Goal: Information Seeking & Learning: Understand process/instructions

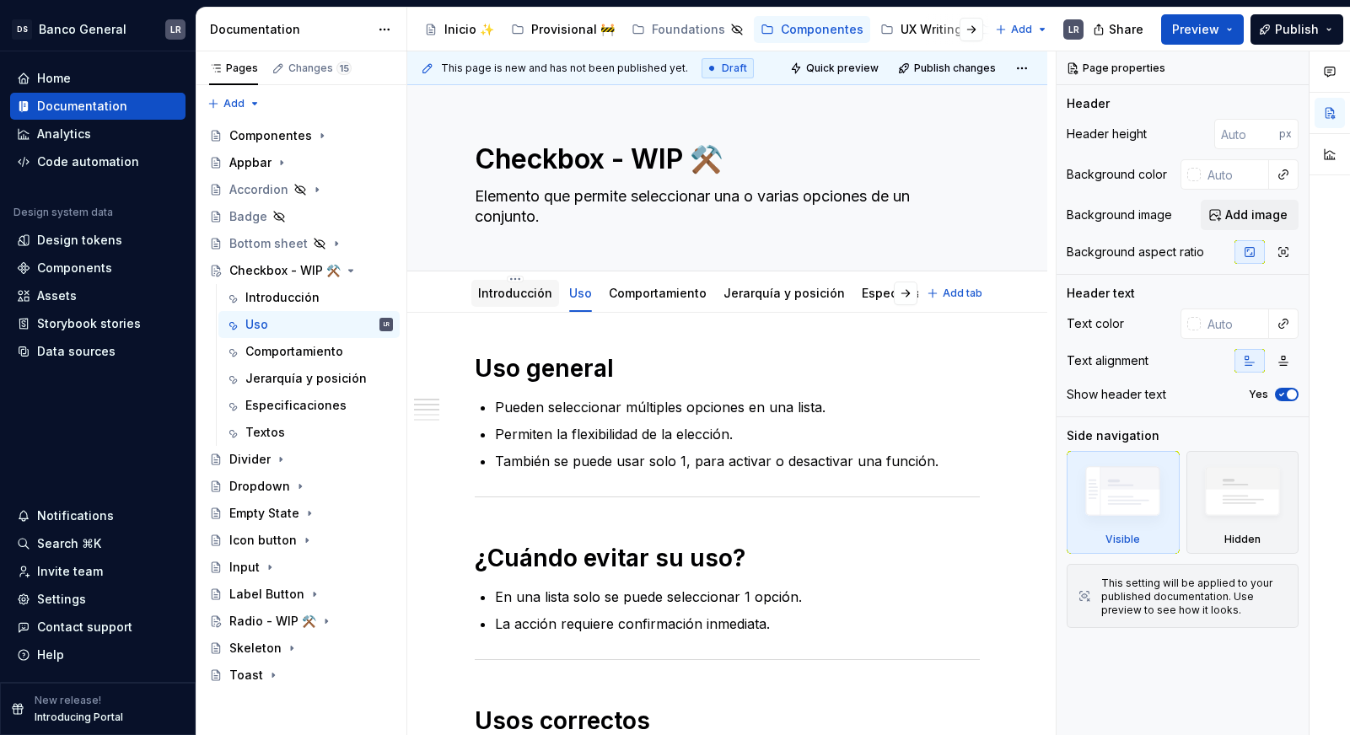
click at [527, 298] on link "Introducción" at bounding box center [515, 293] width 74 height 14
type textarea "*"
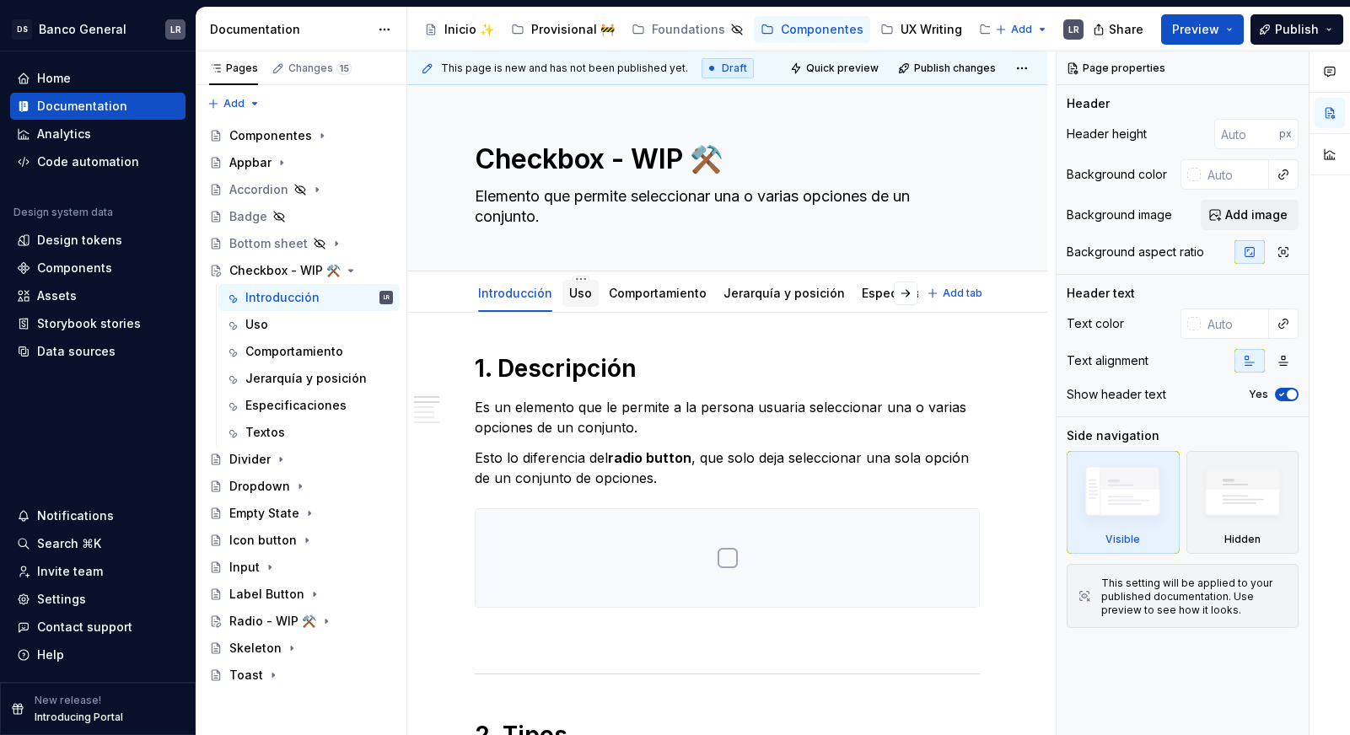
click at [574, 303] on div "Uso" at bounding box center [580, 293] width 23 height 20
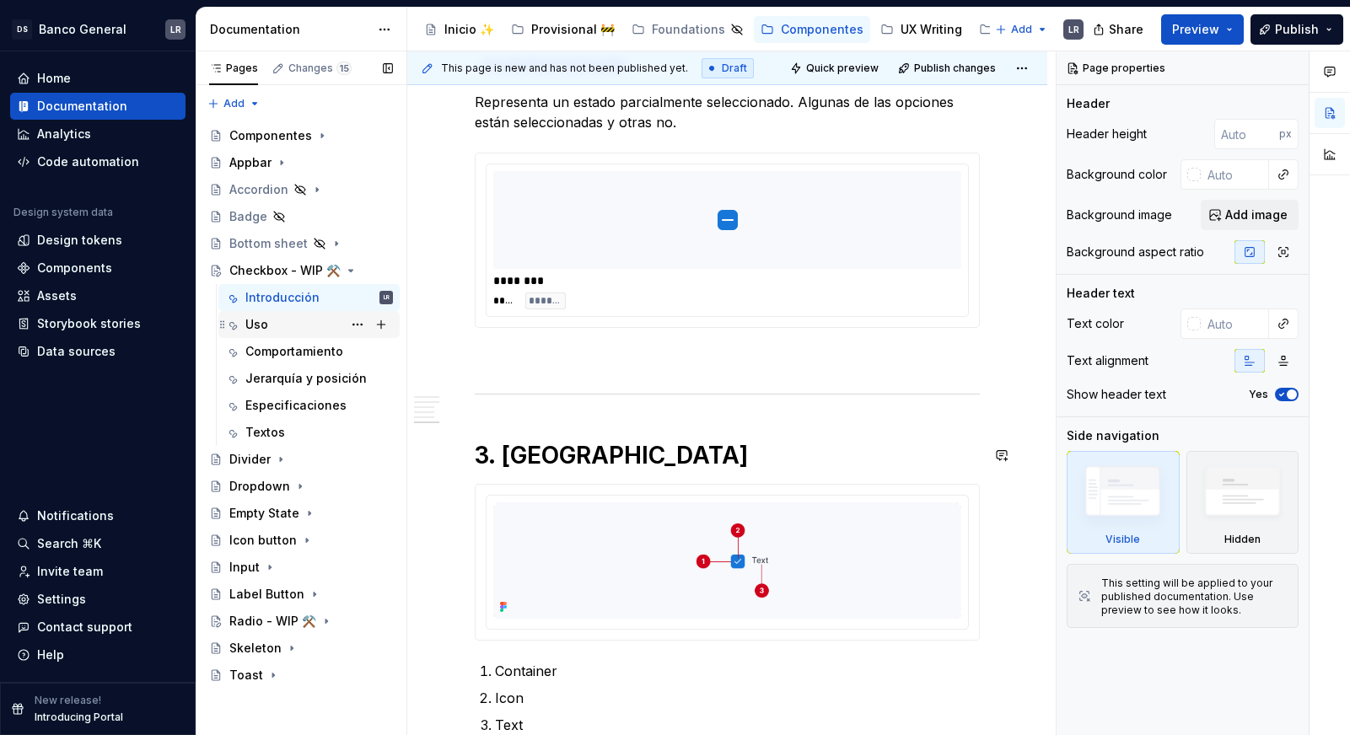
scroll to position [1276, 0]
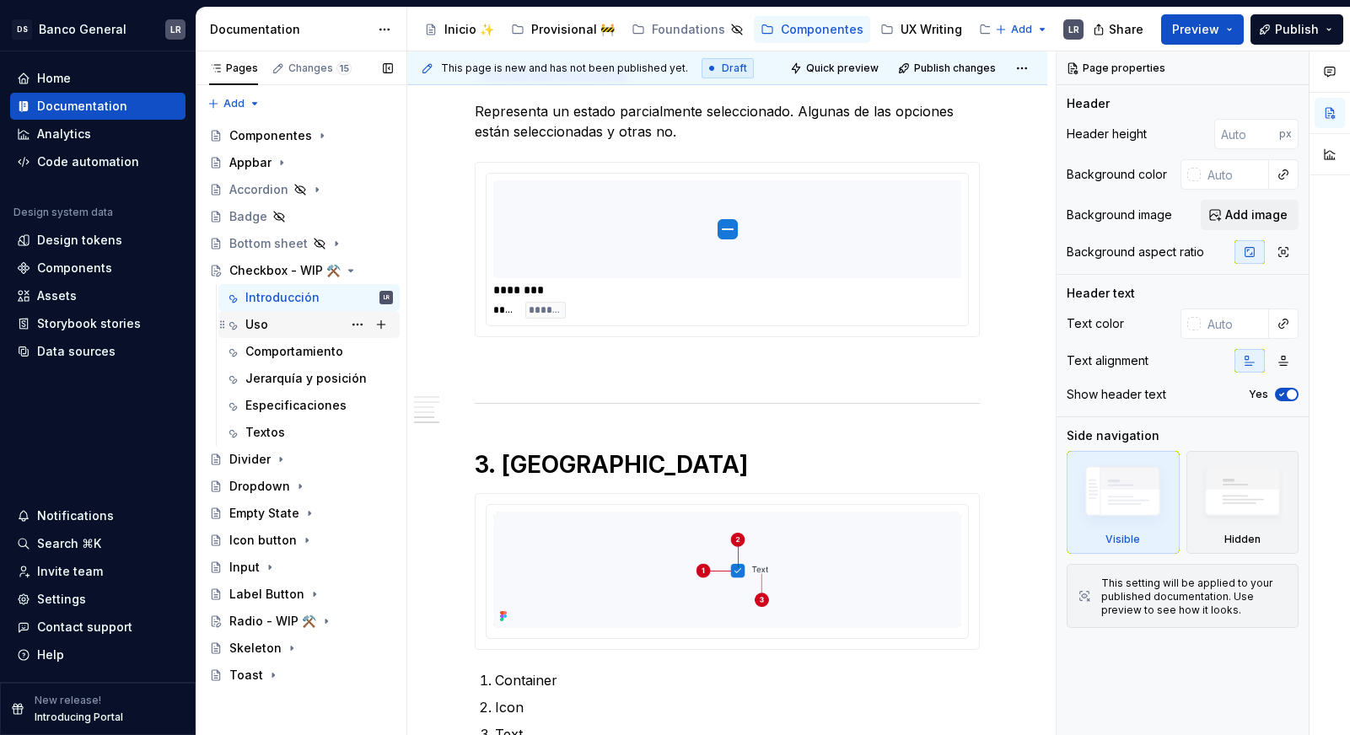
click at [270, 325] on div "Uso" at bounding box center [319, 325] width 148 height 24
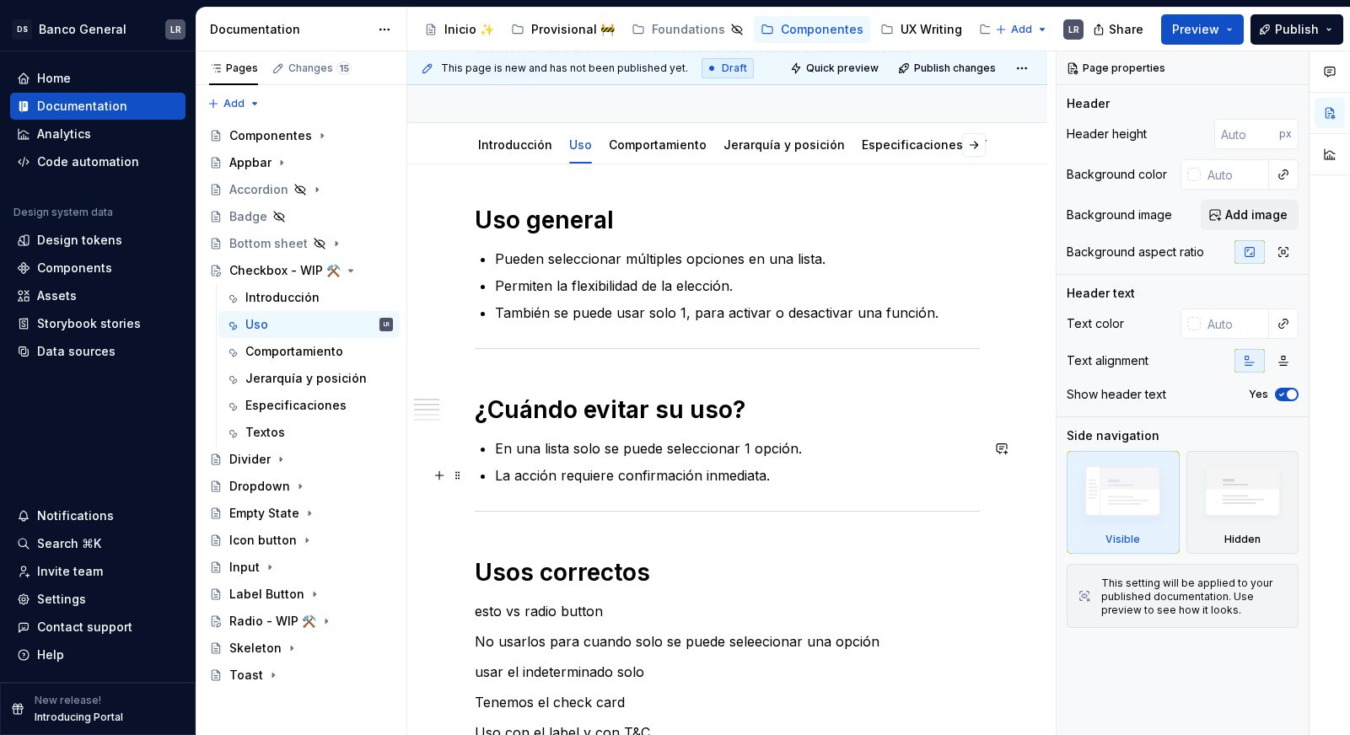
scroll to position [164, 0]
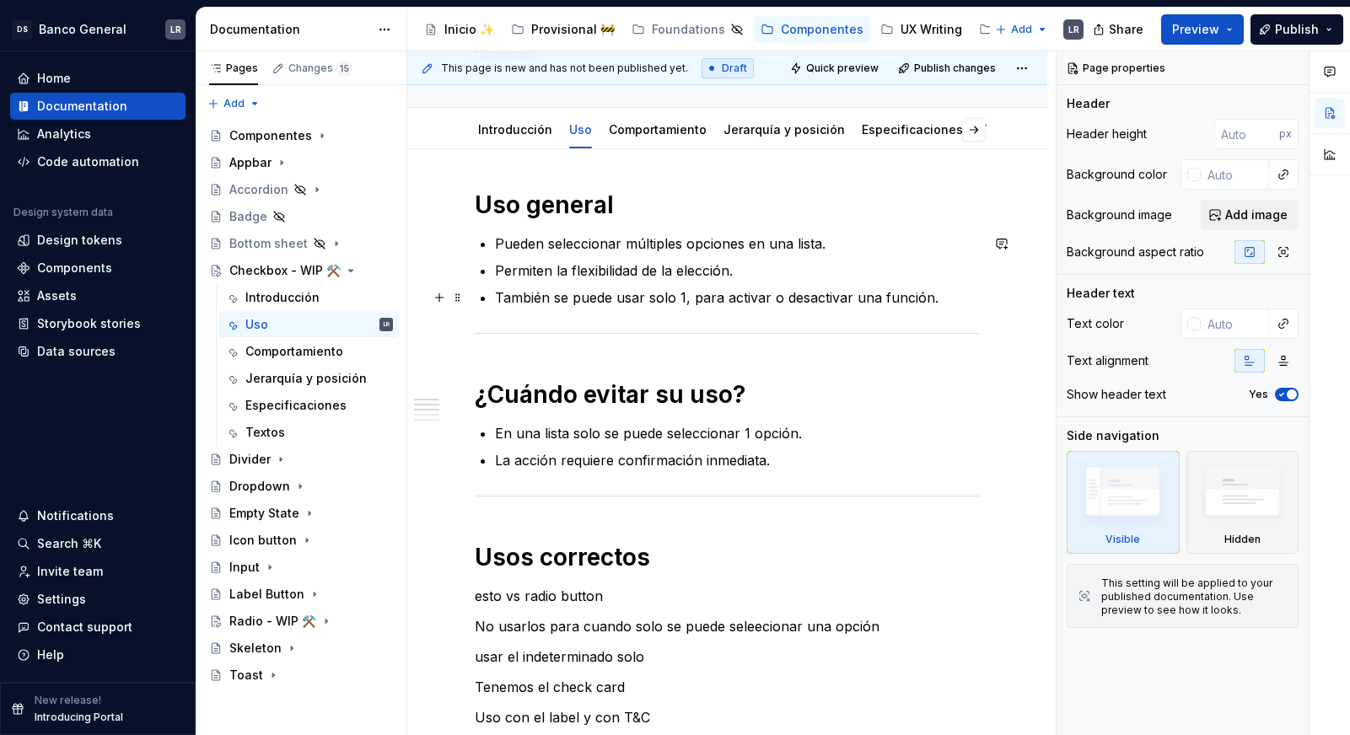
type textarea "*"
click at [939, 299] on p "También se puede usar solo 1, para activar o desactivar una función." at bounding box center [737, 297] width 485 height 20
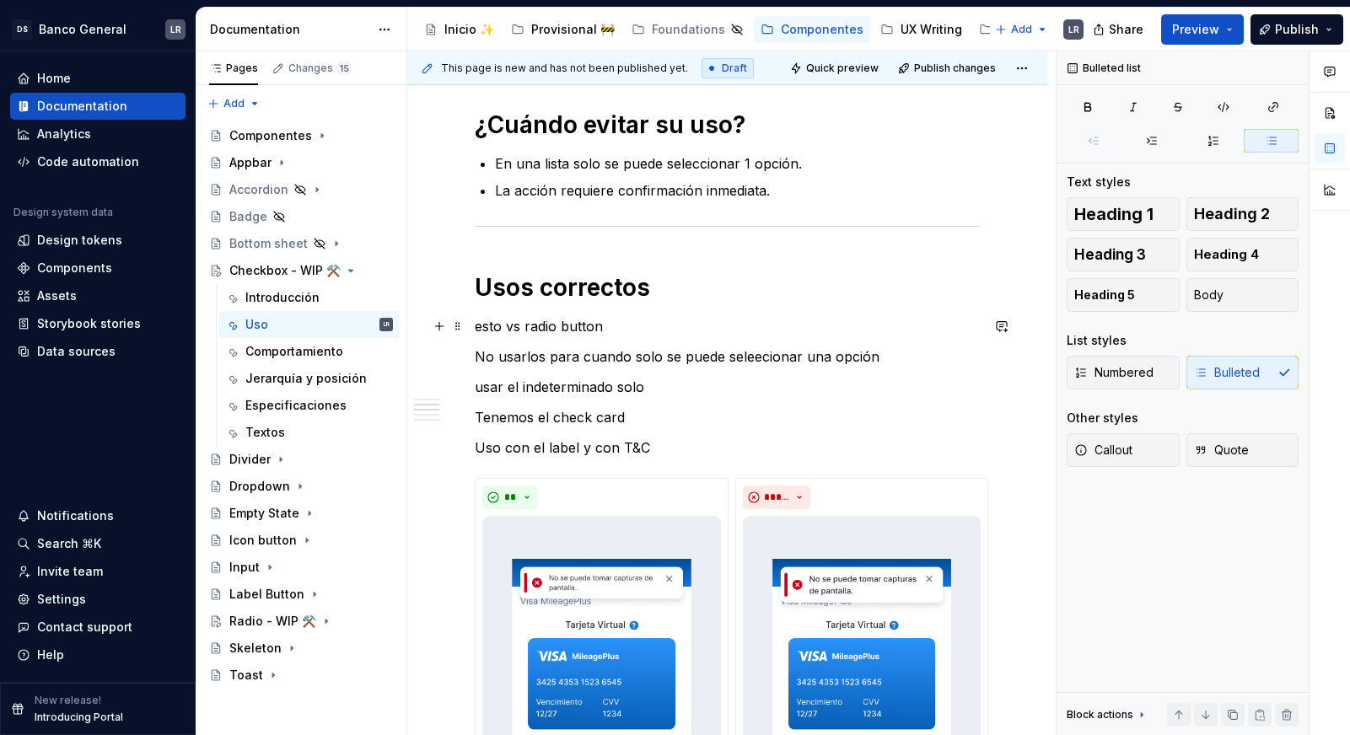
scroll to position [464, 0]
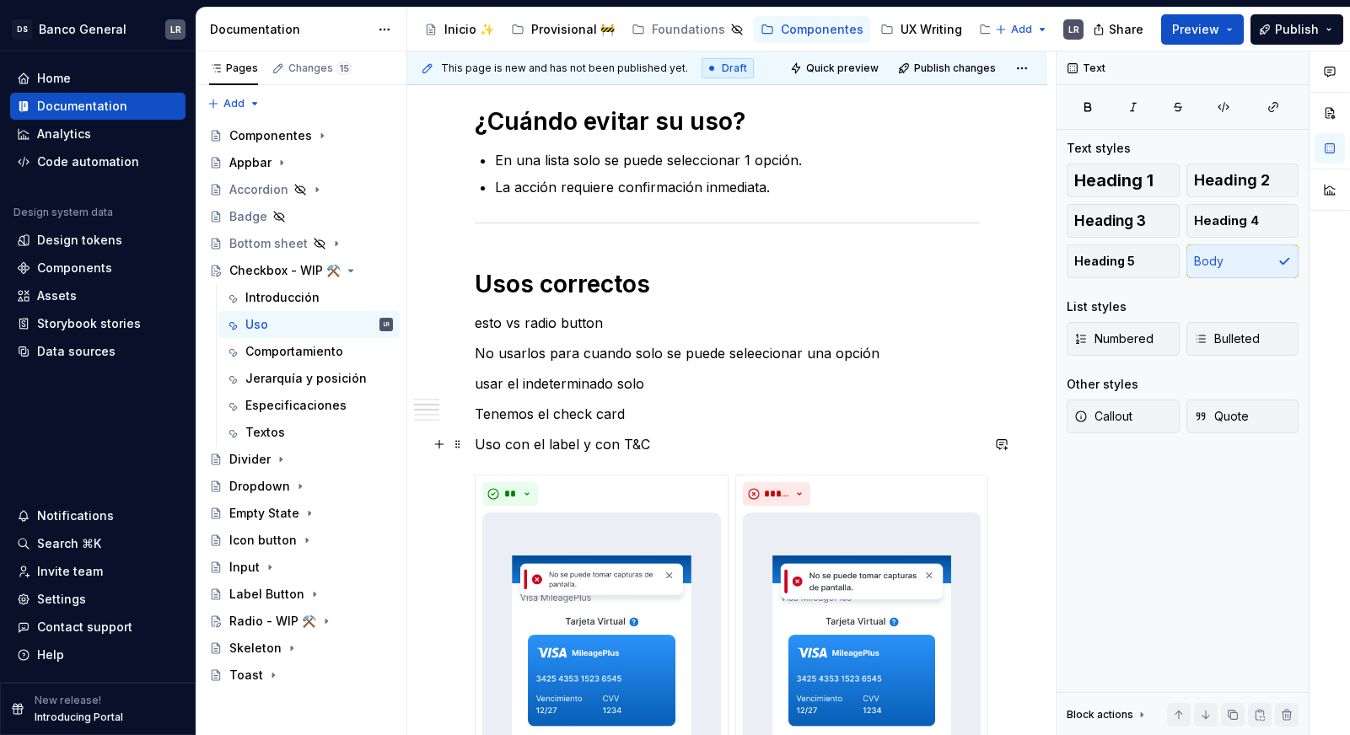
click at [672, 440] on p "Uso con el label y con T&C" at bounding box center [727, 444] width 505 height 20
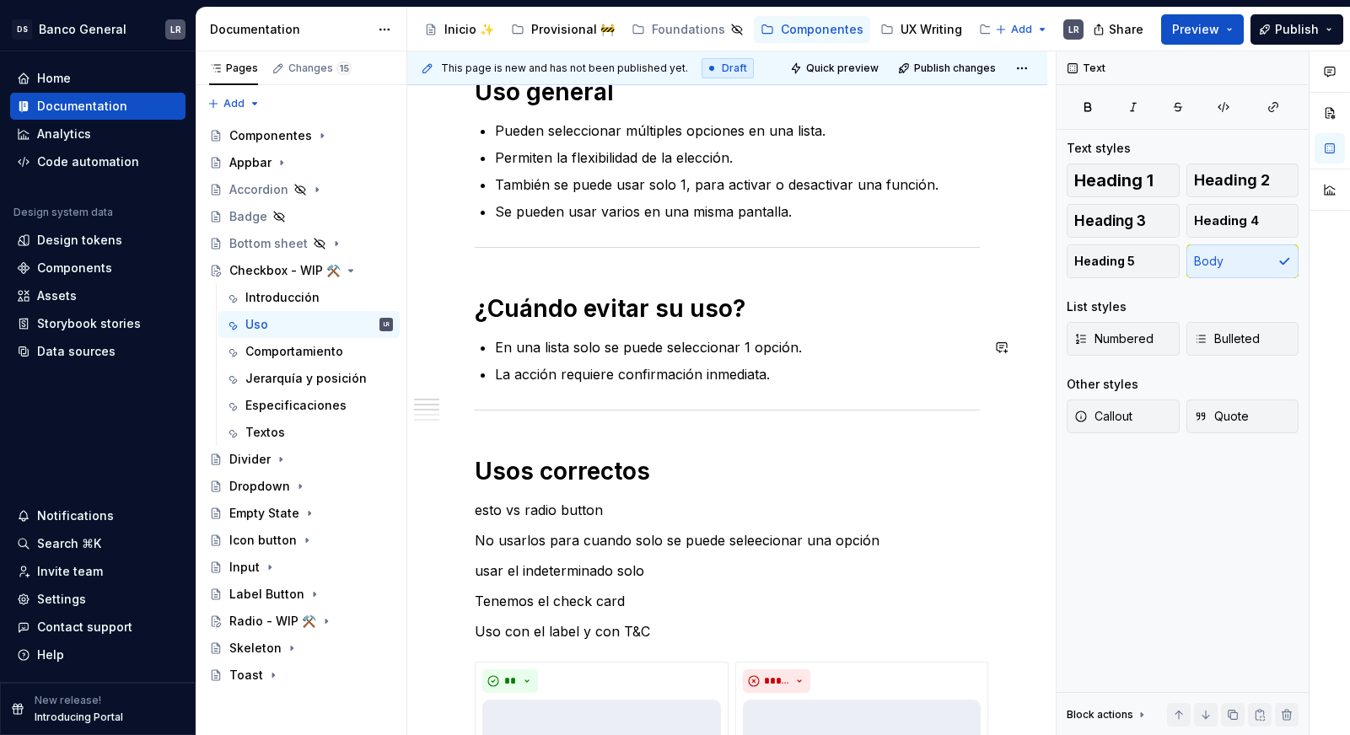
scroll to position [300, 0]
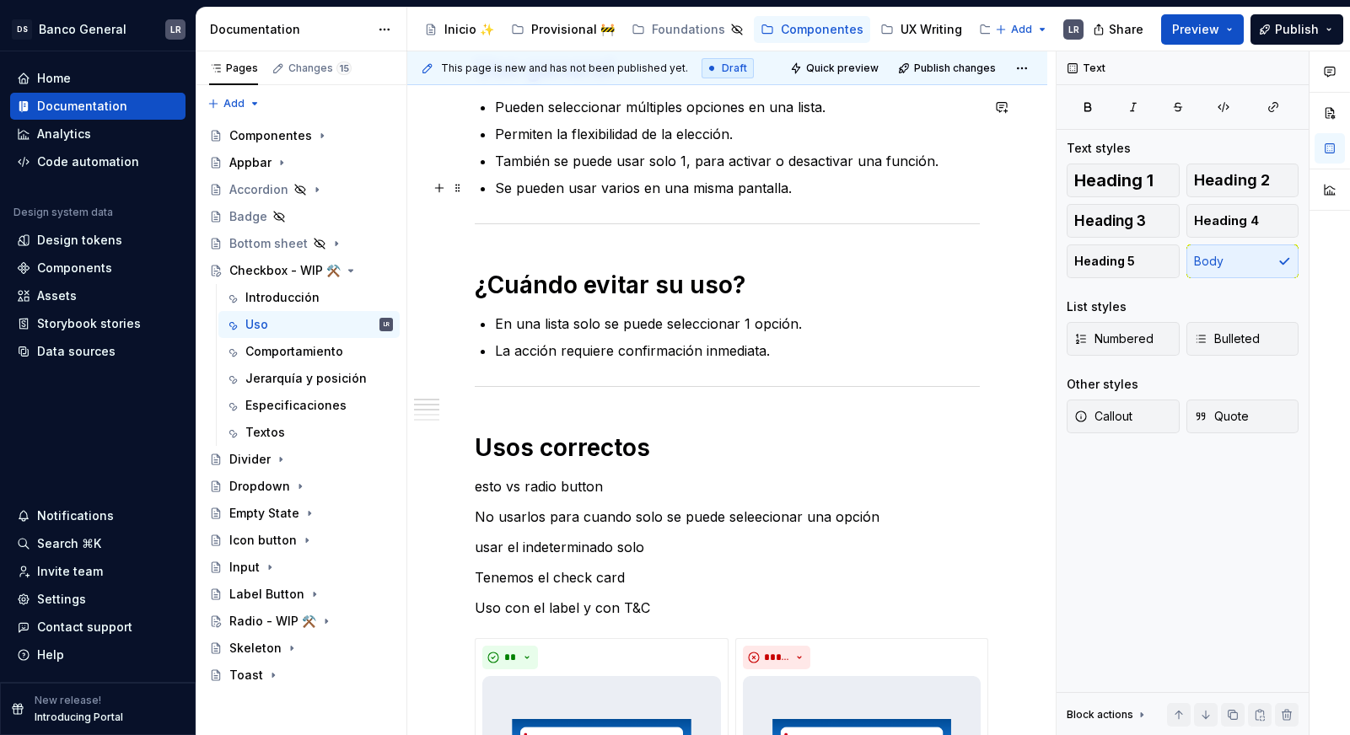
click at [801, 185] on p "Se pueden usar varios en una misma pantalla." at bounding box center [737, 188] width 485 height 20
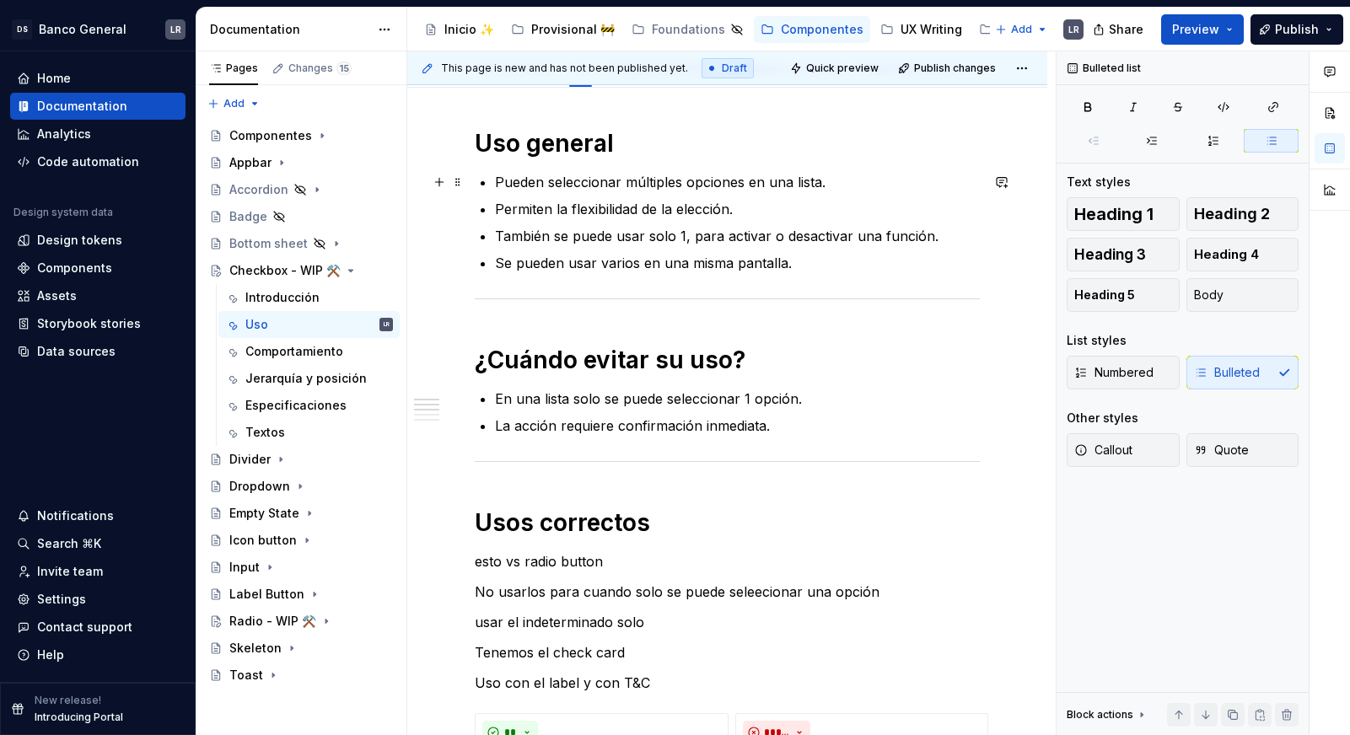
scroll to position [223, 0]
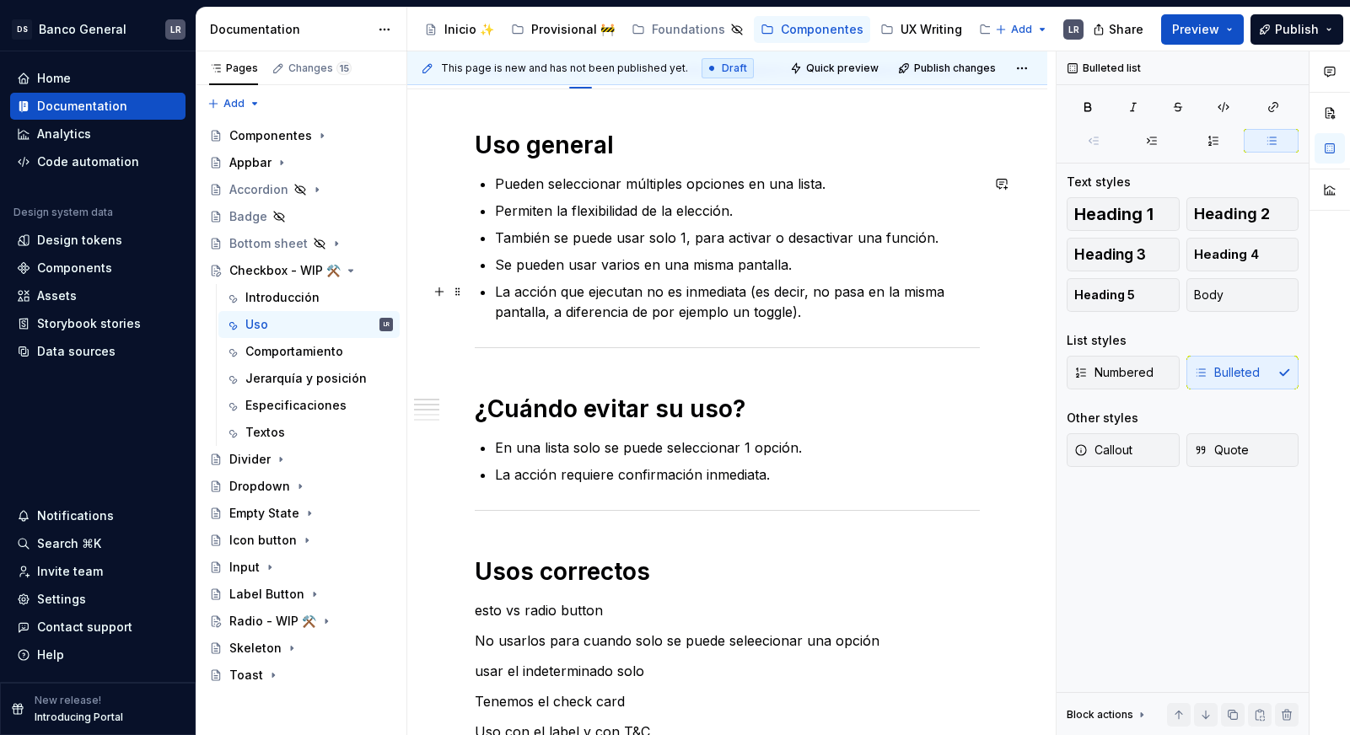
click at [772, 299] on p "La acción que ejecutan no es inmediata (es decir, no pasa en la misma pantalla,…" at bounding box center [737, 302] width 485 height 40
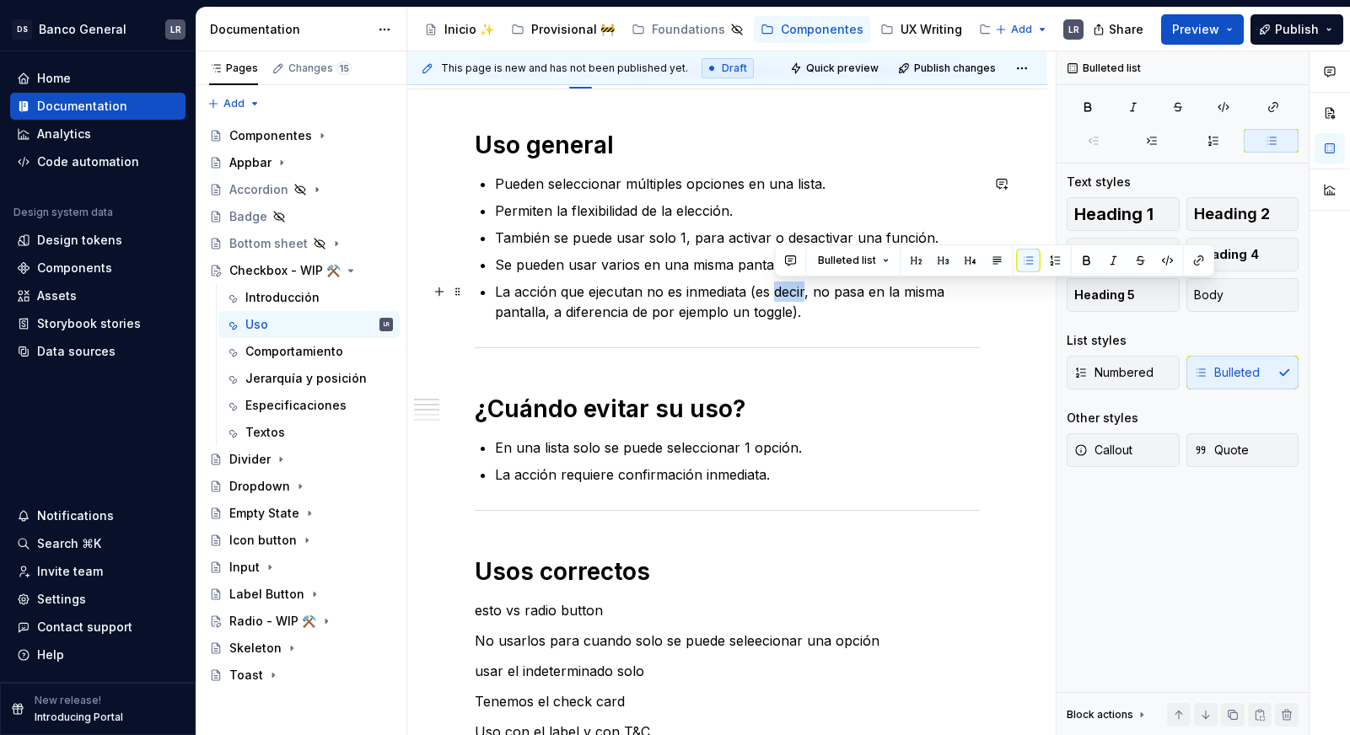
click at [772, 303] on p "La acción que ejecutan no es inmediata (es decir, no pasa en la misma pantalla,…" at bounding box center [737, 302] width 485 height 40
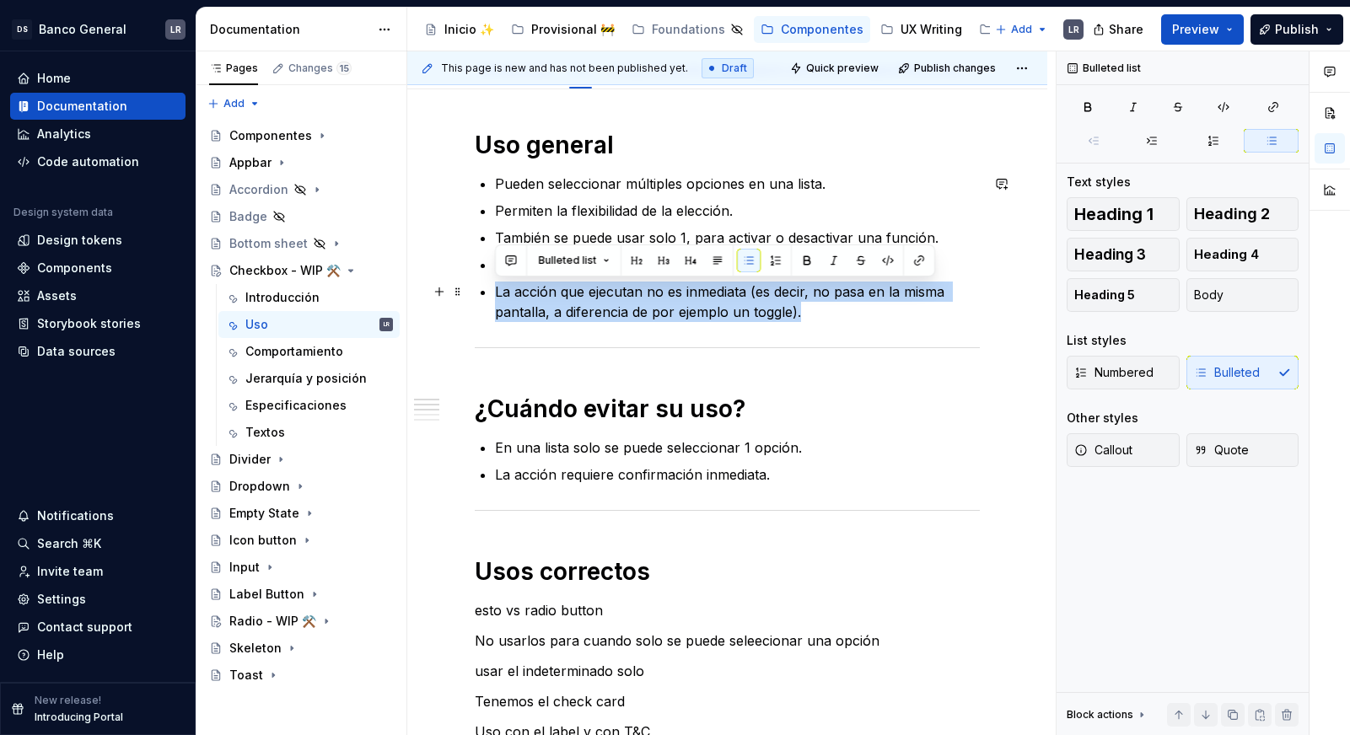
click at [772, 303] on p "La acción que ejecutan no es inmediata (es decir, no pasa en la misma pantalla,…" at bounding box center [737, 302] width 485 height 40
click at [781, 303] on p "La acción que ejecutan no es inmediata (es decir, no pasa en la misma pantalla,…" at bounding box center [737, 302] width 485 height 40
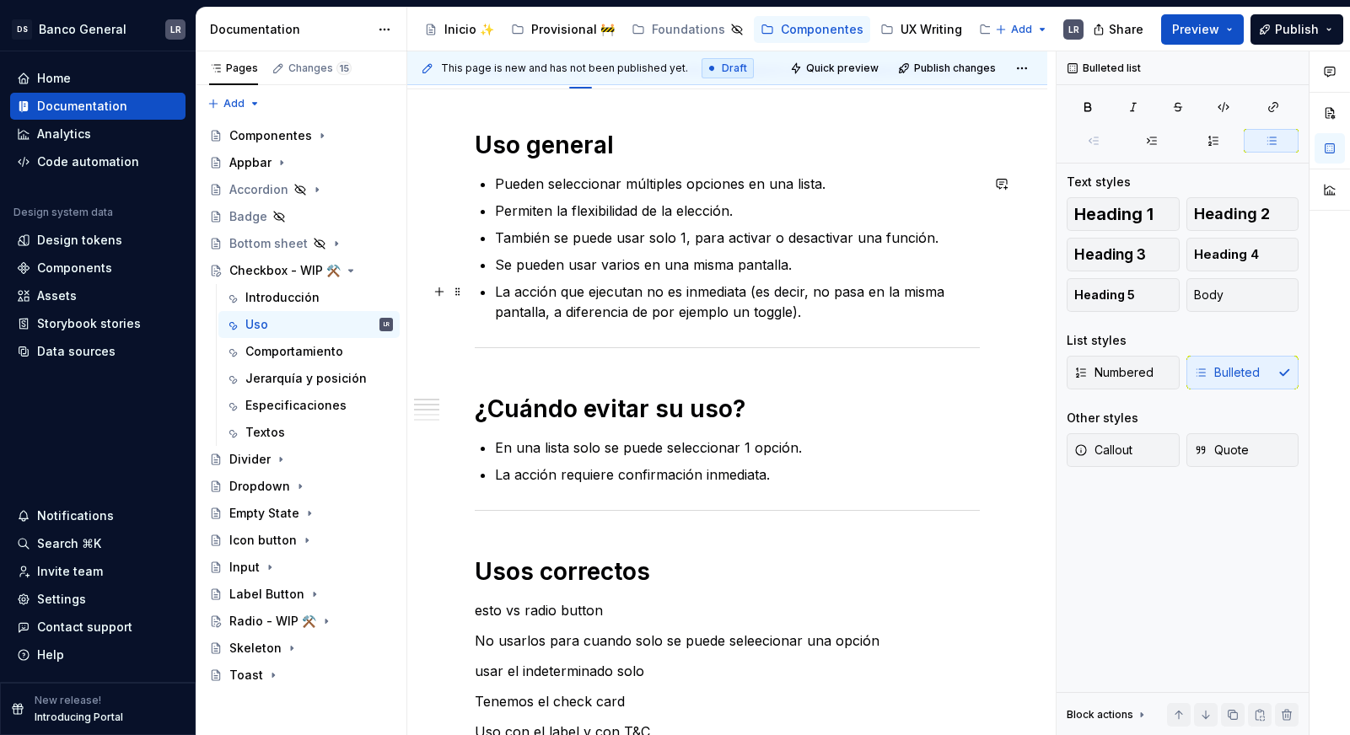
click at [781, 303] on p "La acción que ejecutan no es inmediata (es decir, no pasa en la misma pantalla,…" at bounding box center [737, 302] width 485 height 40
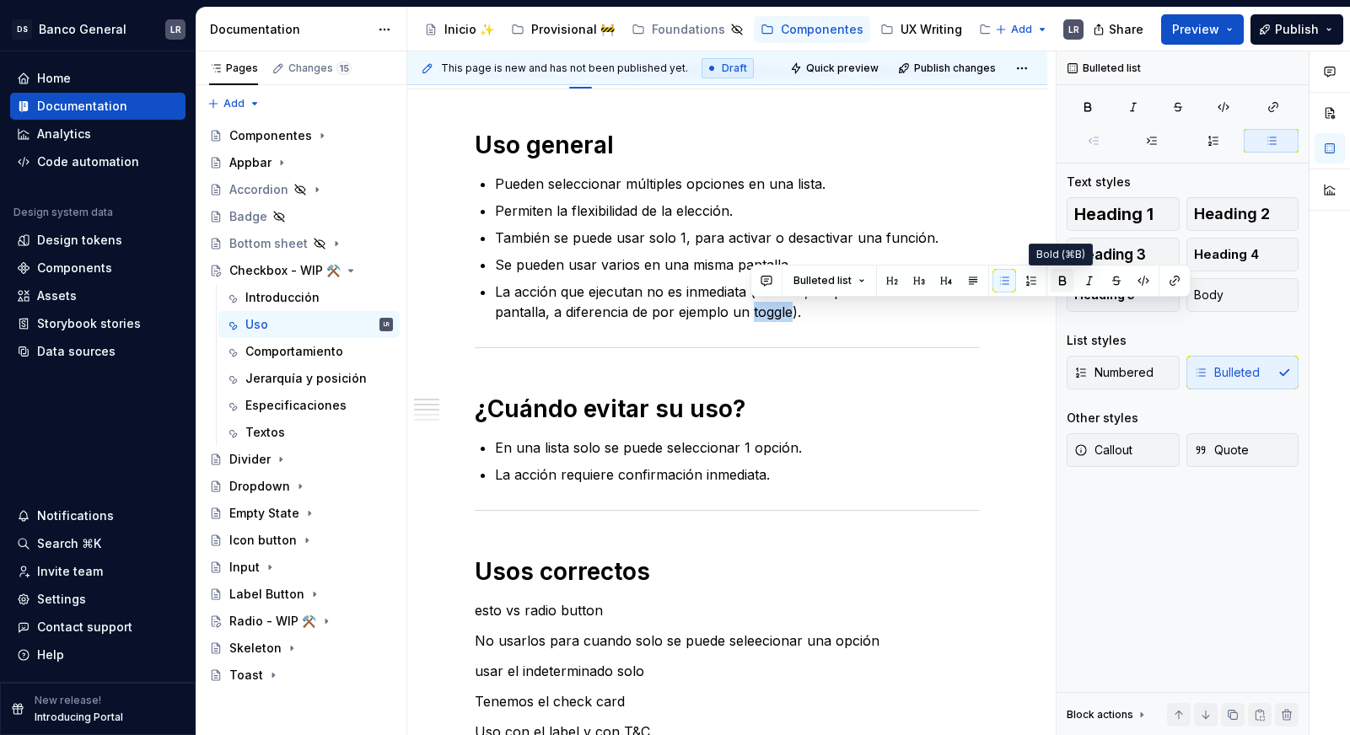
click at [1060, 278] on button "button" at bounding box center [1062, 281] width 24 height 24
click at [781, 394] on h1 "¿Cuándo evitar su uso?" at bounding box center [727, 409] width 505 height 30
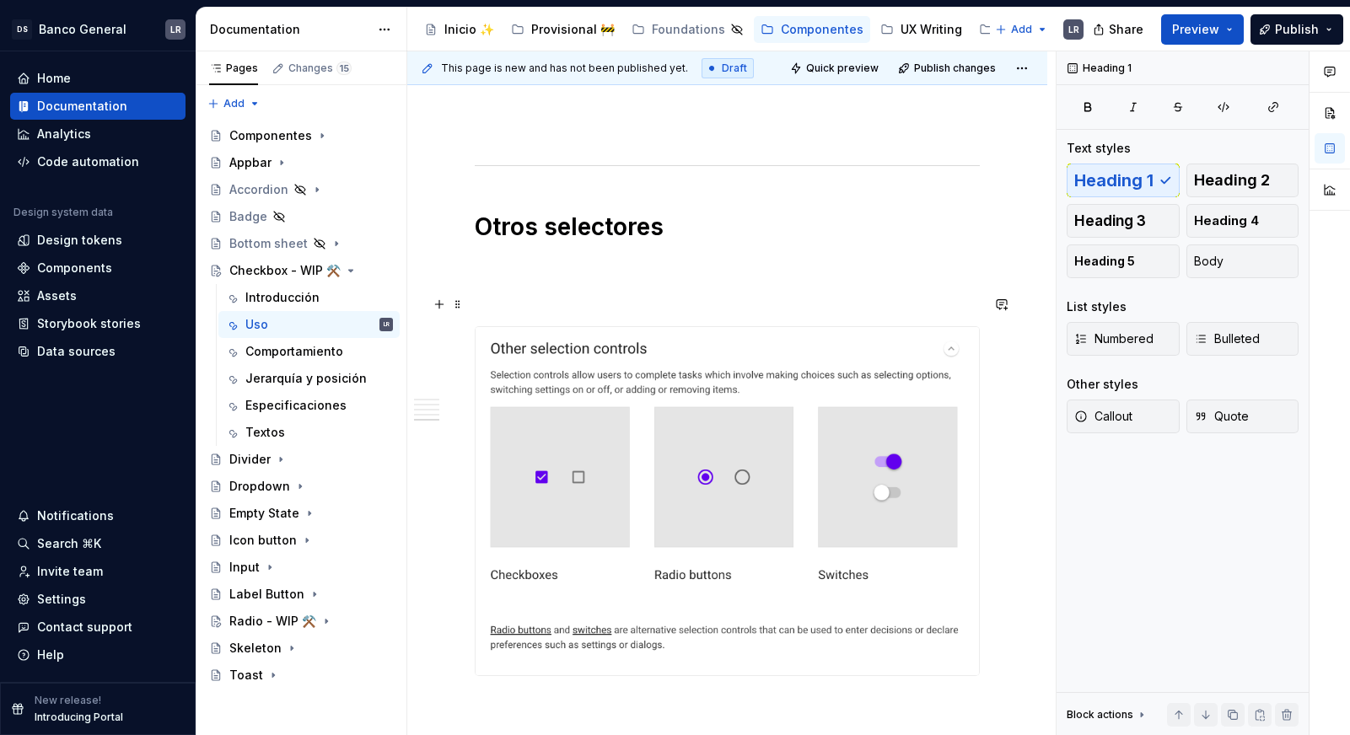
scroll to position [1635, 0]
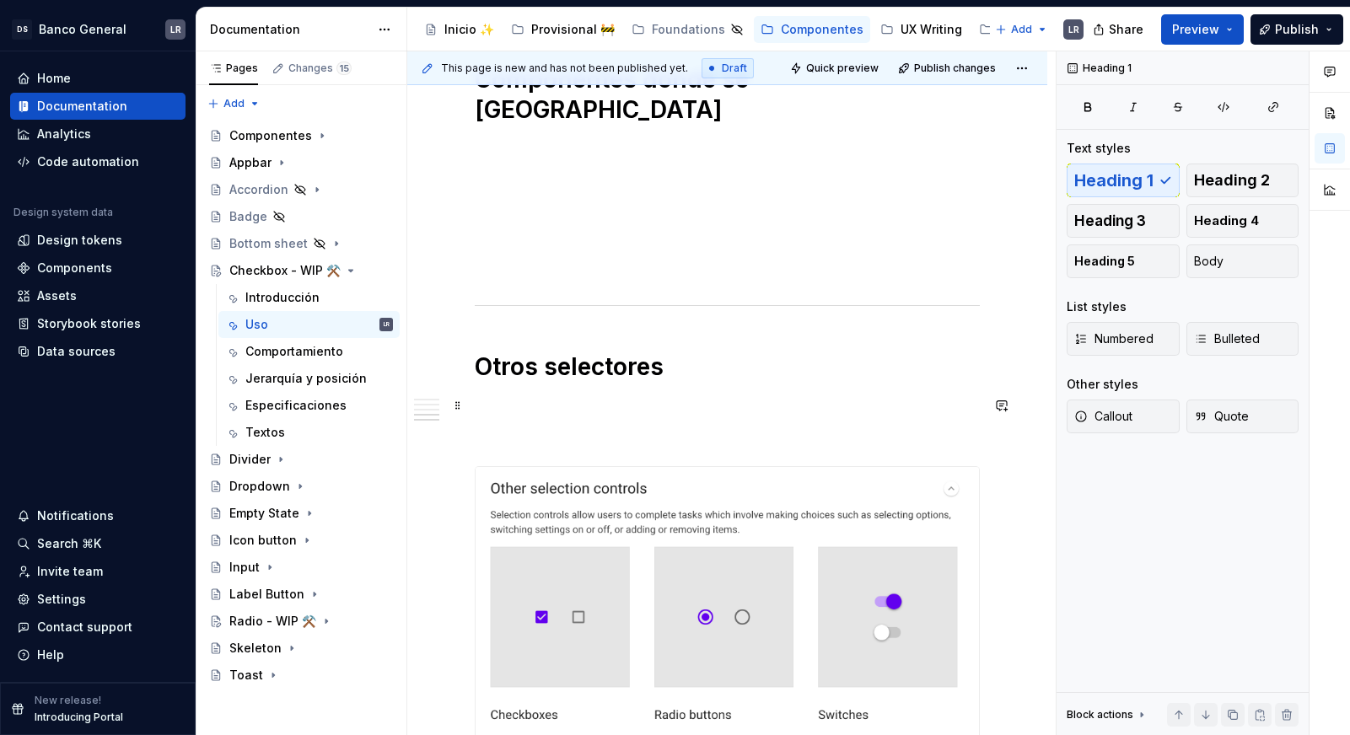
click at [690, 426] on p at bounding box center [727, 436] width 505 height 20
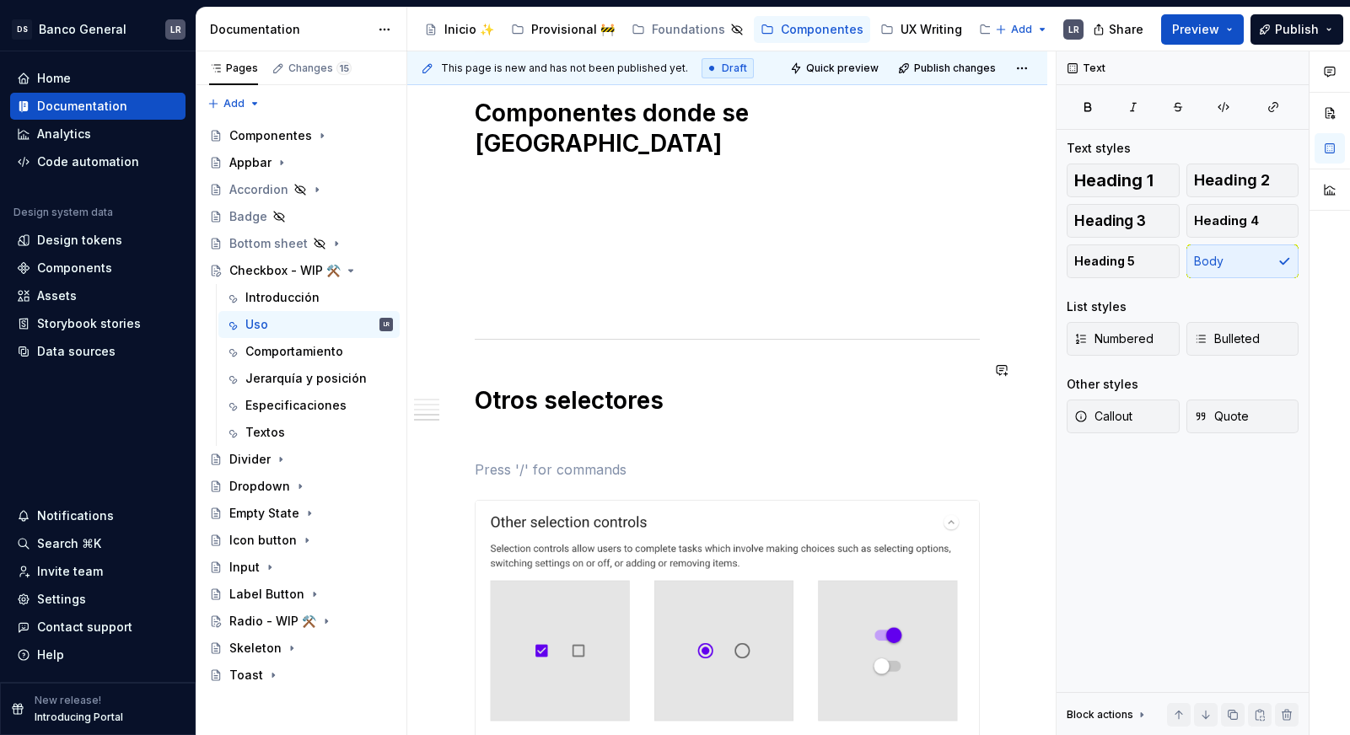
scroll to position [1554, 0]
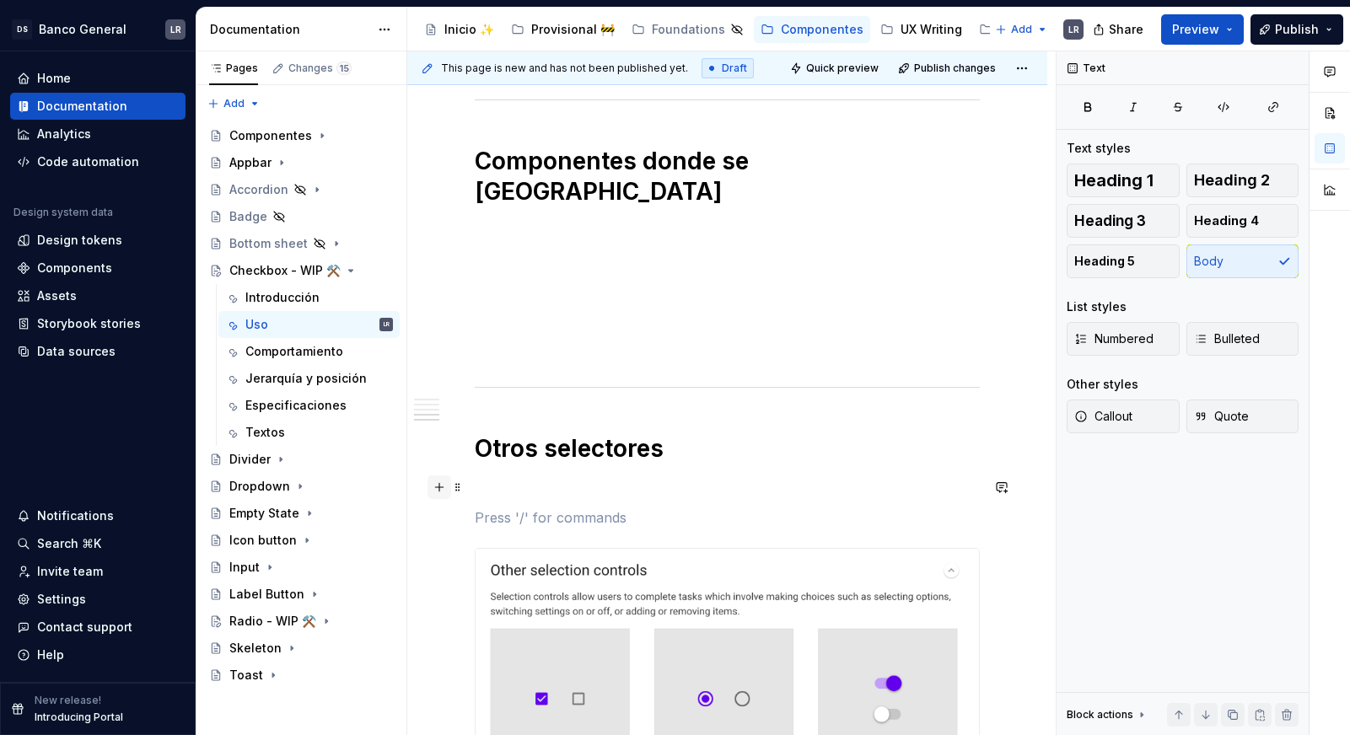
click at [438, 483] on button "button" at bounding box center [439, 487] width 24 height 24
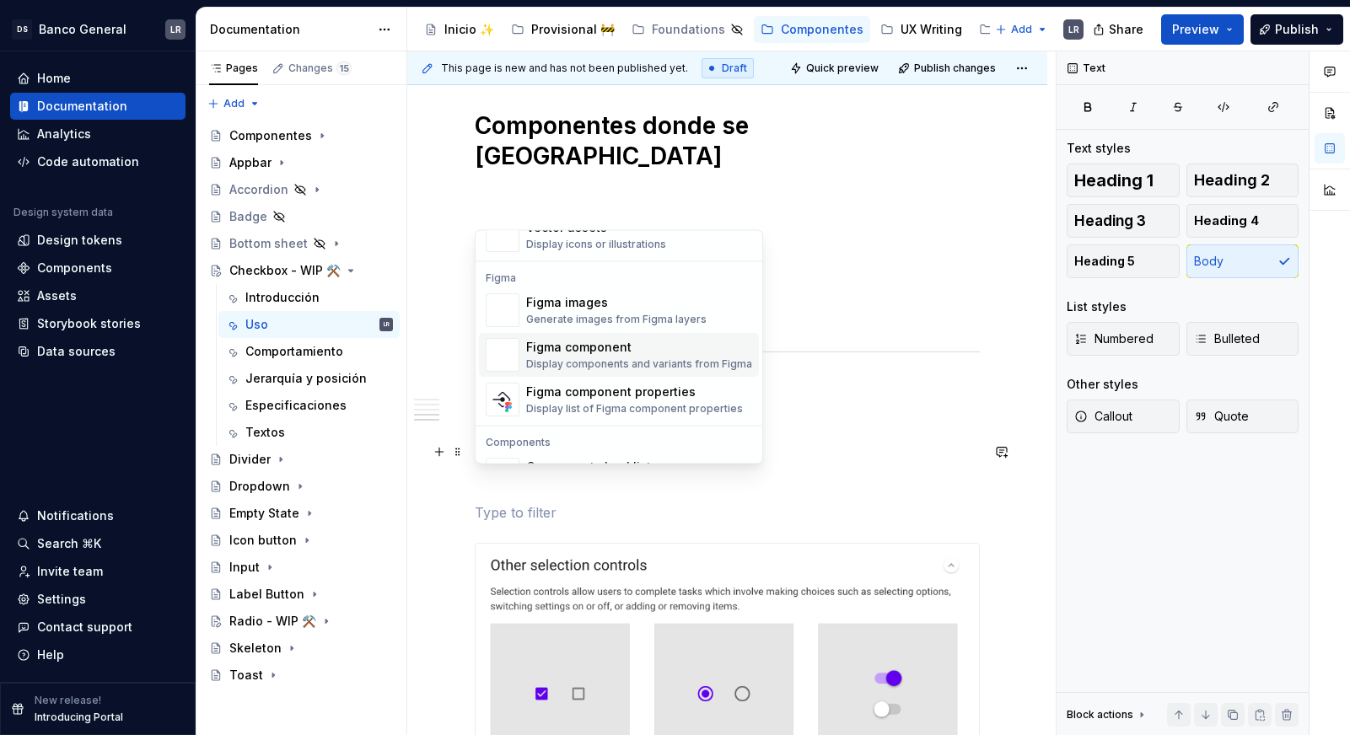
scroll to position [1554, 0]
click at [650, 352] on div "Figma component" at bounding box center [639, 345] width 226 height 17
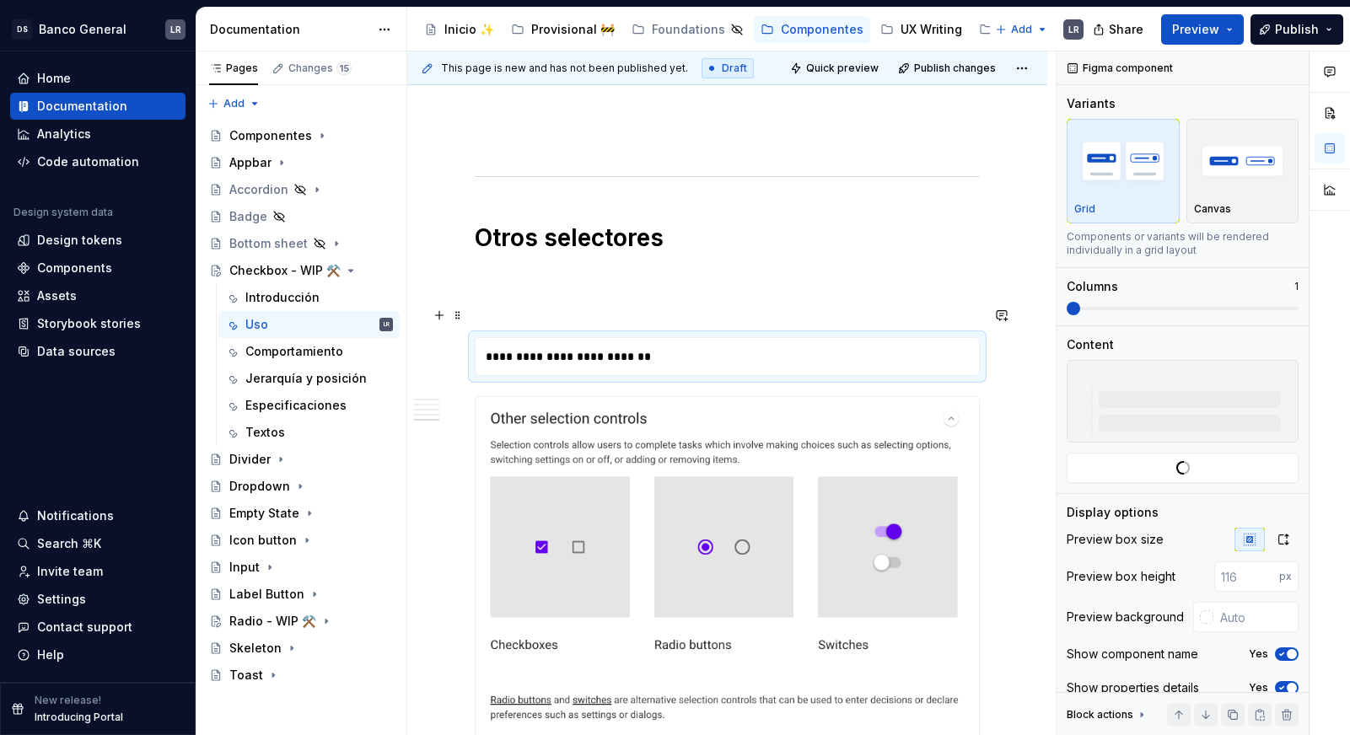
scroll to position [1771, 0]
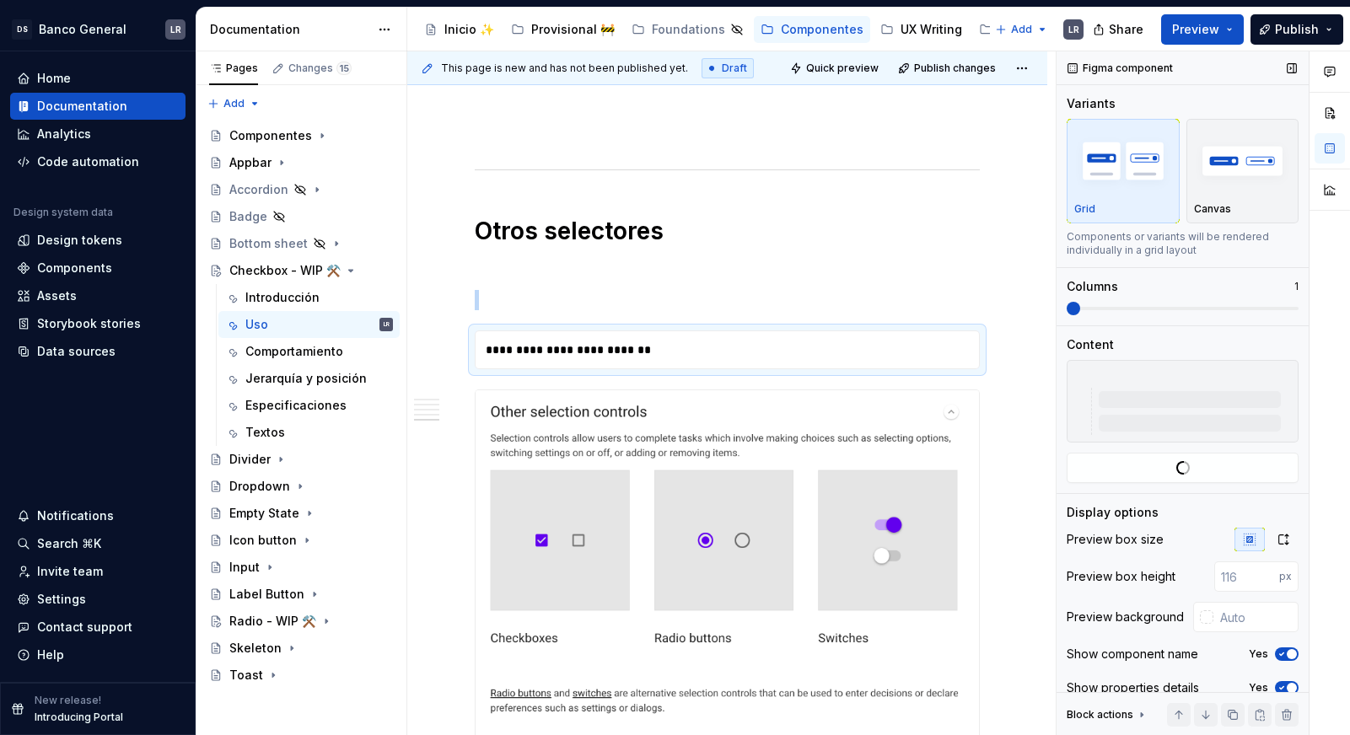
click at [1171, 314] on span at bounding box center [1182, 308] width 232 height 13
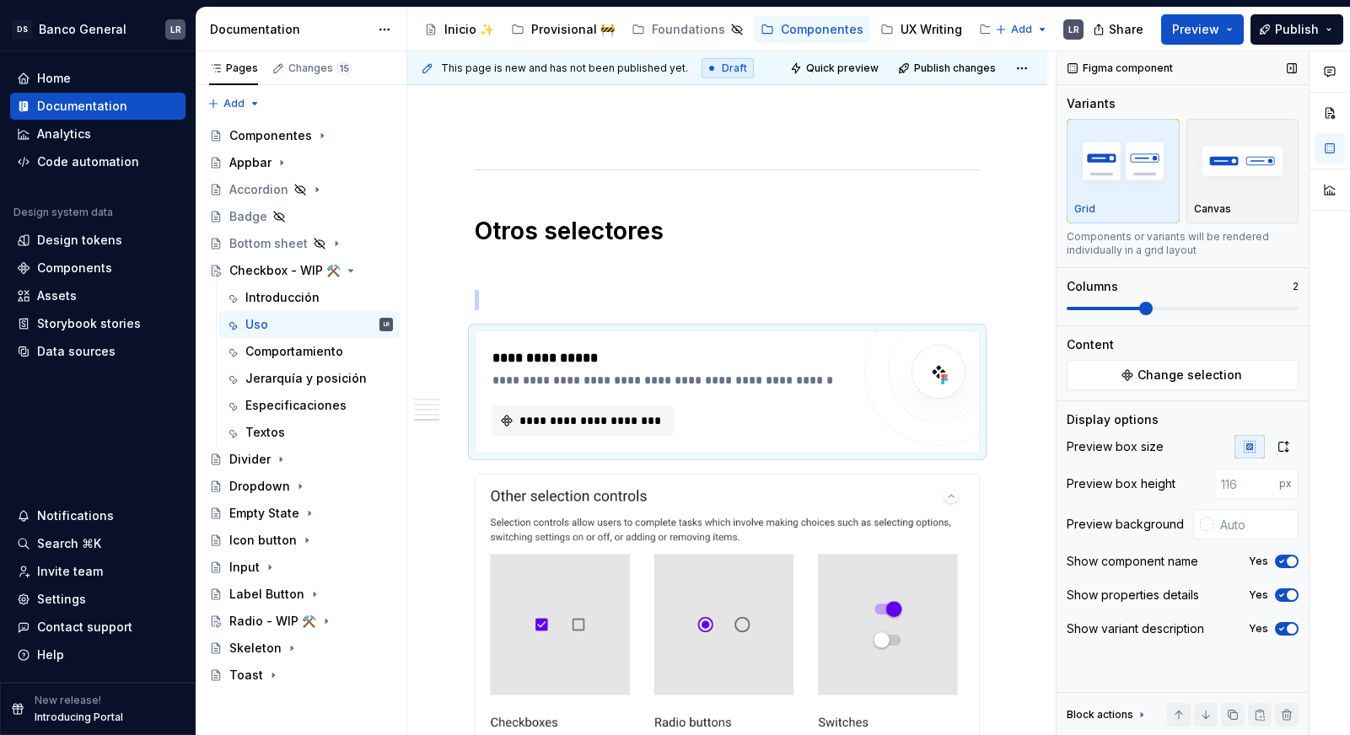
click at [1178, 303] on span at bounding box center [1182, 308] width 232 height 13
click at [1185, 316] on div "Variants Grid Canvas Components or variants will be rendered individually in a …" at bounding box center [1182, 210] width 232 height 230
click at [1189, 307] on span at bounding box center [1182, 308] width 232 height 3
click at [620, 405] on button "**********" at bounding box center [582, 420] width 181 height 30
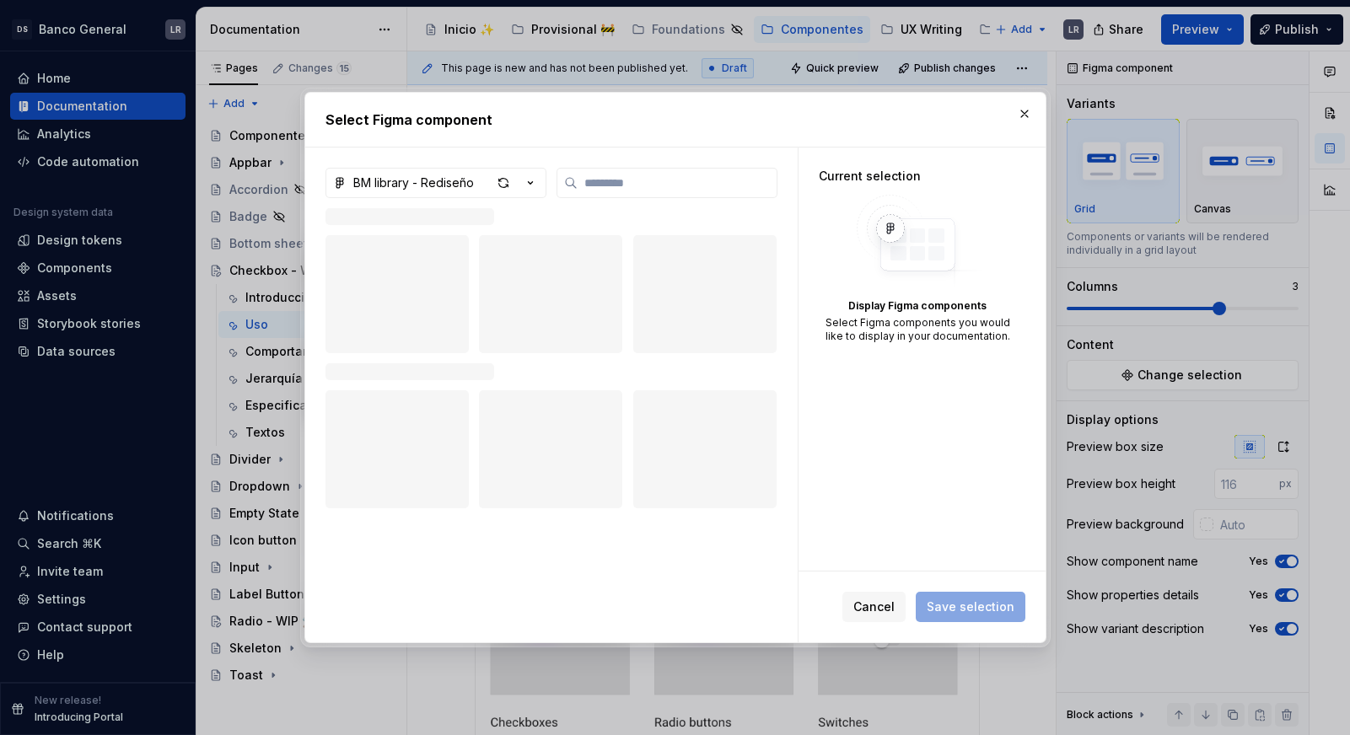
type textarea "*"
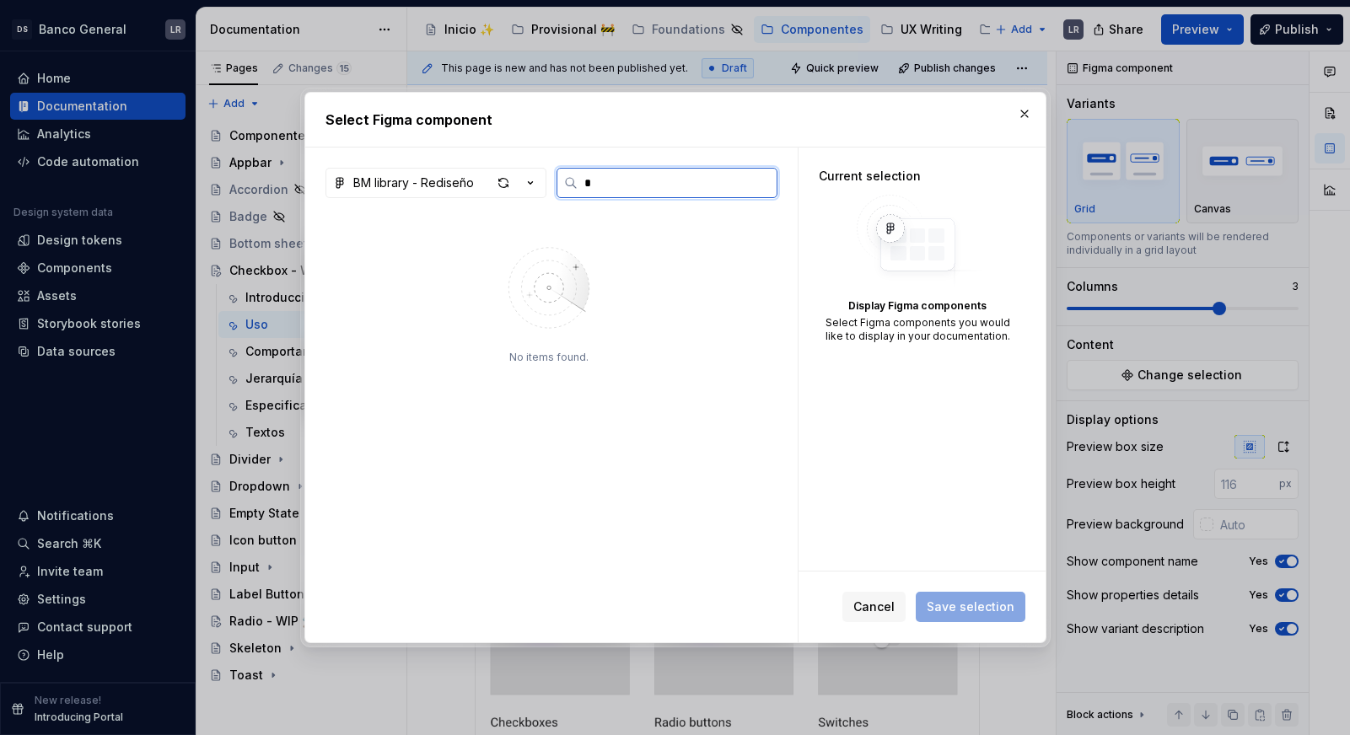
type input "*"
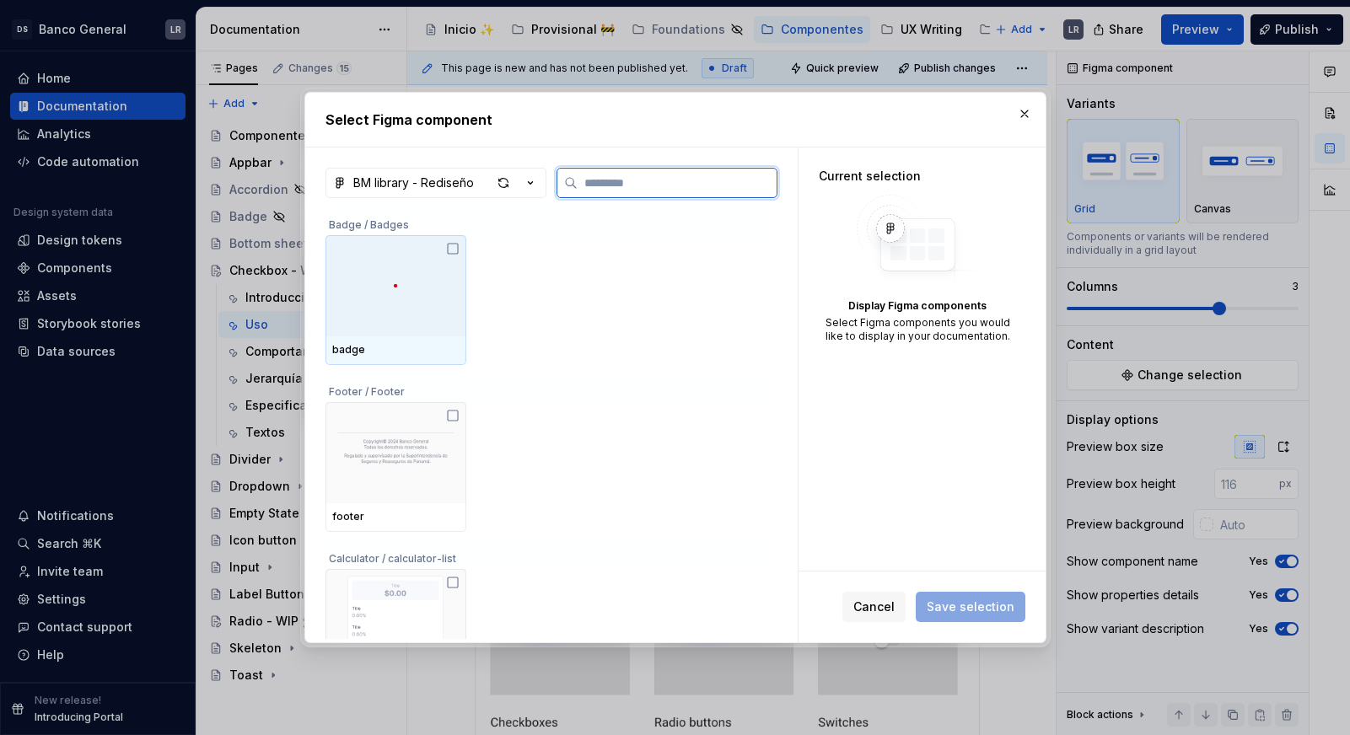
type input "*"
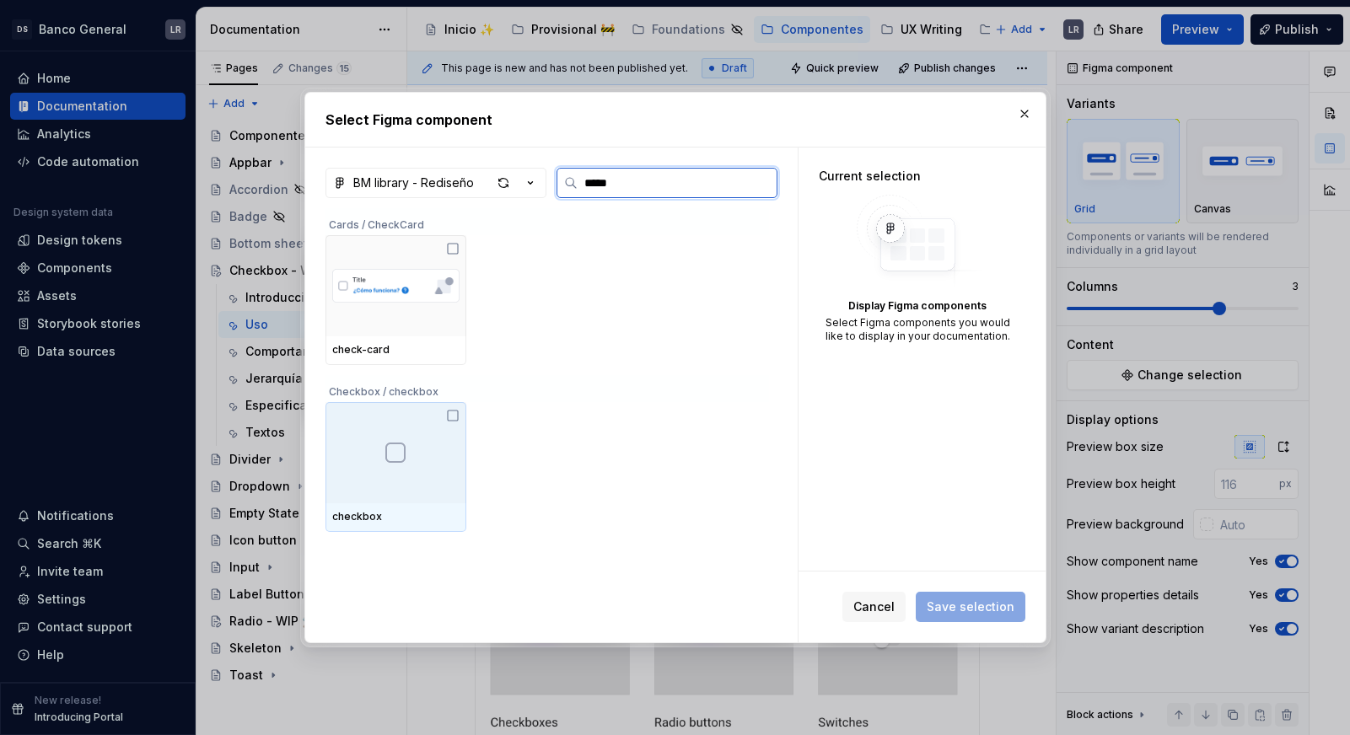
click at [443, 476] on div at bounding box center [395, 452] width 141 height 101
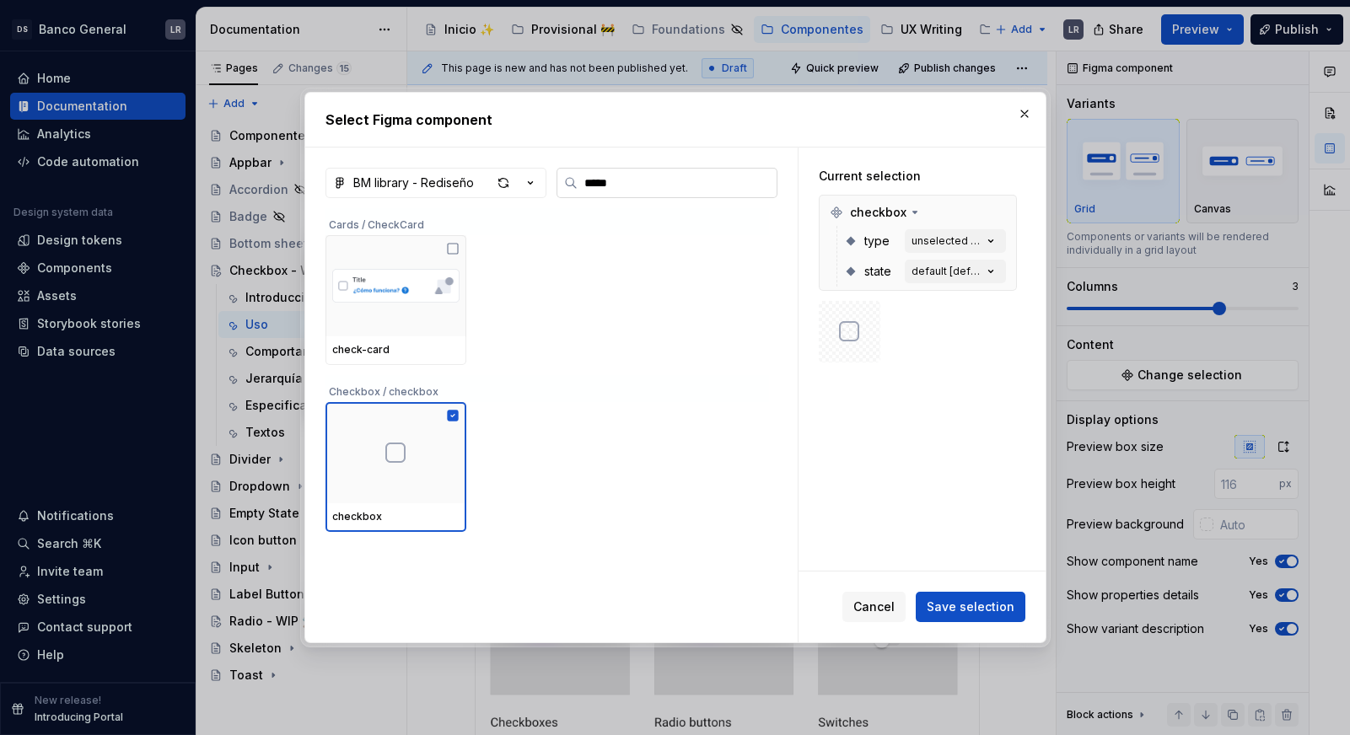
click at [636, 174] on input "*****" at bounding box center [676, 182] width 199 height 17
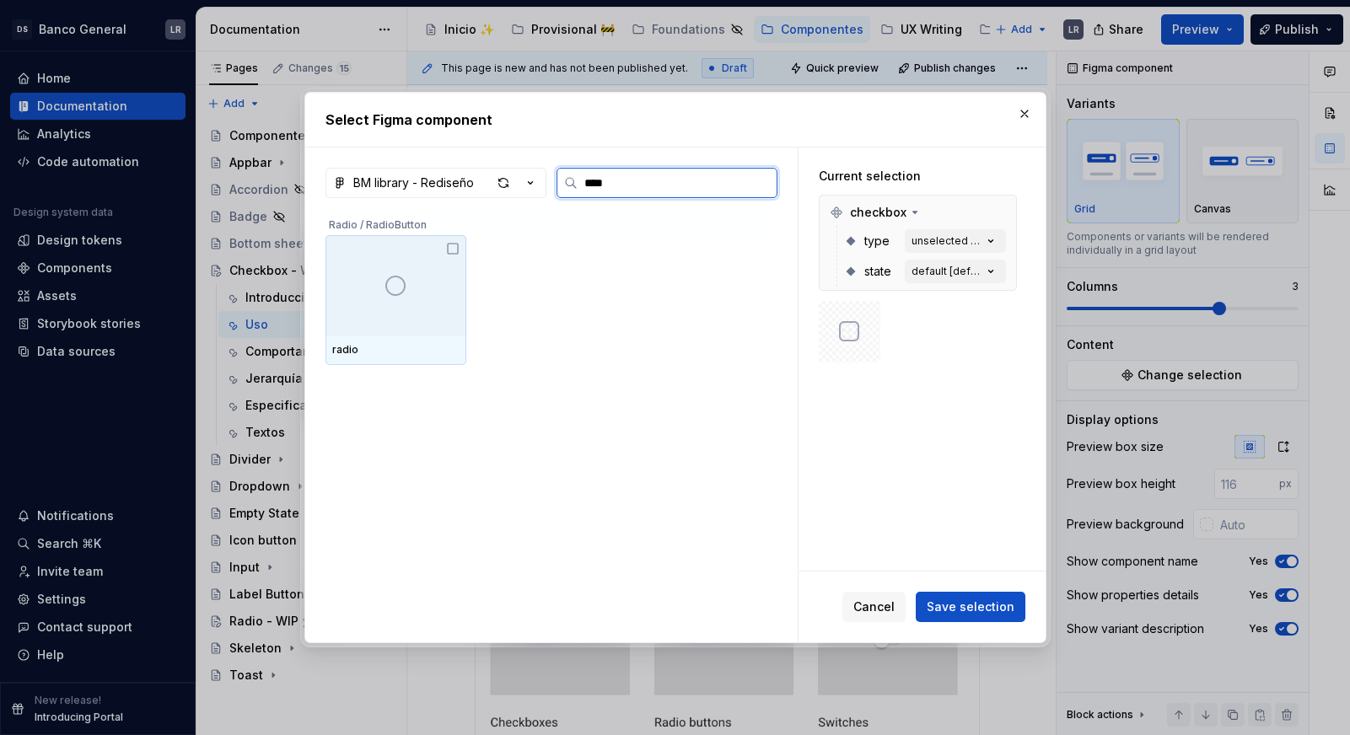
click at [434, 246] on div at bounding box center [395, 285] width 141 height 101
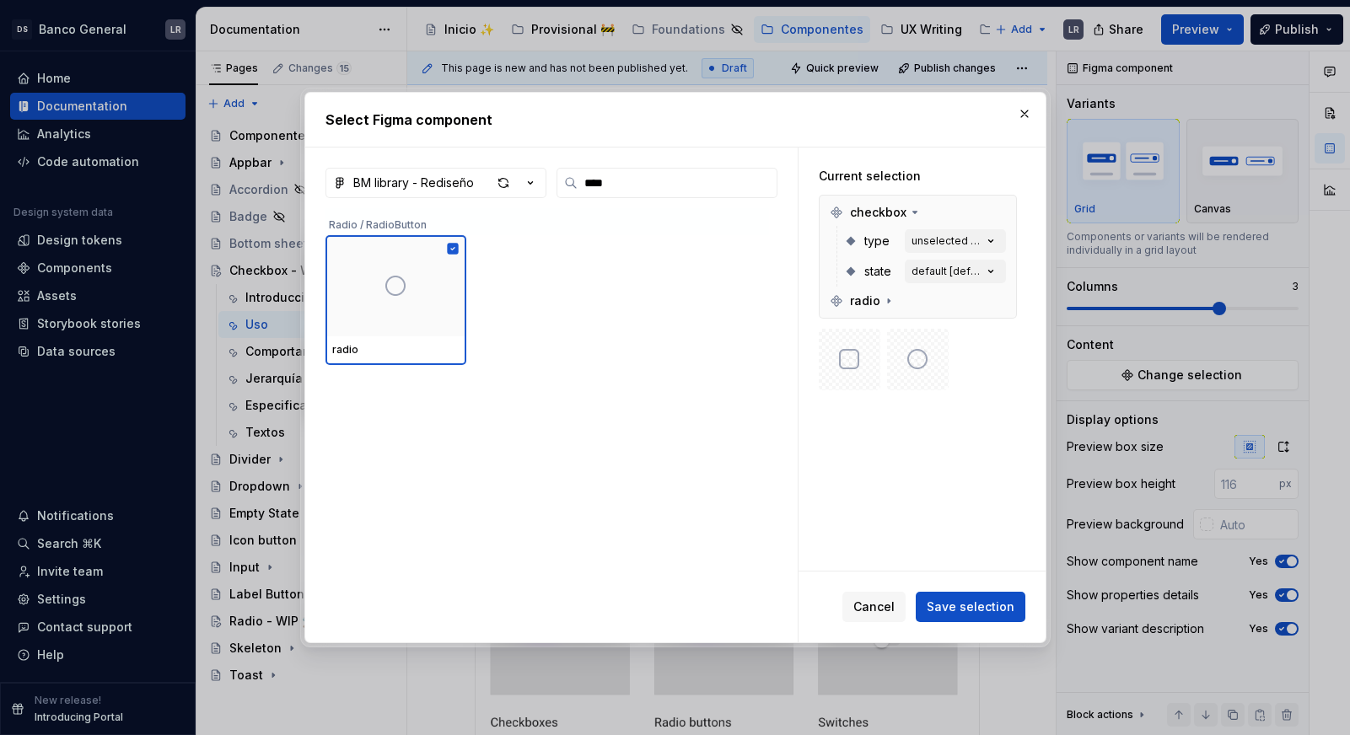
click at [640, 214] on div "Radio / RadioButton" at bounding box center [546, 221] width 443 height 27
click at [646, 179] on input "****" at bounding box center [676, 182] width 199 height 17
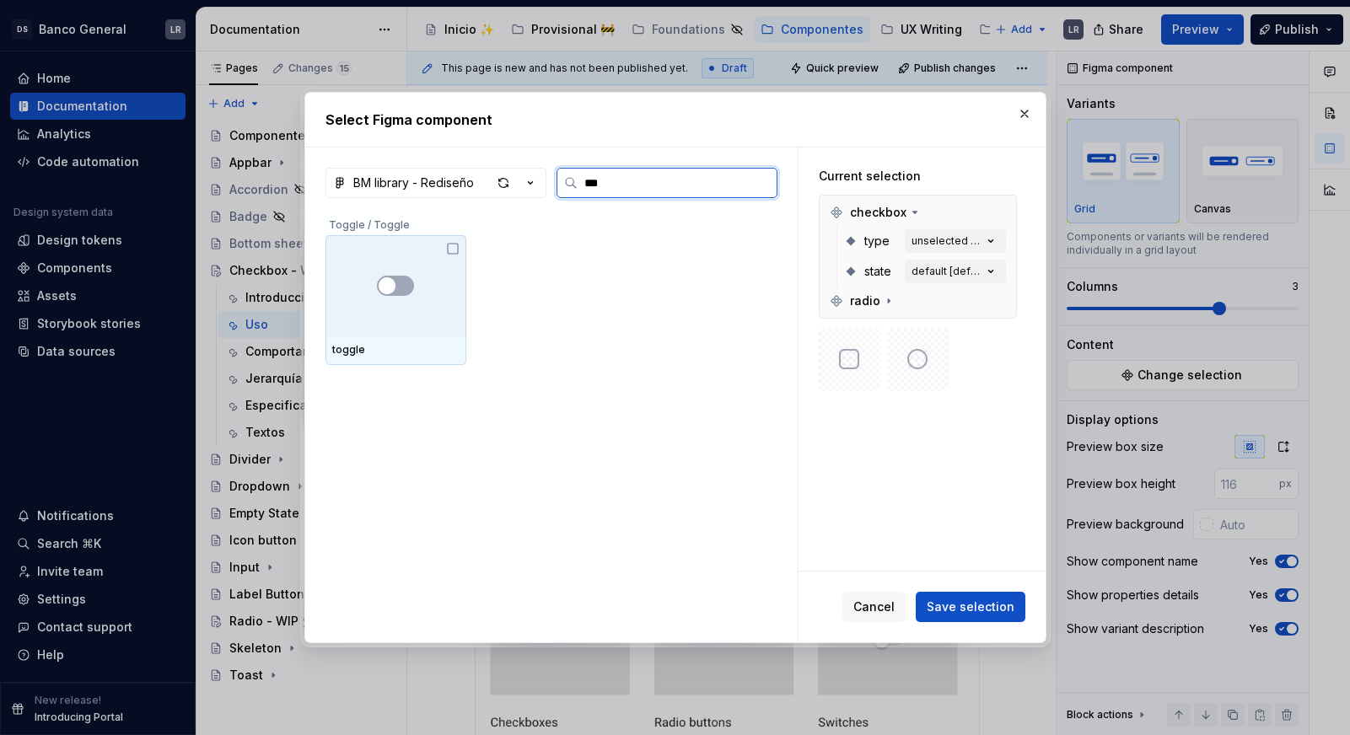
type input "****"
click at [437, 286] on div at bounding box center [395, 285] width 141 height 101
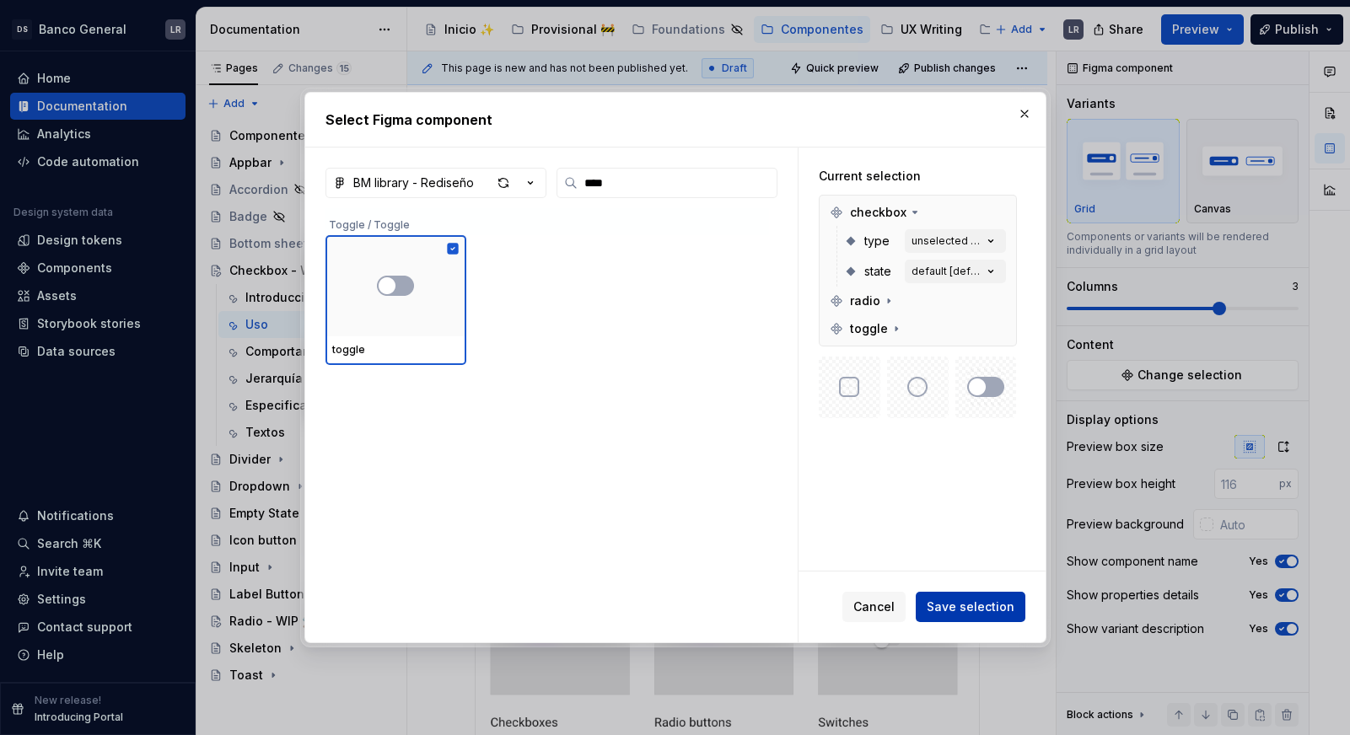
click at [966, 604] on span "Save selection" at bounding box center [970, 606] width 88 height 17
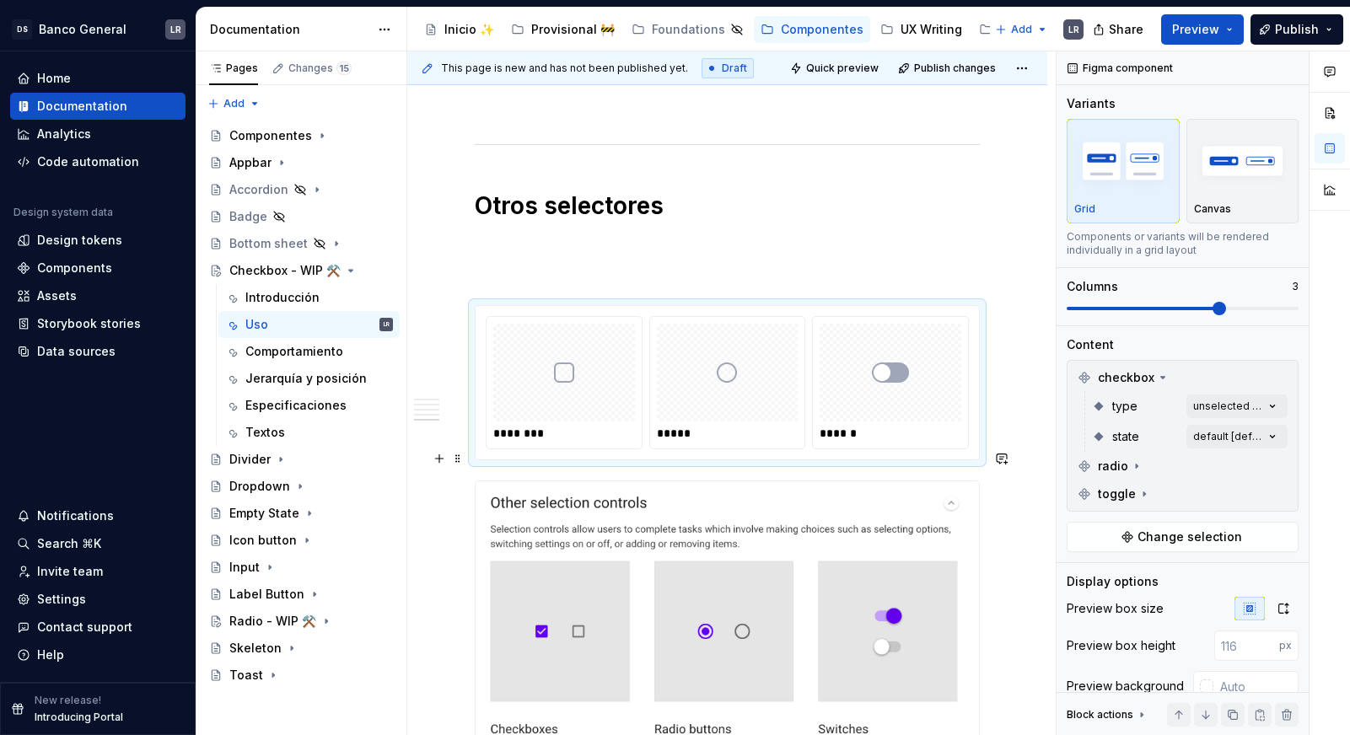
scroll to position [1775, 0]
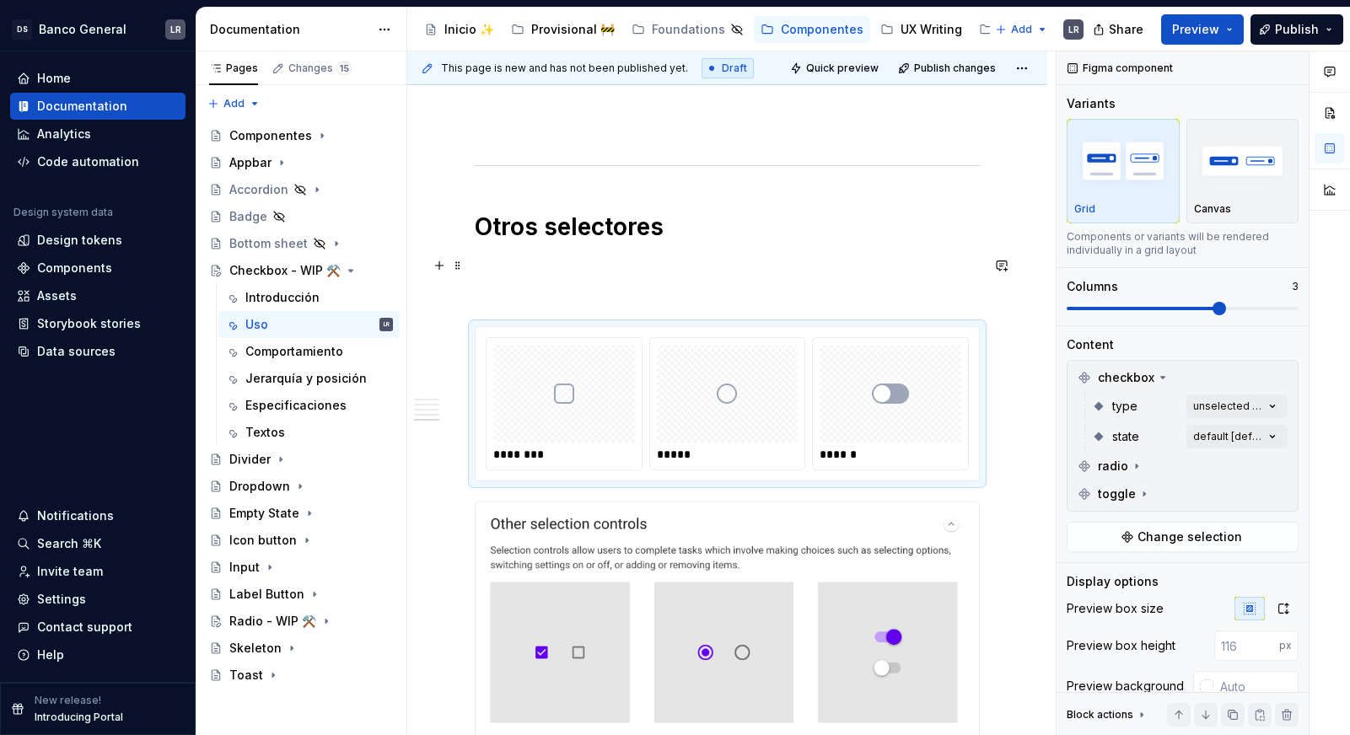
click at [519, 286] on p at bounding box center [727, 296] width 505 height 20
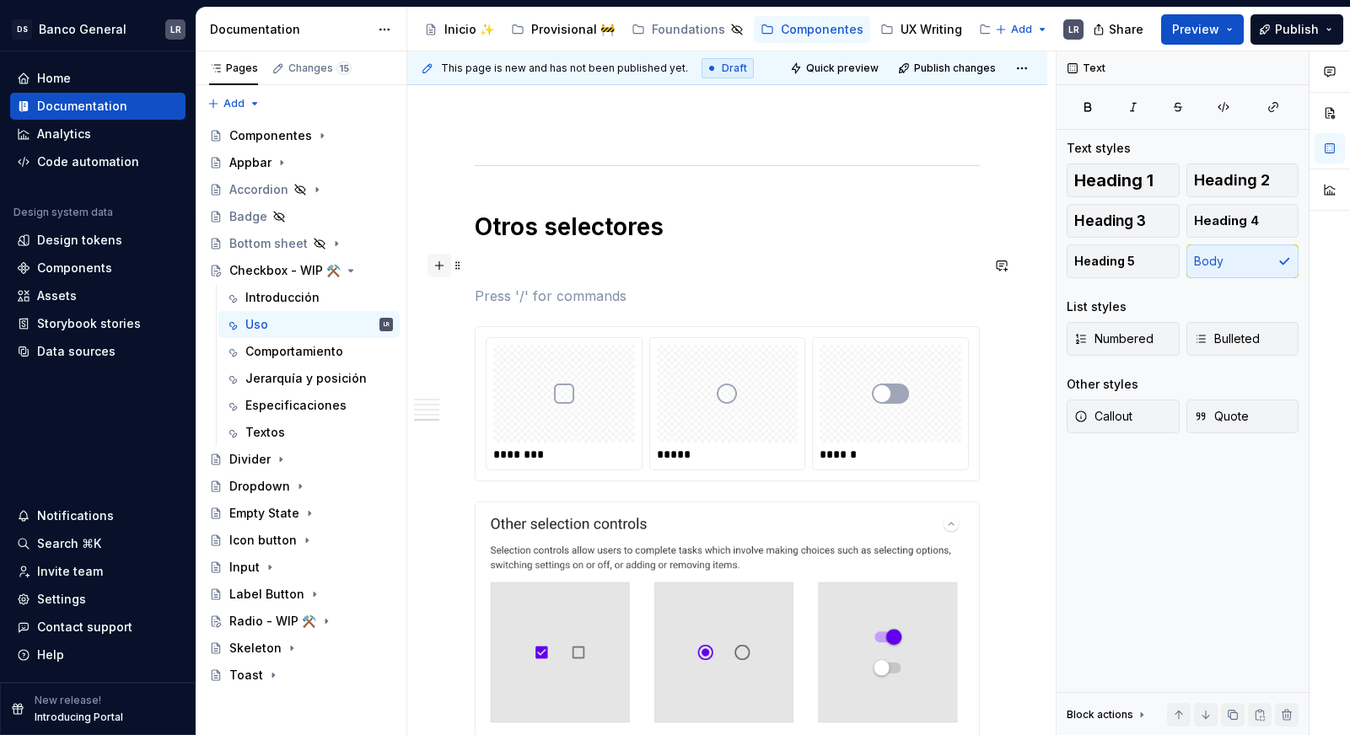
click at [441, 271] on button "button" at bounding box center [439, 266] width 24 height 24
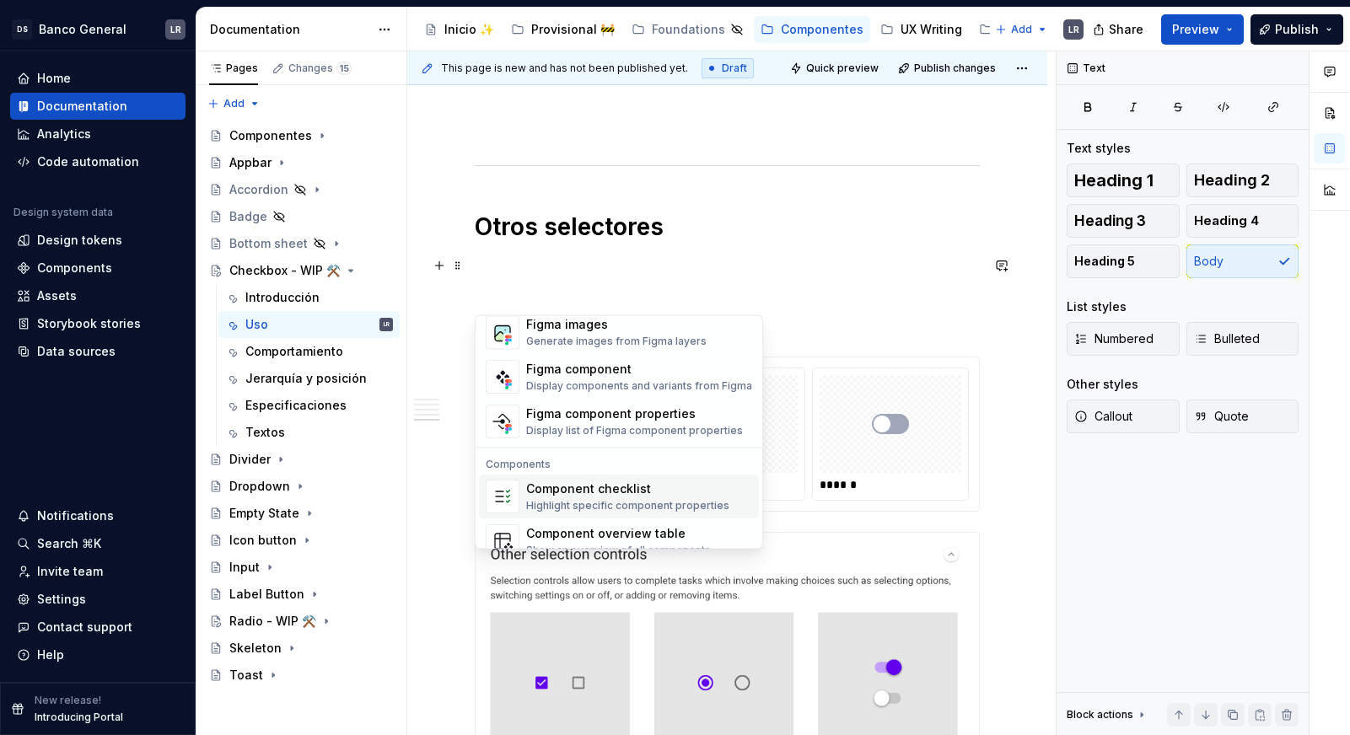
scroll to position [1678, 0]
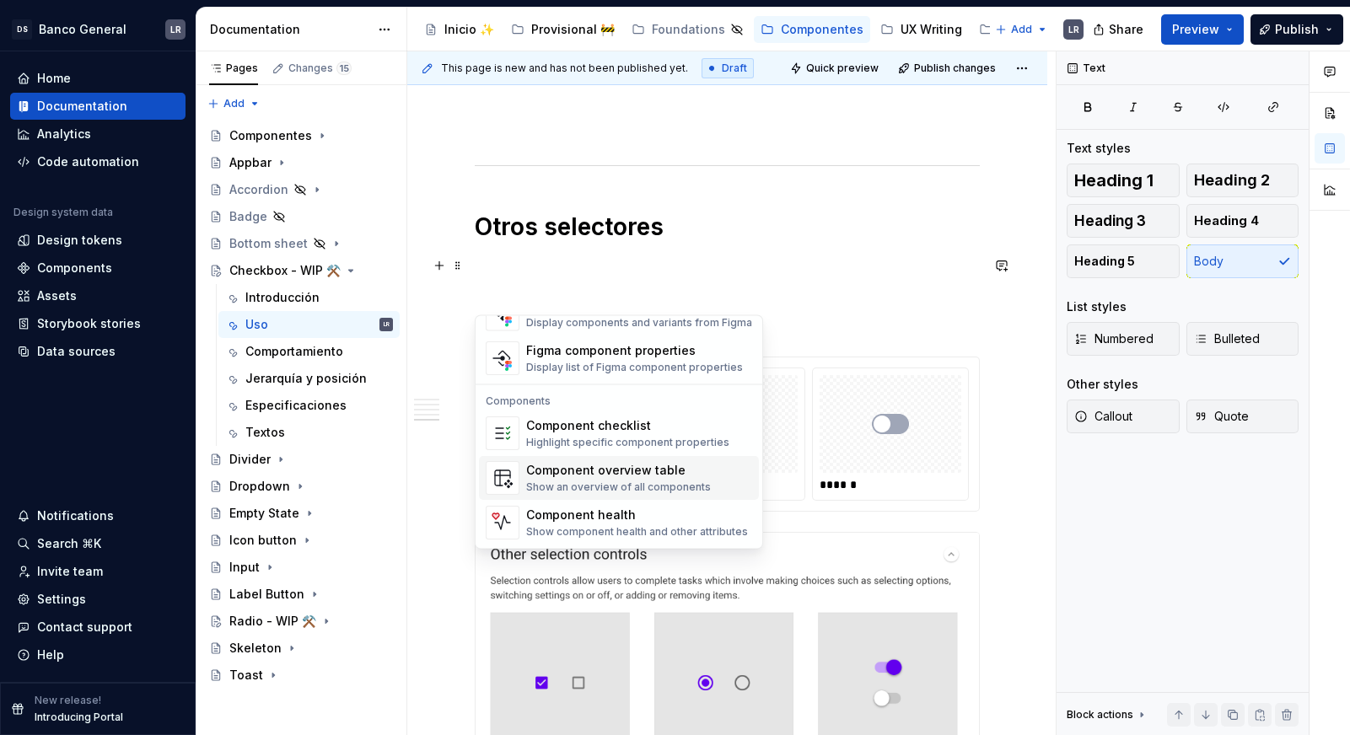
click at [641, 475] on div "Component overview table" at bounding box center [618, 471] width 185 height 17
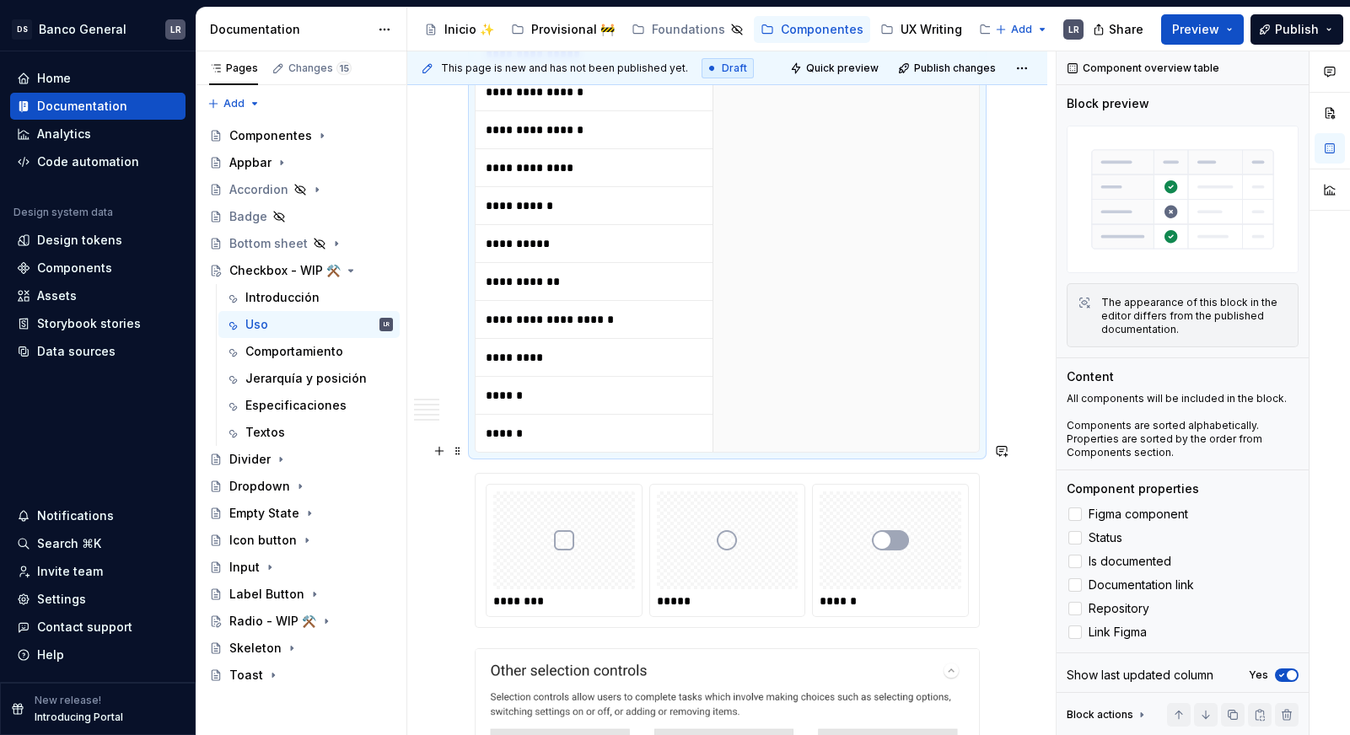
scroll to position [2632, 0]
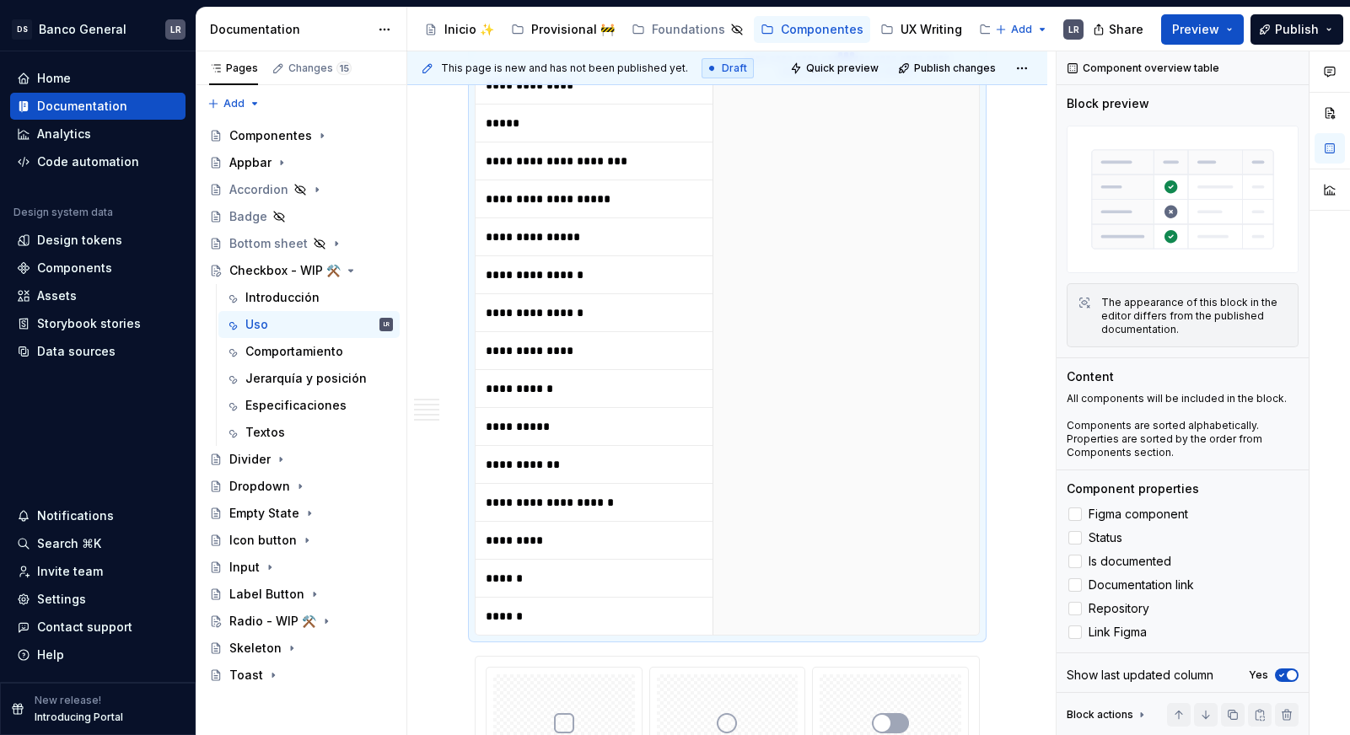
click at [695, 370] on td "**********" at bounding box center [597, 389] width 245 height 38
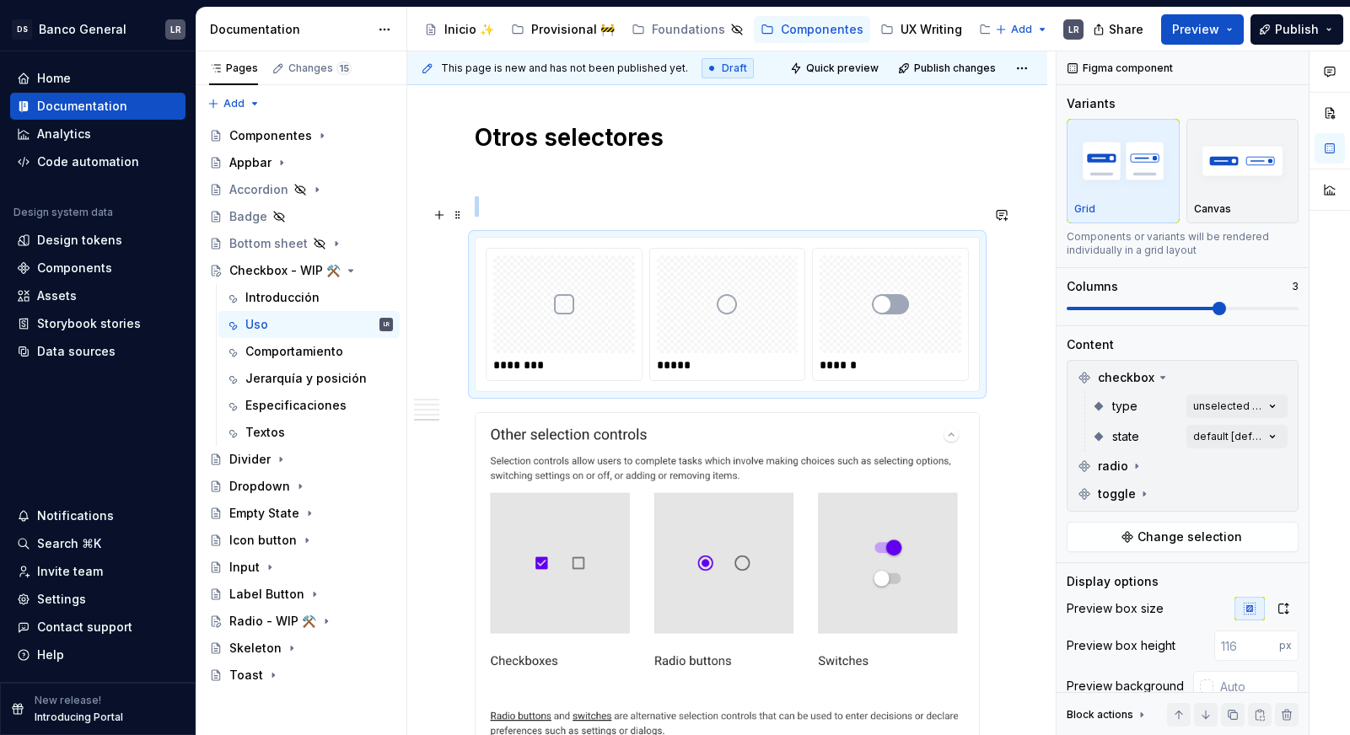
scroll to position [1718, 0]
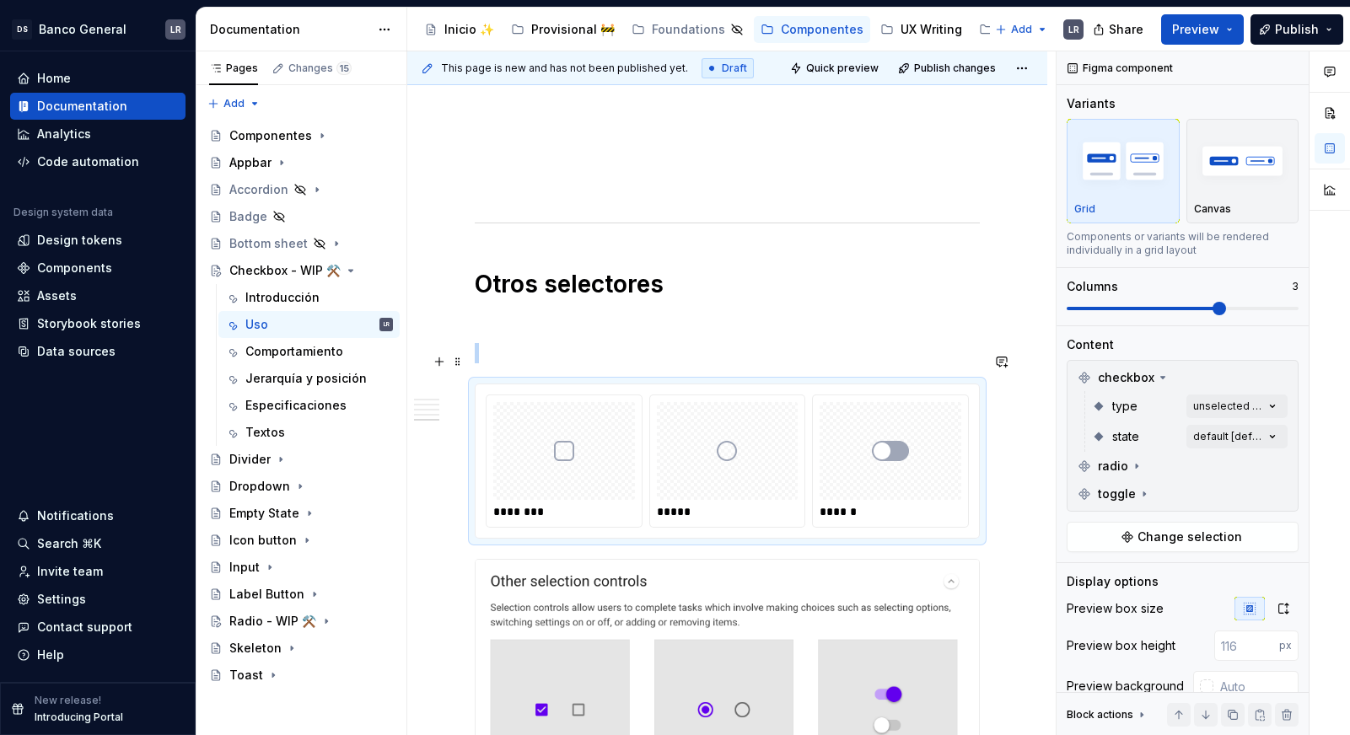
click at [557, 503] on div "********" at bounding box center [565, 511] width 144 height 17
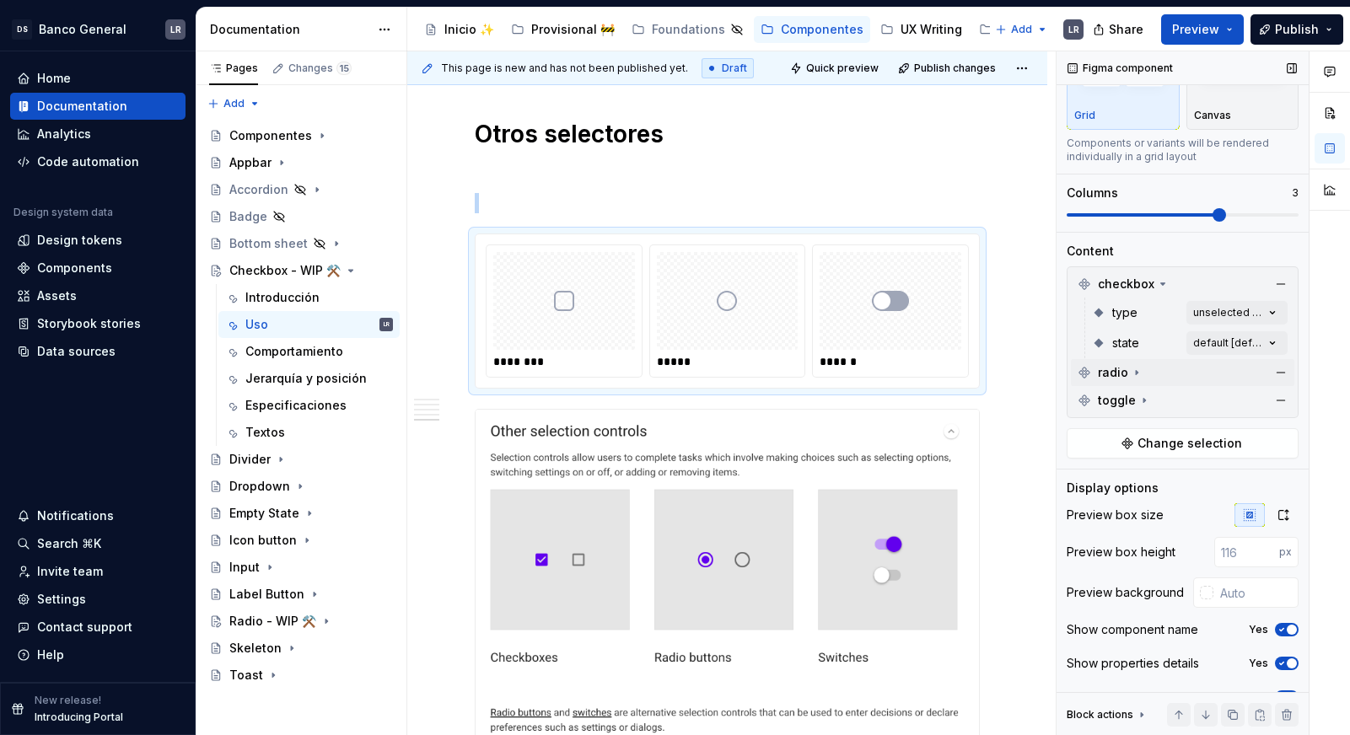
scroll to position [121, 0]
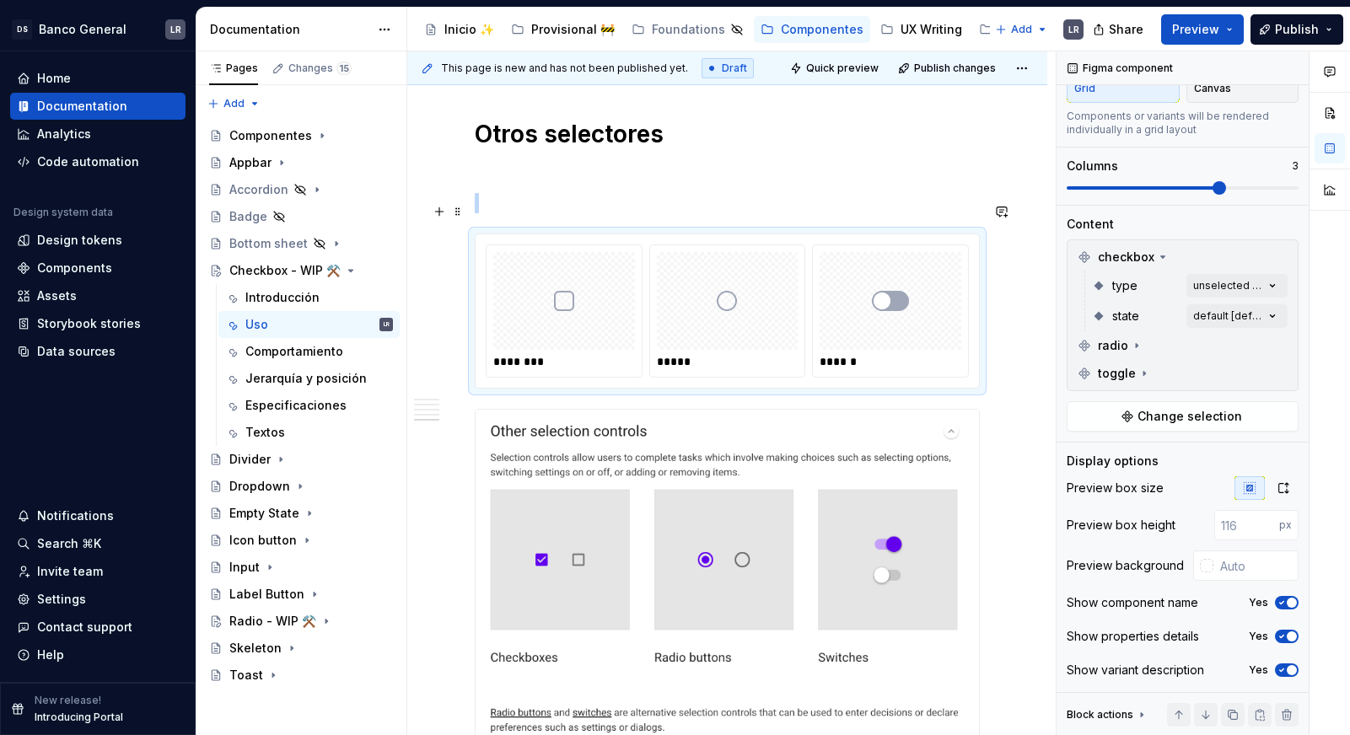
click at [550, 344] on div "********" at bounding box center [563, 310] width 155 height 131
click at [545, 353] on div "********" at bounding box center [565, 361] width 144 height 17
click at [536, 353] on div "********" at bounding box center [565, 361] width 144 height 17
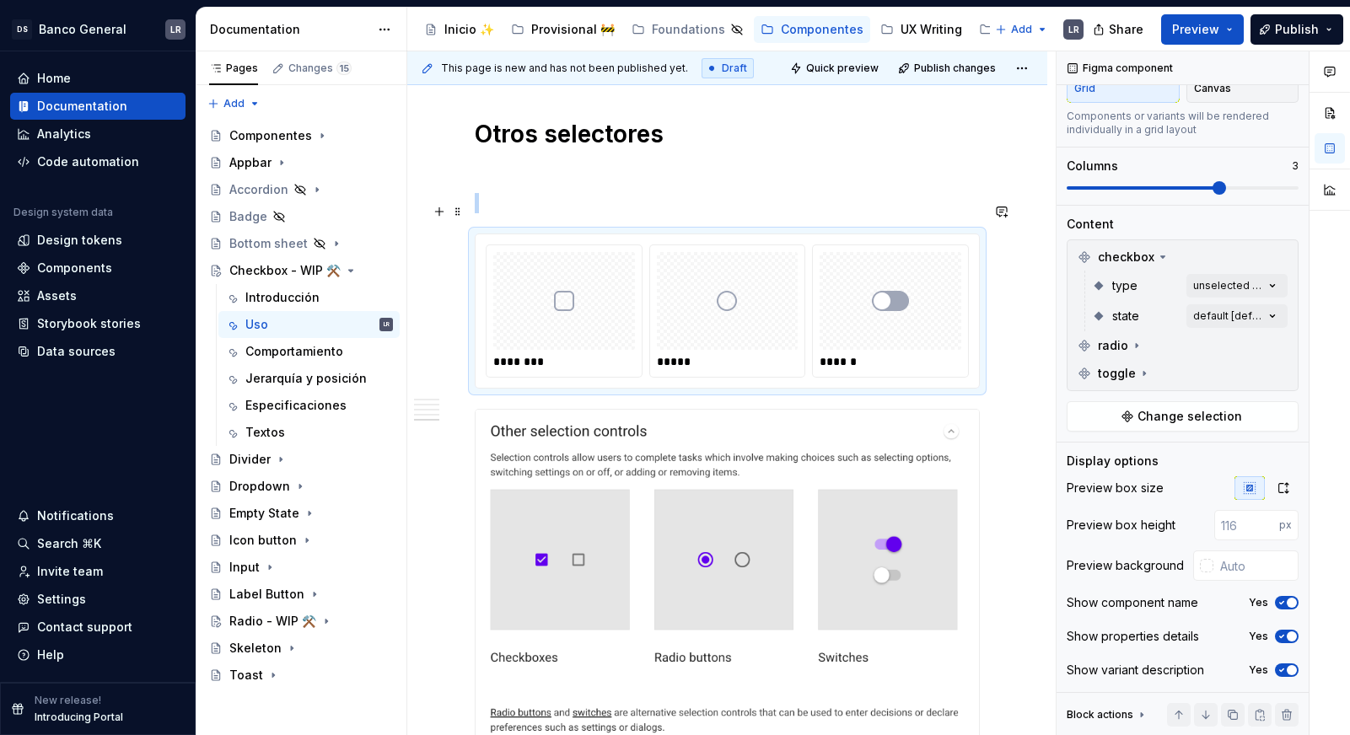
click at [775, 252] on div at bounding box center [728, 301] width 142 height 98
click at [876, 252] on div at bounding box center [890, 301] width 142 height 98
click at [609, 256] on div at bounding box center [564, 301] width 142 height 98
click at [604, 193] on p at bounding box center [727, 203] width 505 height 20
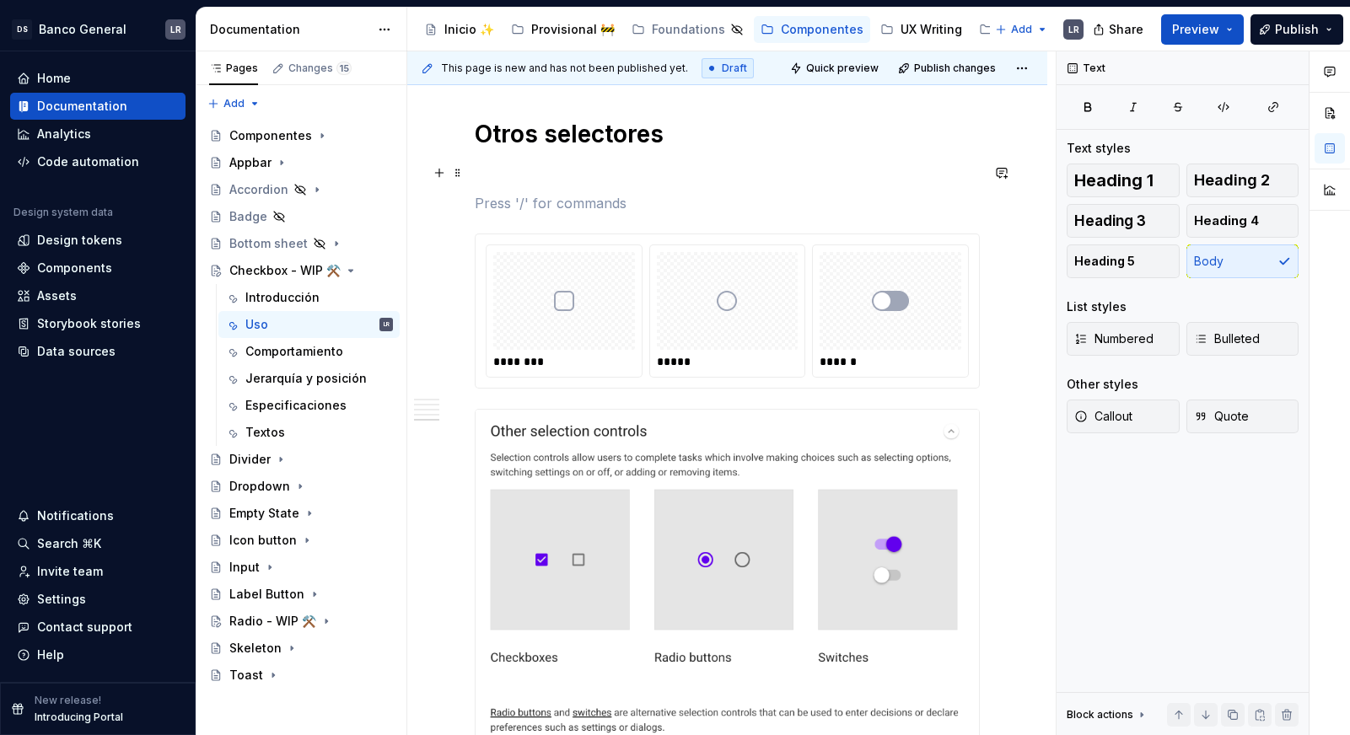
scroll to position [0, 0]
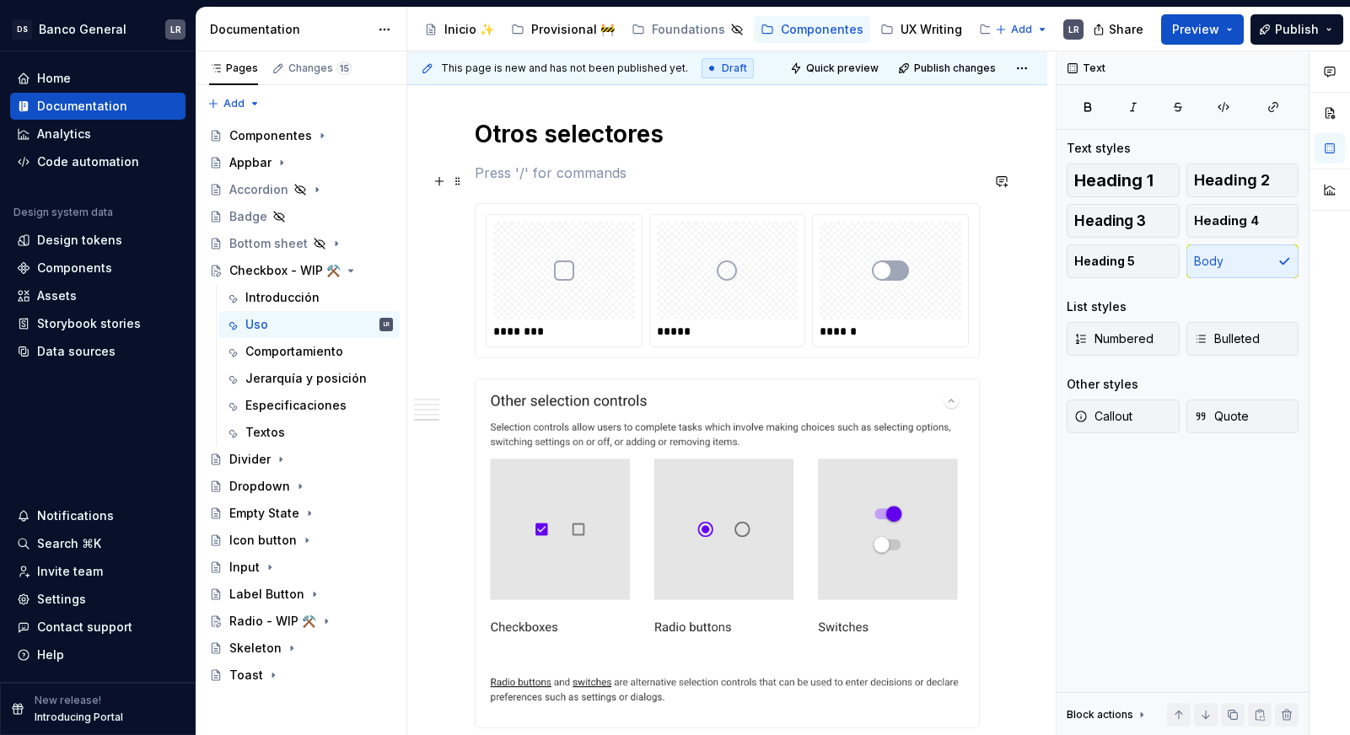
click at [553, 232] on div at bounding box center [564, 271] width 142 height 98
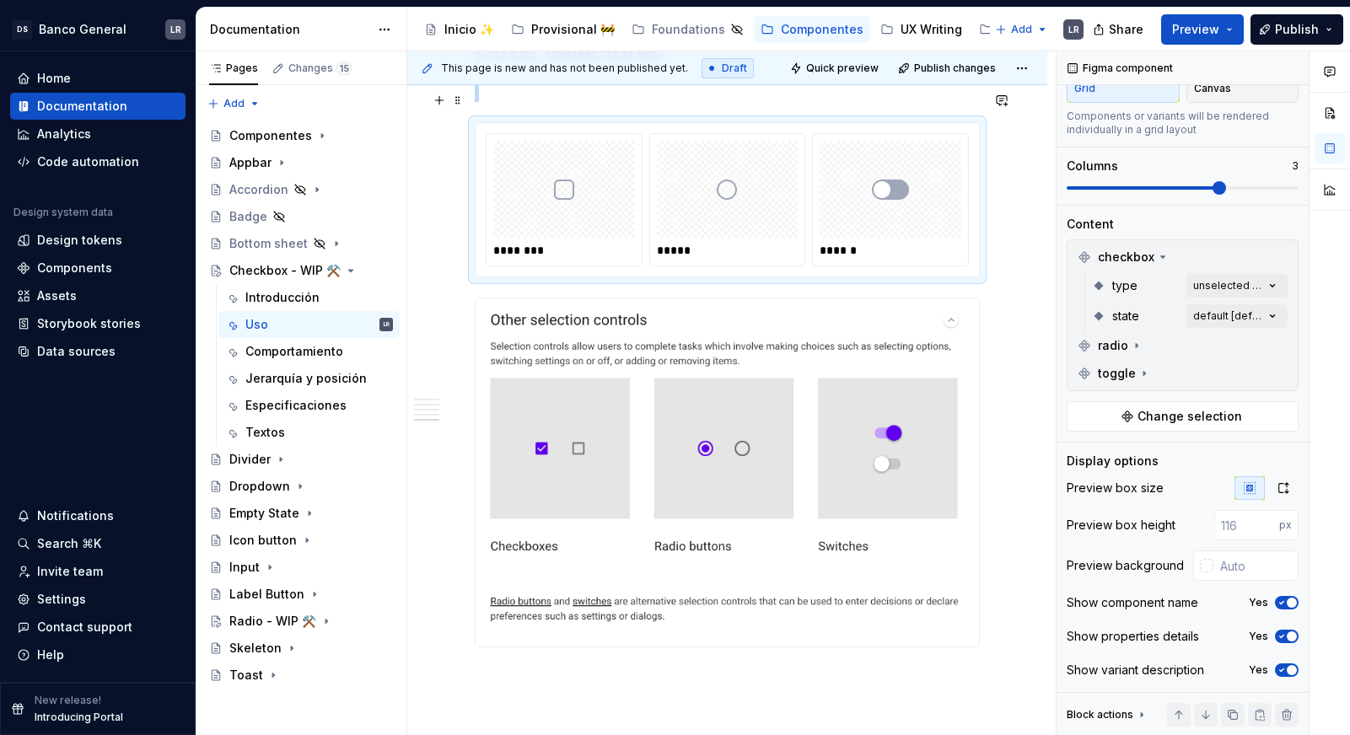
scroll to position [1976, 0]
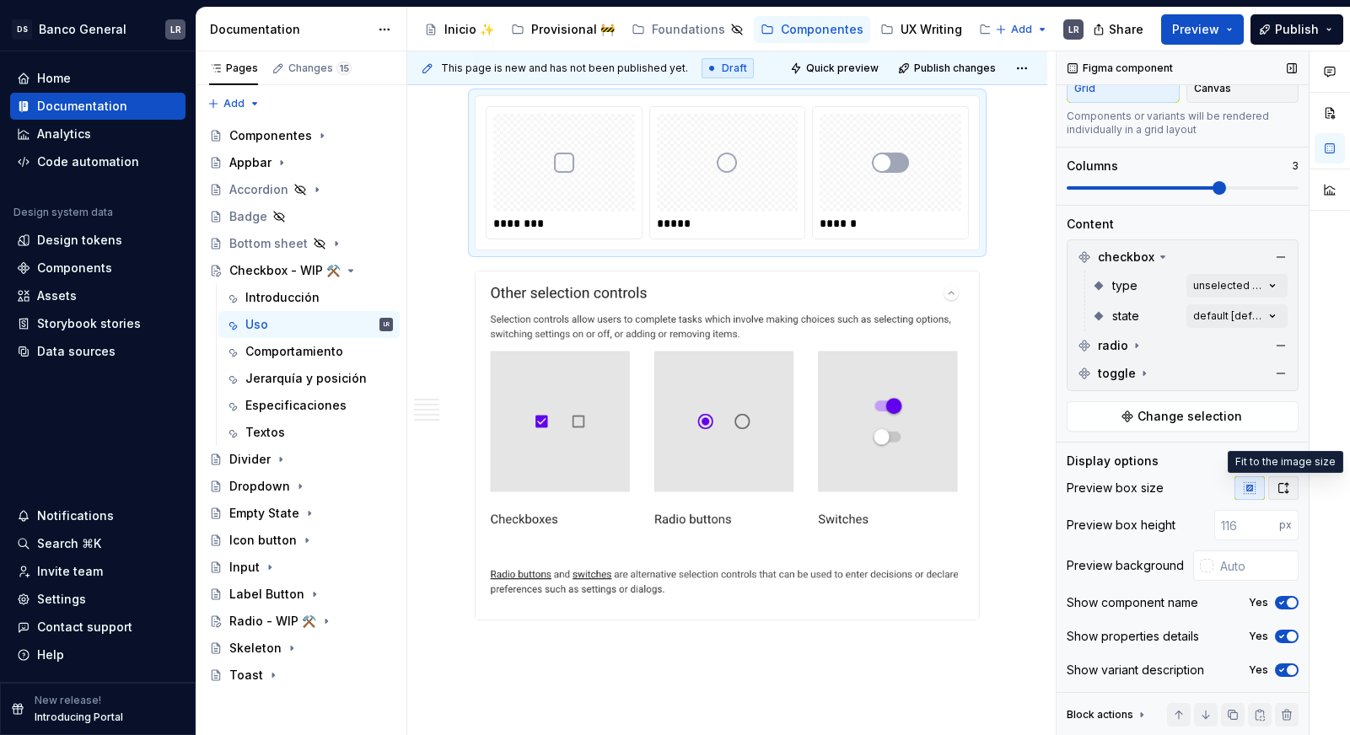
click at [1293, 486] on button "button" at bounding box center [1283, 488] width 30 height 24
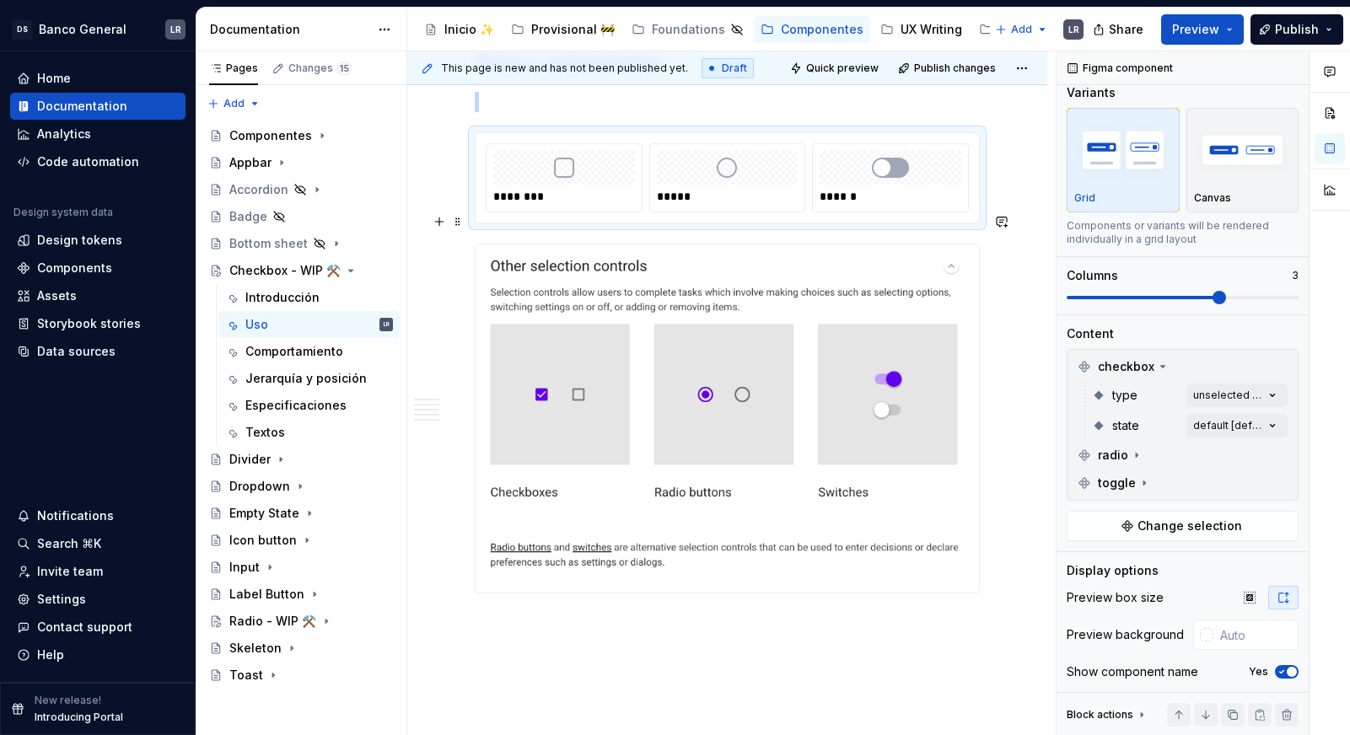
scroll to position [1860, 0]
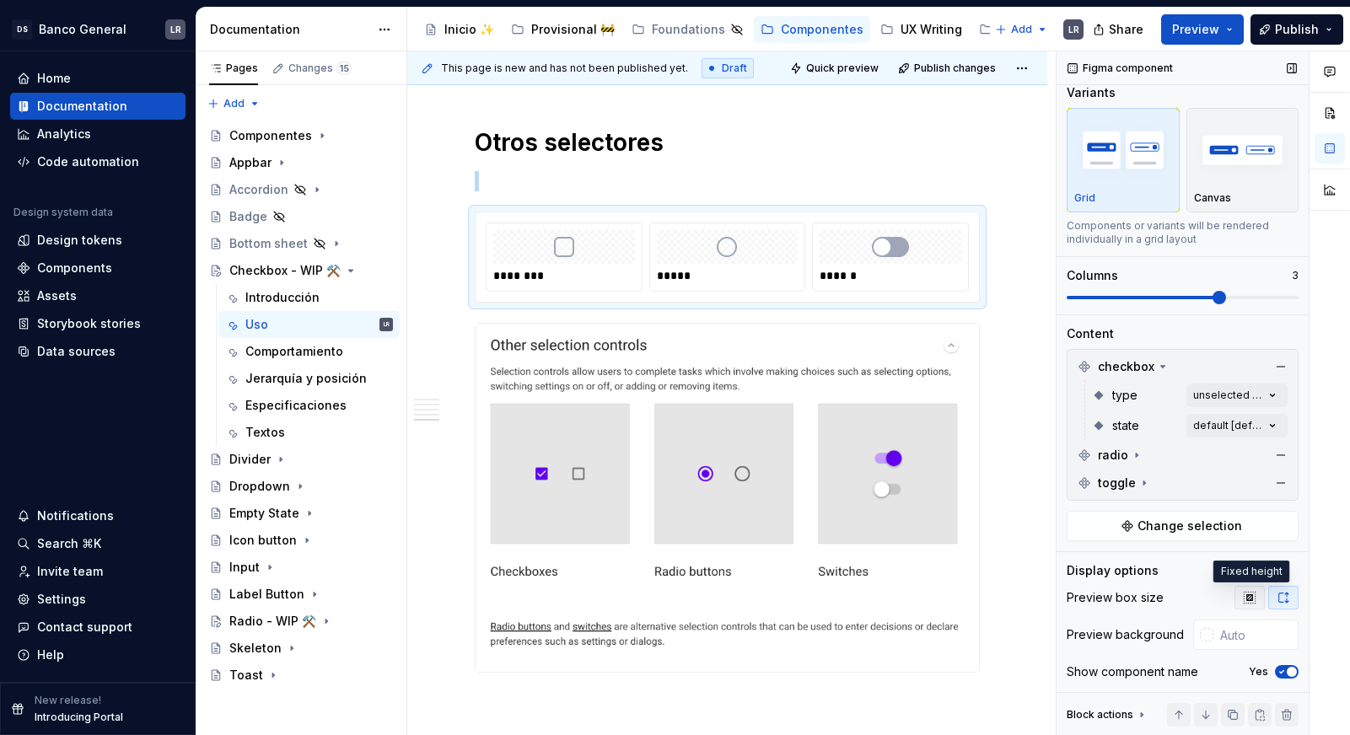
click at [1238, 599] on button "button" at bounding box center [1249, 598] width 30 height 24
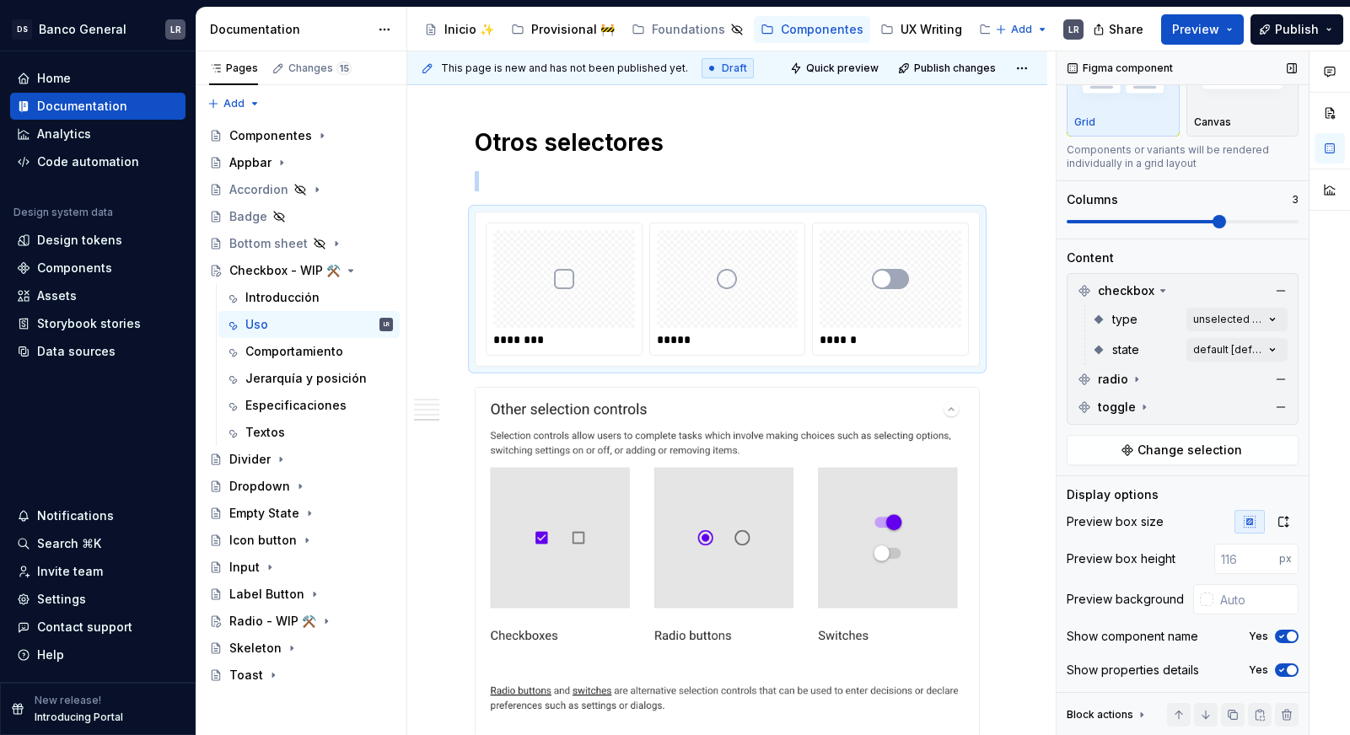
scroll to position [121, 0]
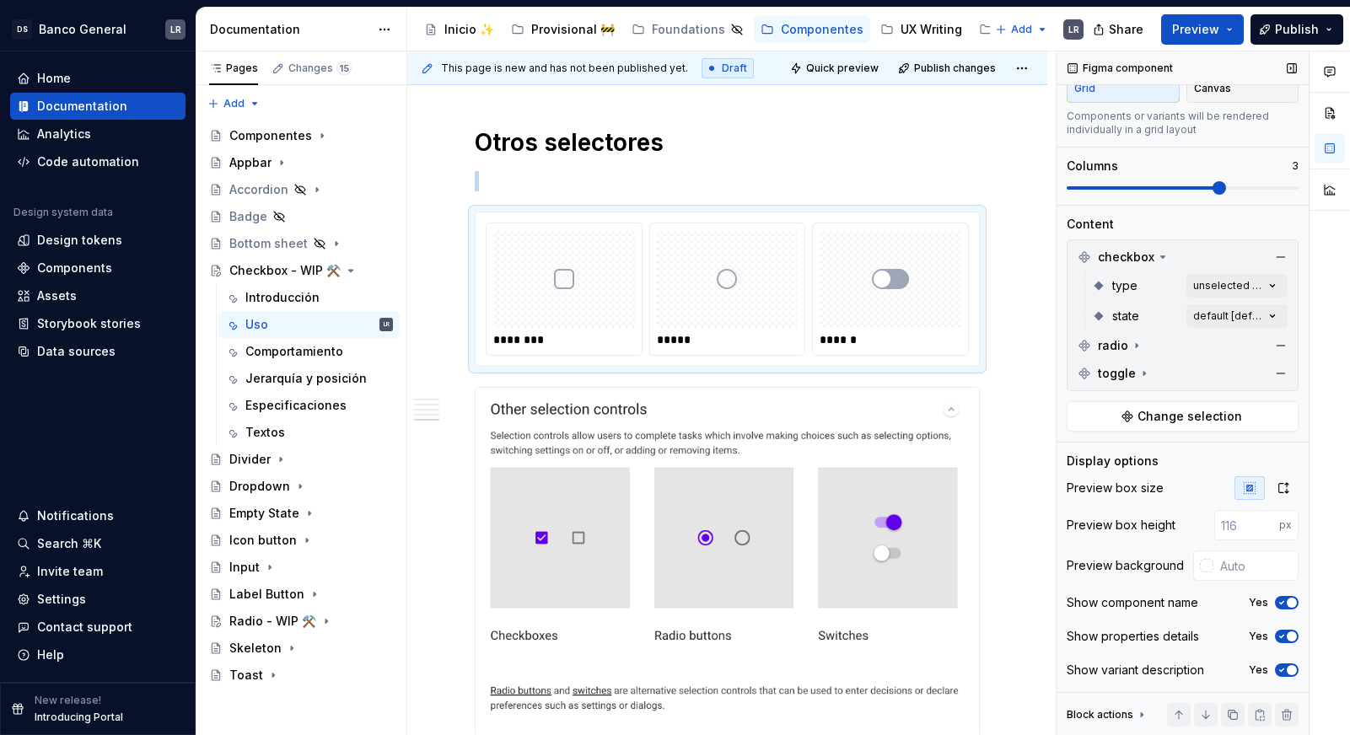
click at [1295, 599] on span "button" at bounding box center [1291, 603] width 10 height 10
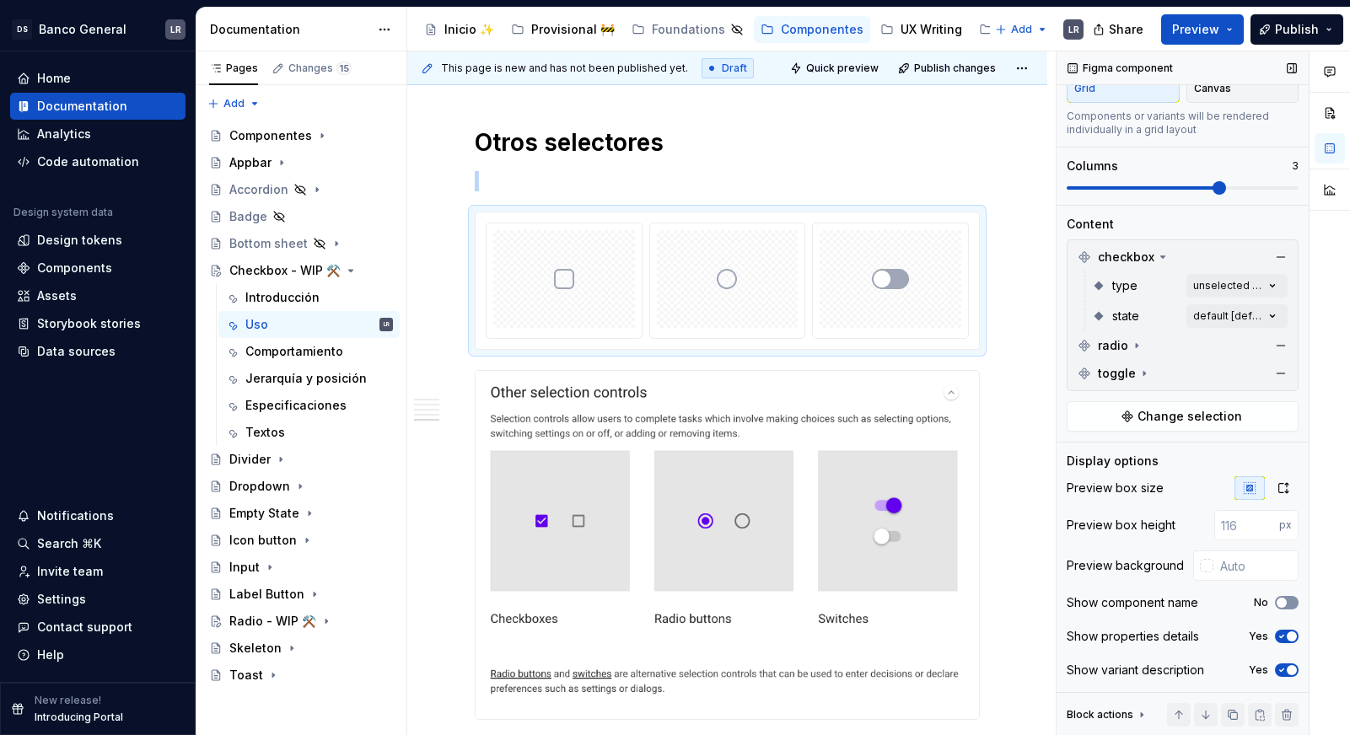
click at [1295, 599] on button "No" at bounding box center [1287, 602] width 24 height 13
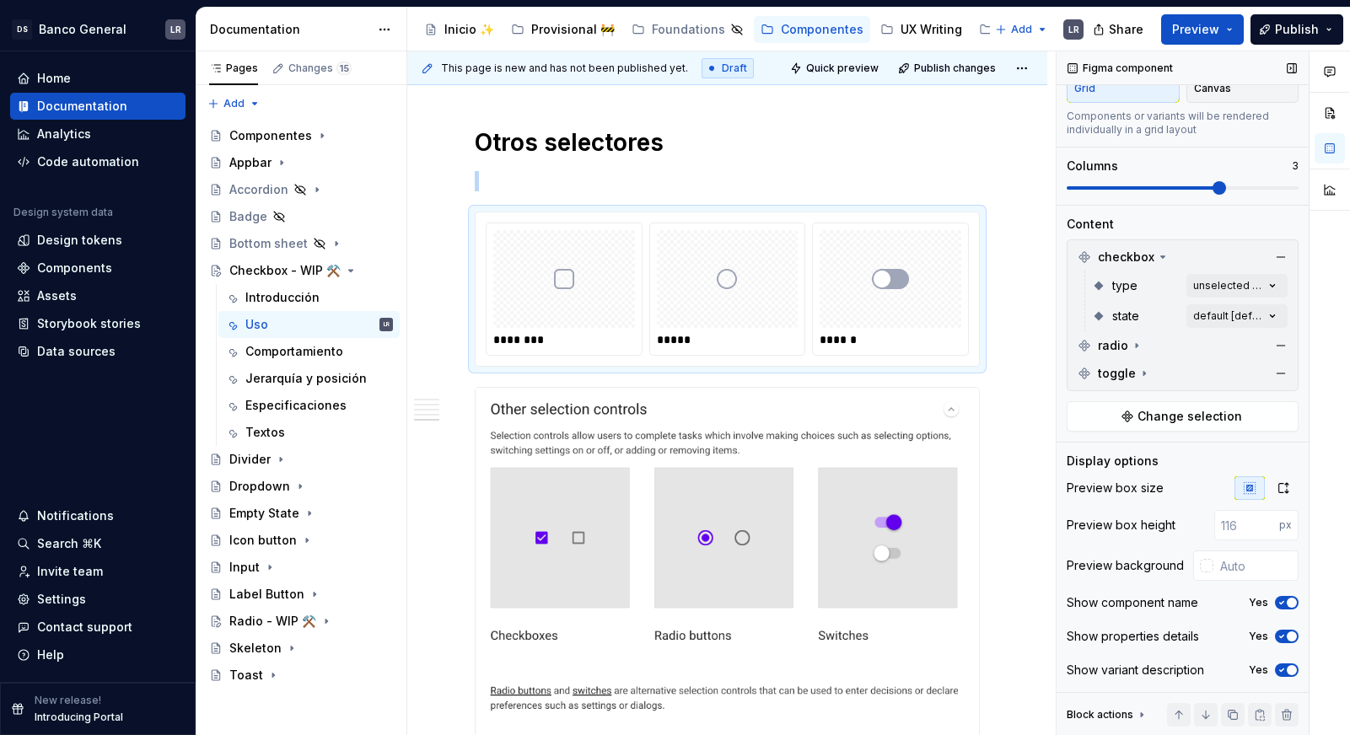
click at [1280, 646] on div "Show properties details Yes" at bounding box center [1182, 637] width 232 height 24
click at [1287, 627] on div "Show properties details Yes" at bounding box center [1182, 637] width 232 height 24
click at [1286, 639] on icon "button" at bounding box center [1281, 636] width 13 height 10
click at [1289, 675] on button "Yes" at bounding box center [1287, 669] width 24 height 13
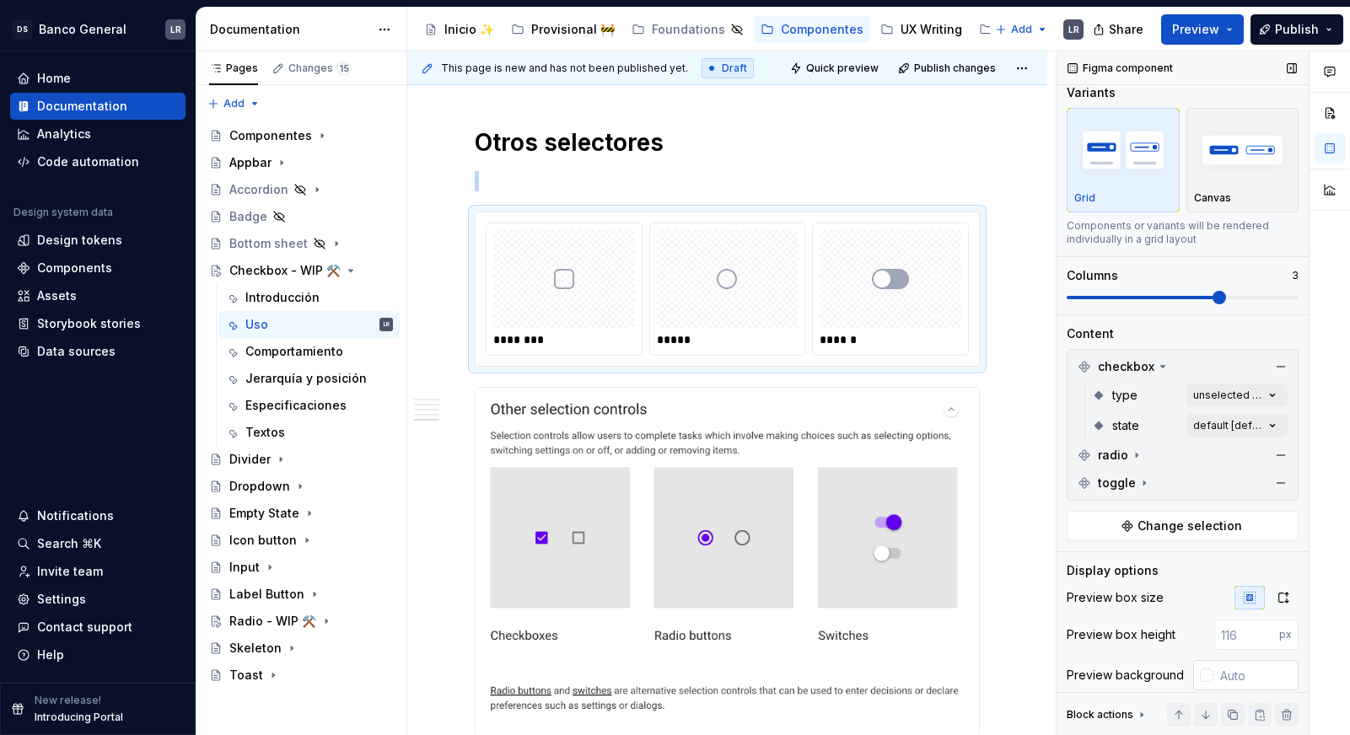
scroll to position [10, 0]
click at [1258, 164] on img "button" at bounding box center [1243, 151] width 98 height 62
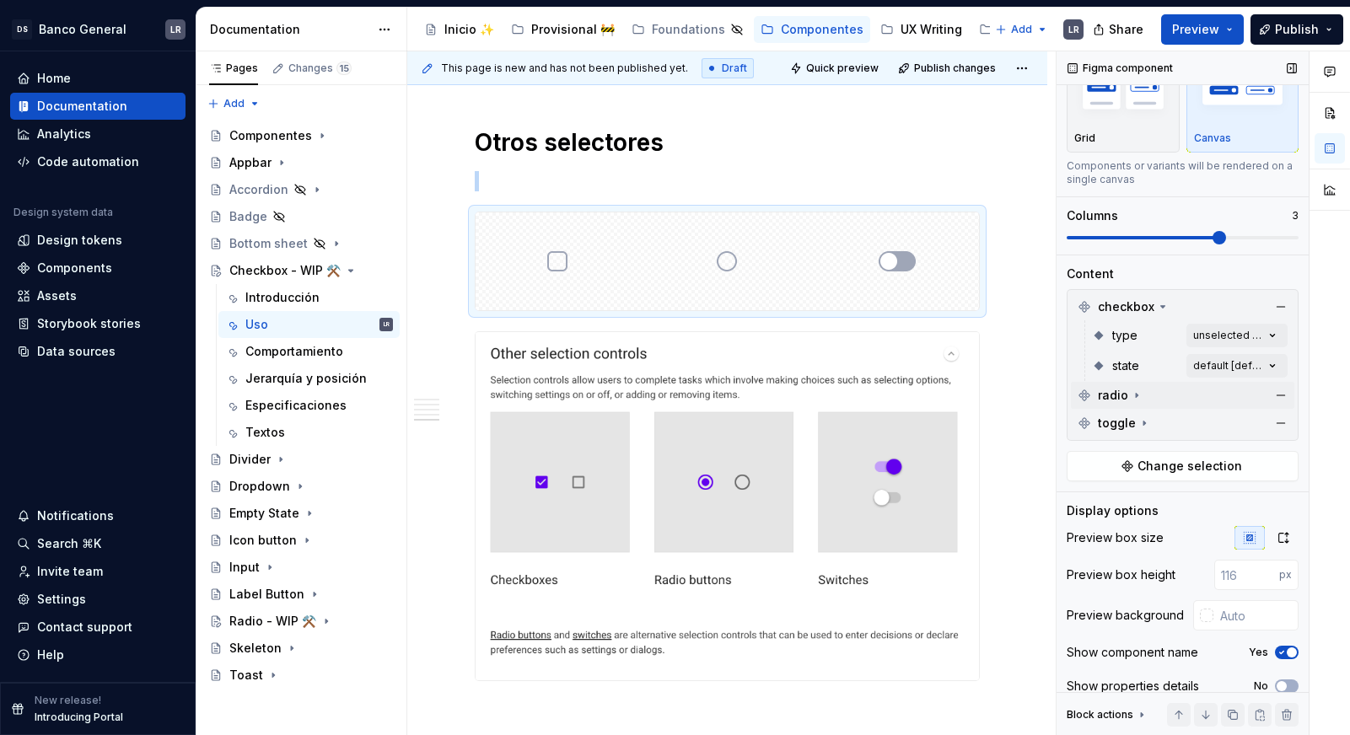
scroll to position [83, 0]
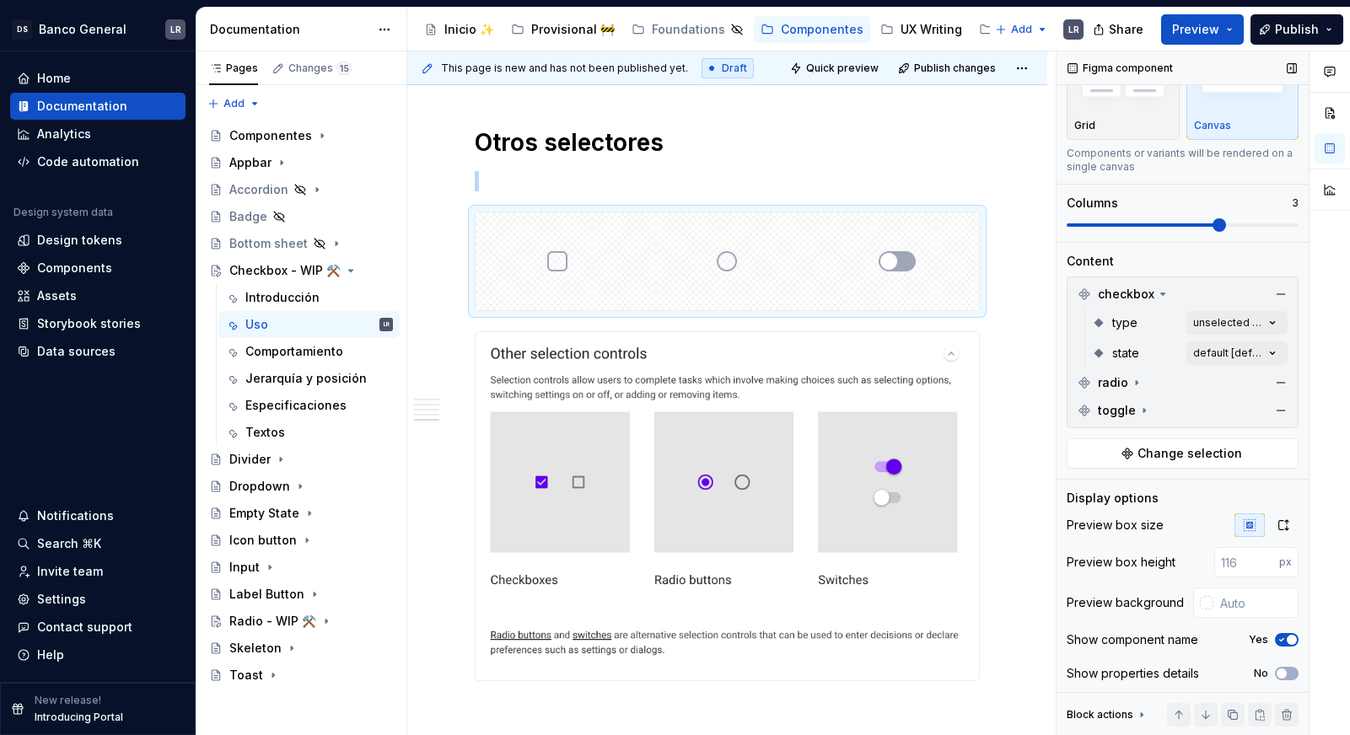
click at [1180, 113] on div "Grid Canvas" at bounding box center [1182, 87] width 232 height 105
click at [1163, 117] on div "Grid" at bounding box center [1123, 87] width 98 height 89
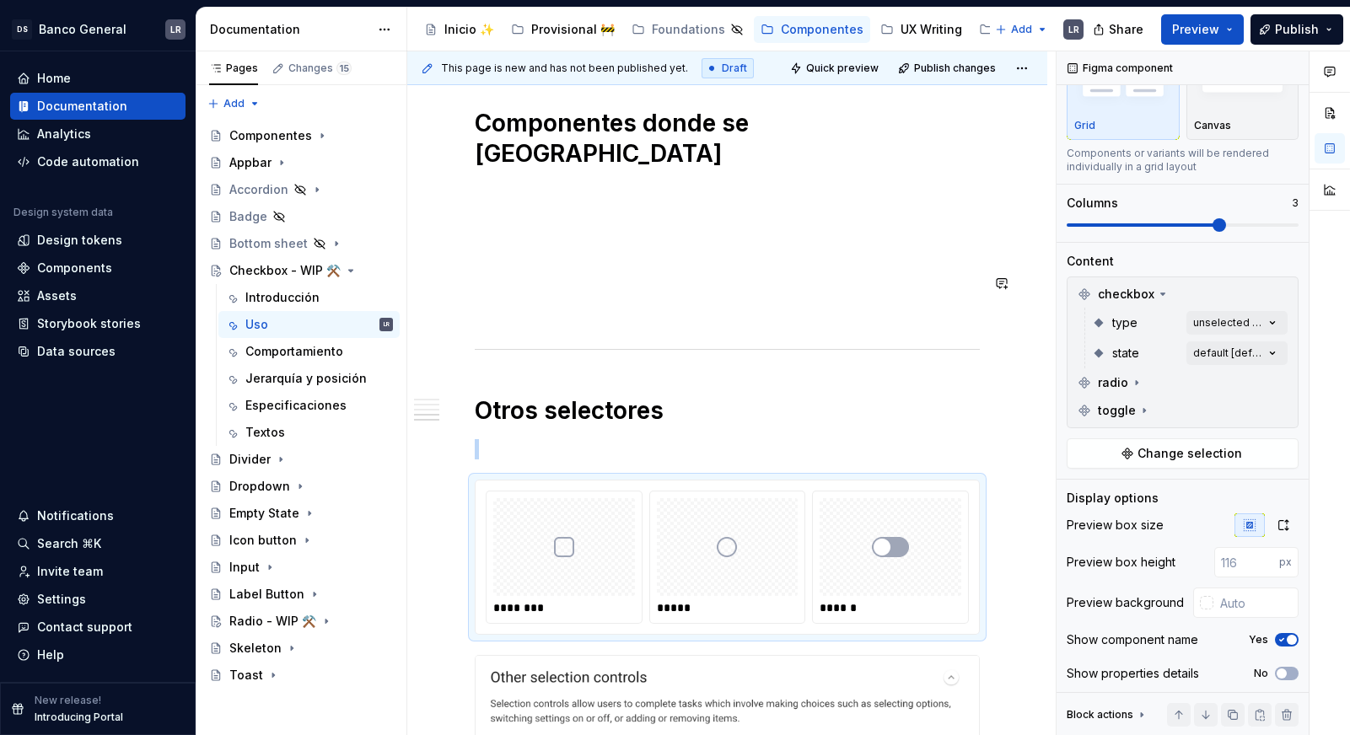
scroll to position [1541, 0]
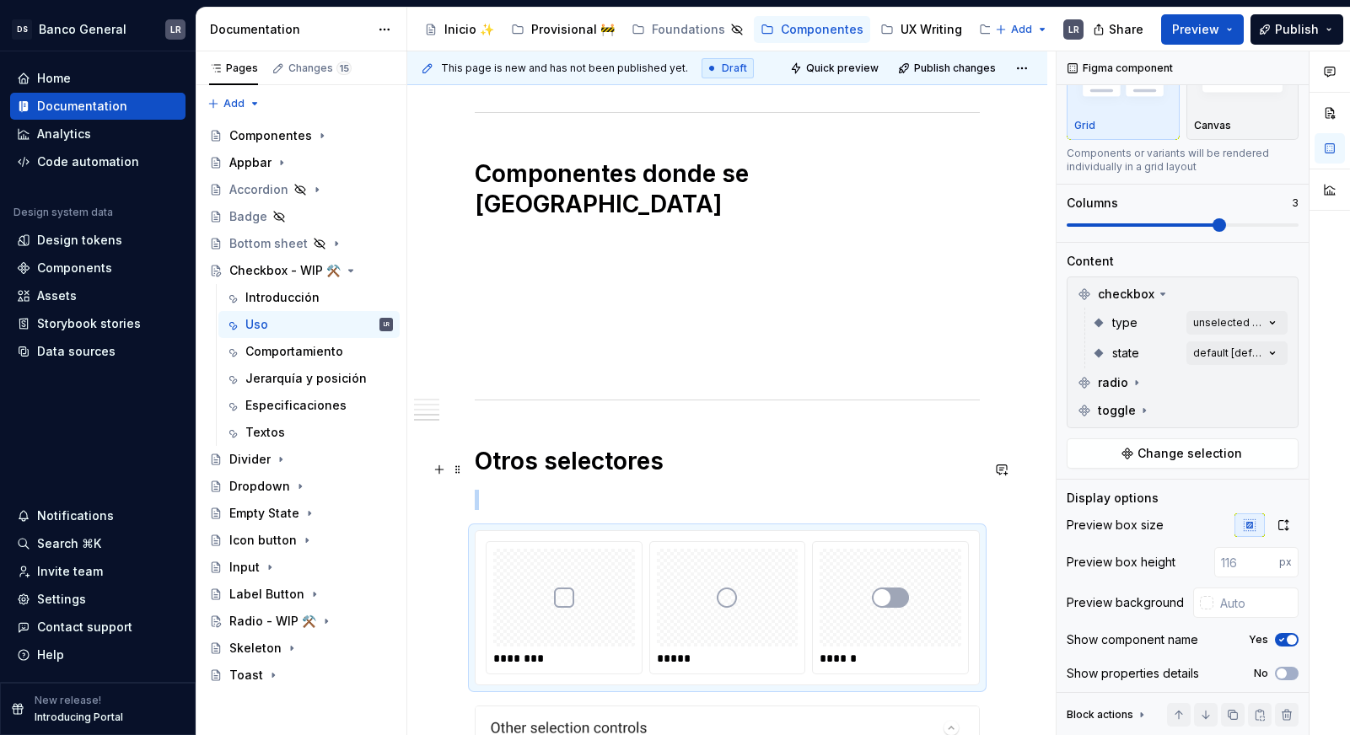
click at [623, 490] on p at bounding box center [727, 500] width 505 height 20
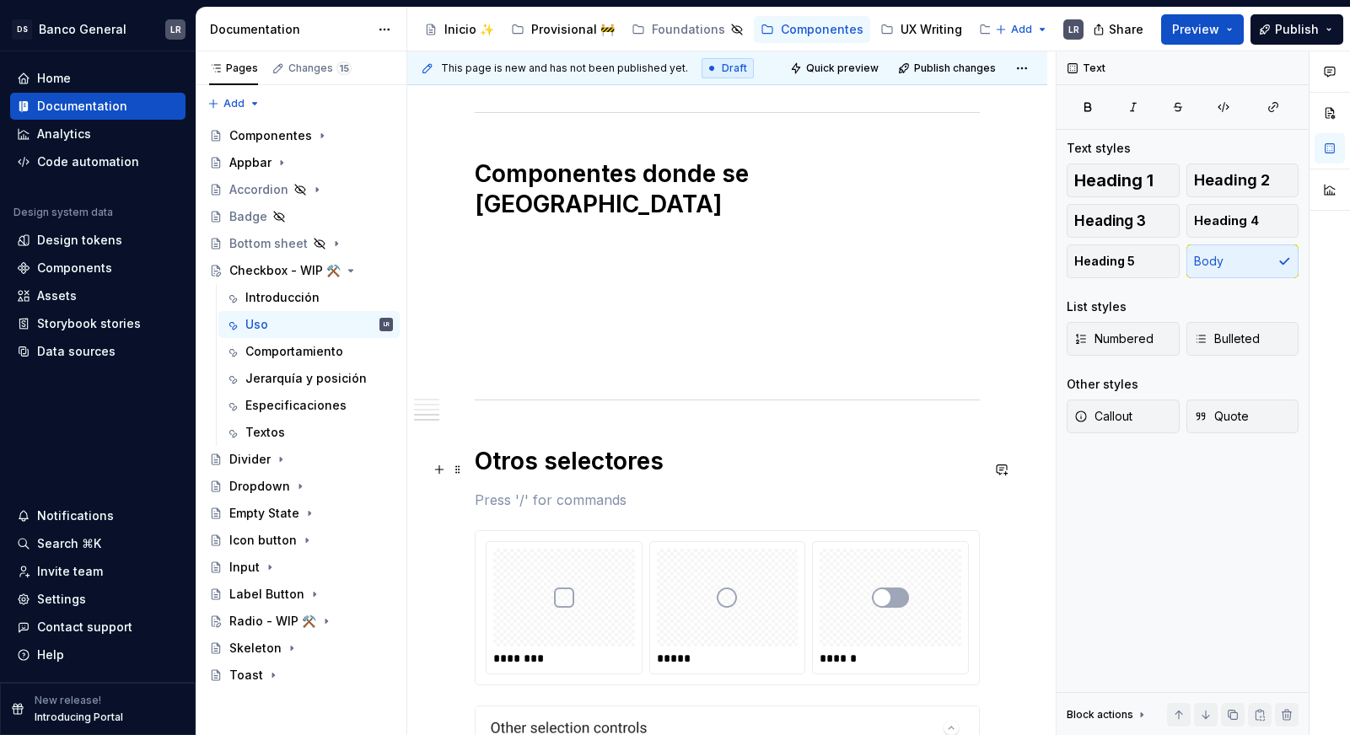
scroll to position [0, 0]
click at [437, 476] on button "button" at bounding box center [439, 470] width 24 height 24
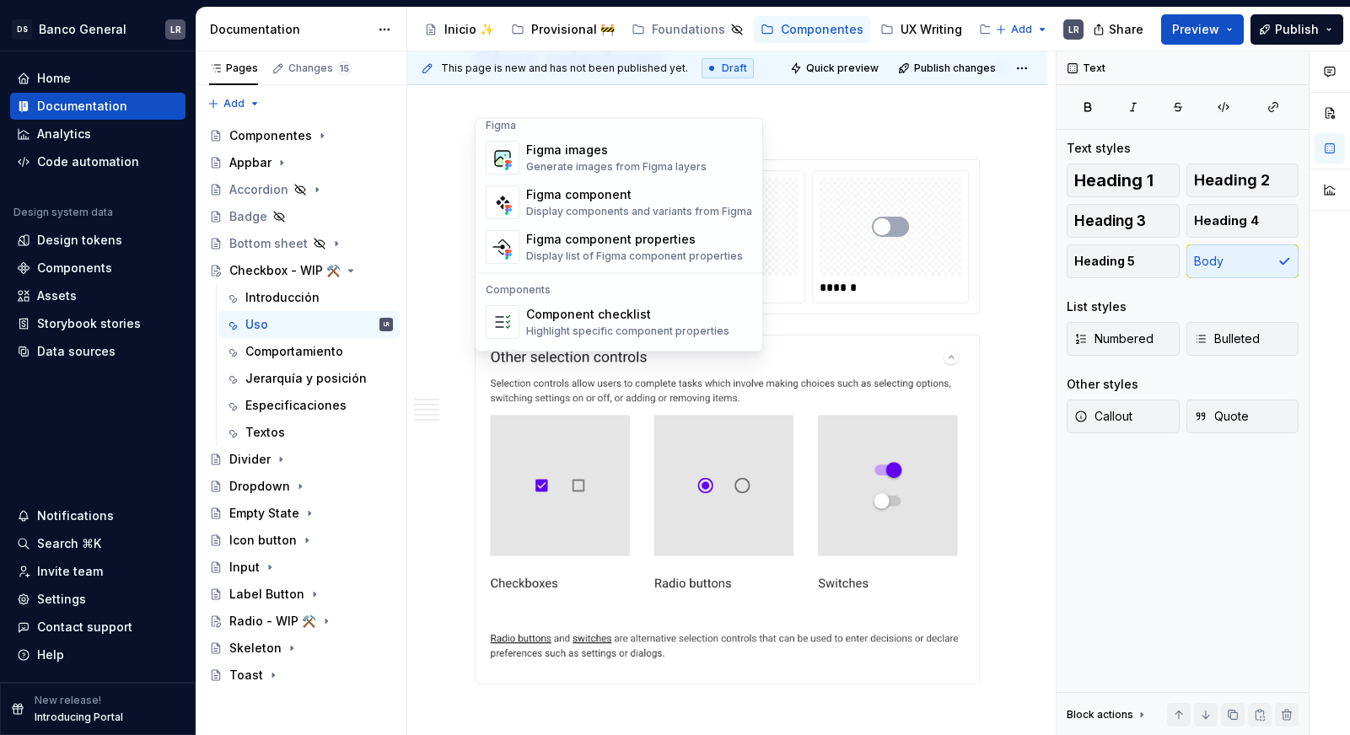
scroll to position [1597, 0]
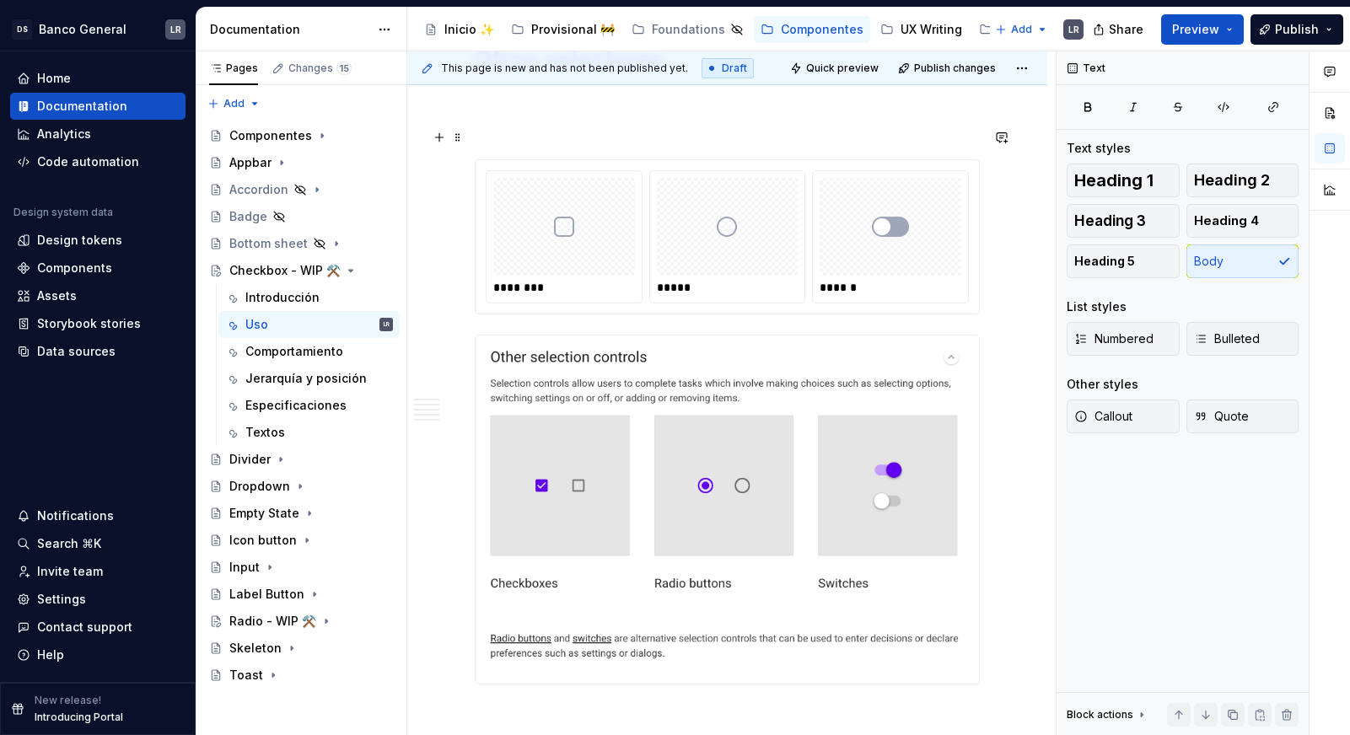
click at [979, 241] on div "******** ***** ******" at bounding box center [727, 236] width 505 height 155
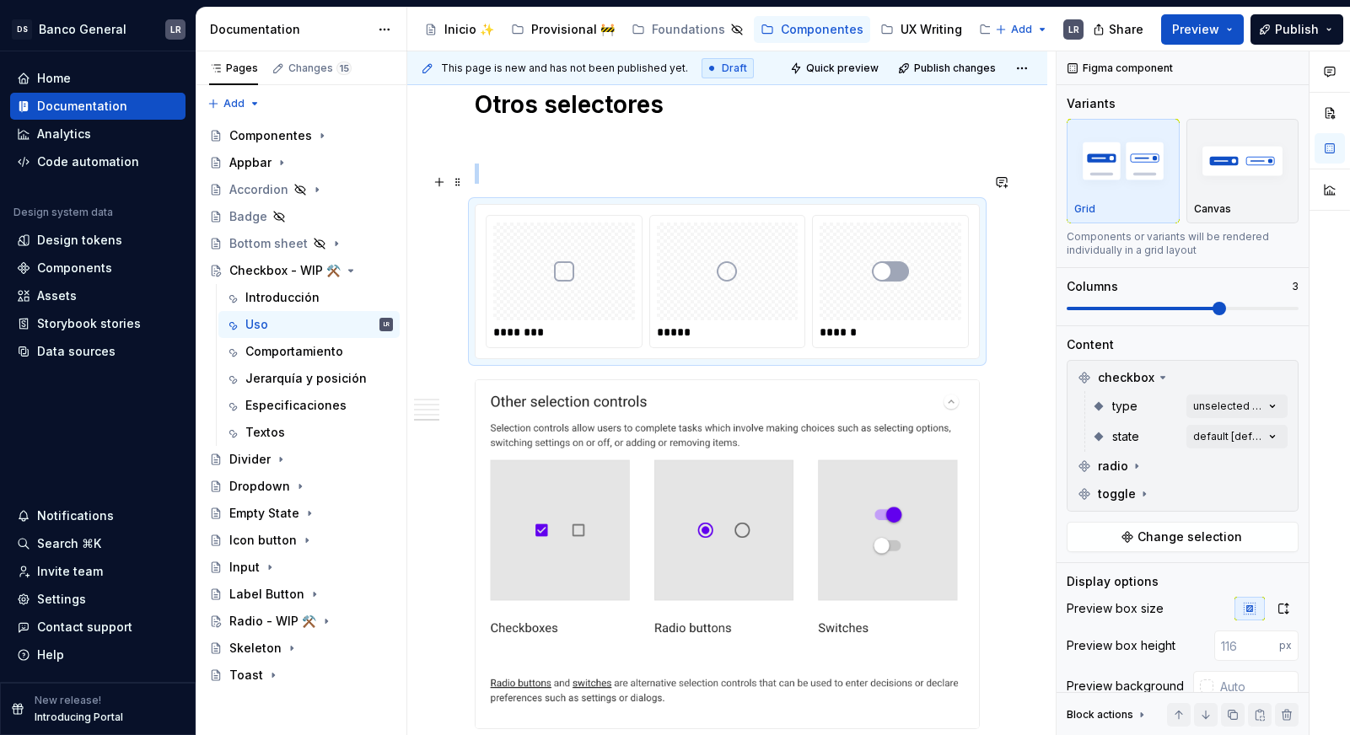
scroll to position [1864, 0]
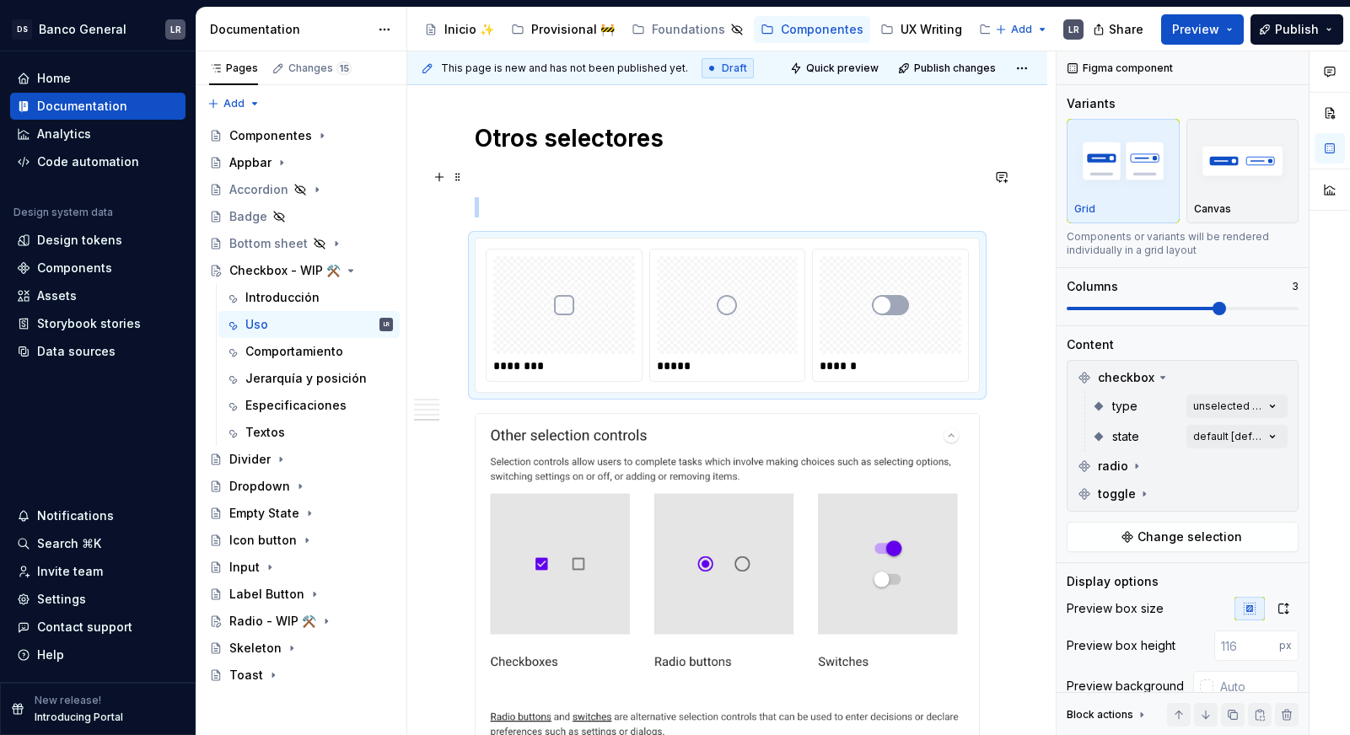
click at [515, 197] on p at bounding box center [727, 207] width 505 height 20
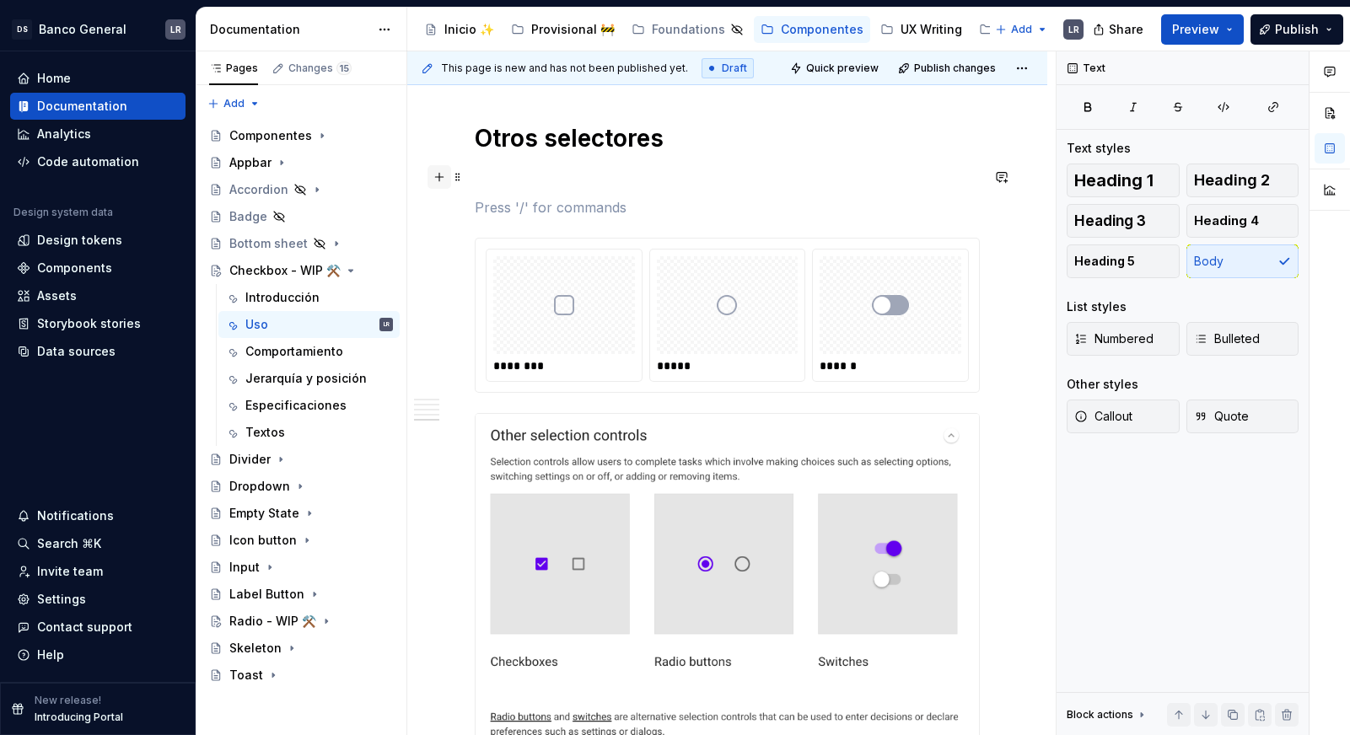
click at [441, 178] on button "button" at bounding box center [439, 177] width 24 height 24
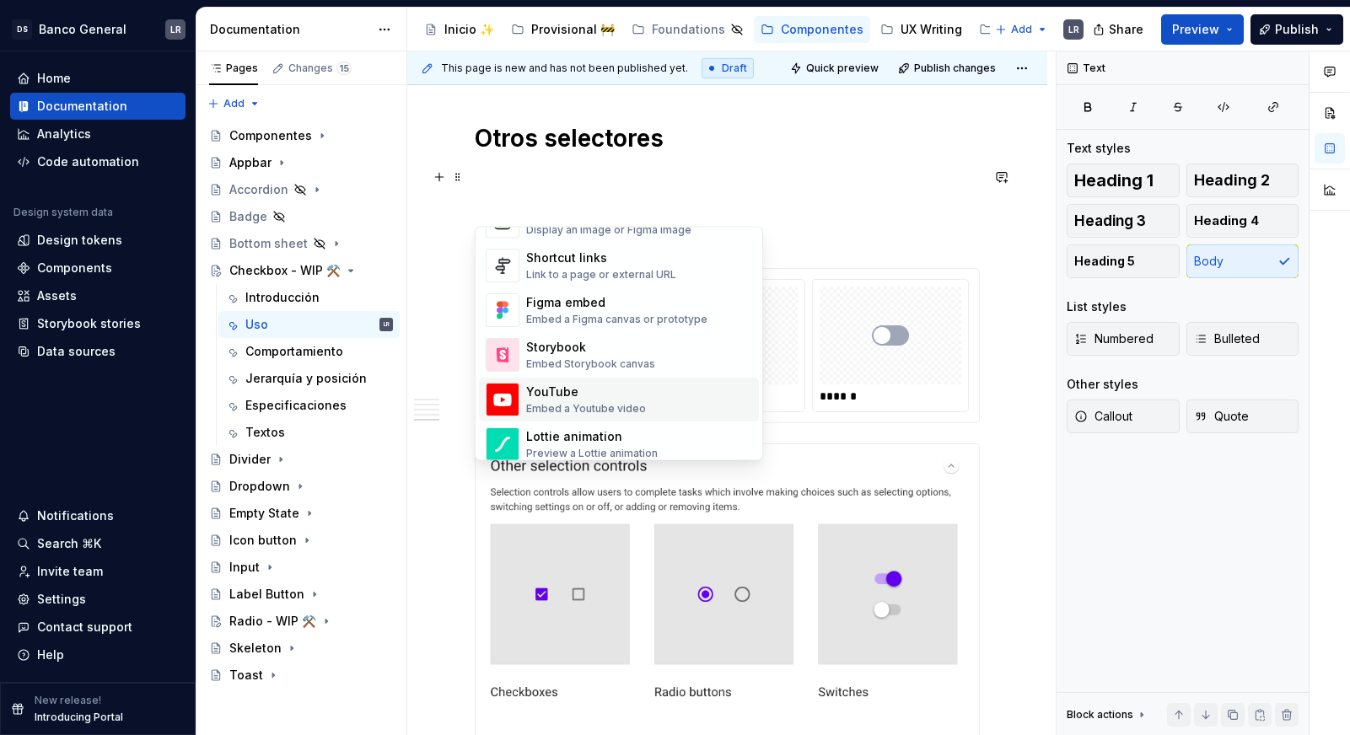
scroll to position [697, 0]
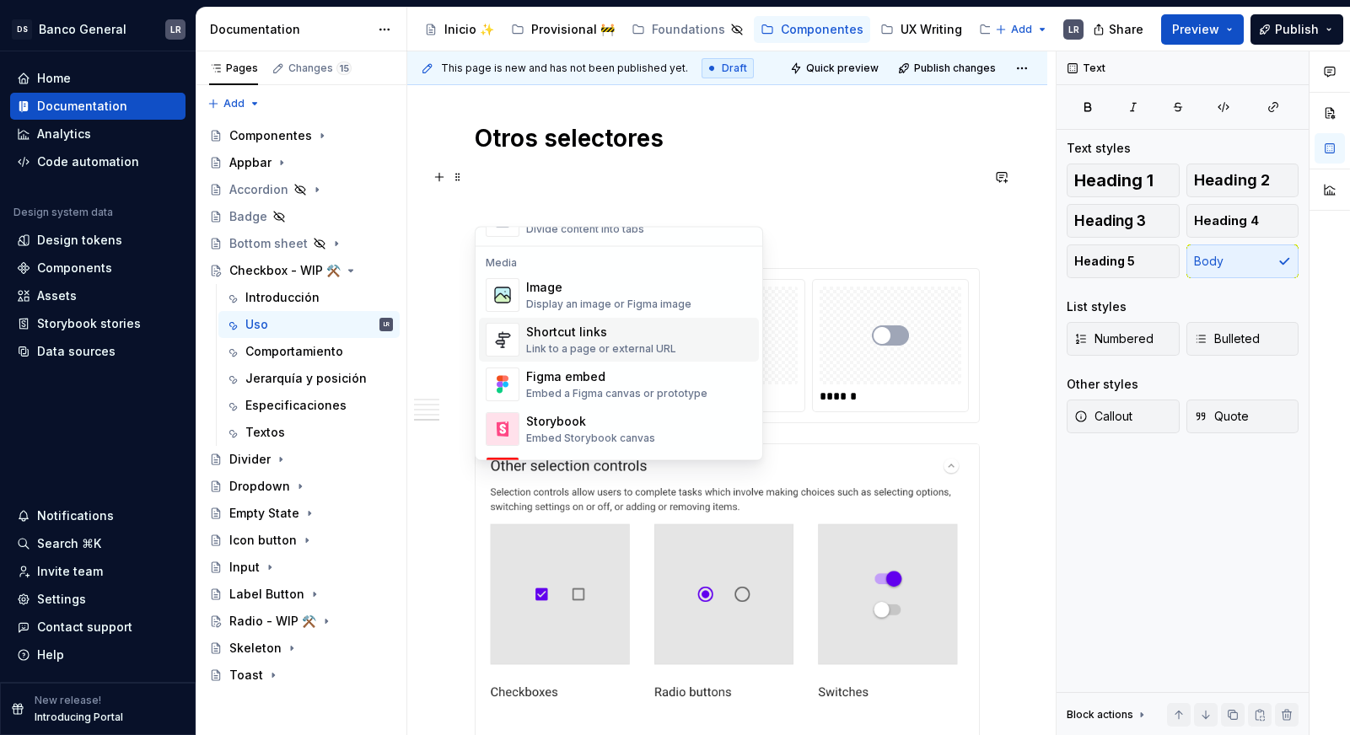
click at [574, 354] on div "Link to a page or external URL" at bounding box center [601, 349] width 150 height 13
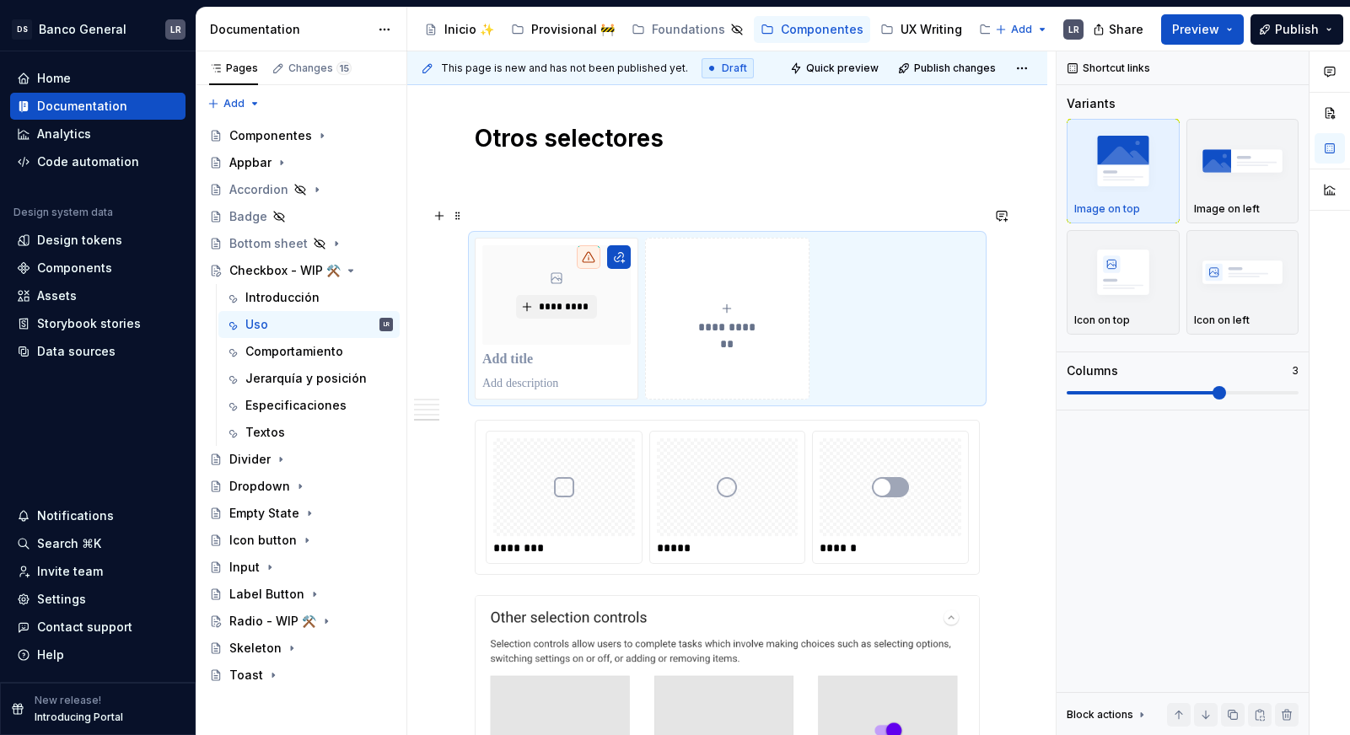
click at [738, 262] on button "**********" at bounding box center [727, 319] width 164 height 162
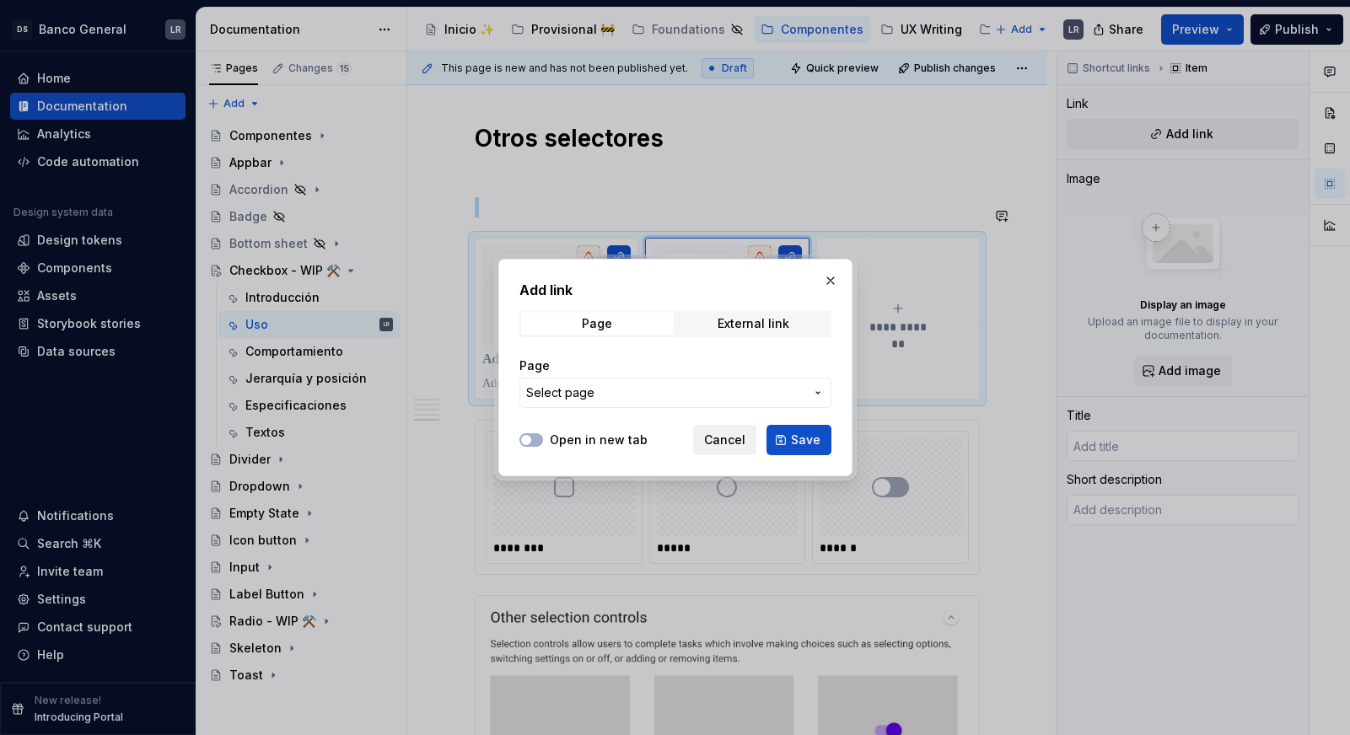
click at [737, 448] on button "Cancel" at bounding box center [724, 440] width 63 height 30
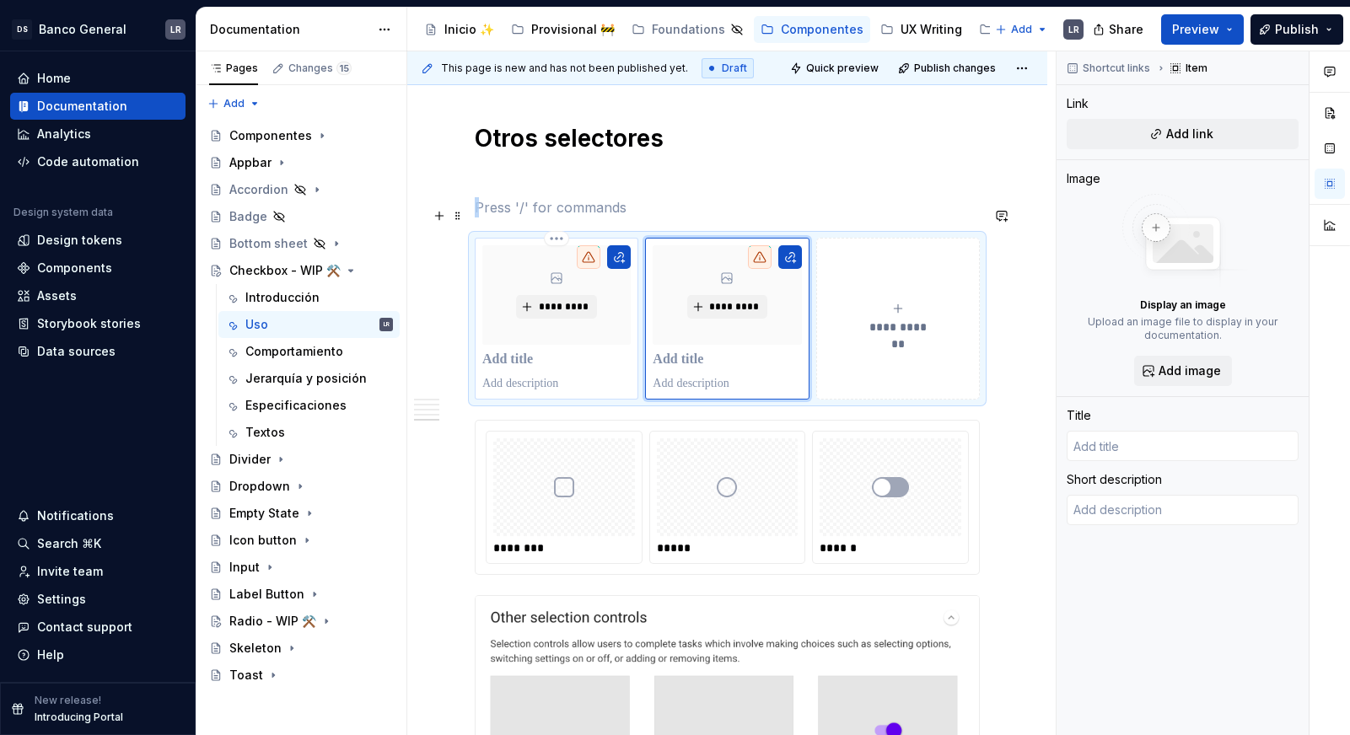
click at [577, 298] on div "*********" at bounding box center [556, 294] width 148 height 99
click at [571, 295] on button "*********" at bounding box center [556, 307] width 80 height 24
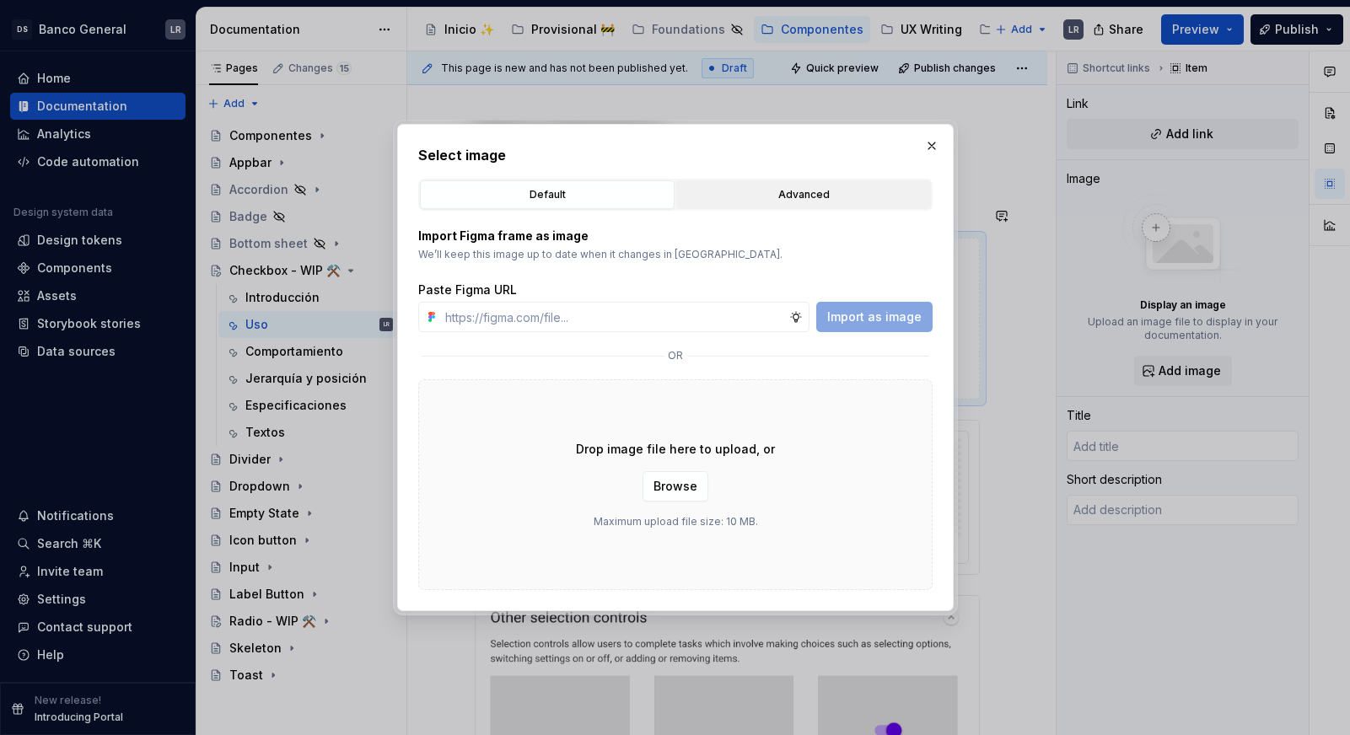
click at [747, 196] on div "Advanced" at bounding box center [803, 194] width 243 height 17
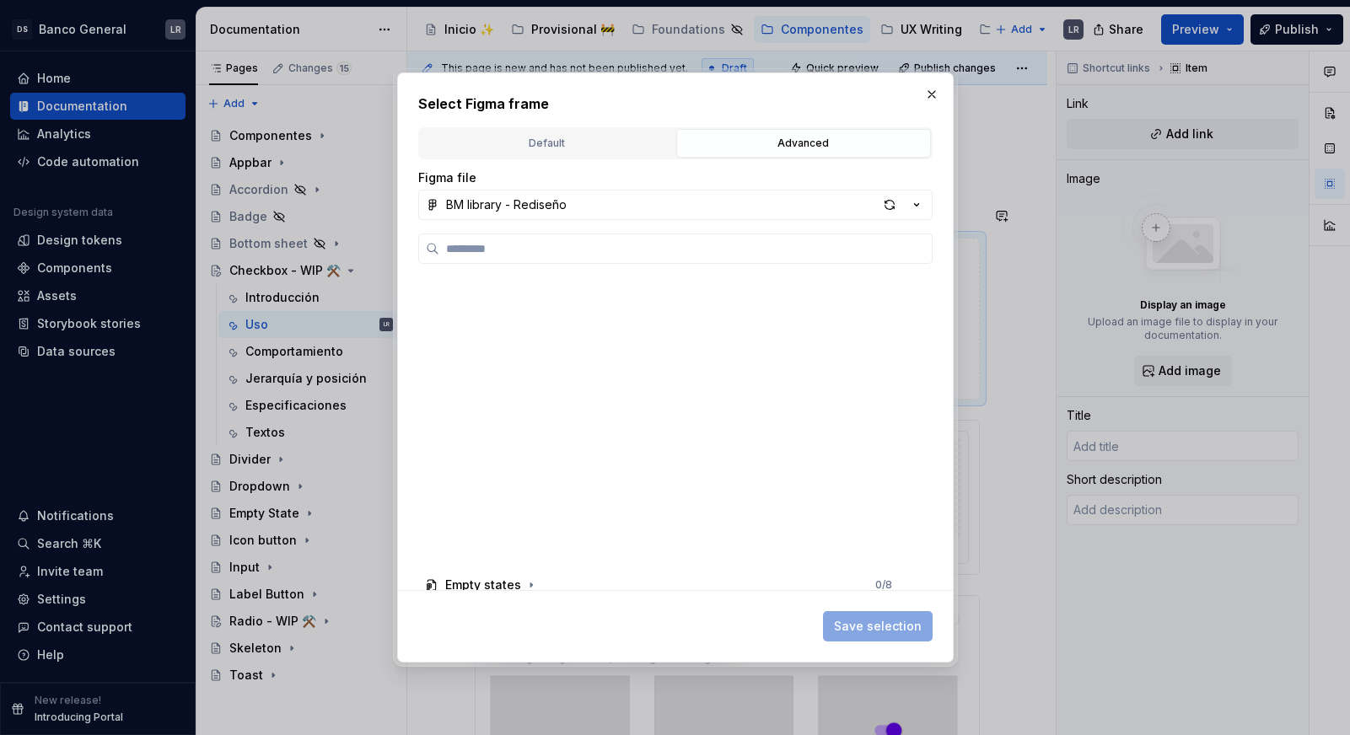
scroll to position [0, 0]
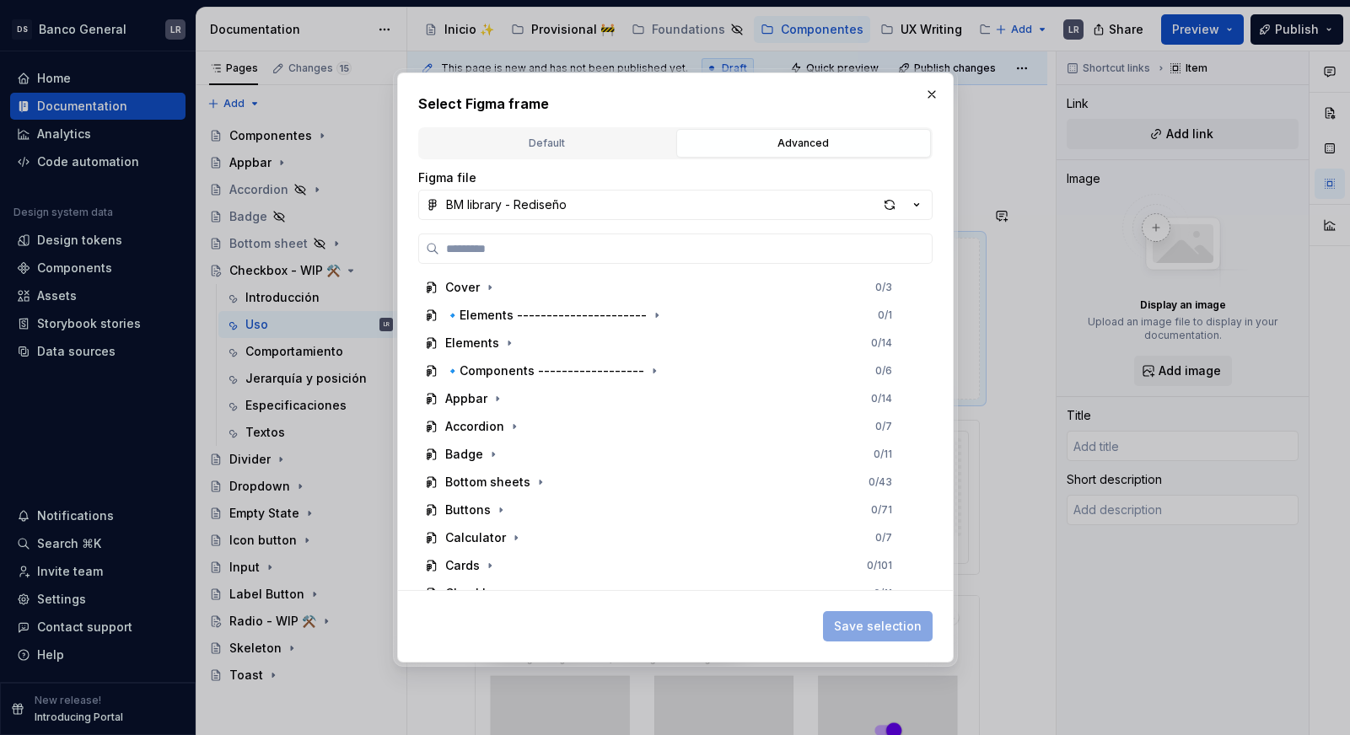
click at [620, 158] on div "Default Advanced" at bounding box center [675, 143] width 514 height 32
click at [625, 143] on div "Default" at bounding box center [547, 143] width 243 height 17
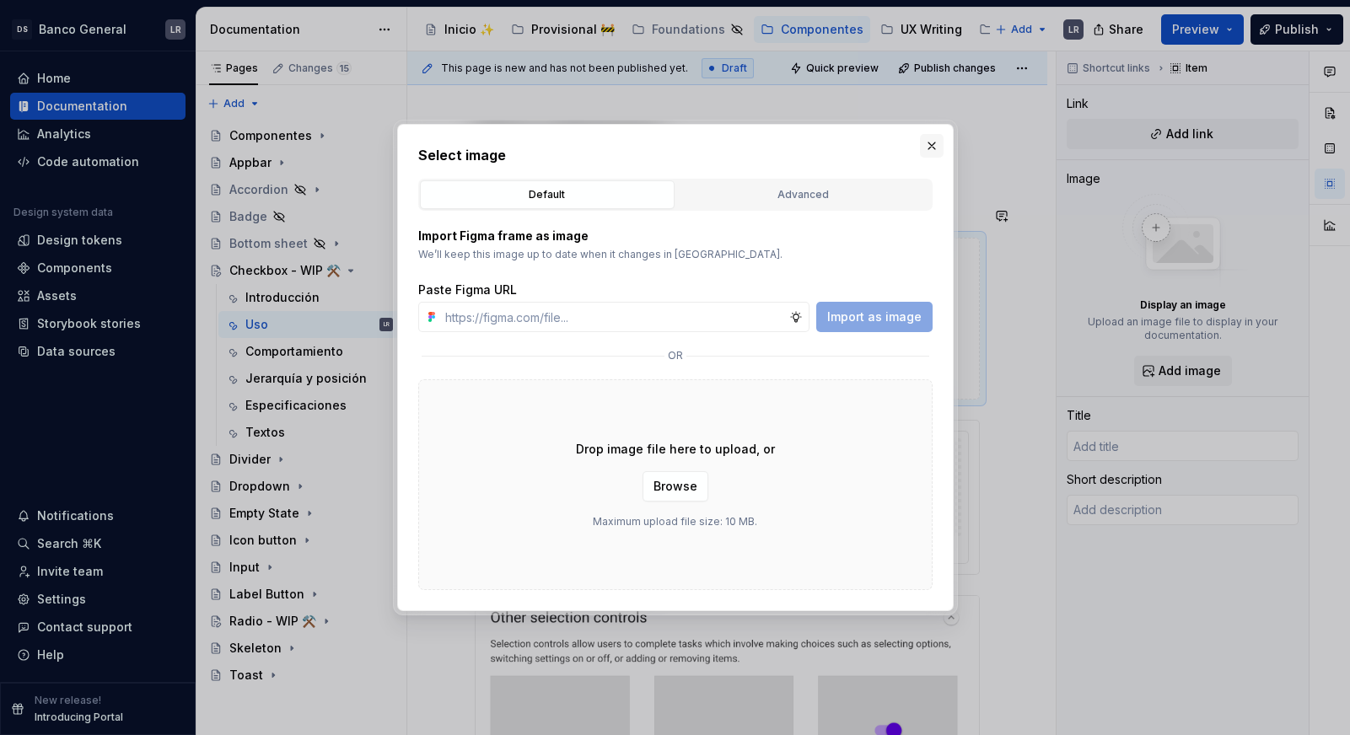
click at [930, 142] on button "button" at bounding box center [932, 146] width 24 height 24
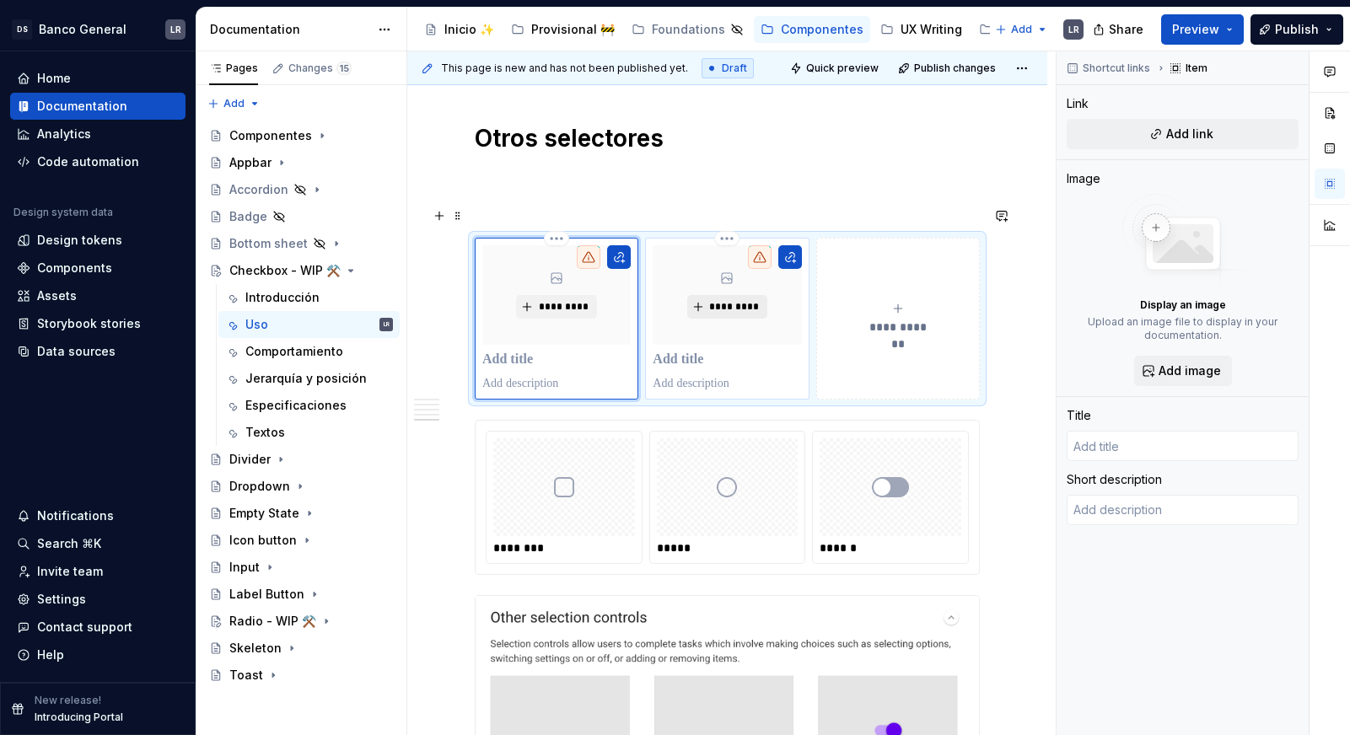
click at [749, 300] on span "*********" at bounding box center [733, 306] width 51 height 13
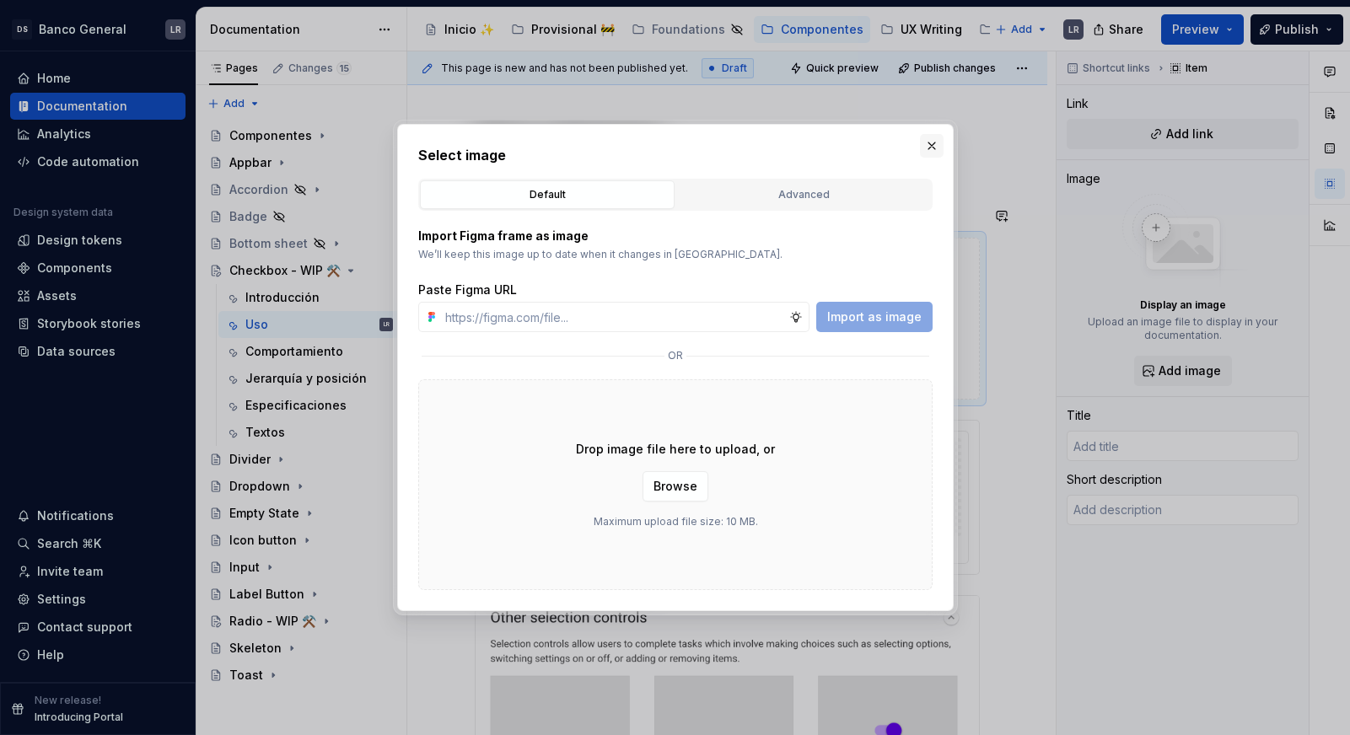
click at [930, 137] on button "button" at bounding box center [932, 146] width 24 height 24
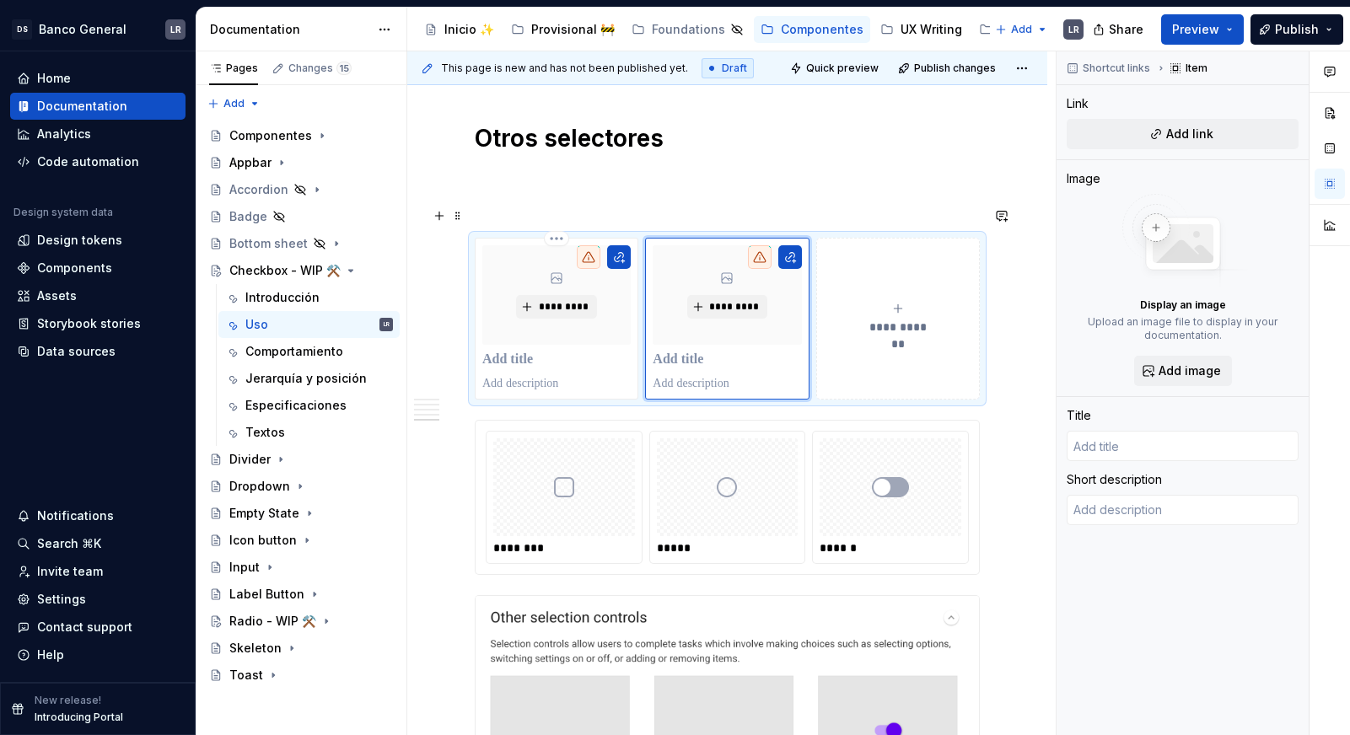
click at [859, 308] on button "**********" at bounding box center [898, 319] width 164 height 162
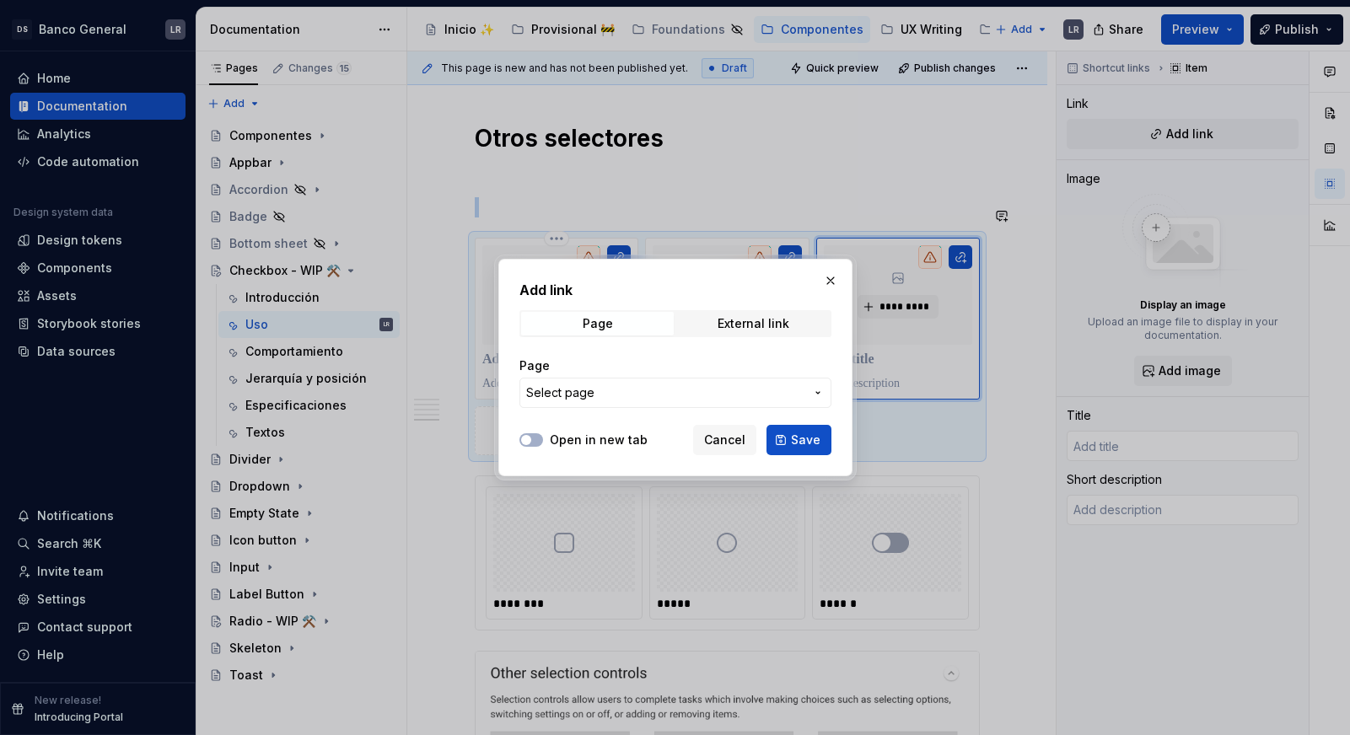
click at [631, 389] on span "Select page" at bounding box center [665, 392] width 278 height 17
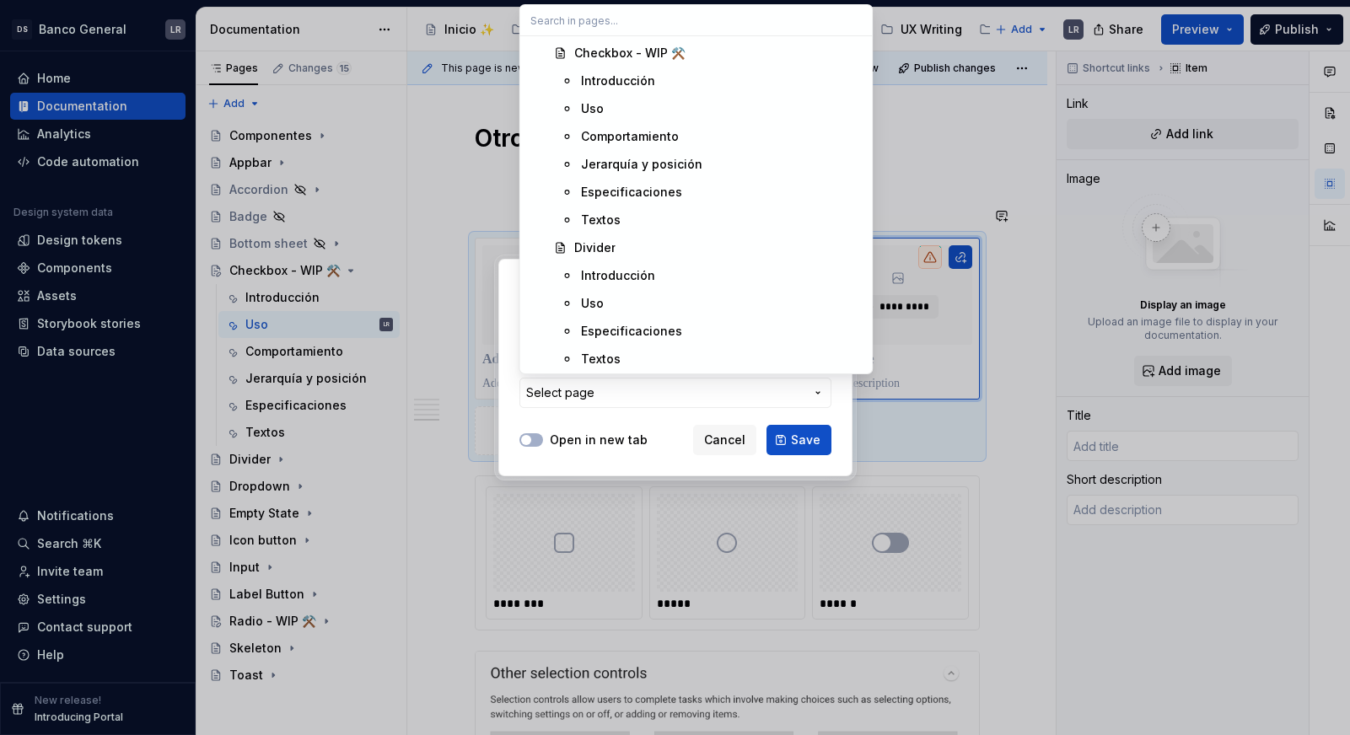
scroll to position [1416, 0]
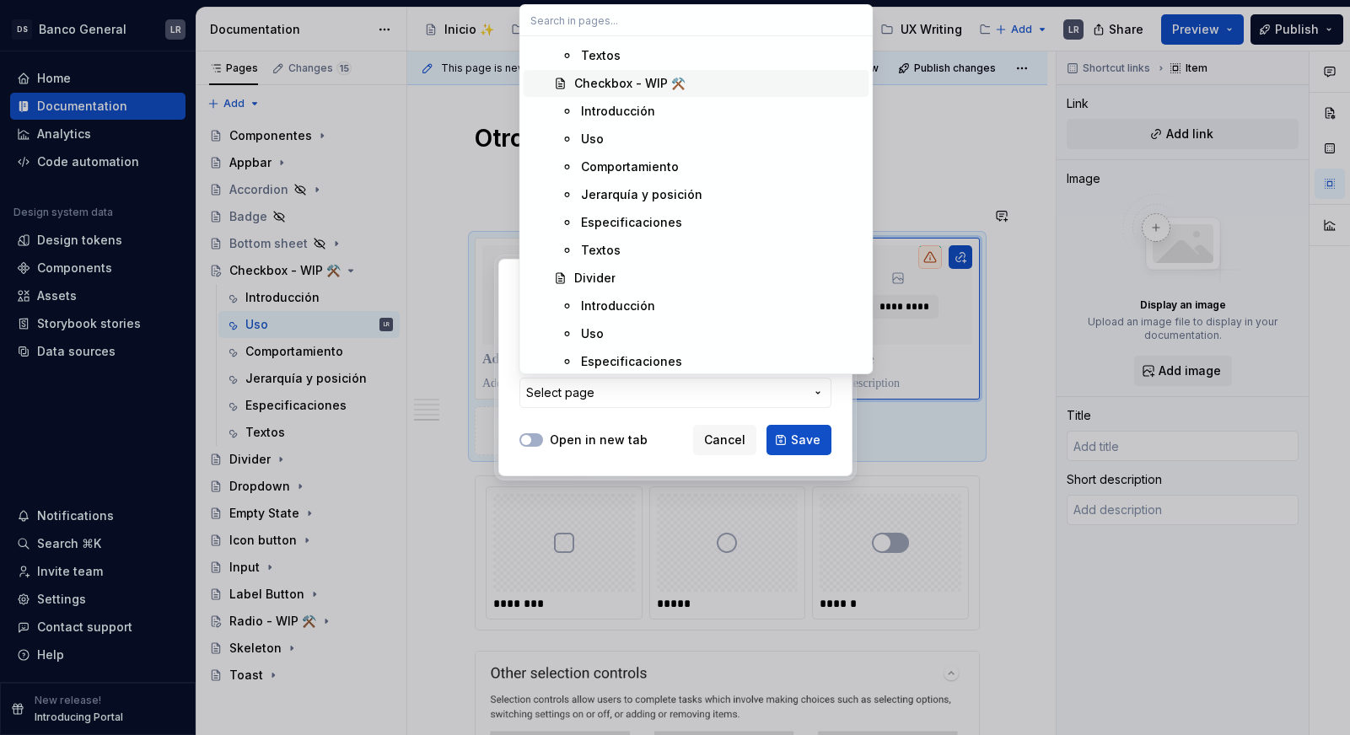
click at [609, 86] on div "Checkbox - WIP ⚒️" at bounding box center [629, 83] width 111 height 17
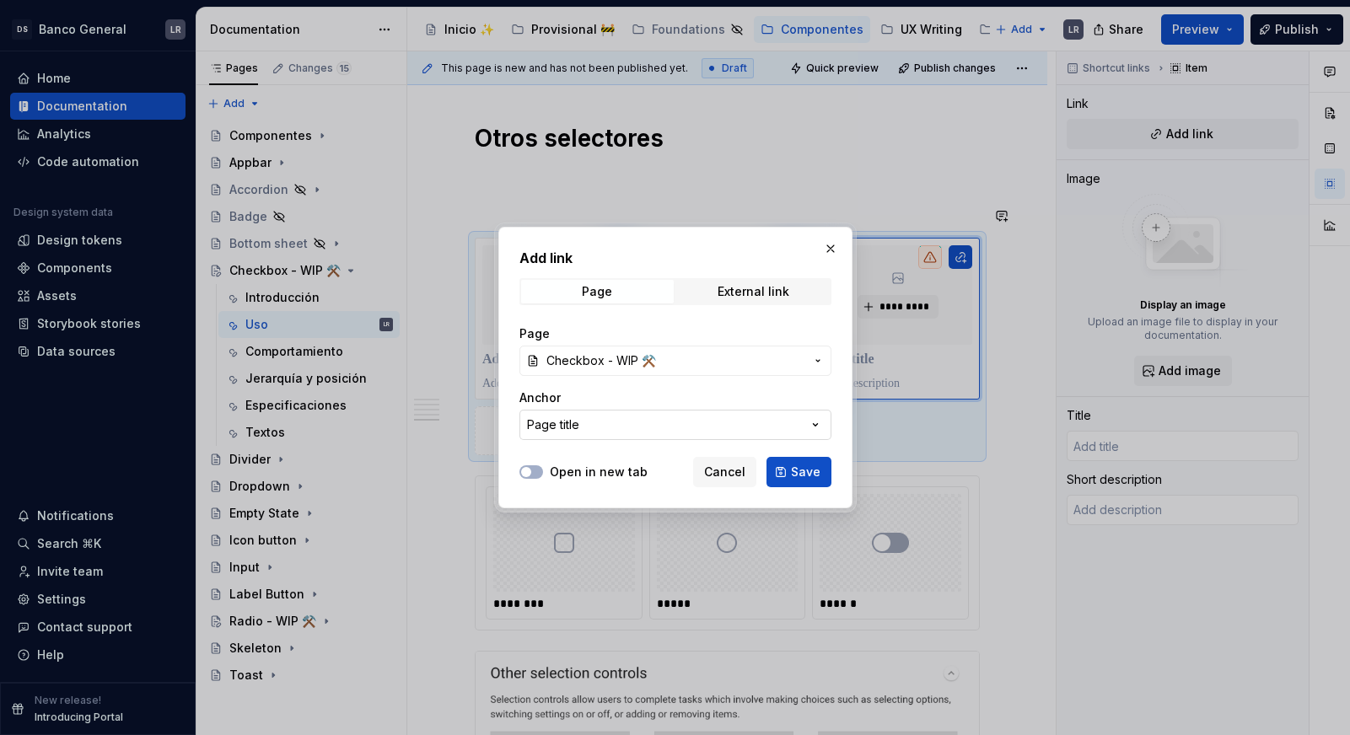
click at [751, 428] on button "Page title" at bounding box center [675, 425] width 312 height 30
click at [751, 428] on div "Add link Page External link Page Checkbox - WIP ⚒️ Anchor Page title Open in ne…" at bounding box center [675, 367] width 1350 height 735
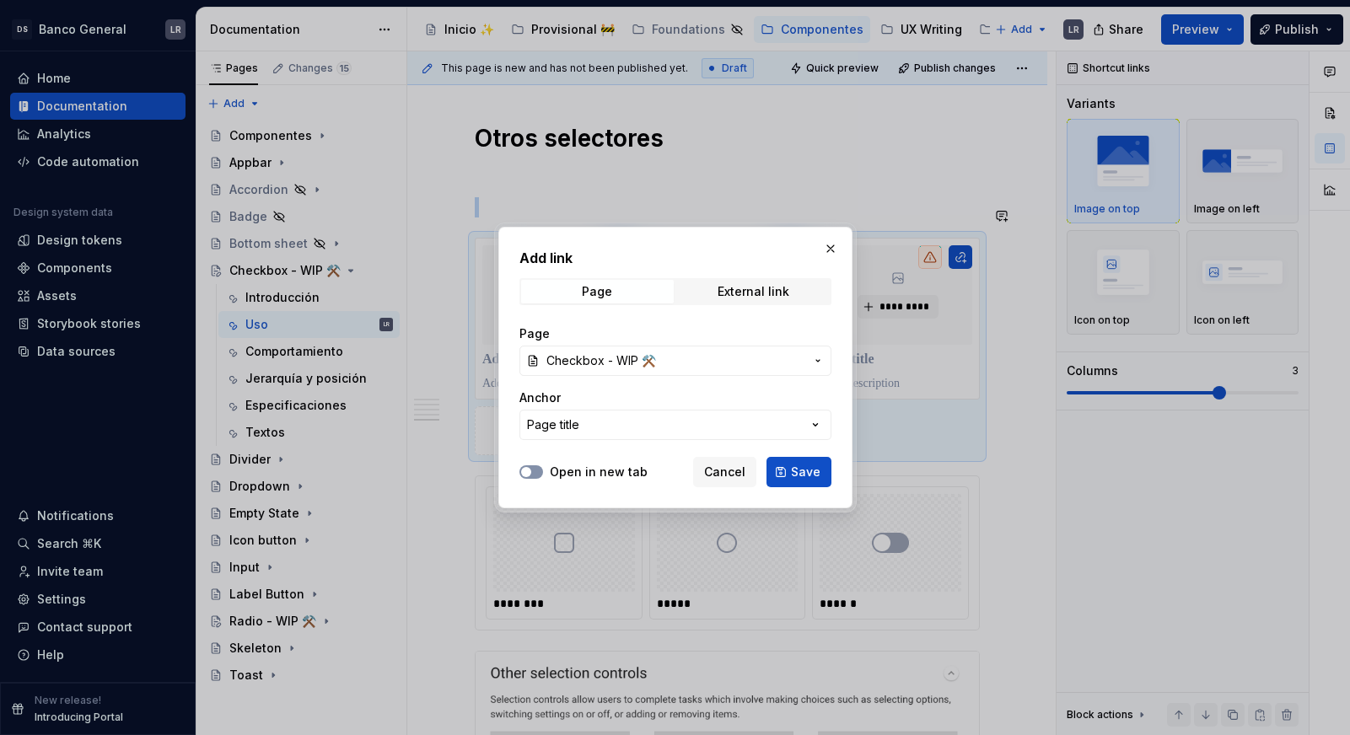
click at [529, 471] on span "button" at bounding box center [526, 472] width 10 height 10
click at [805, 470] on span "Save" at bounding box center [806, 472] width 30 height 17
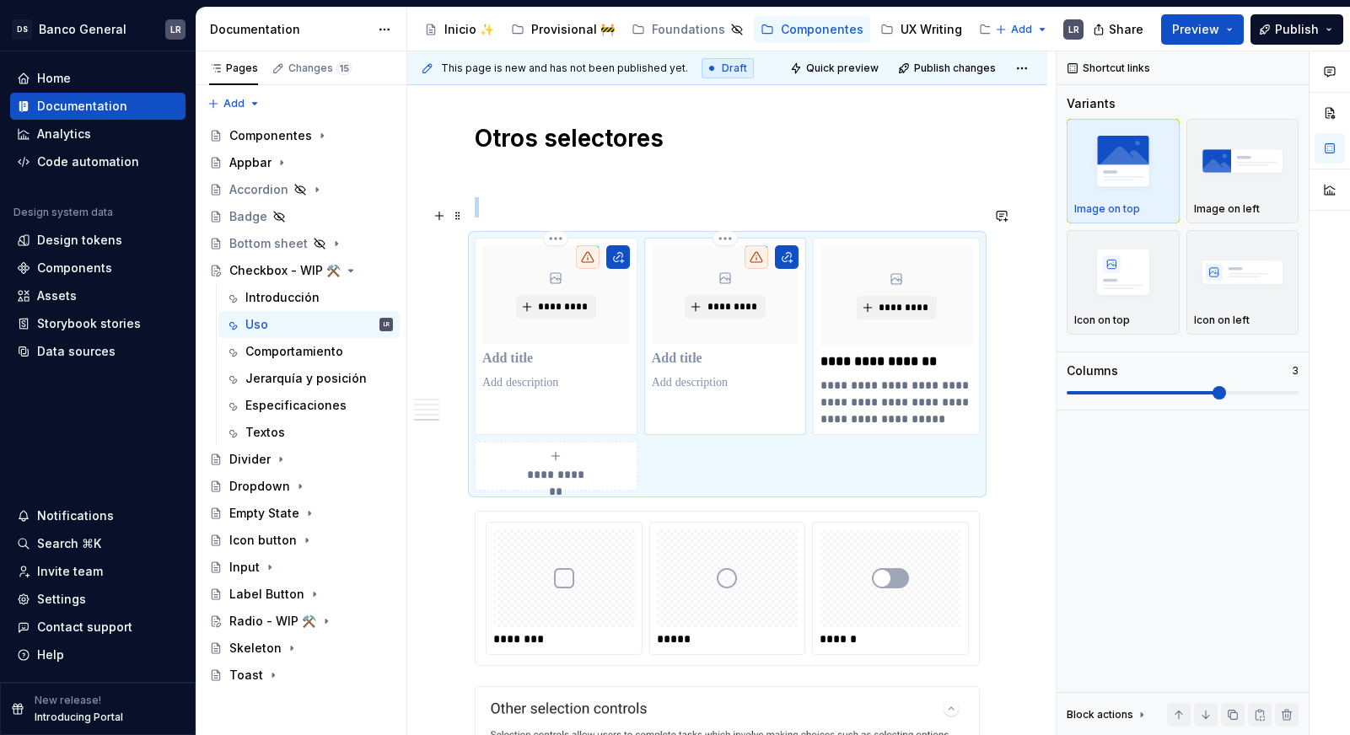
click at [740, 366] on div "*********" at bounding box center [725, 336] width 163 height 197
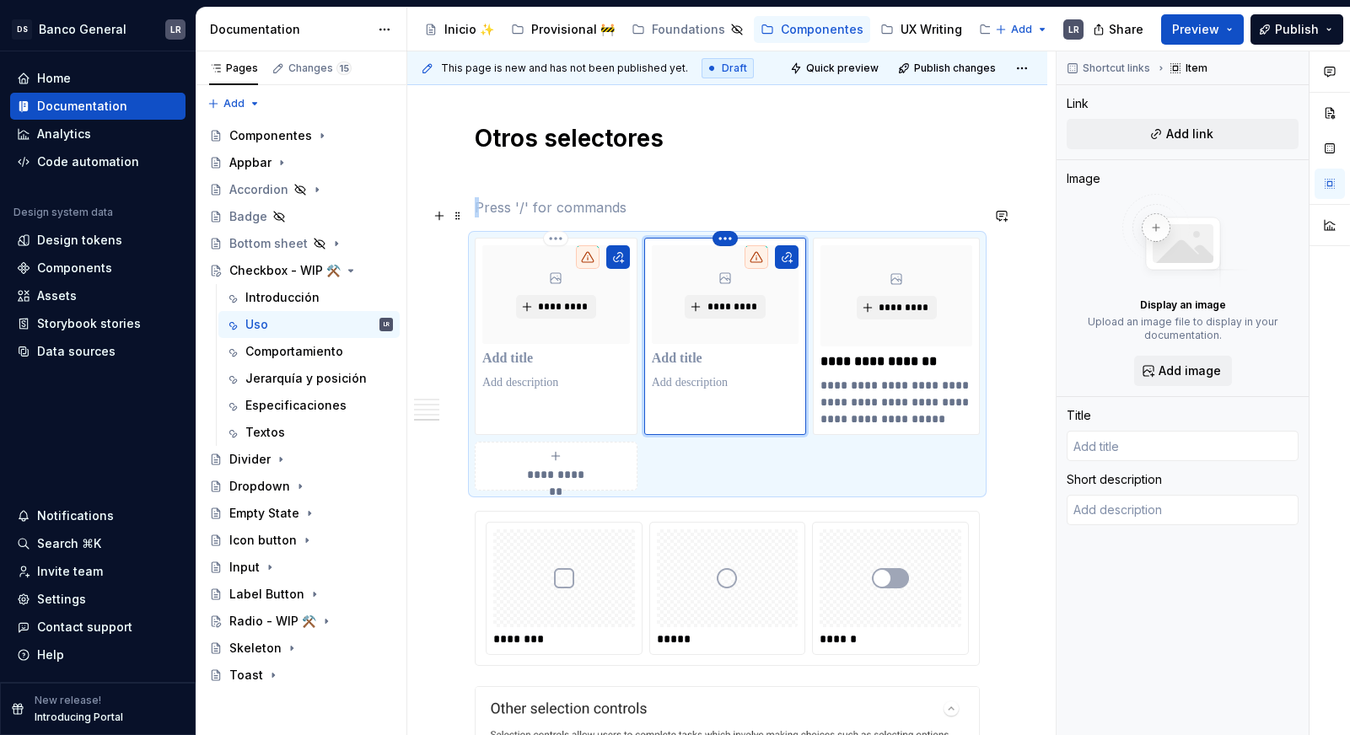
click at [732, 209] on html "DS Banco General LR Home Documentation Analytics Code automation Design system …" at bounding box center [675, 367] width 1350 height 735
click at [762, 244] on div "Delete item" at bounding box center [805, 237] width 110 height 17
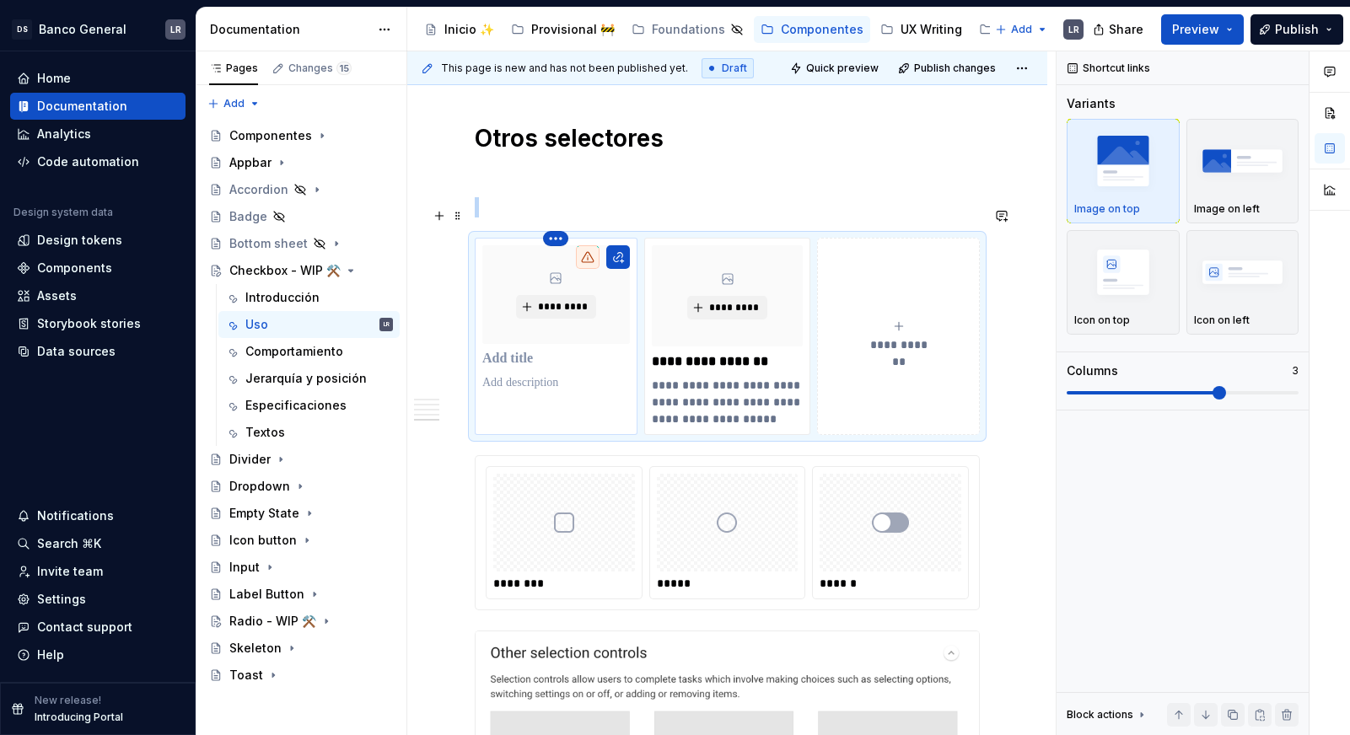
click at [554, 207] on html "DS Banco General LR Home Documentation Analytics Code automation Design system …" at bounding box center [675, 367] width 1350 height 735
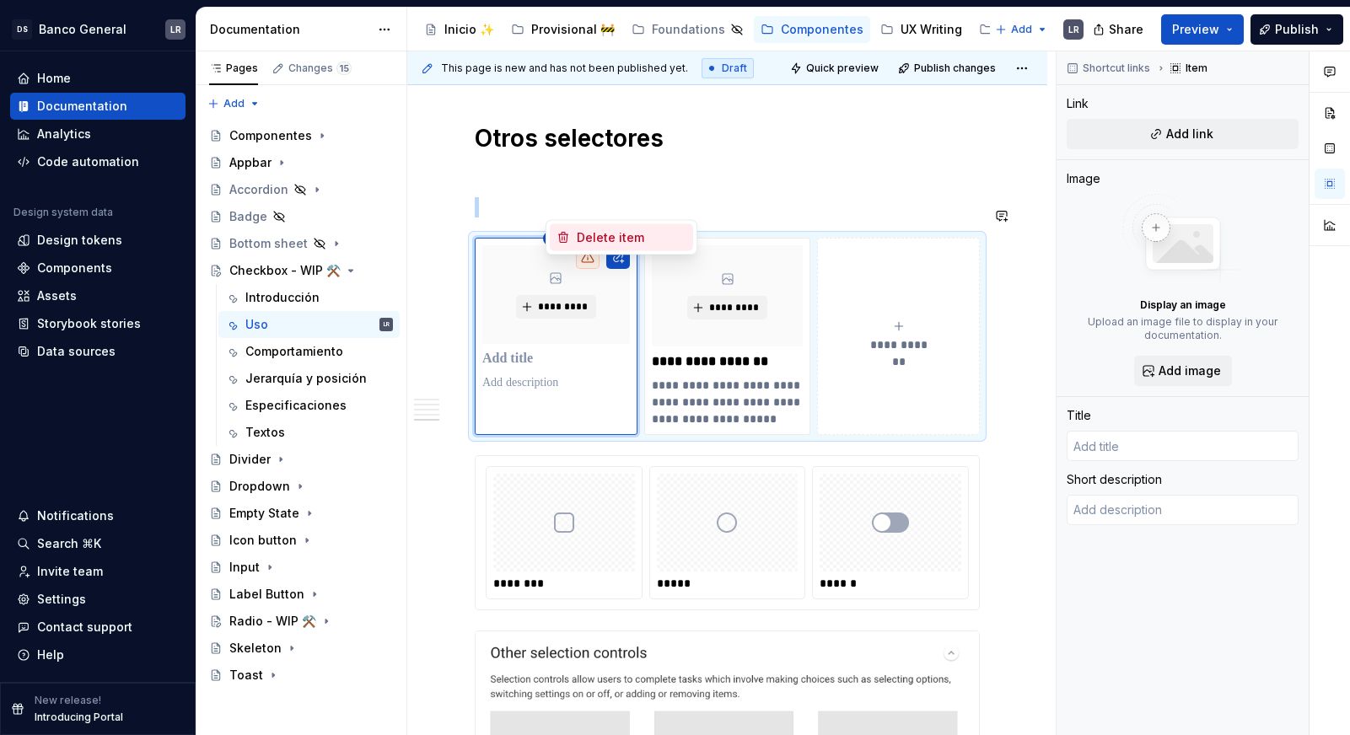
click at [593, 235] on div "Delete item" at bounding box center [632, 237] width 110 height 17
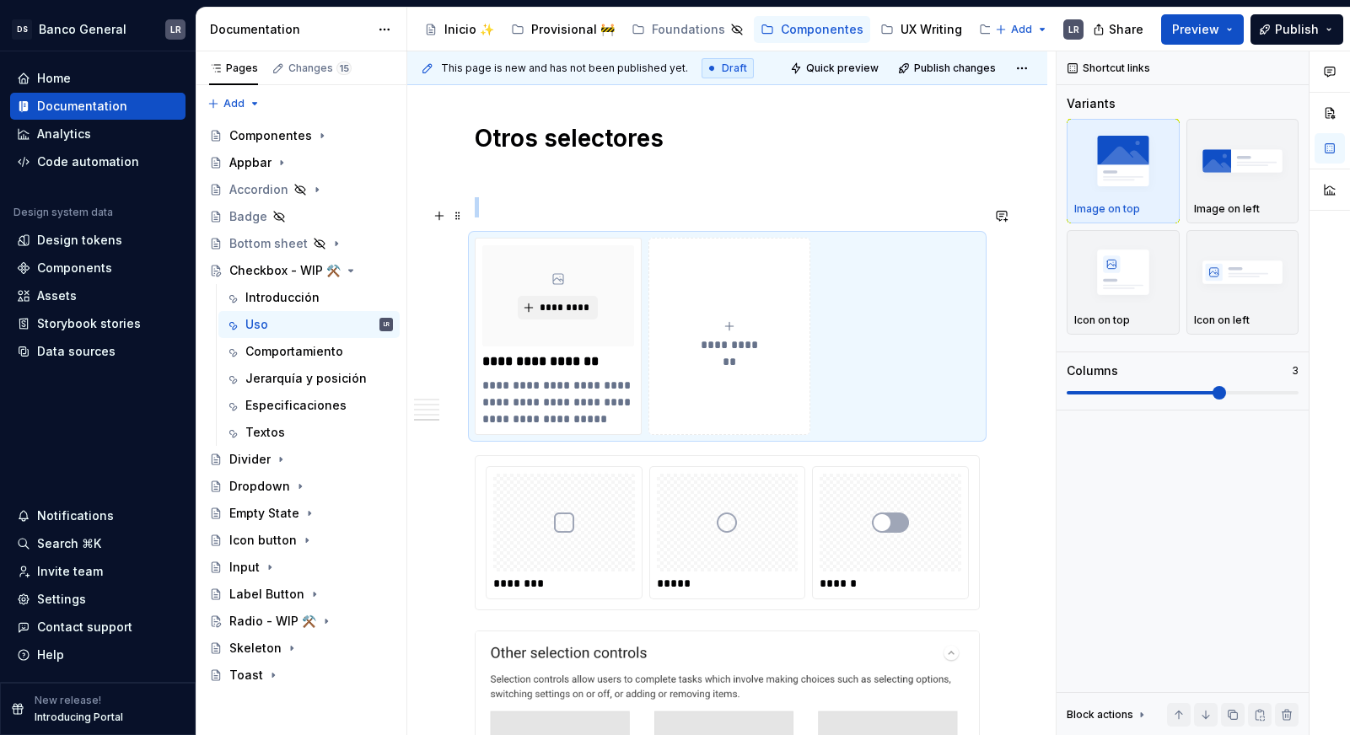
click at [709, 286] on button "**********" at bounding box center [729, 336] width 163 height 197
type textarea "*"
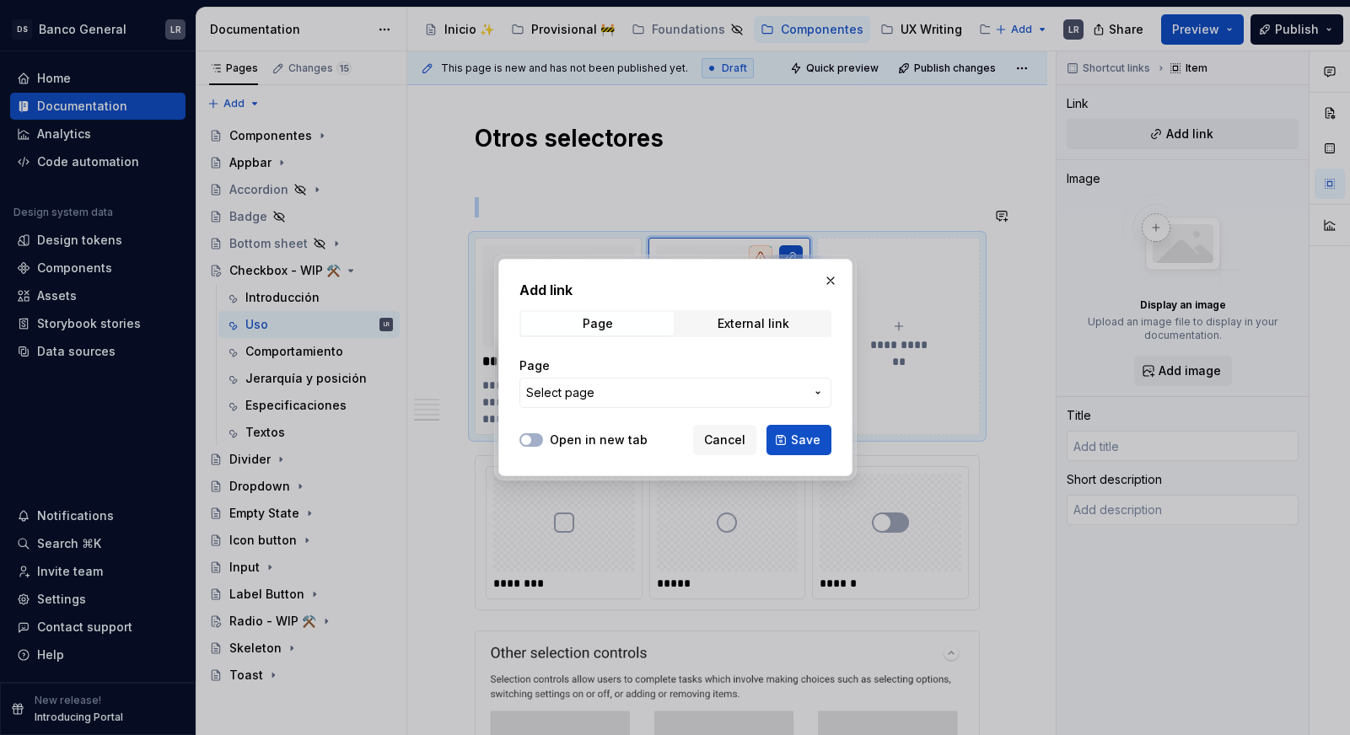
click at [669, 392] on span "Select page" at bounding box center [665, 392] width 278 height 17
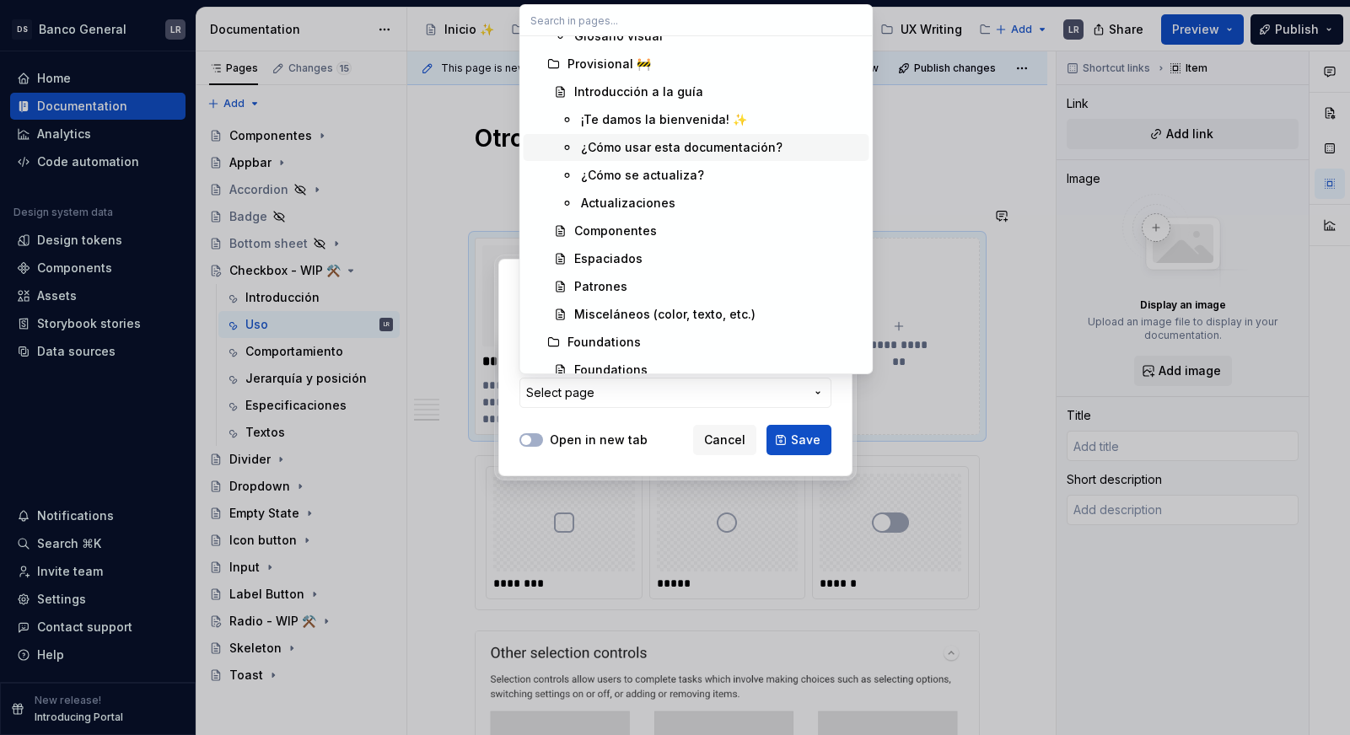
scroll to position [0, 0]
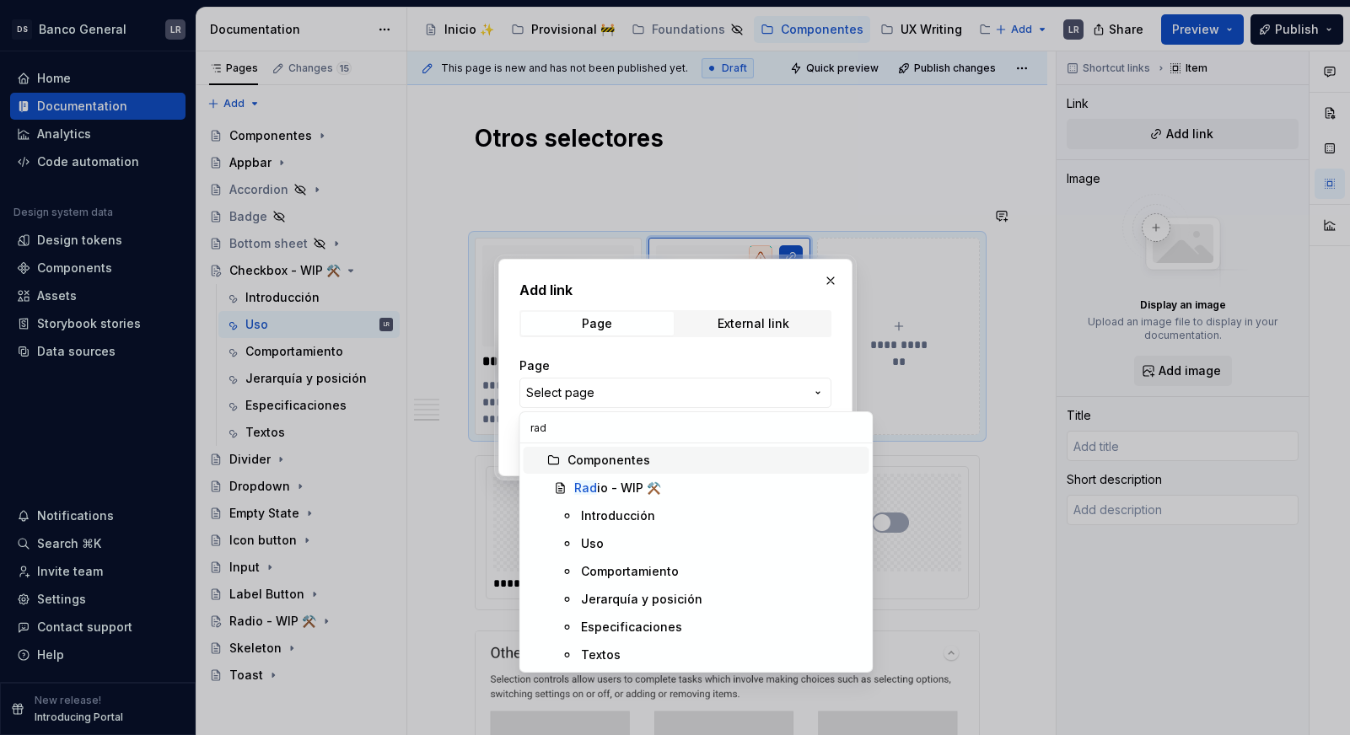
type input "radi"
click at [604, 494] on div "Radi o - WIP ⚒️" at bounding box center [617, 488] width 87 height 17
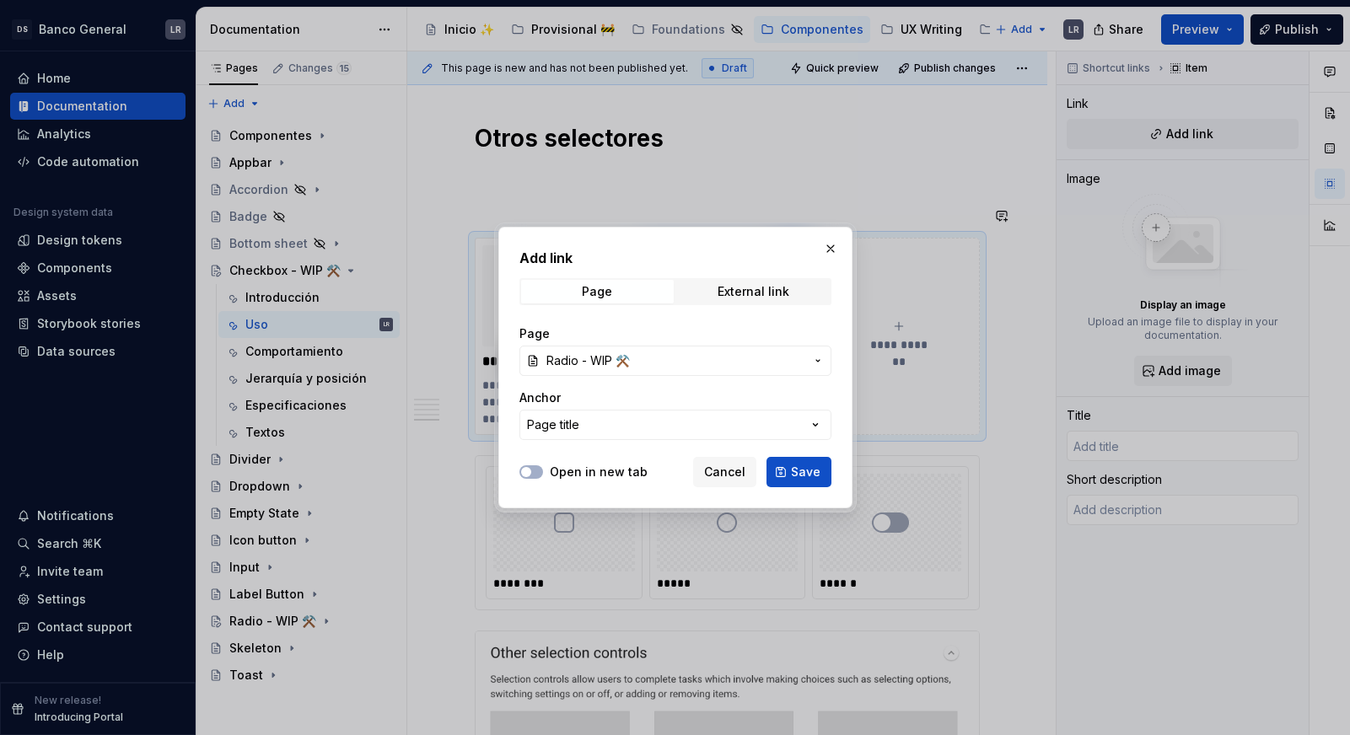
click at [555, 478] on label "Open in new tab" at bounding box center [599, 472] width 98 height 17
click at [543, 478] on button "Open in new tab" at bounding box center [531, 471] width 24 height 13
click at [770, 473] on button "Save" at bounding box center [798, 472] width 65 height 30
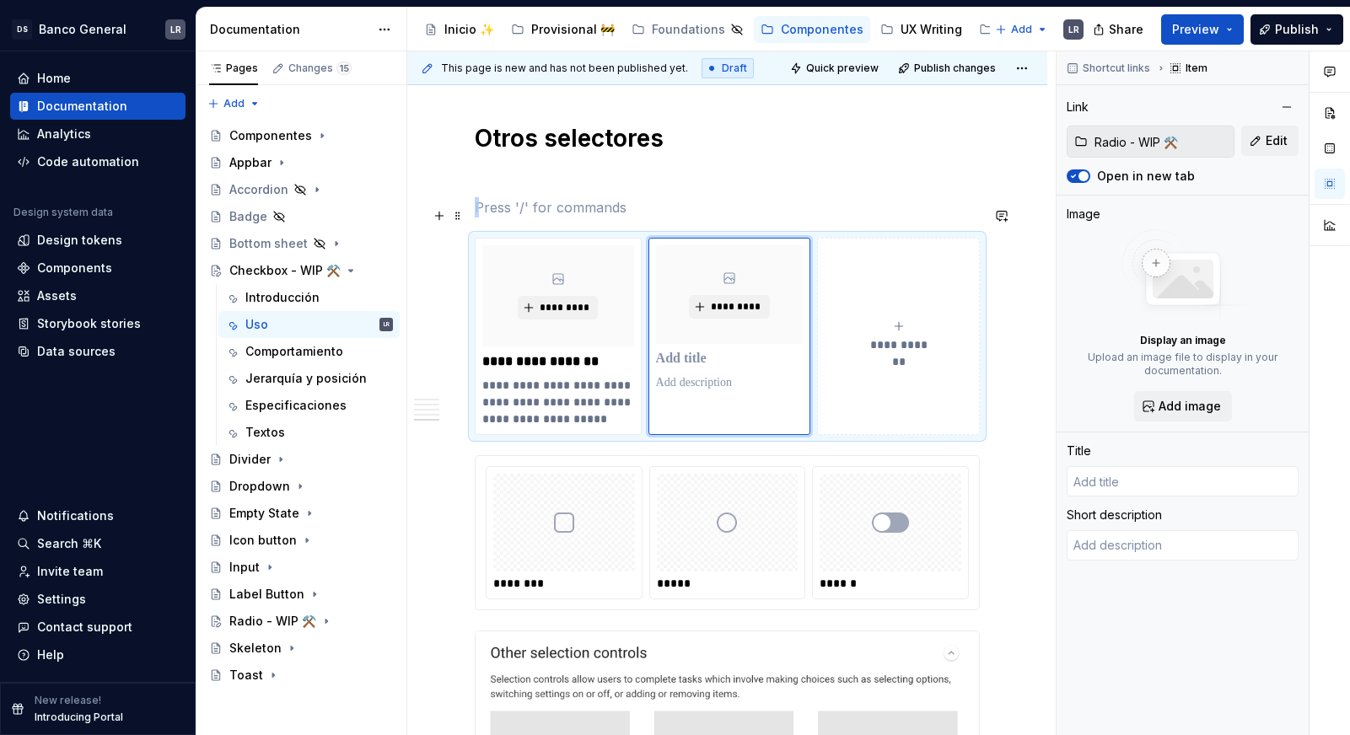
type textarea "*"
type input "Radio - WIP ⚒️"
type textarea "xxxx"
click at [915, 287] on button "**********" at bounding box center [898, 336] width 163 height 197
type textarea "*"
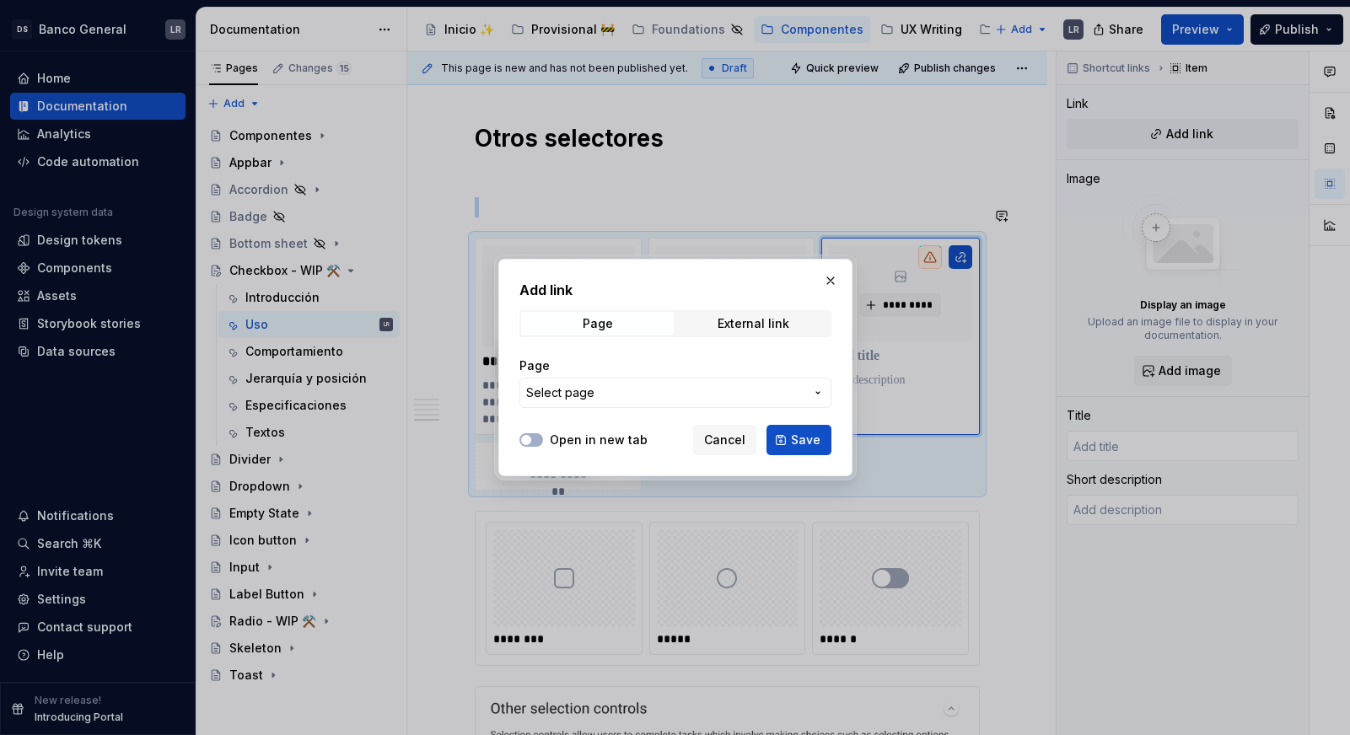
click at [656, 405] on button "Select page" at bounding box center [675, 393] width 312 height 30
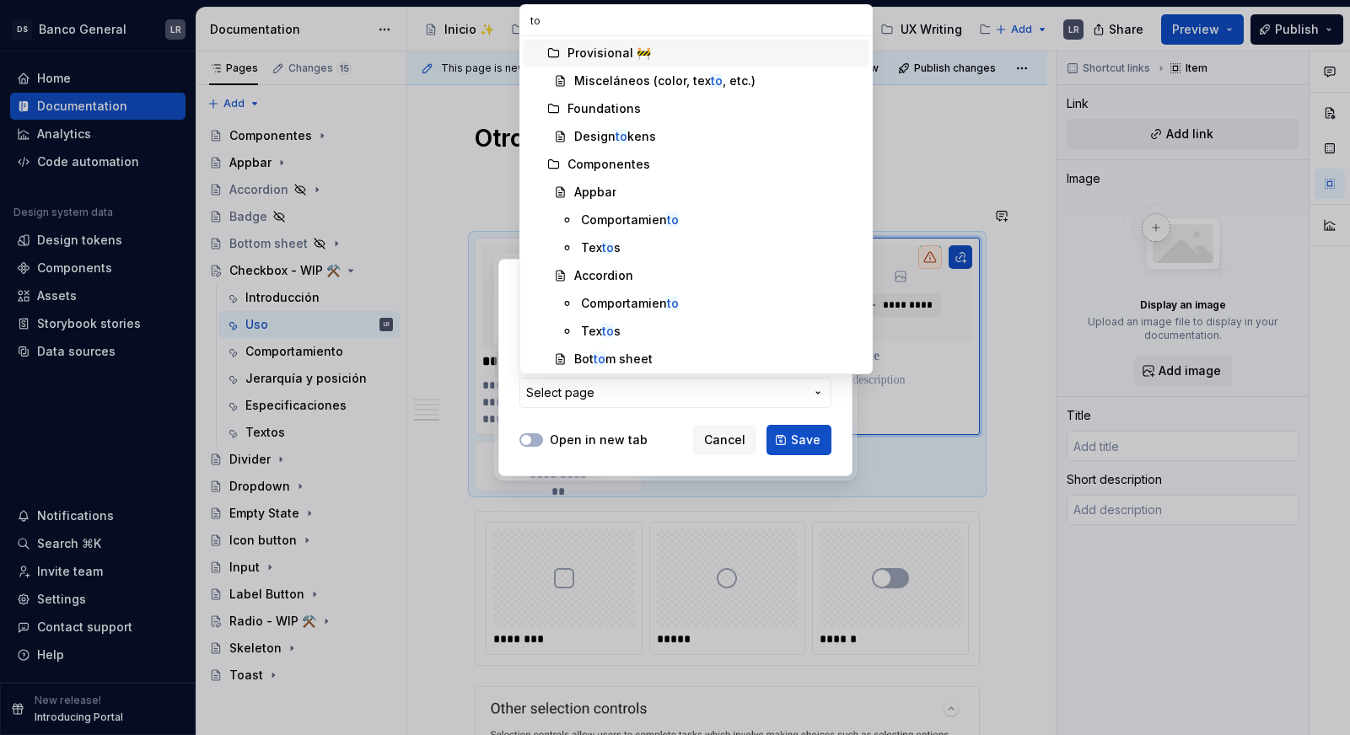
type input "tog"
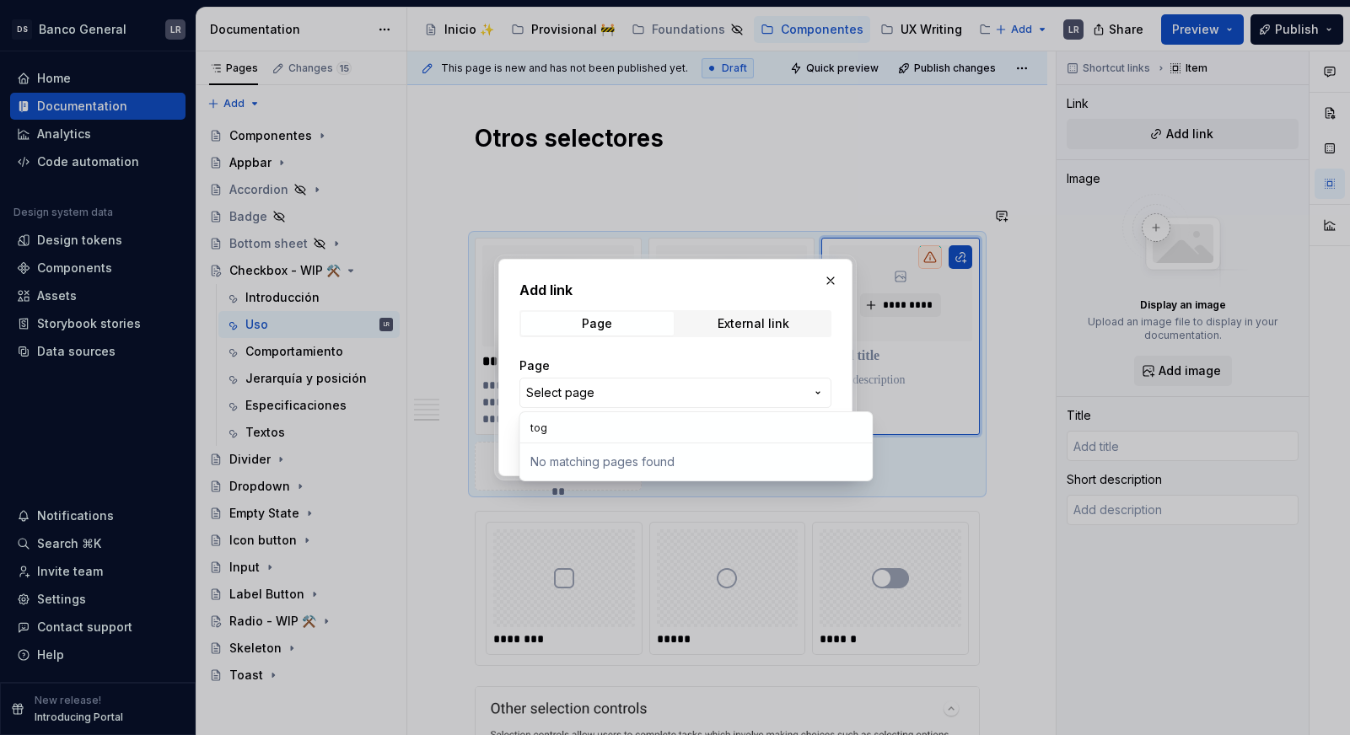
click at [496, 156] on div at bounding box center [675, 367] width 1350 height 735
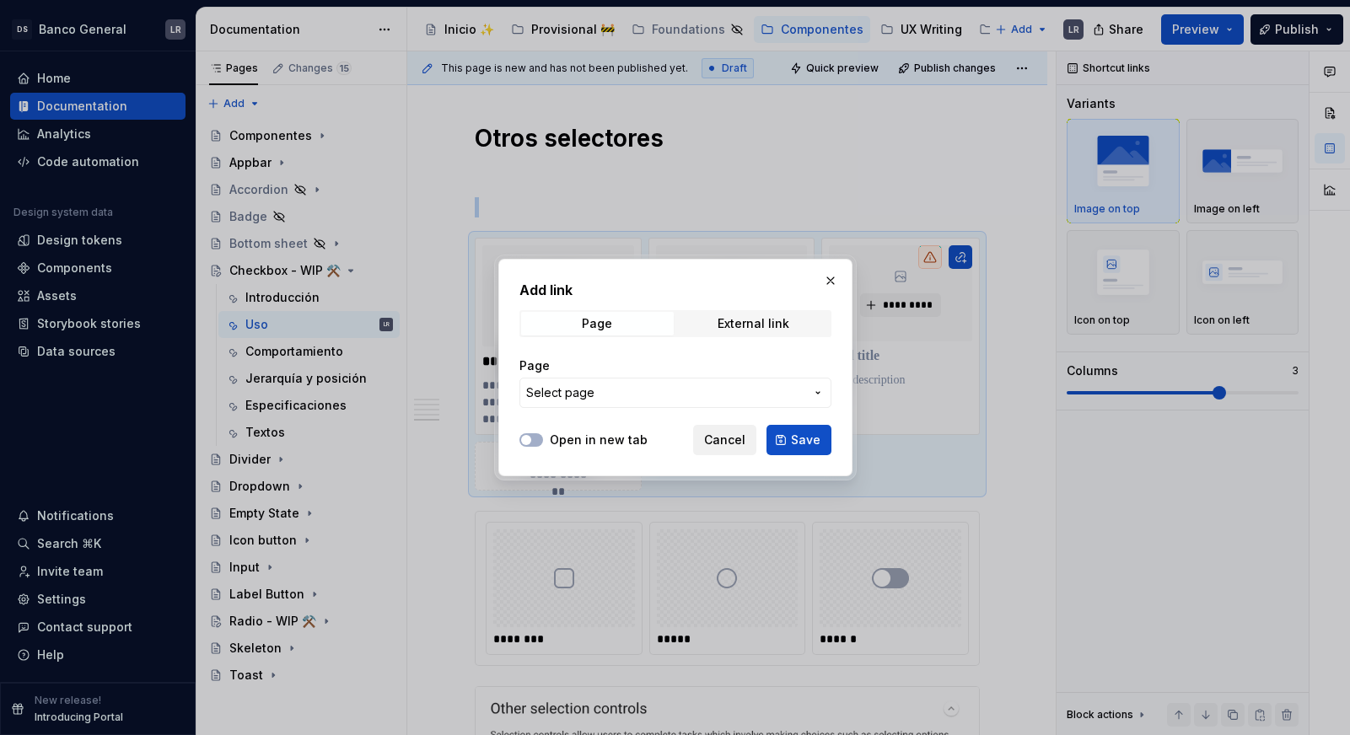
click at [738, 444] on span "Cancel" at bounding box center [724, 440] width 41 height 17
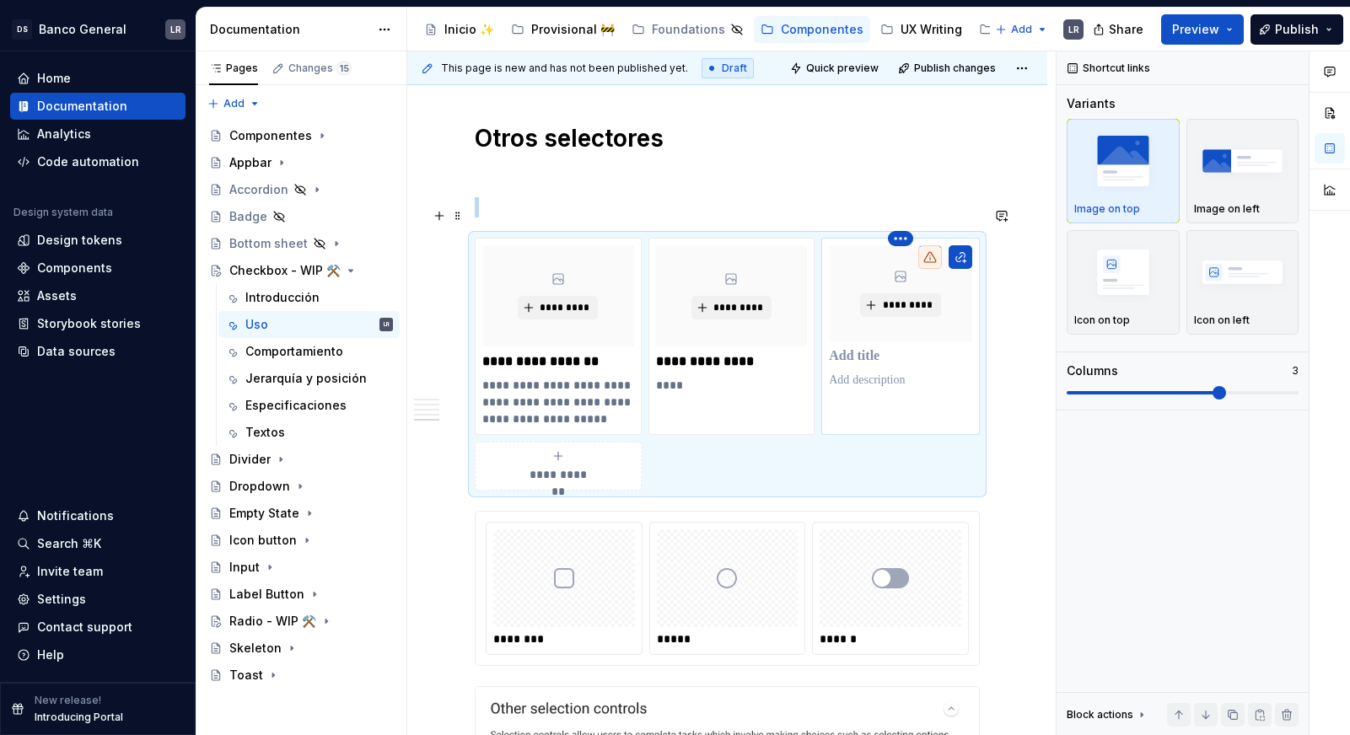
click at [901, 211] on html "DS Banco General LR Home Documentation Analytics Code automation Design system …" at bounding box center [675, 367] width 1350 height 735
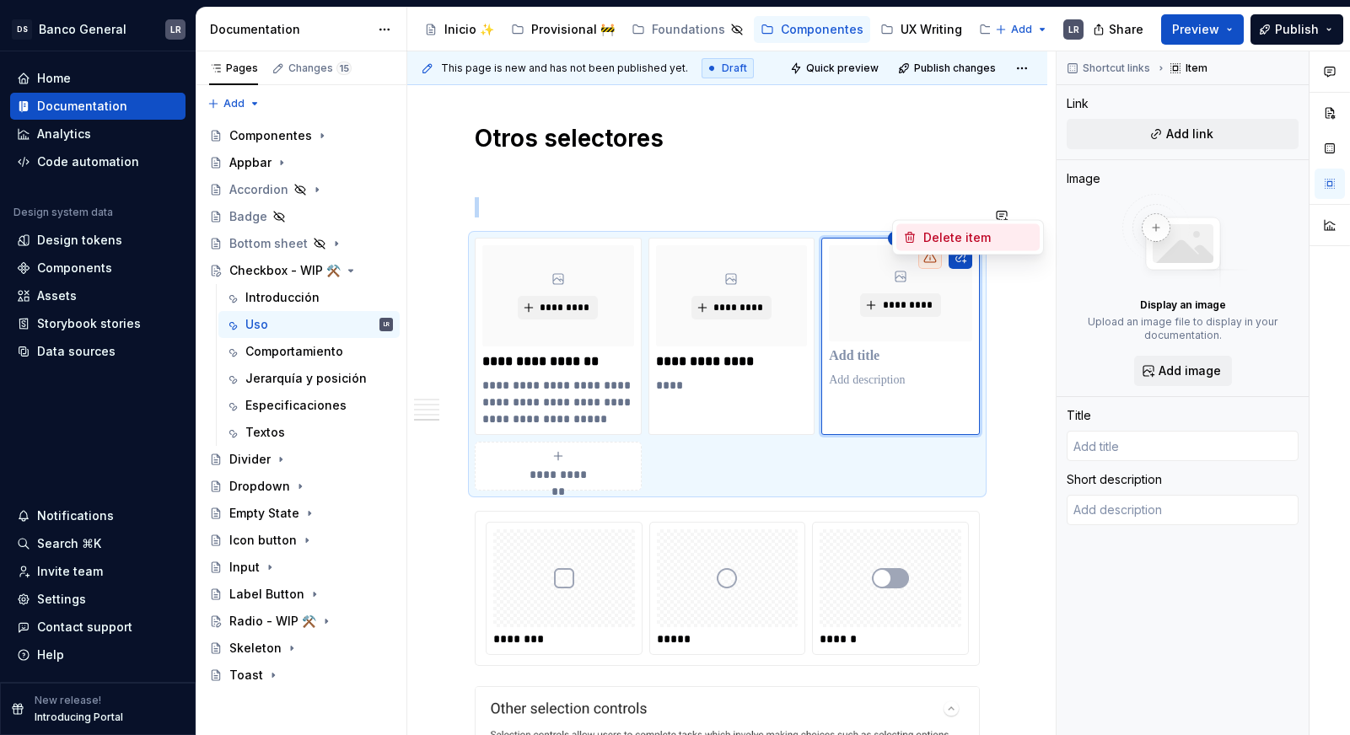
click at [920, 244] on div "Delete item" at bounding box center [967, 237] width 143 height 27
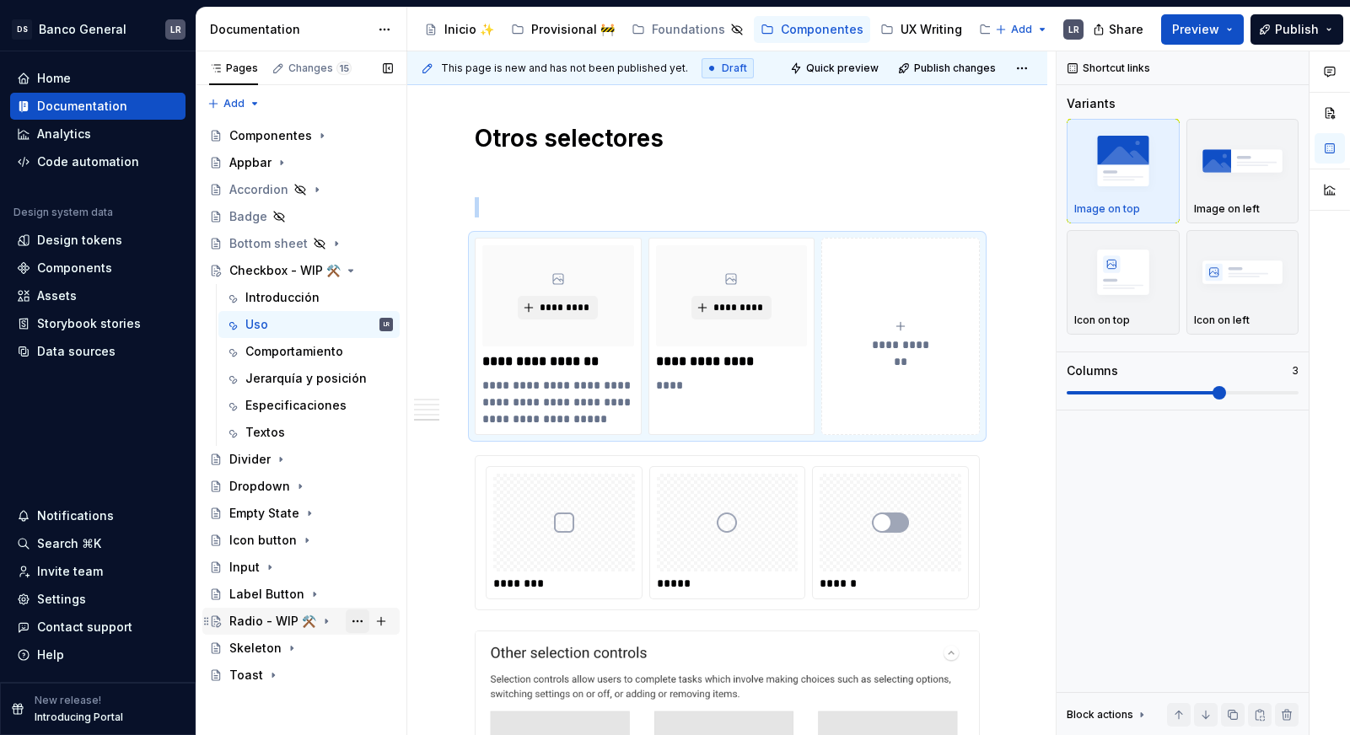
click at [355, 617] on button "Page tree" at bounding box center [358, 621] width 24 height 24
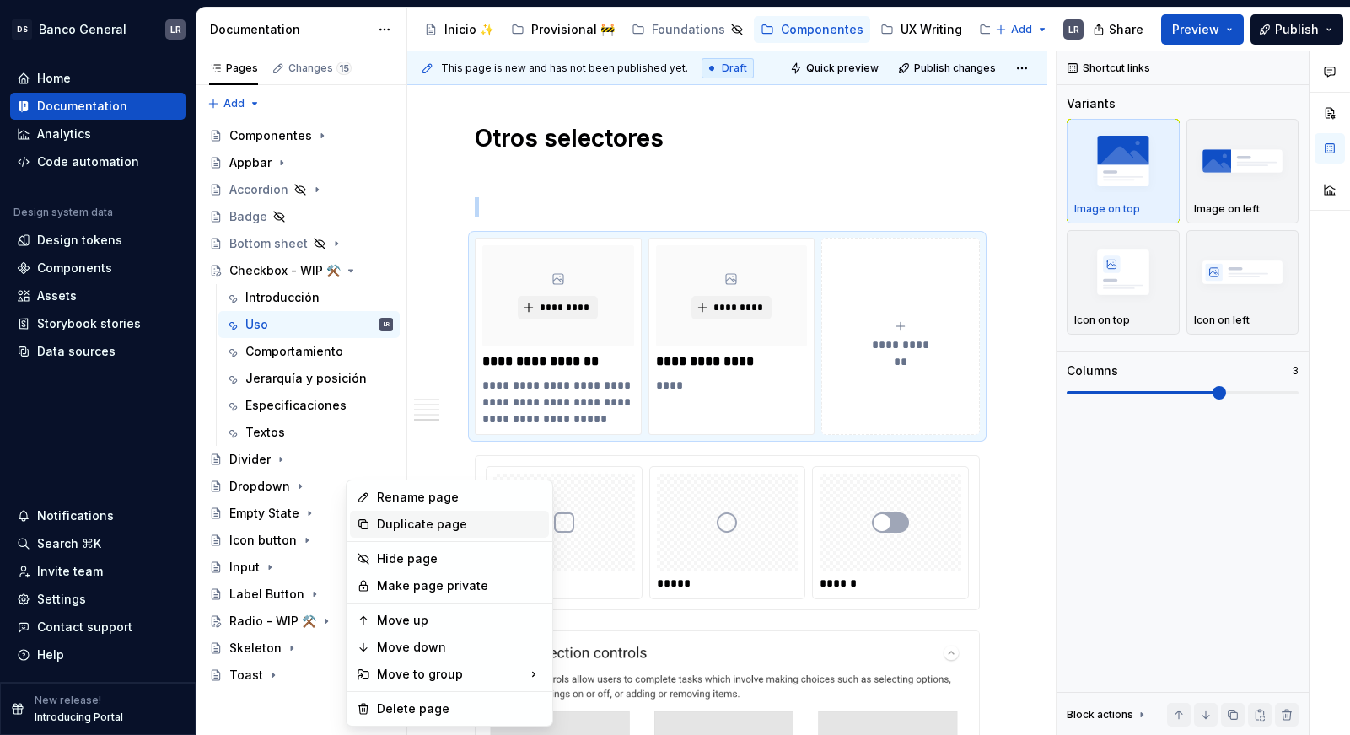
click at [425, 525] on div "Duplicate page" at bounding box center [459, 524] width 165 height 17
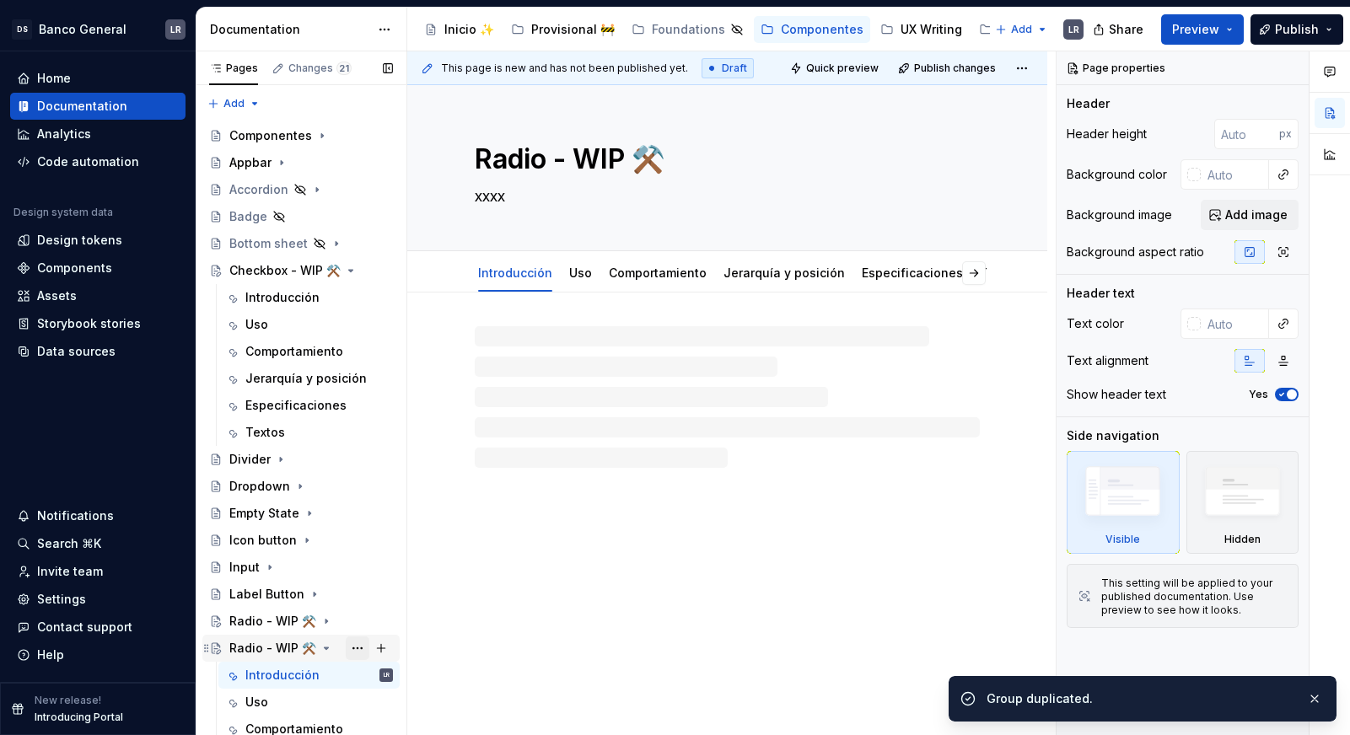
click at [352, 647] on button "Page tree" at bounding box center [358, 648] width 24 height 24
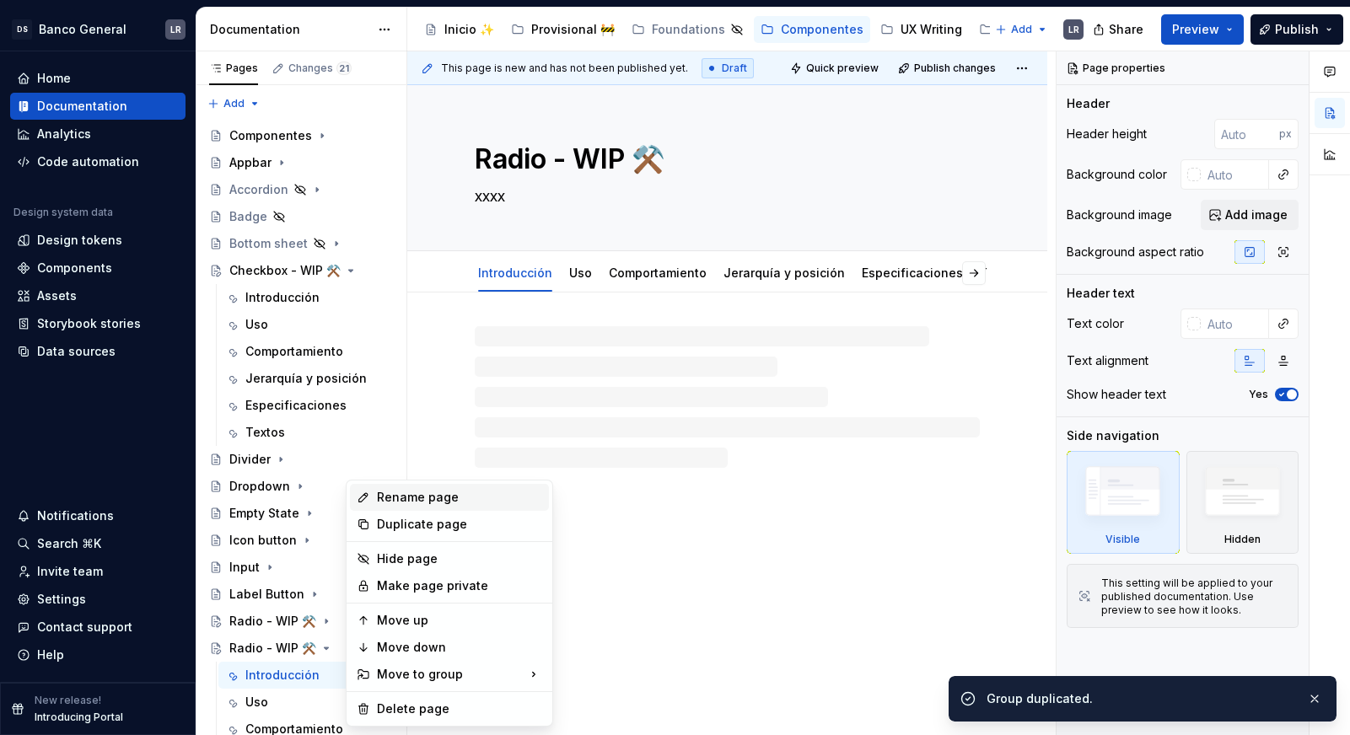
click at [434, 503] on div "Rename page" at bounding box center [459, 497] width 165 height 17
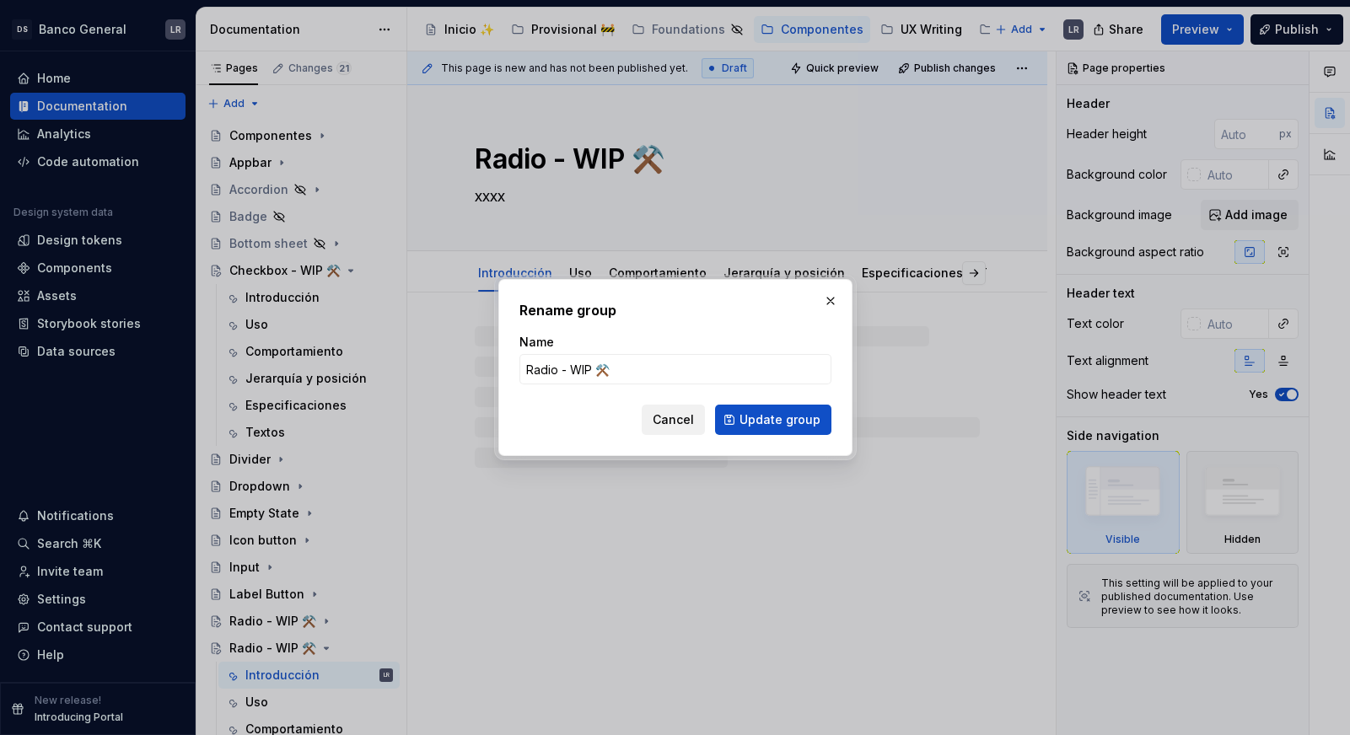
type textarea "*"
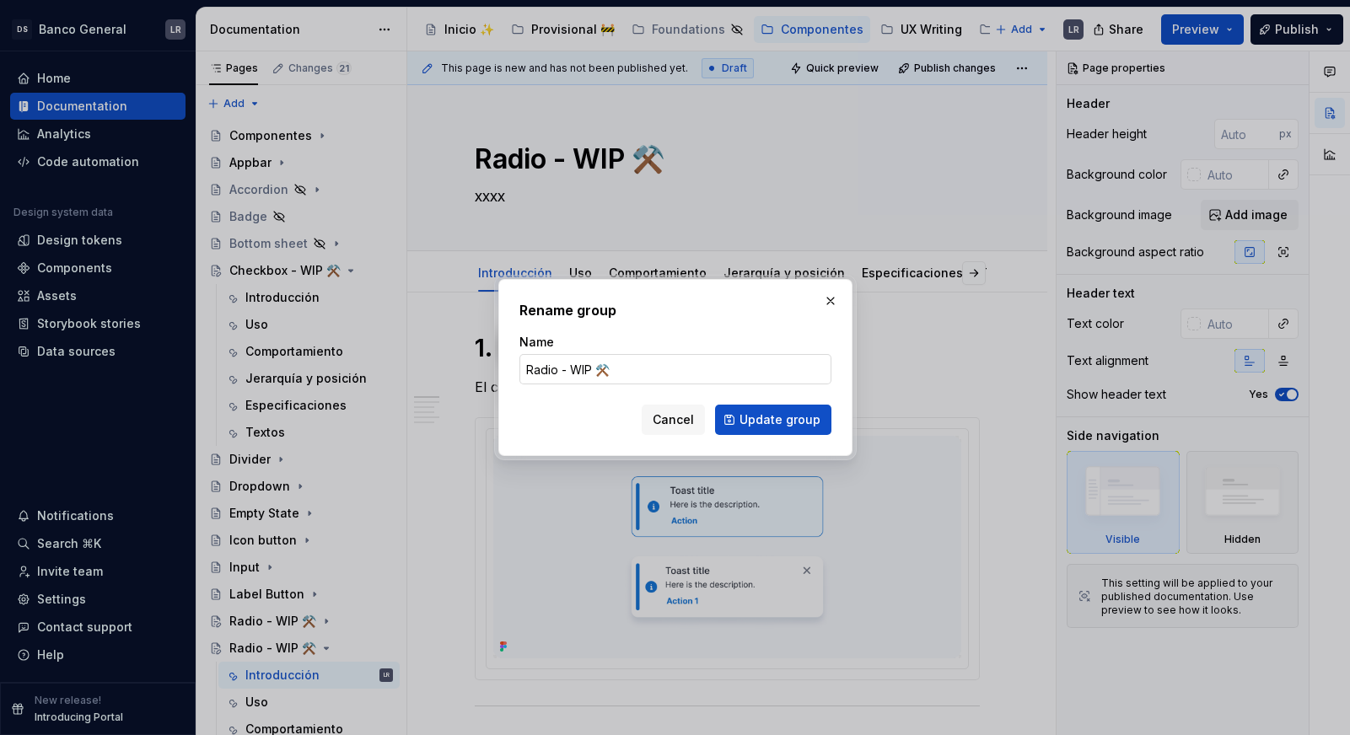
click at [534, 368] on input "Radio - WIP ⚒️" at bounding box center [675, 369] width 312 height 30
type input "Toggle - WIP ⚒️"
click at [802, 422] on span "Update group" at bounding box center [779, 419] width 81 height 17
type textarea "*"
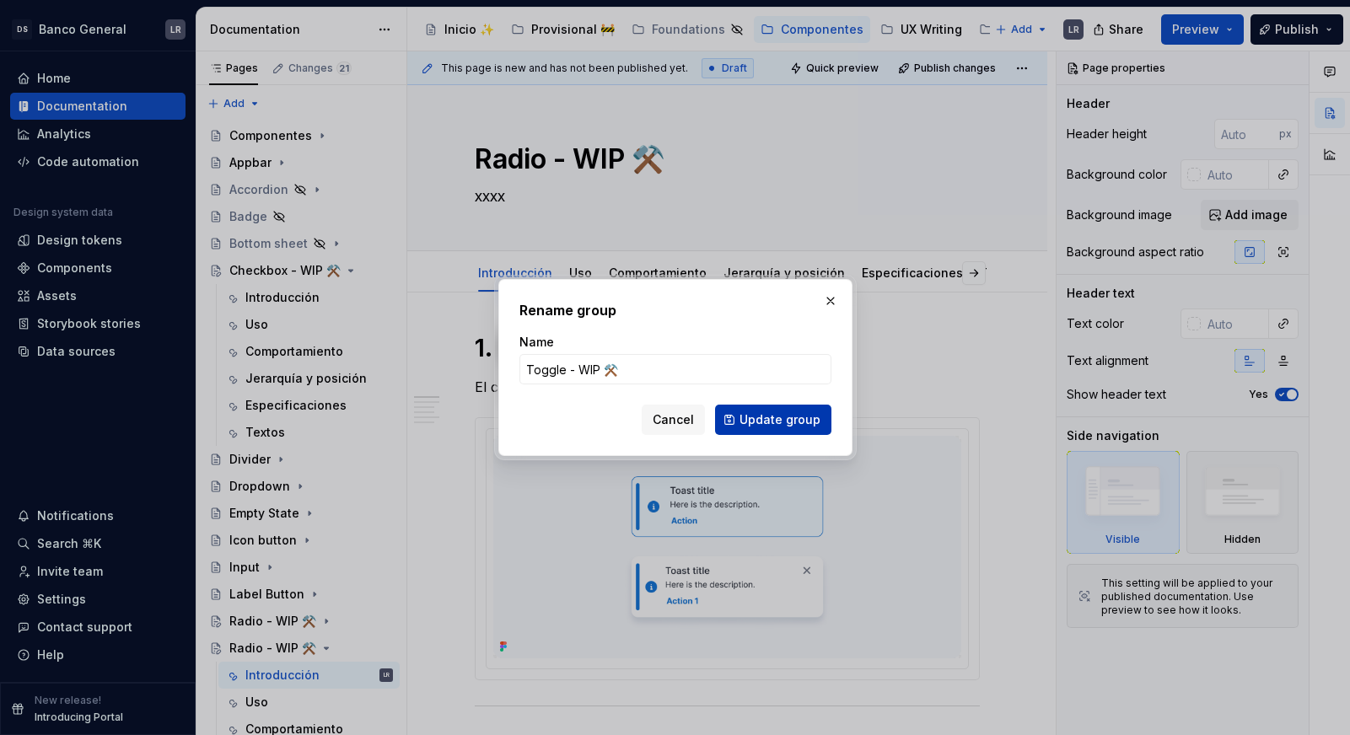
type textarea "Toggle - WIP ⚒️"
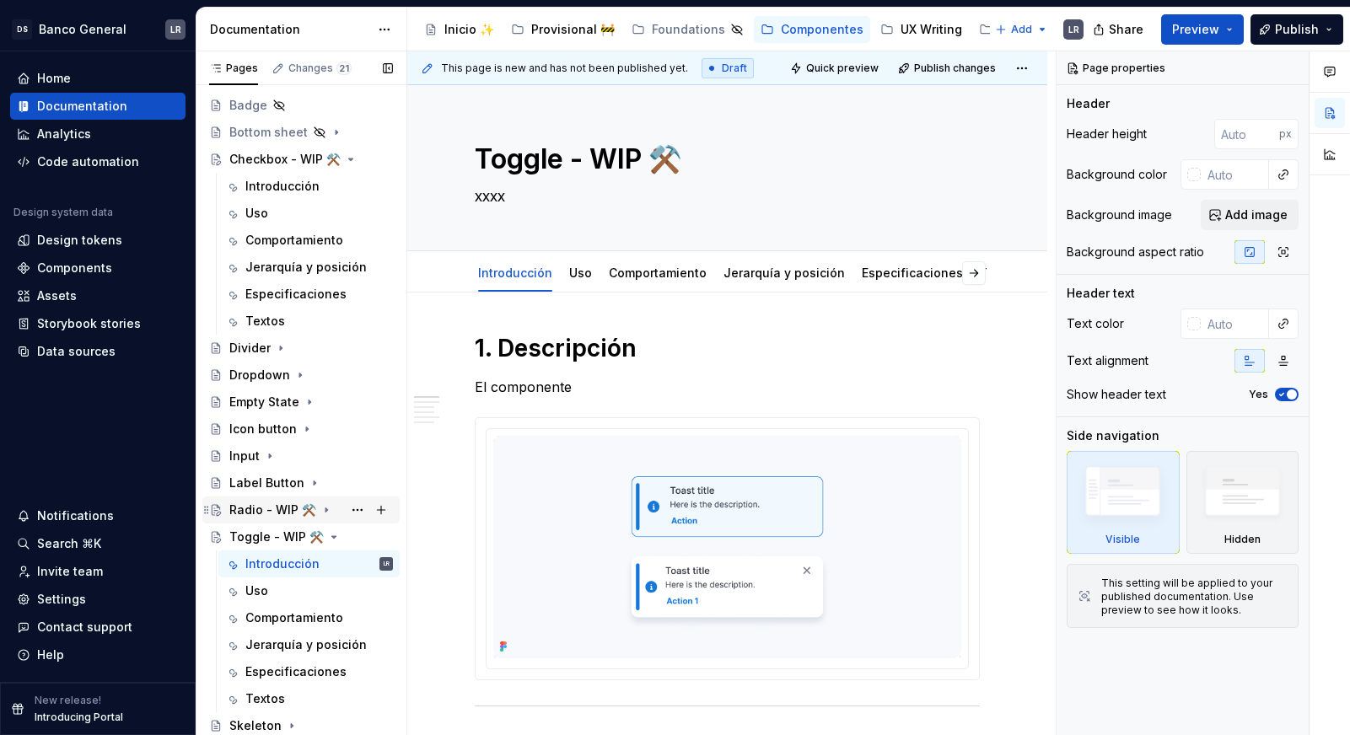
scroll to position [130, 0]
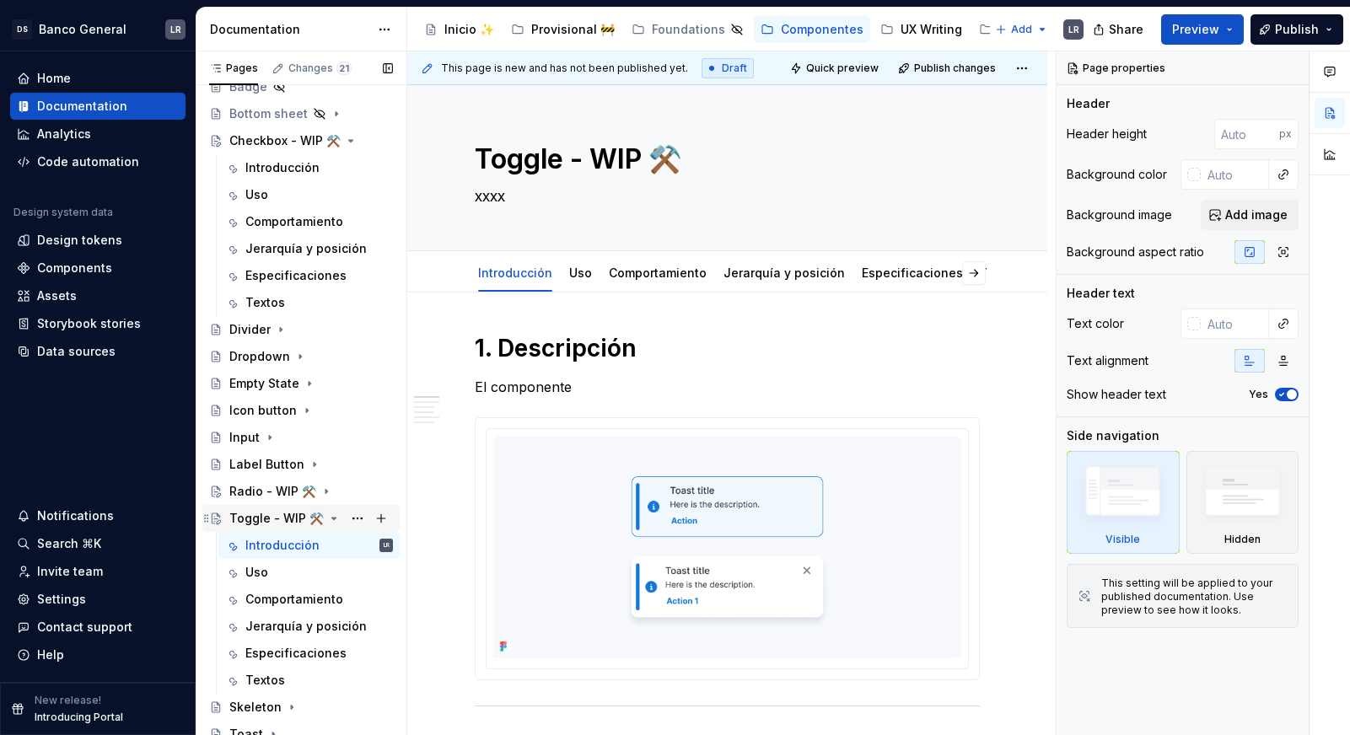
click at [327, 515] on icon "Page tree" at bounding box center [333, 518] width 13 height 13
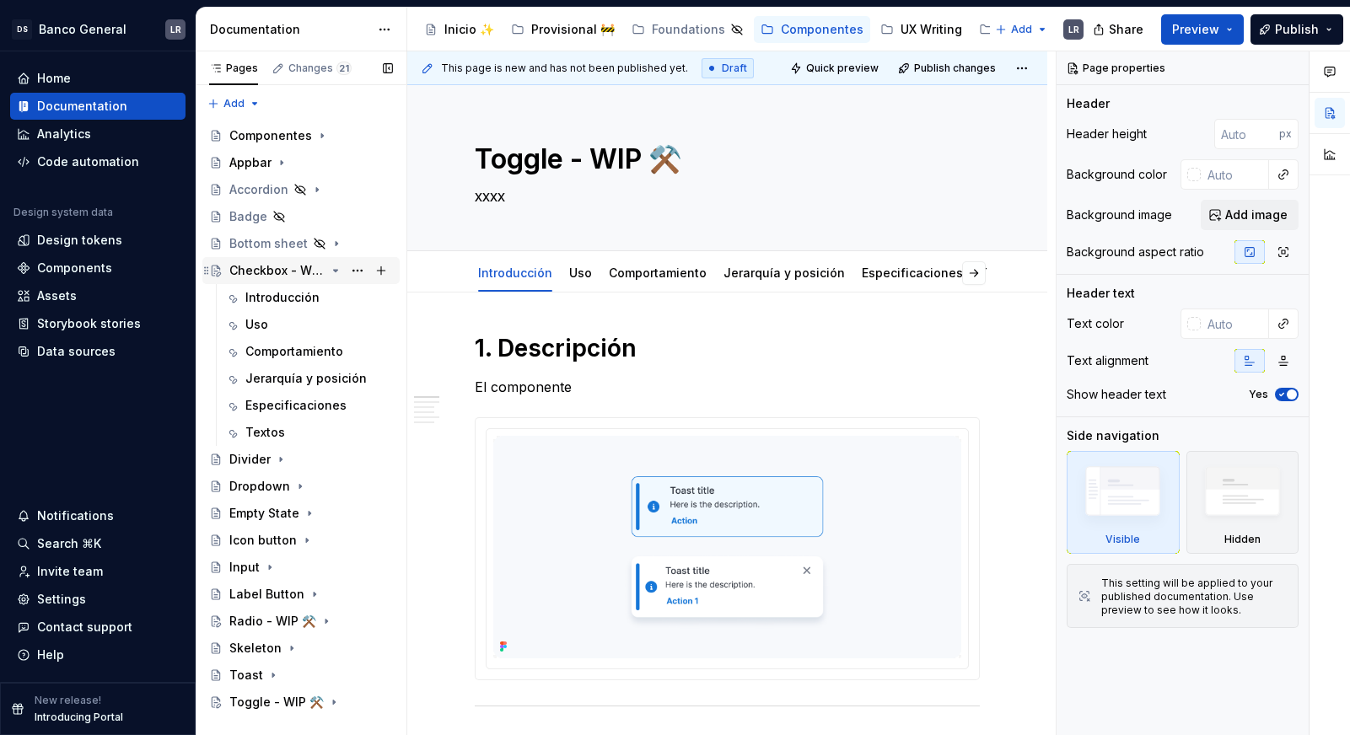
click at [338, 266] on icon "Page tree" at bounding box center [335, 270] width 13 height 13
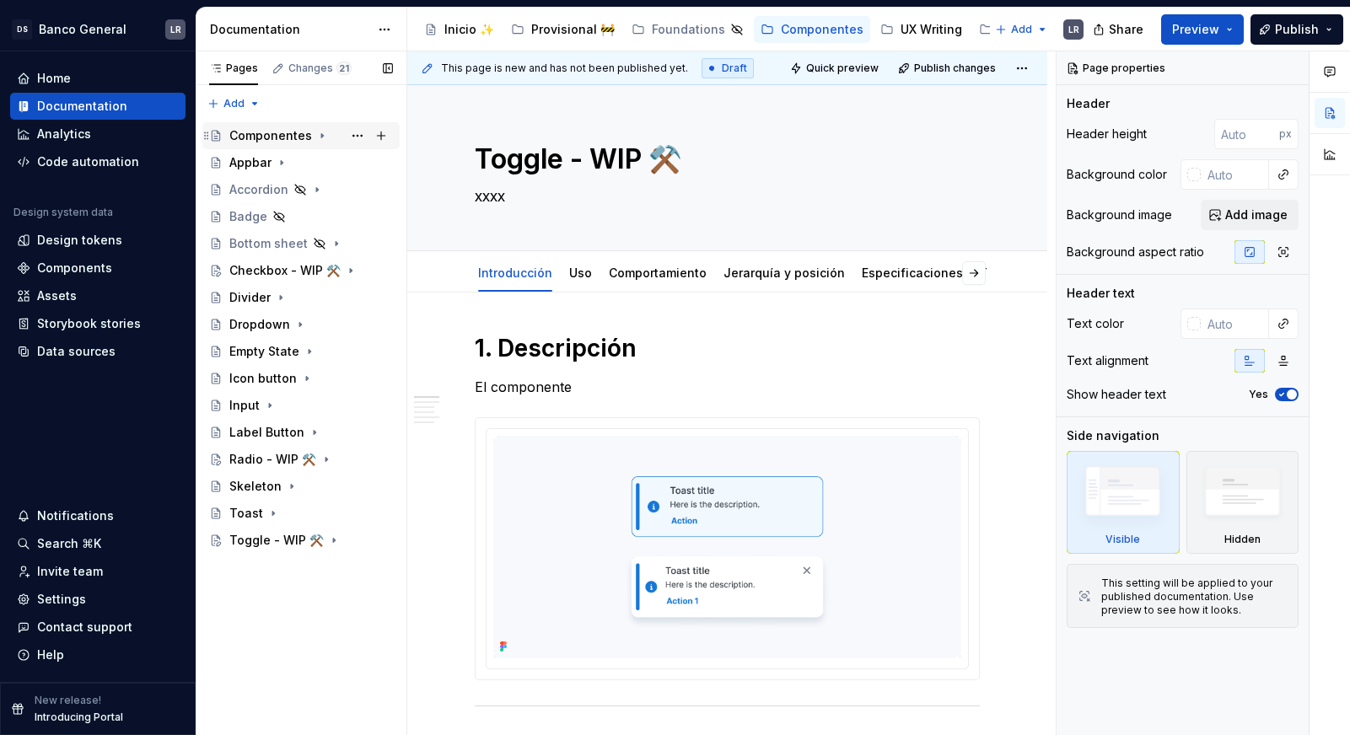
click at [290, 134] on div "Componentes" at bounding box center [270, 135] width 83 height 17
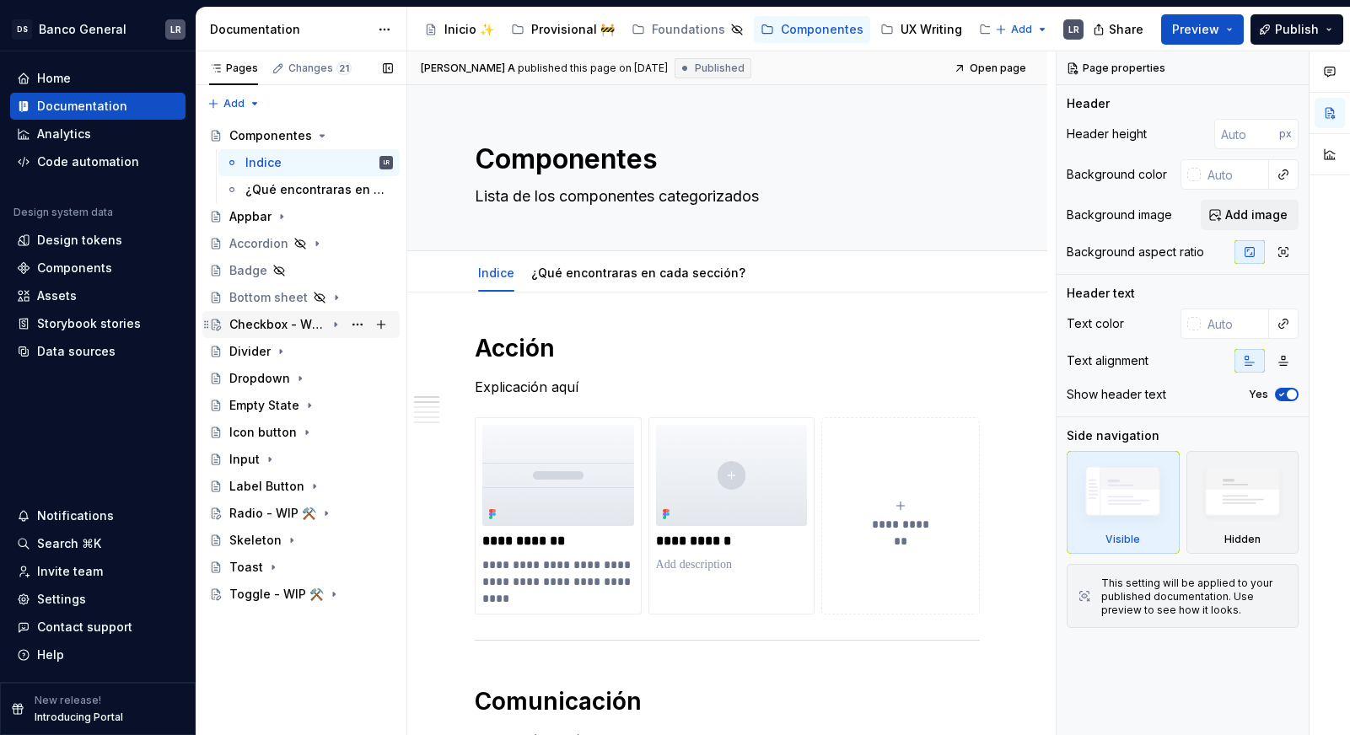
click at [264, 335] on div "Checkbox - WIP ⚒️" at bounding box center [311, 325] width 164 height 24
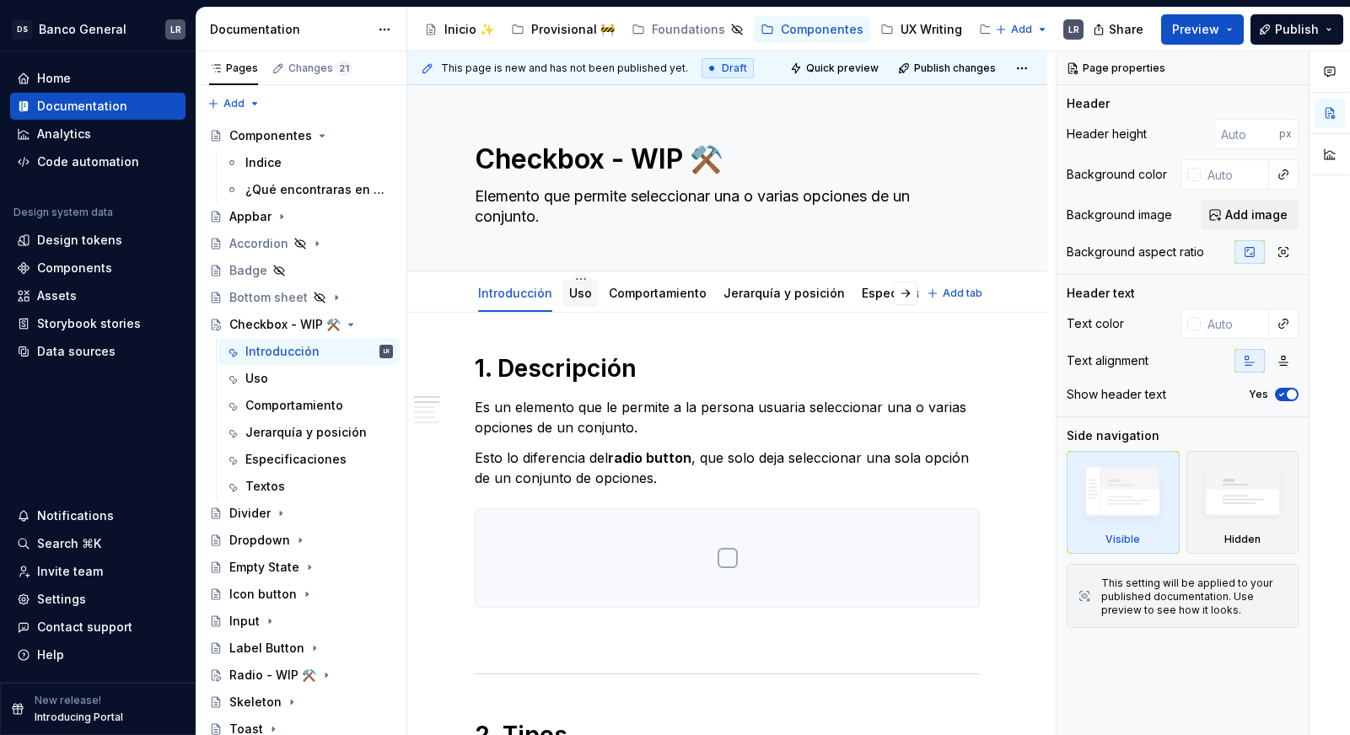
click at [571, 298] on link "Uso" at bounding box center [580, 293] width 23 height 14
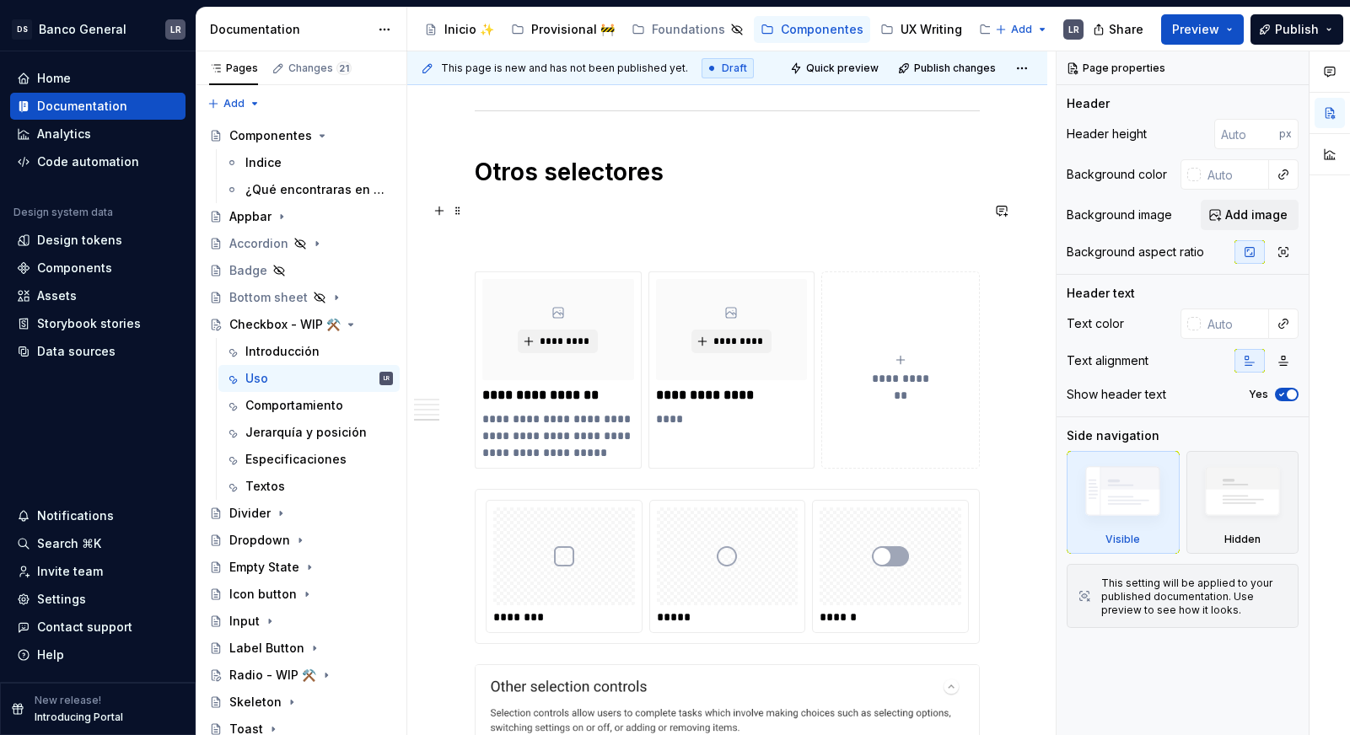
scroll to position [1798, 0]
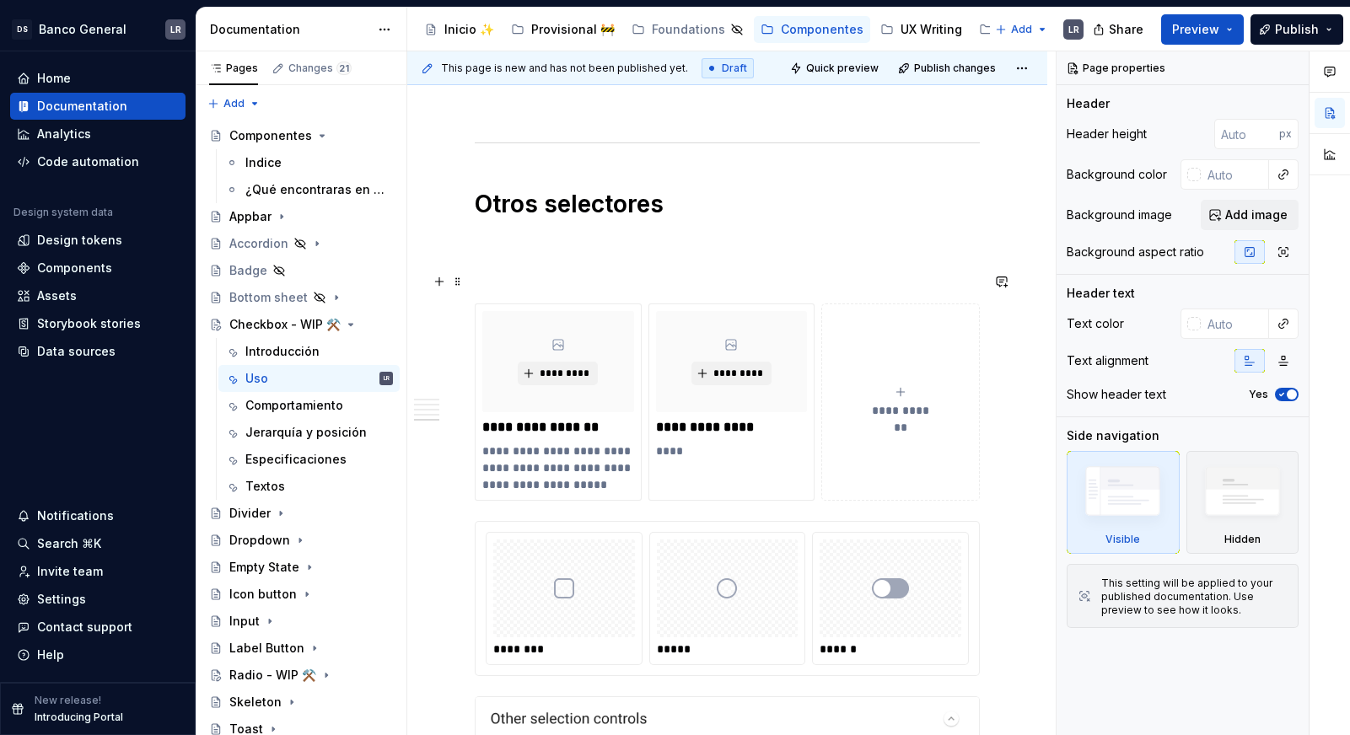
click at [929, 344] on button "**********" at bounding box center [900, 401] width 158 height 197
type textarea "*"
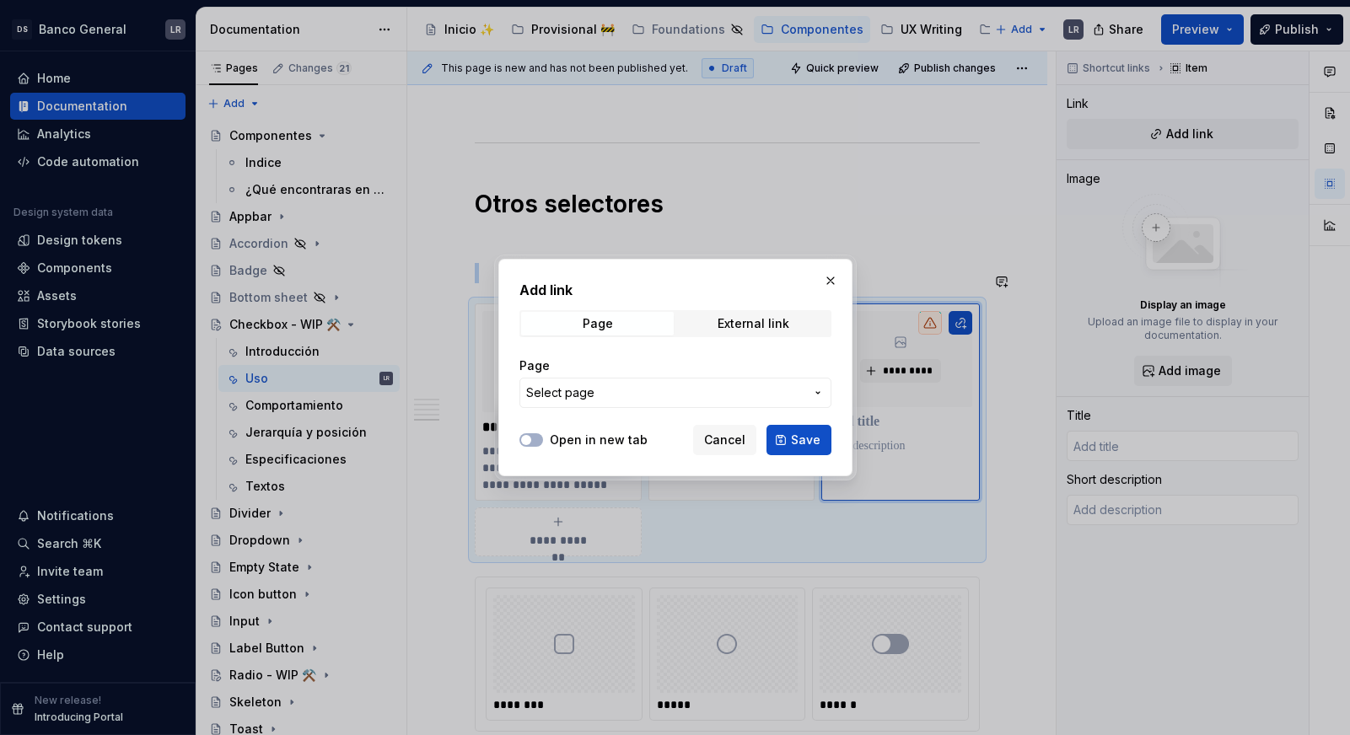
click at [690, 382] on button "Select page" at bounding box center [675, 393] width 312 height 30
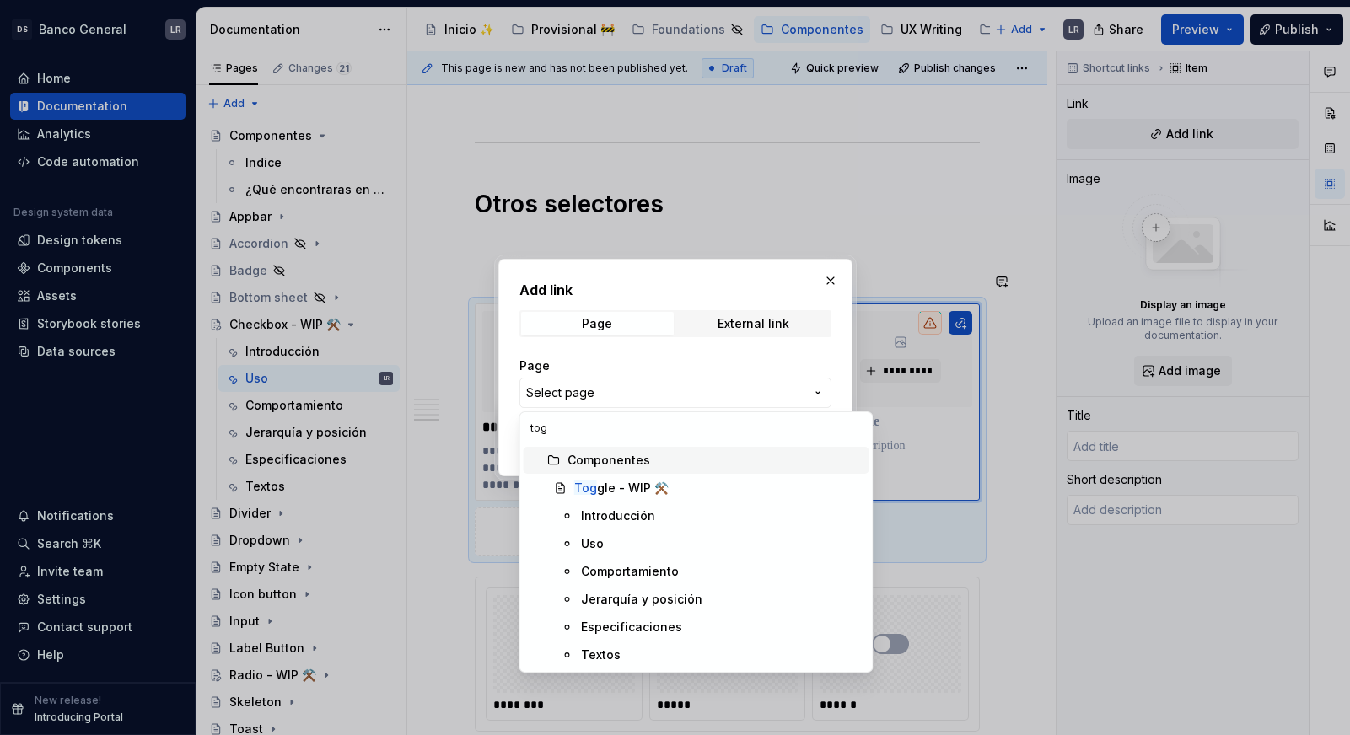
type input "togg"
click at [617, 480] on div "Togg le - WIP ⚒️" at bounding box center [621, 488] width 94 height 17
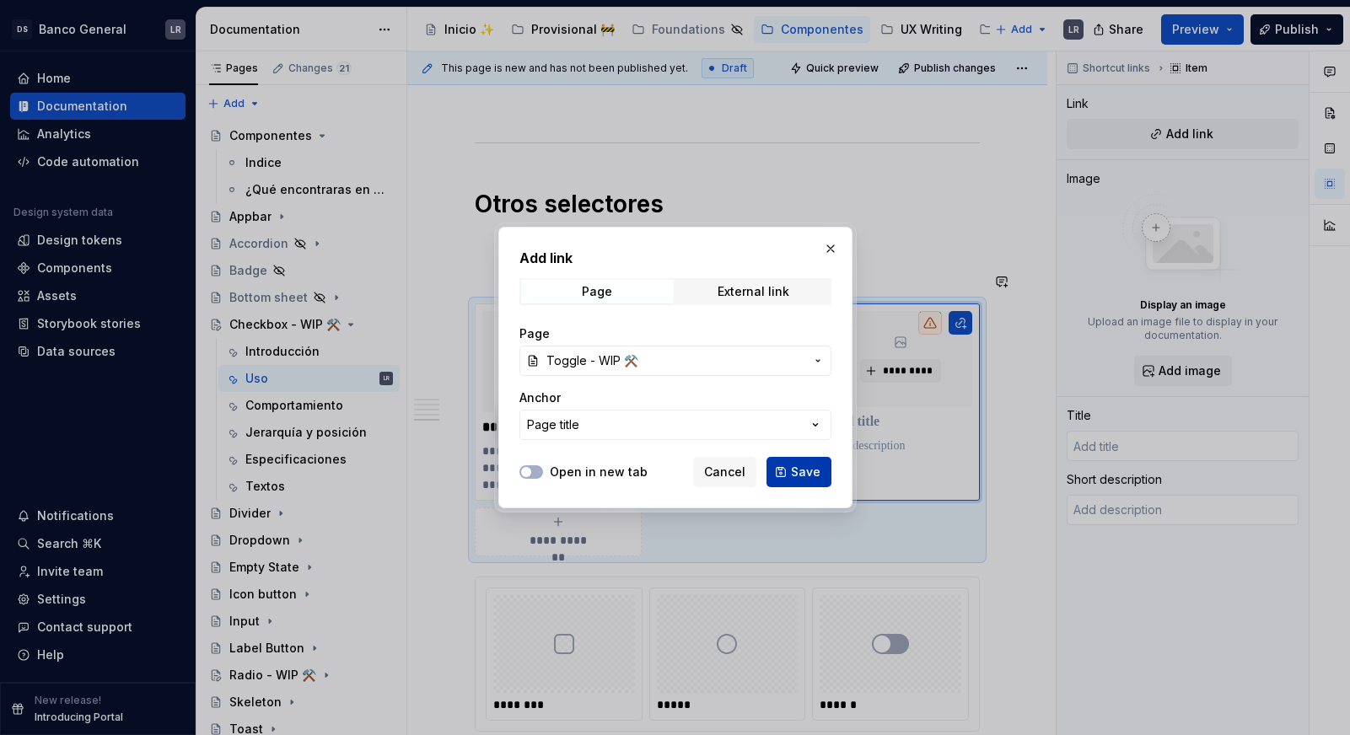
click at [807, 469] on span "Save" at bounding box center [806, 472] width 30 height 17
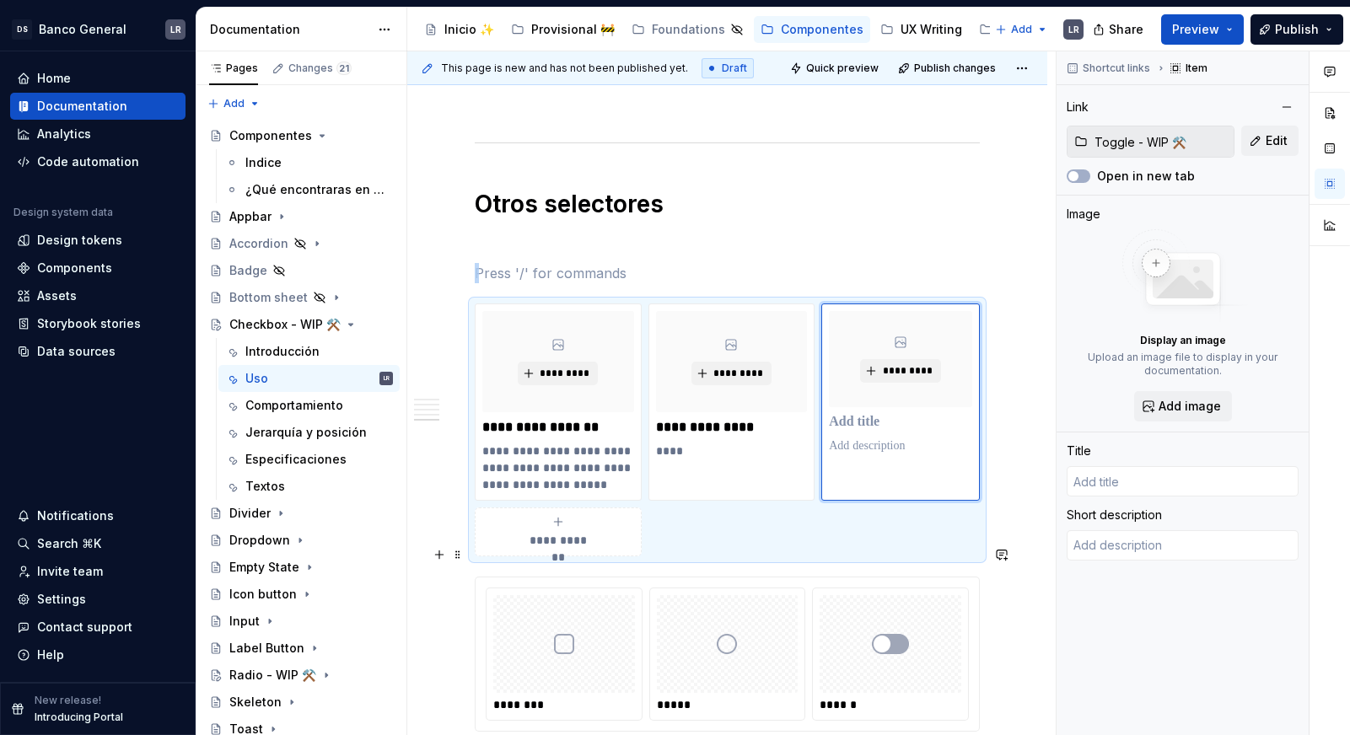
type textarea "*"
type input "Toggle - WIP ⚒️"
type textarea "xxxx"
click at [557, 367] on span "*********" at bounding box center [564, 373] width 51 height 13
type textarea "*"
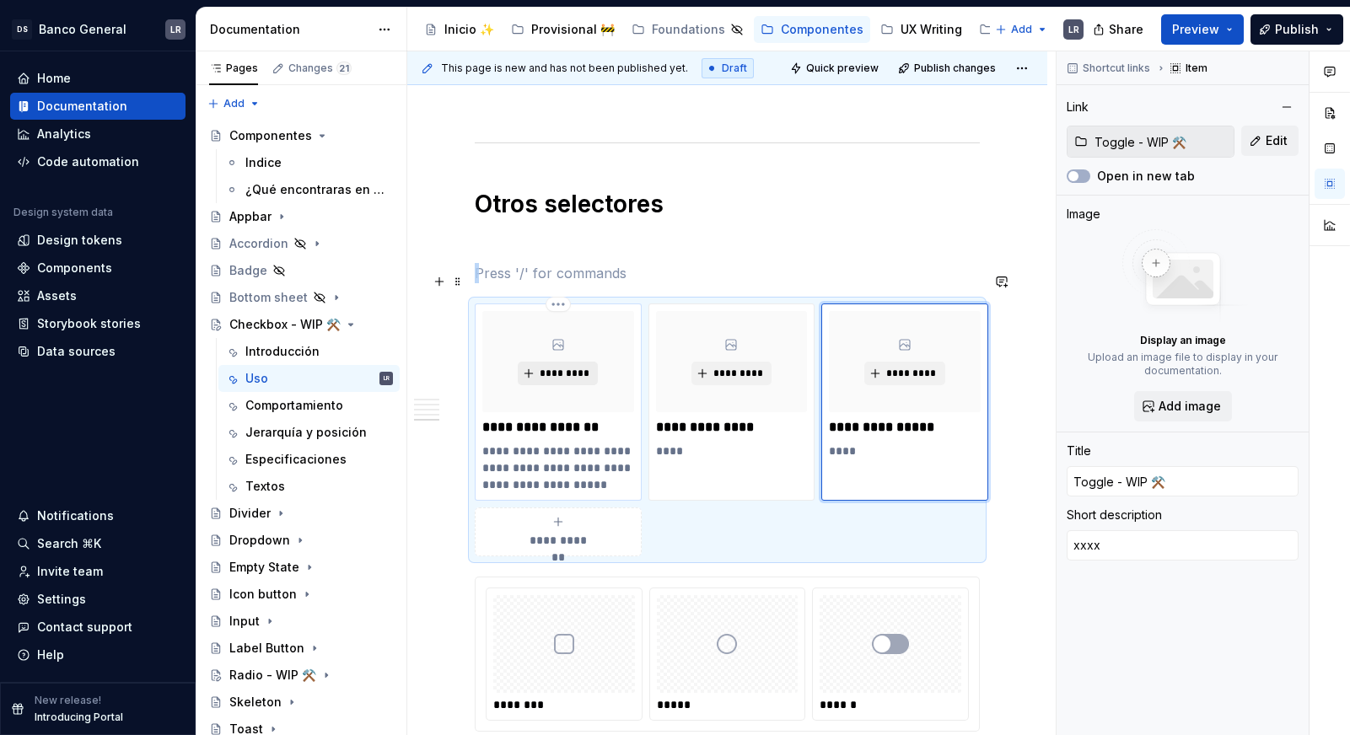
type input "Checkbox - WIP ⚒️"
type textarea "Elemento que permite seleccionar una o varias opciones de un conjunto."
type input "Checkbox - WIP ⚒️"
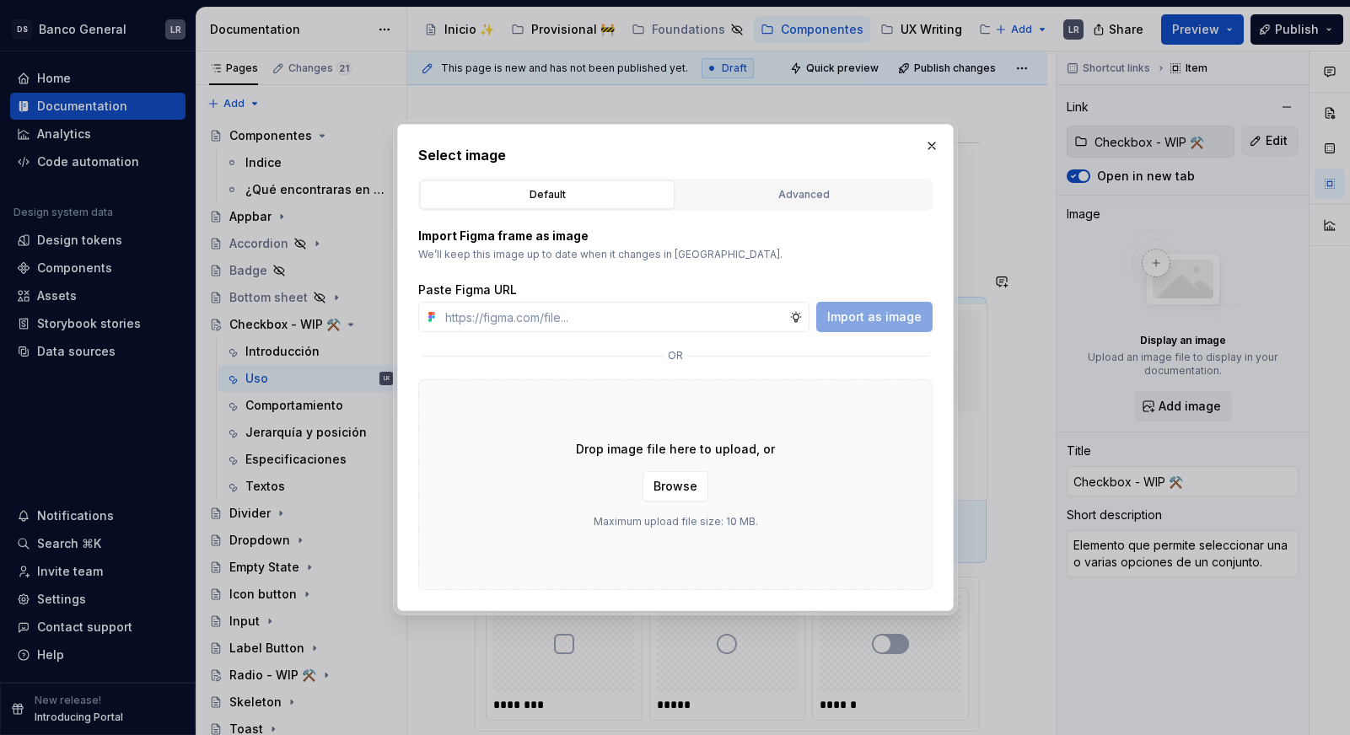
type textarea "*"
click at [799, 191] on div "Advanced" at bounding box center [803, 194] width 243 height 17
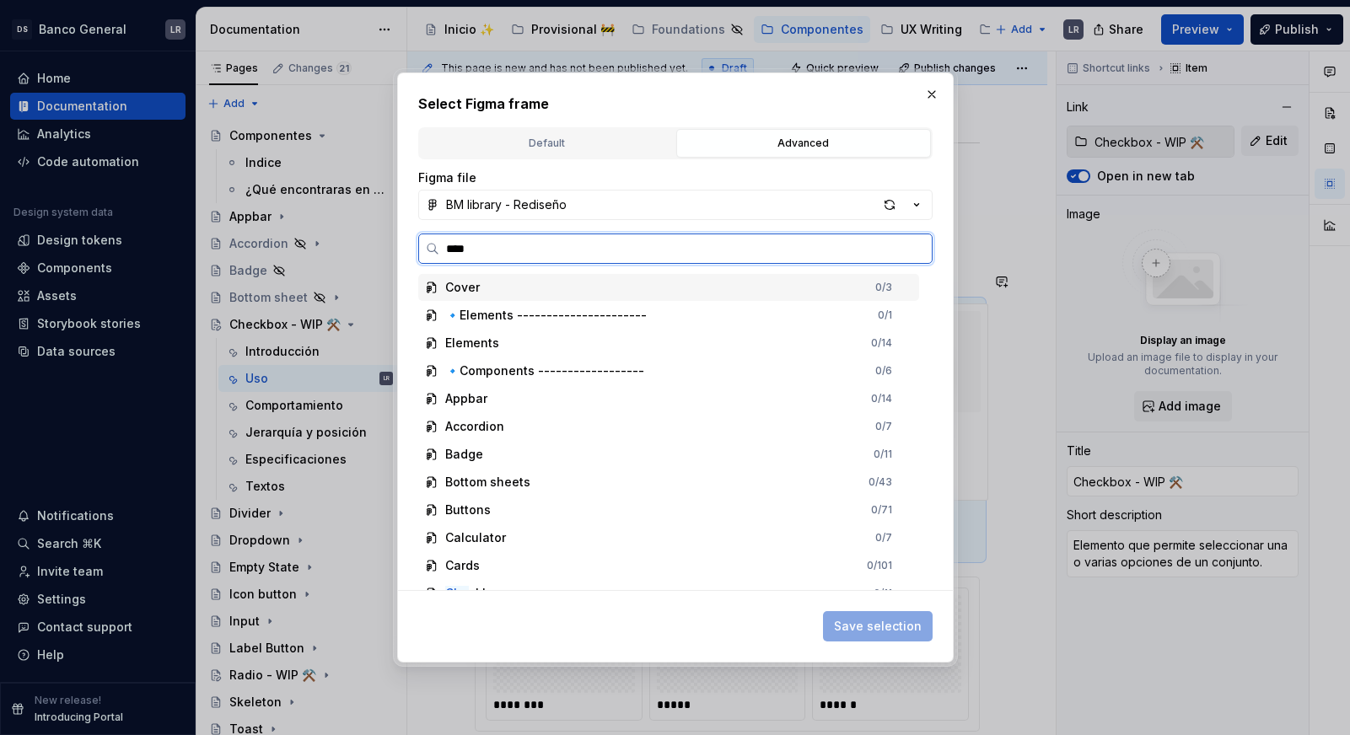
type input "*****"
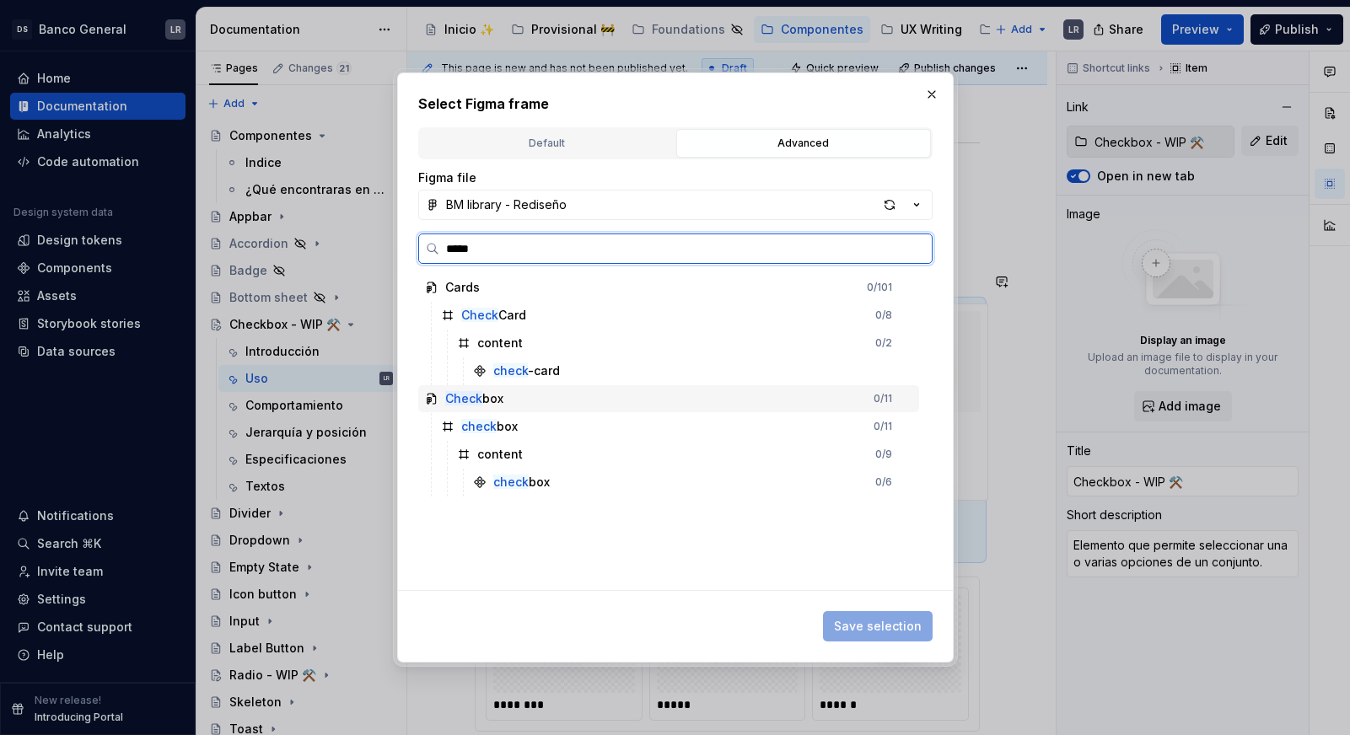
click at [488, 401] on div "Check box" at bounding box center [474, 398] width 58 height 17
click at [514, 427] on div "check box" at bounding box center [489, 426] width 56 height 17
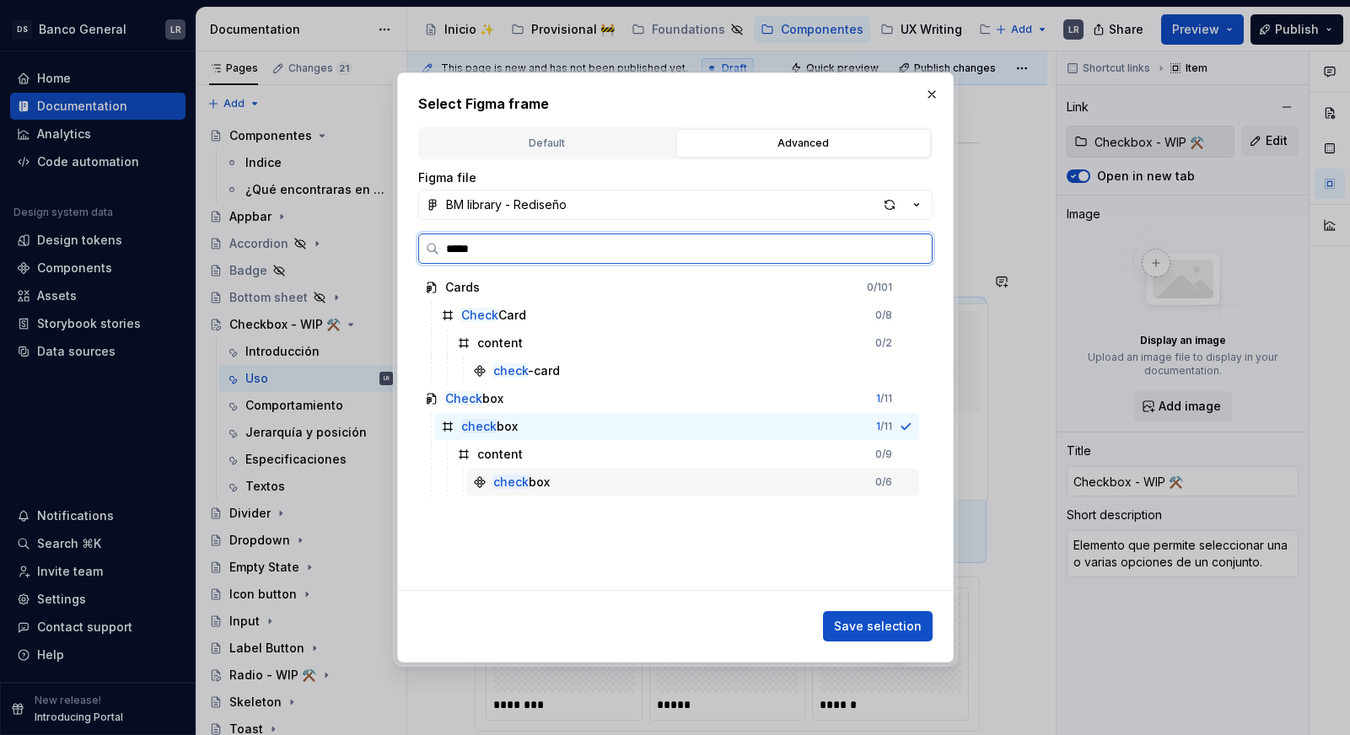
click at [529, 471] on div "check box 0 / 6" at bounding box center [692, 482] width 453 height 27
click at [533, 481] on div "check box" at bounding box center [521, 482] width 56 height 17
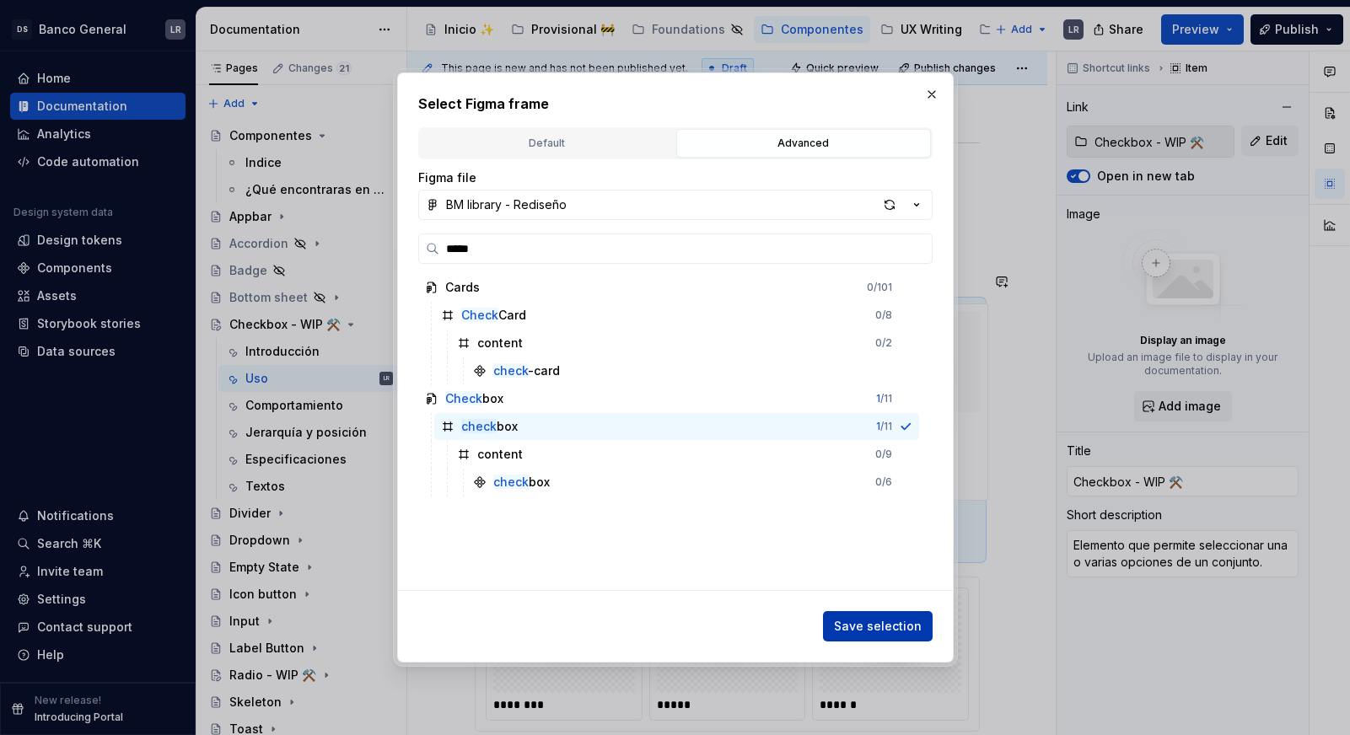
click at [915, 624] on span "Save selection" at bounding box center [878, 626] width 88 height 17
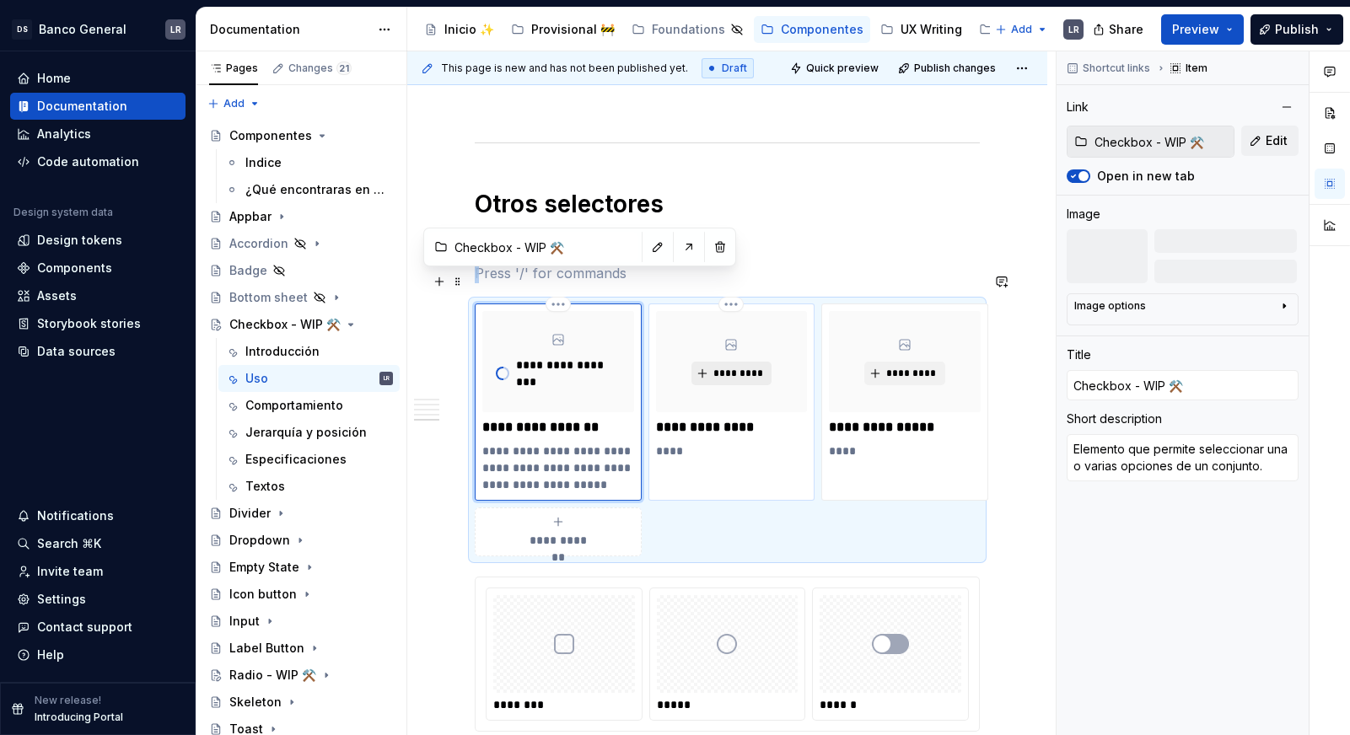
type textarea "*"
type input "Radio - WIP ⚒️"
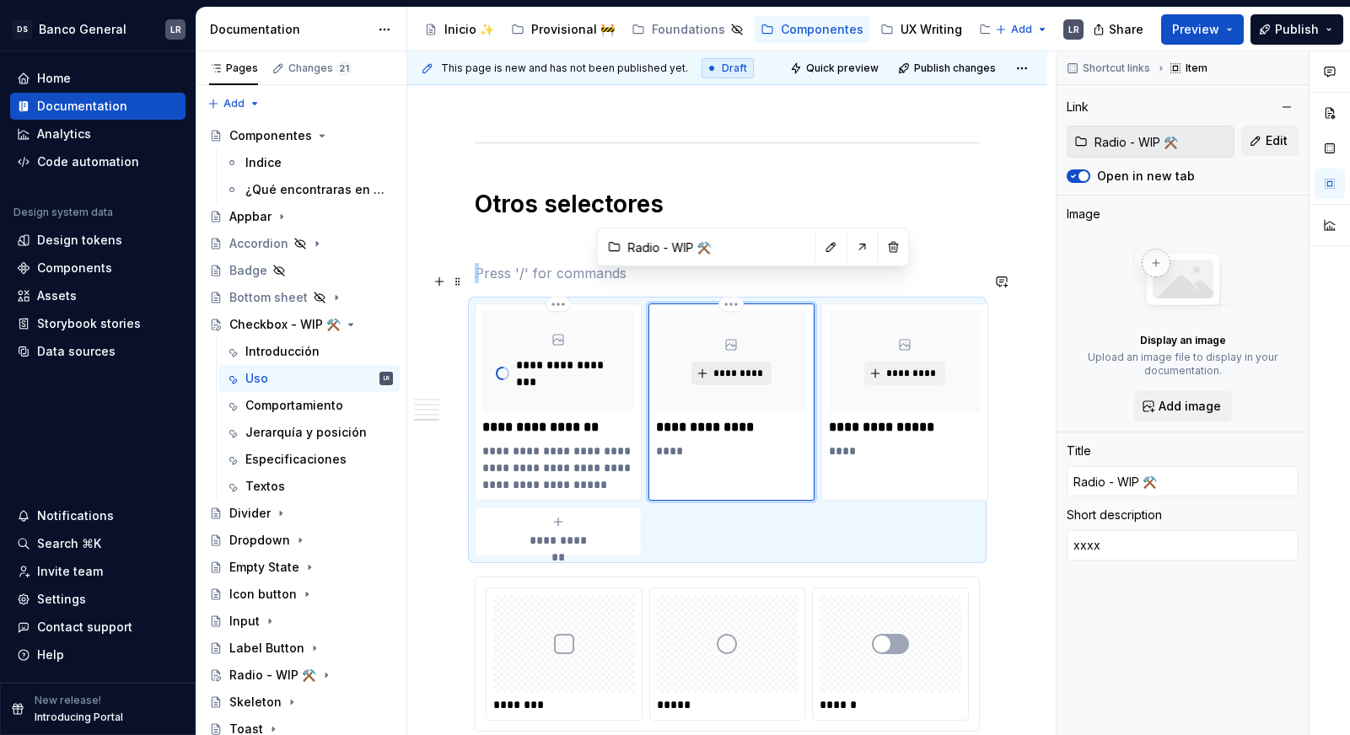
click at [737, 367] on span "*********" at bounding box center [737, 373] width 51 height 13
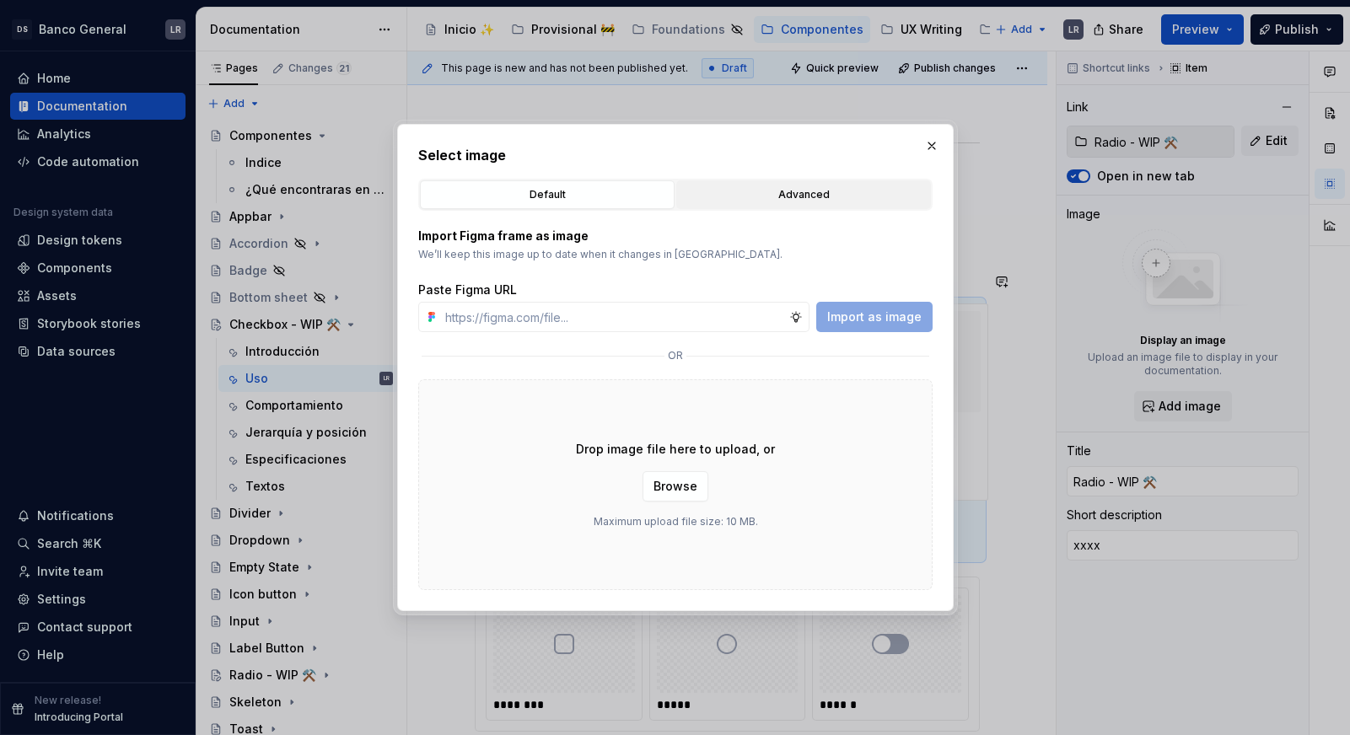
type textarea "*"
click at [735, 179] on div "Default Advanced" at bounding box center [675, 195] width 514 height 32
click at [734, 179] on div "Default Advanced" at bounding box center [675, 195] width 514 height 32
click at [734, 190] on div "Advanced" at bounding box center [803, 194] width 243 height 17
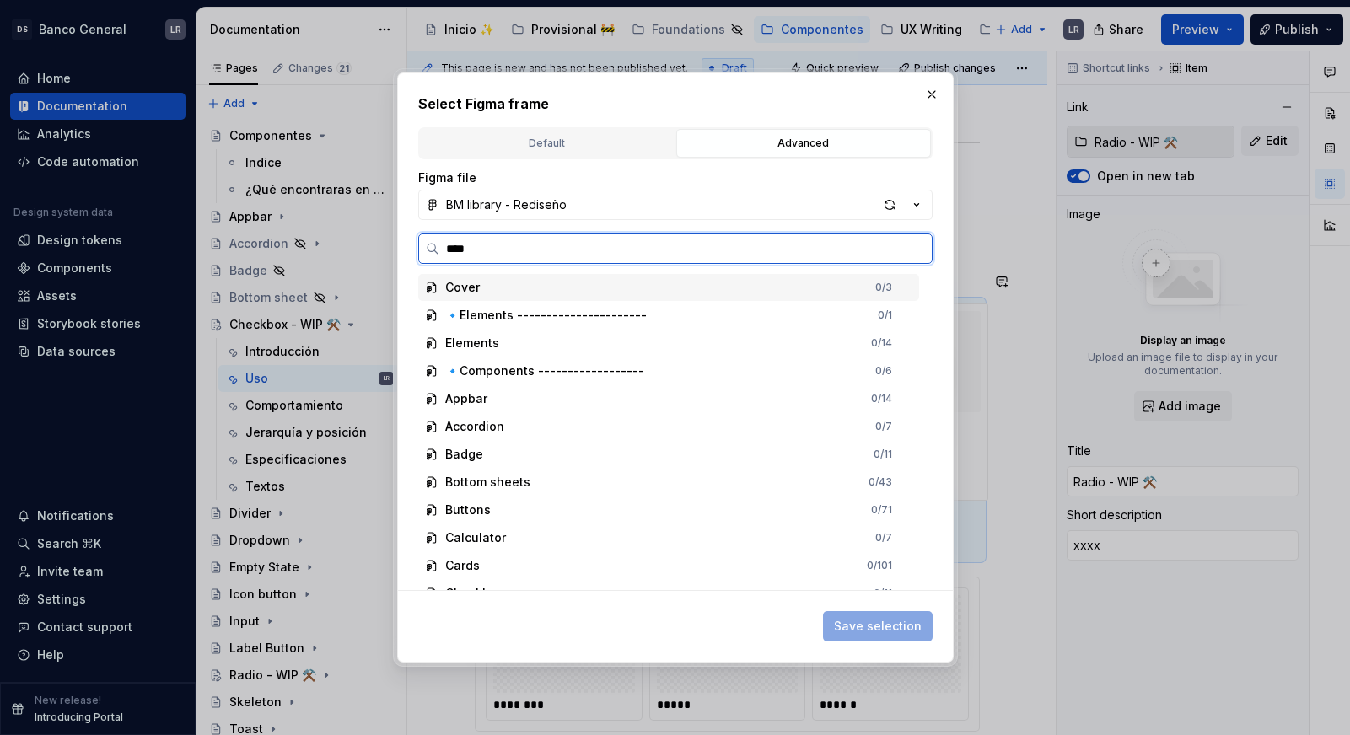
type input "*****"
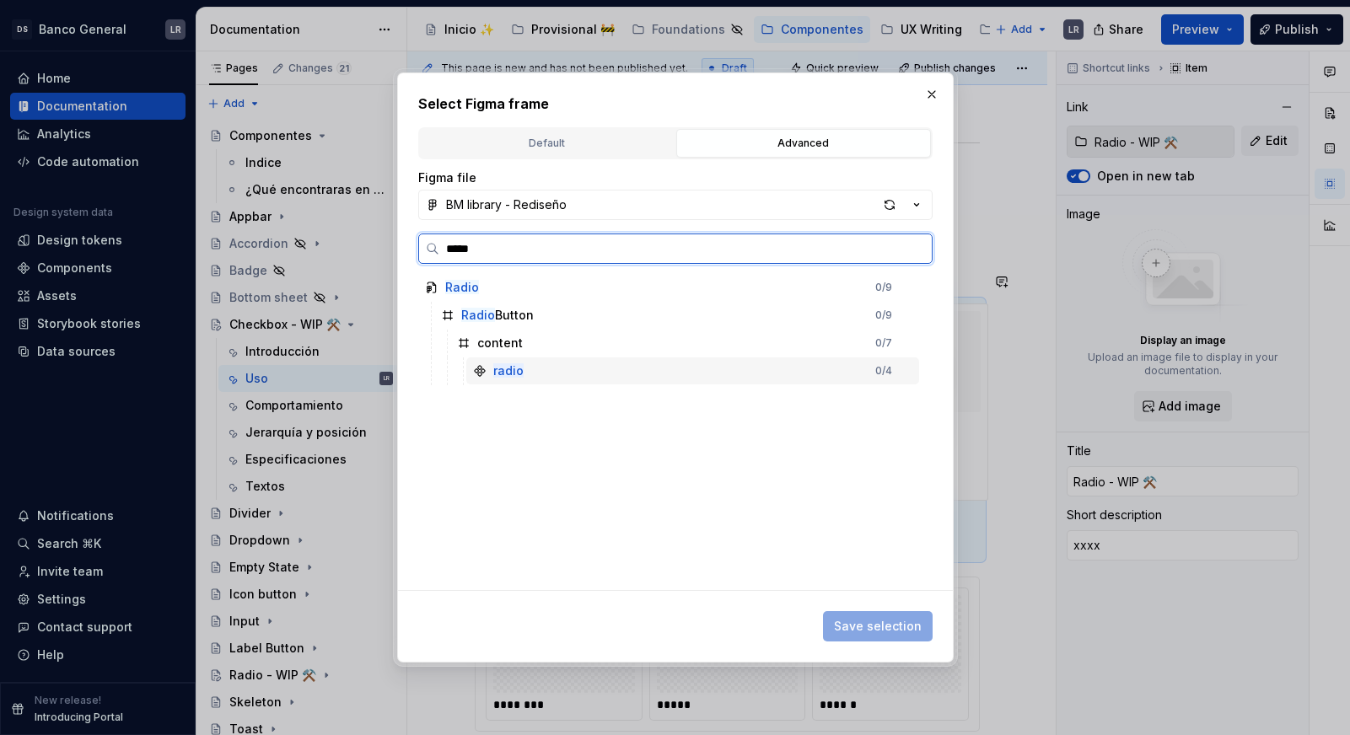
click at [582, 369] on div "radio 0 / 4" at bounding box center [692, 370] width 453 height 27
click at [497, 375] on mark "radio" at bounding box center [508, 370] width 30 height 14
click at [489, 316] on mark "Radio" at bounding box center [478, 315] width 34 height 14
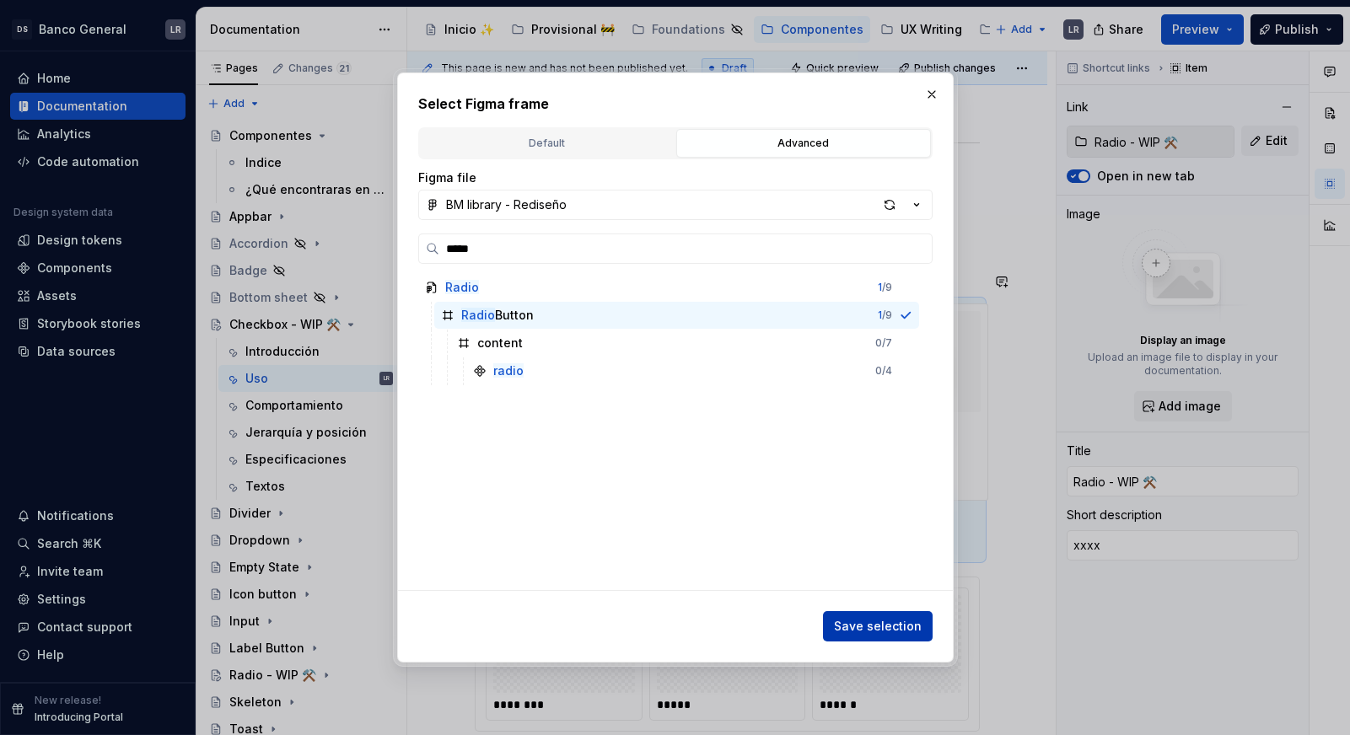
click at [889, 623] on span "Save selection" at bounding box center [878, 626] width 88 height 17
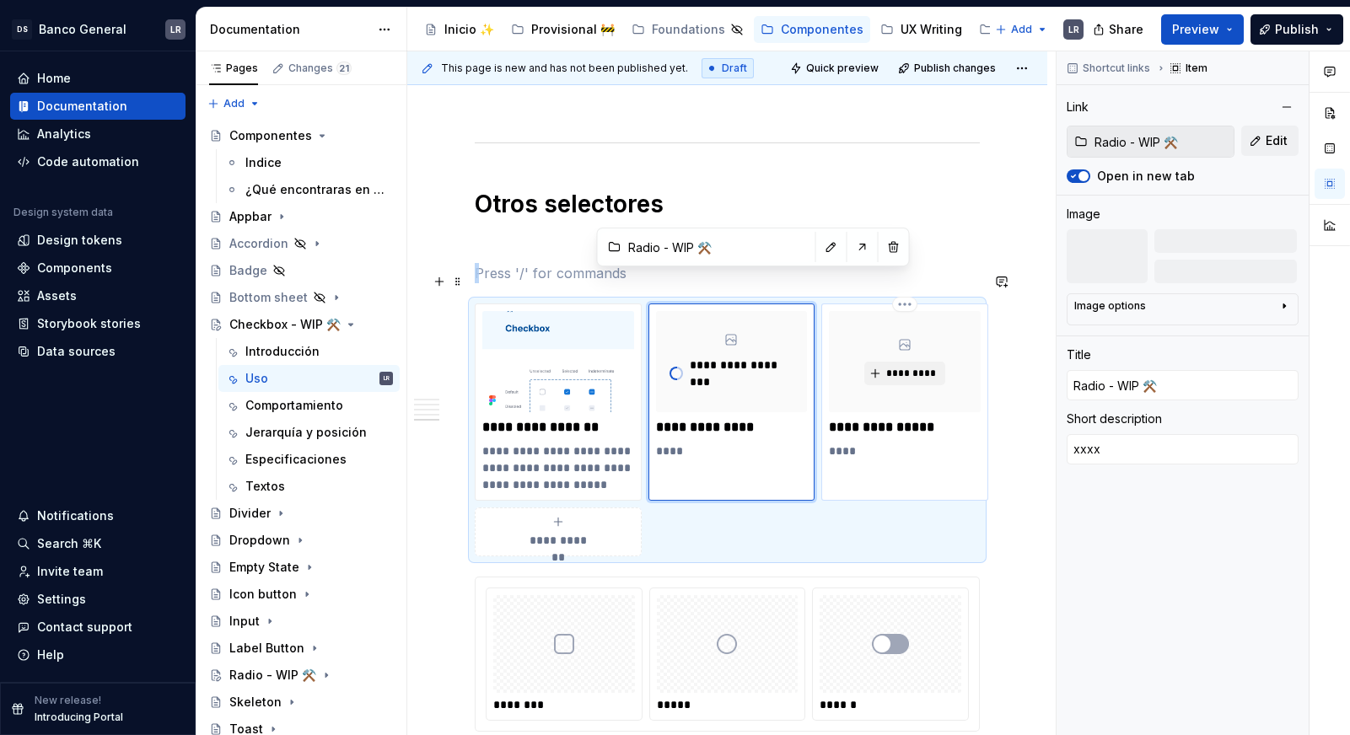
click at [900, 355] on div "*********" at bounding box center [905, 361] width 152 height 101
type textarea "*"
type input "Toggle - WIP ⚒️"
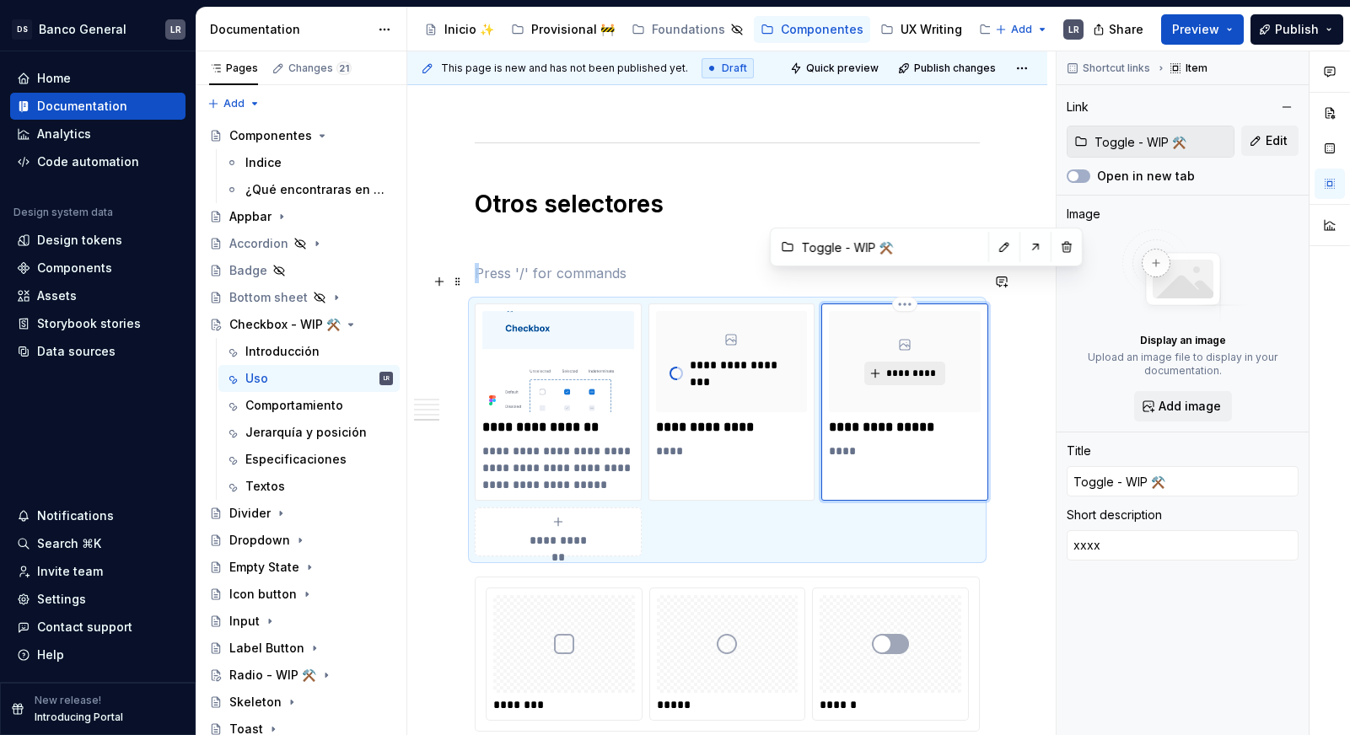
click at [897, 367] on span "*********" at bounding box center [910, 373] width 51 height 13
type textarea "*"
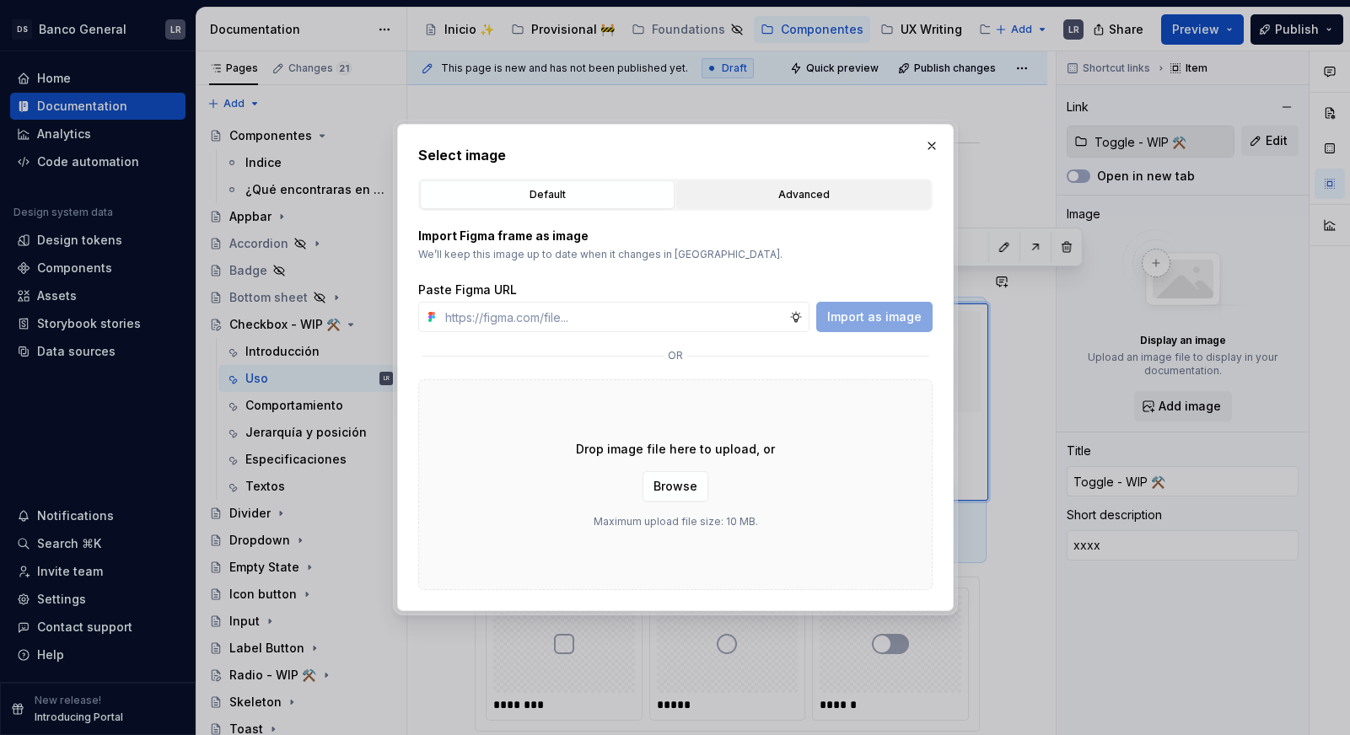
click at [733, 198] on div "Advanced" at bounding box center [803, 194] width 243 height 17
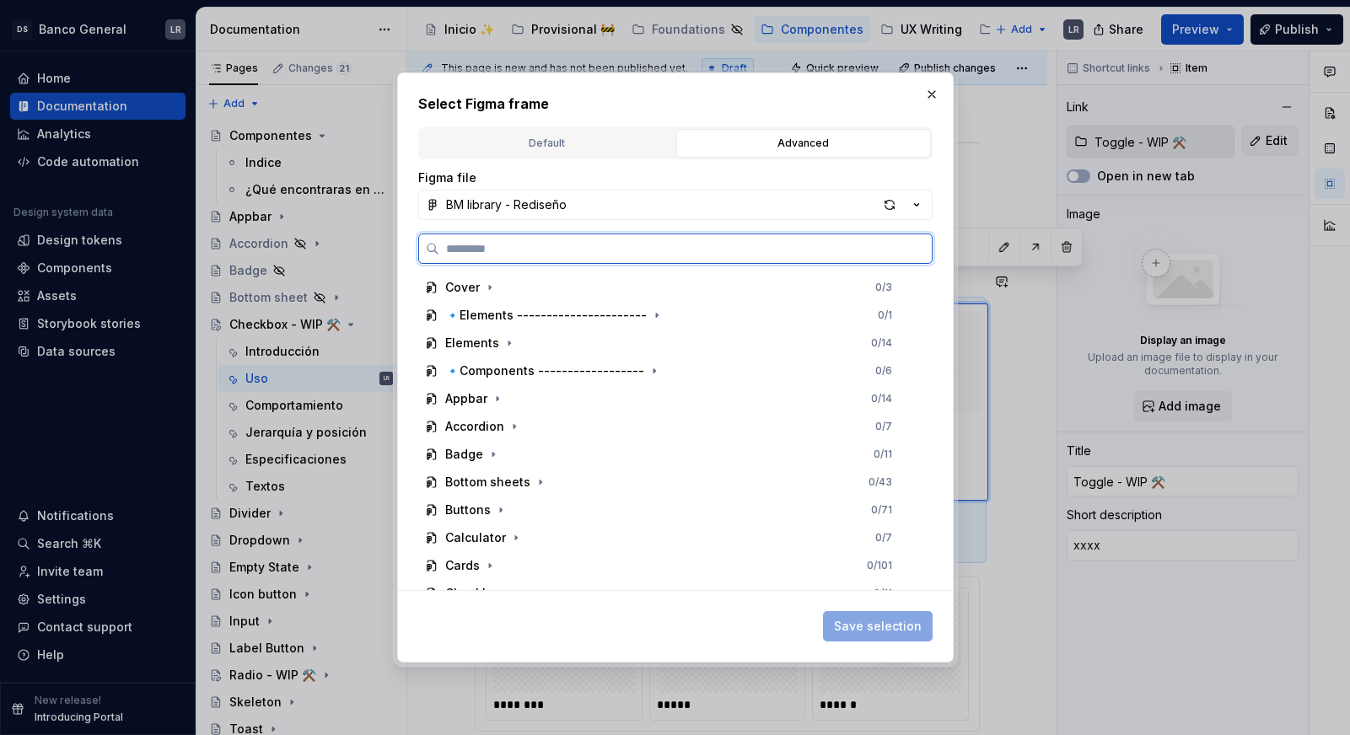
click at [609, 254] on input "search" at bounding box center [685, 248] width 492 height 17
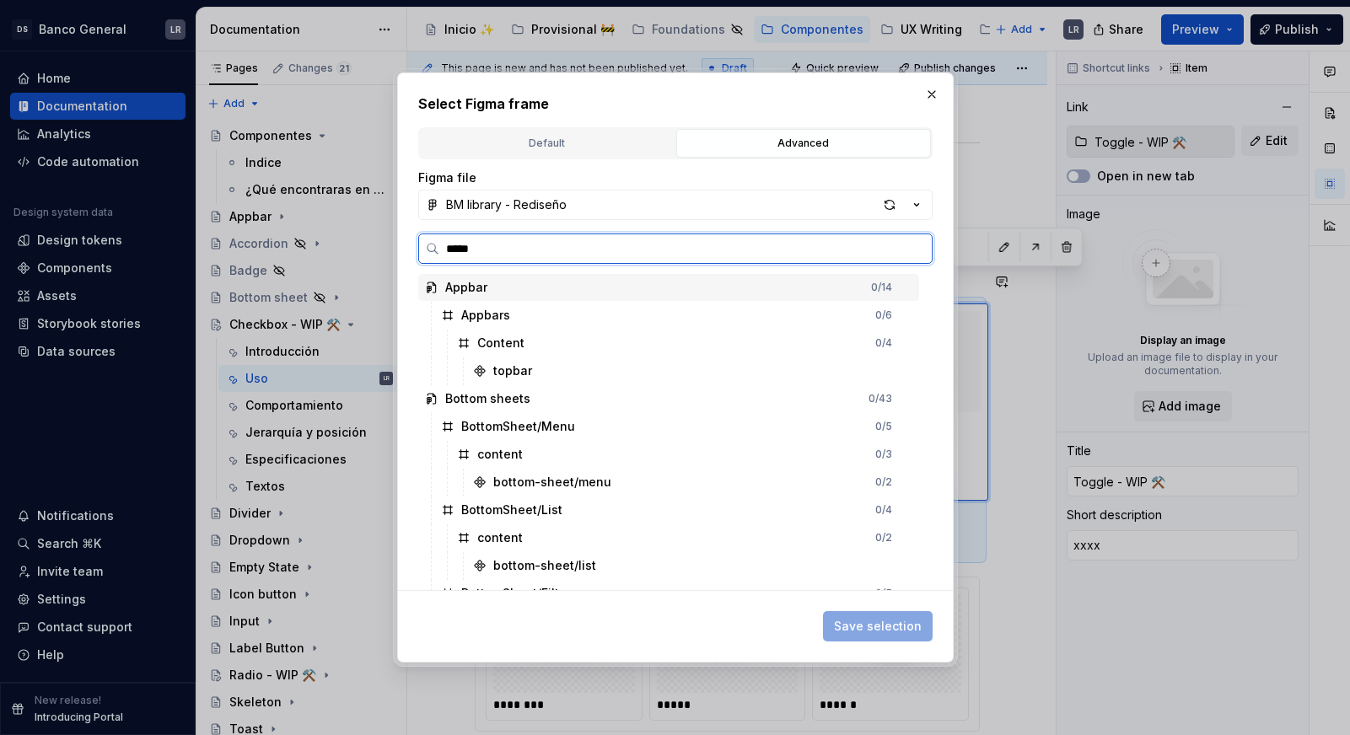
type input "******"
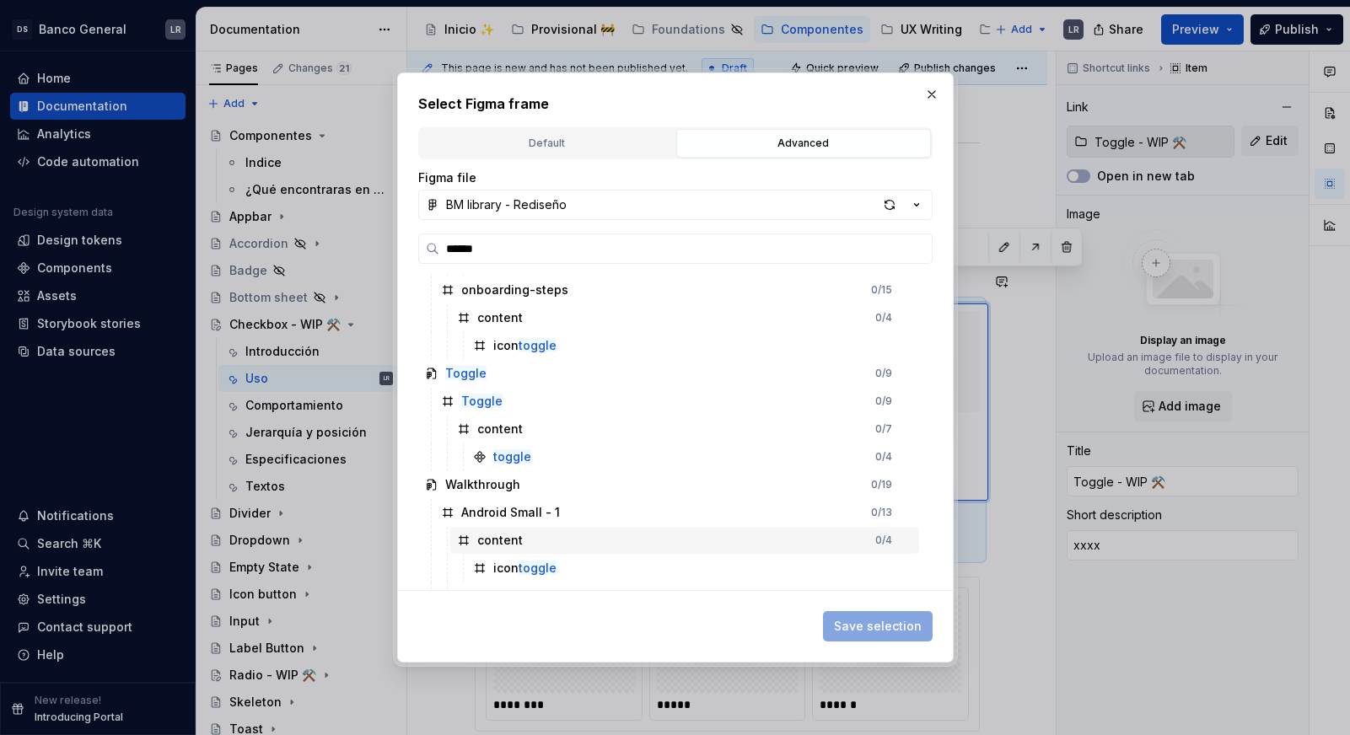
scroll to position [83, 0]
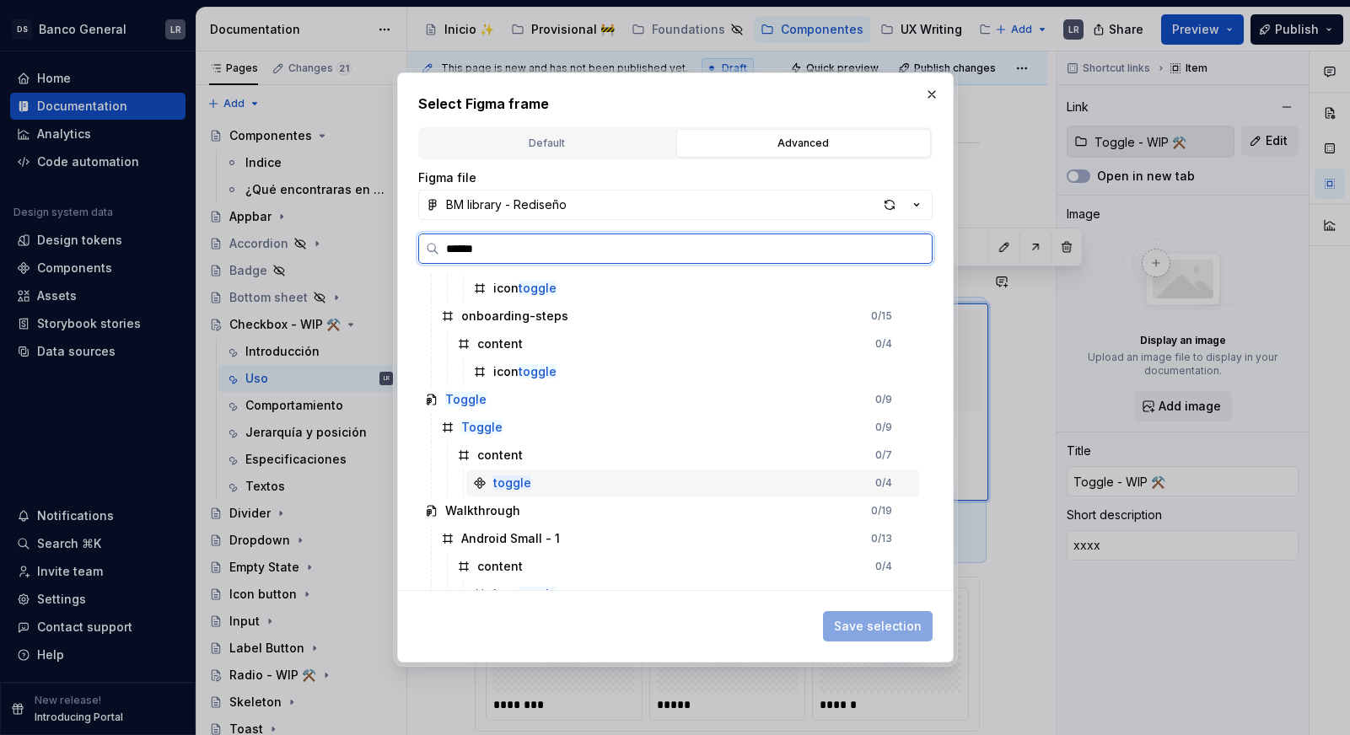
click at [523, 475] on div "toggle" at bounding box center [512, 483] width 38 height 17
click at [488, 427] on mark "Toggle" at bounding box center [481, 427] width 41 height 14
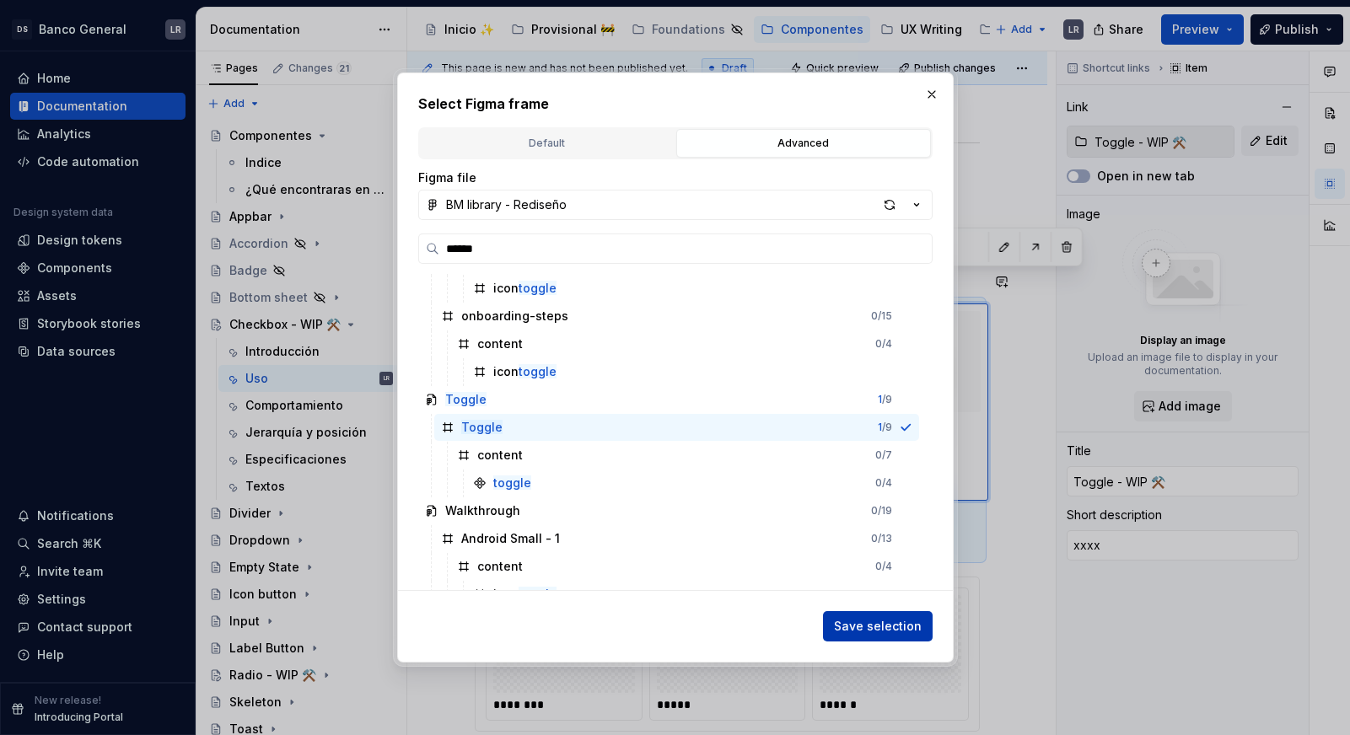
click at [900, 613] on button "Save selection" at bounding box center [878, 626] width 110 height 30
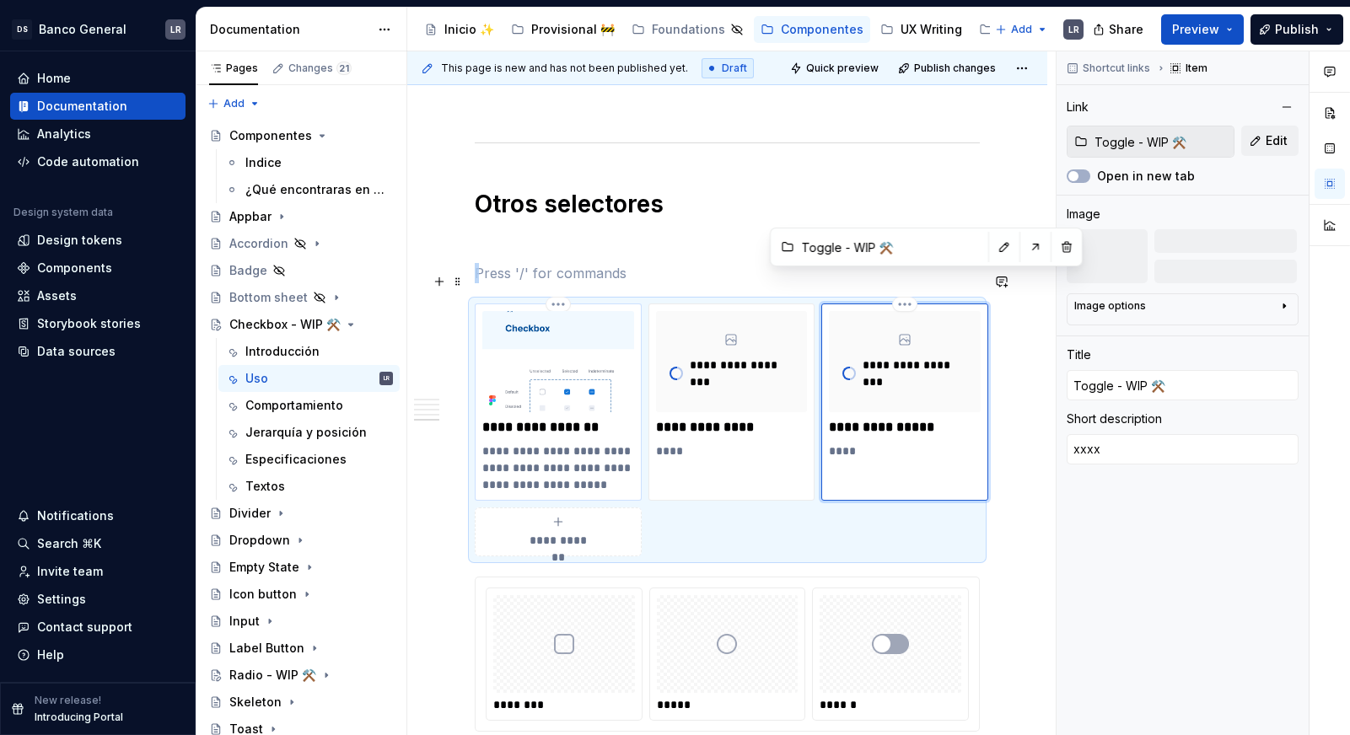
click at [613, 443] on p "**********" at bounding box center [558, 468] width 152 height 51
type textarea "*"
type input "Checkbox - WIP ⚒️"
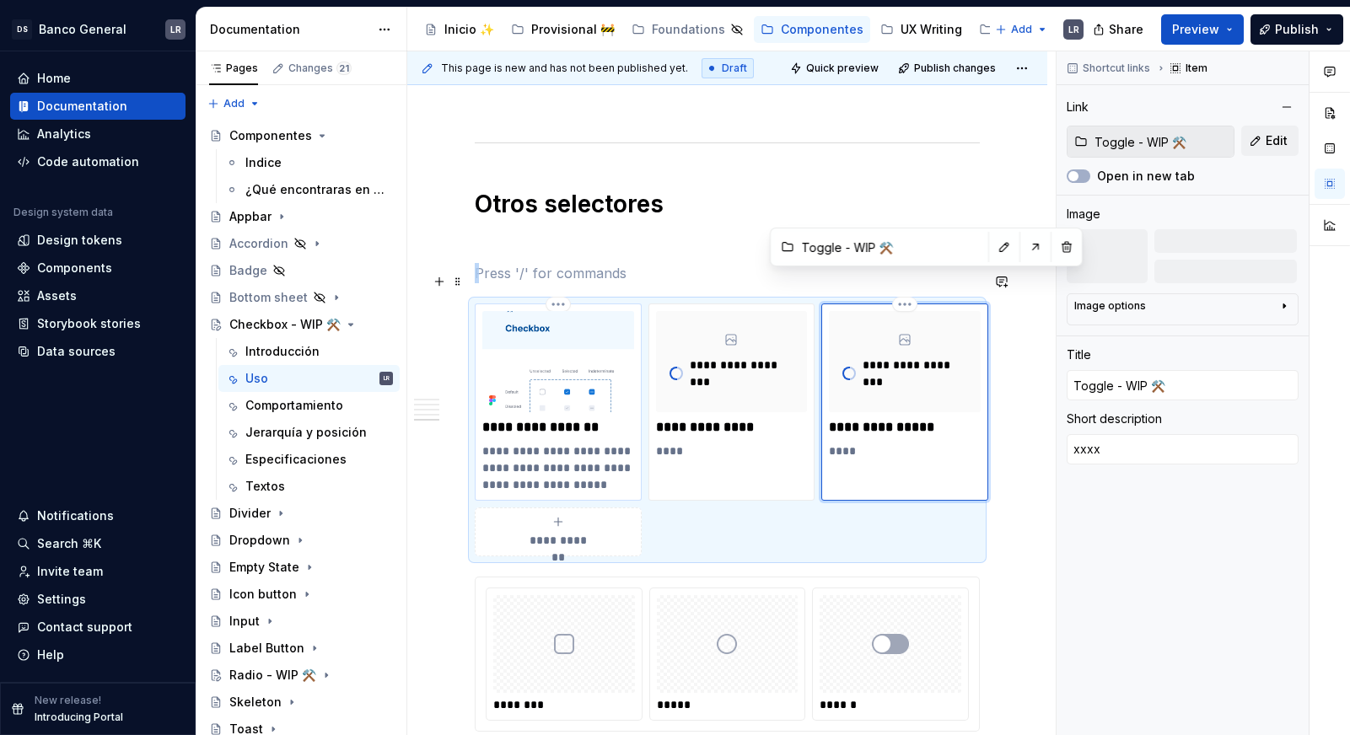
type textarea "Elemento que permite seleccionar una o varias opciones de un conjunto."
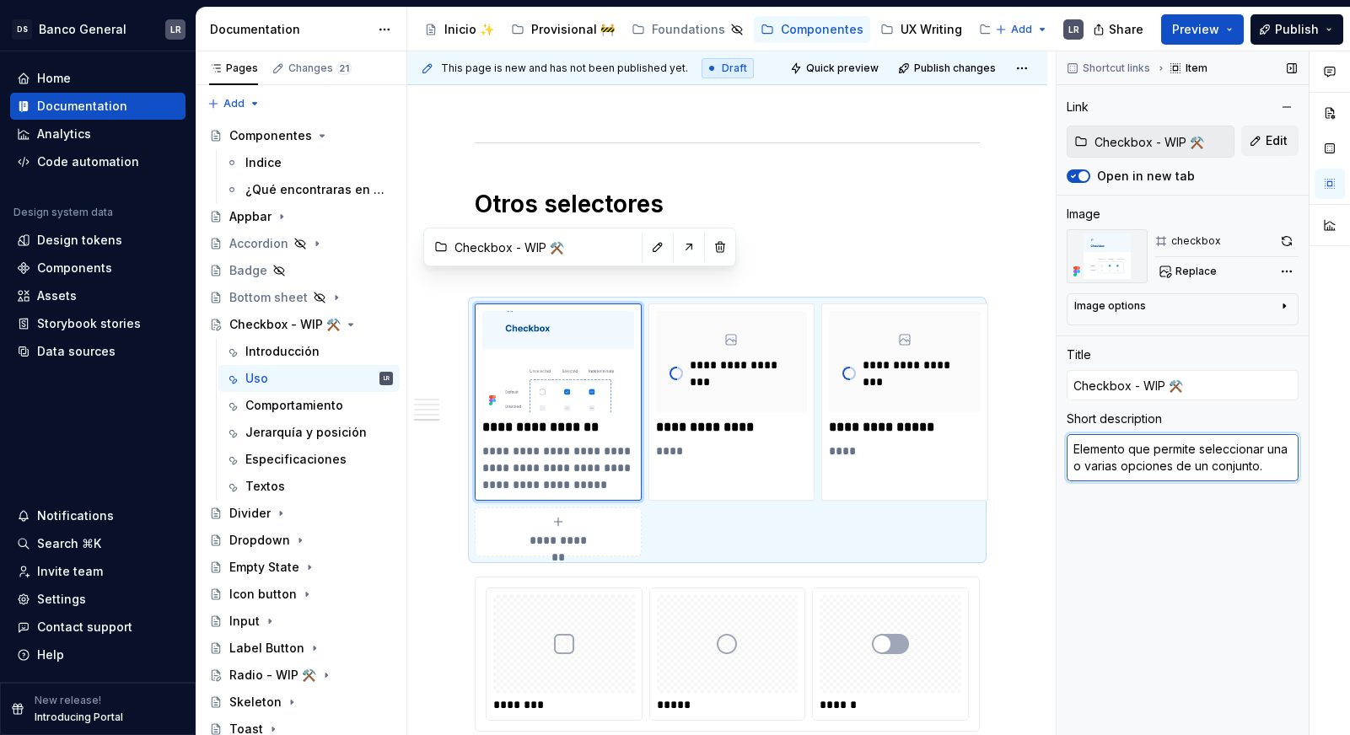
click at [1246, 454] on textarea "Elemento que permite seleccionar una o varias opciones de un conjunto." at bounding box center [1182, 457] width 232 height 47
type textarea "*"
click at [1246, 454] on textarea "Elemento que permite seleccionar una o varias opciones de un conjunto." at bounding box center [1182, 457] width 232 height 47
type textarea "x"
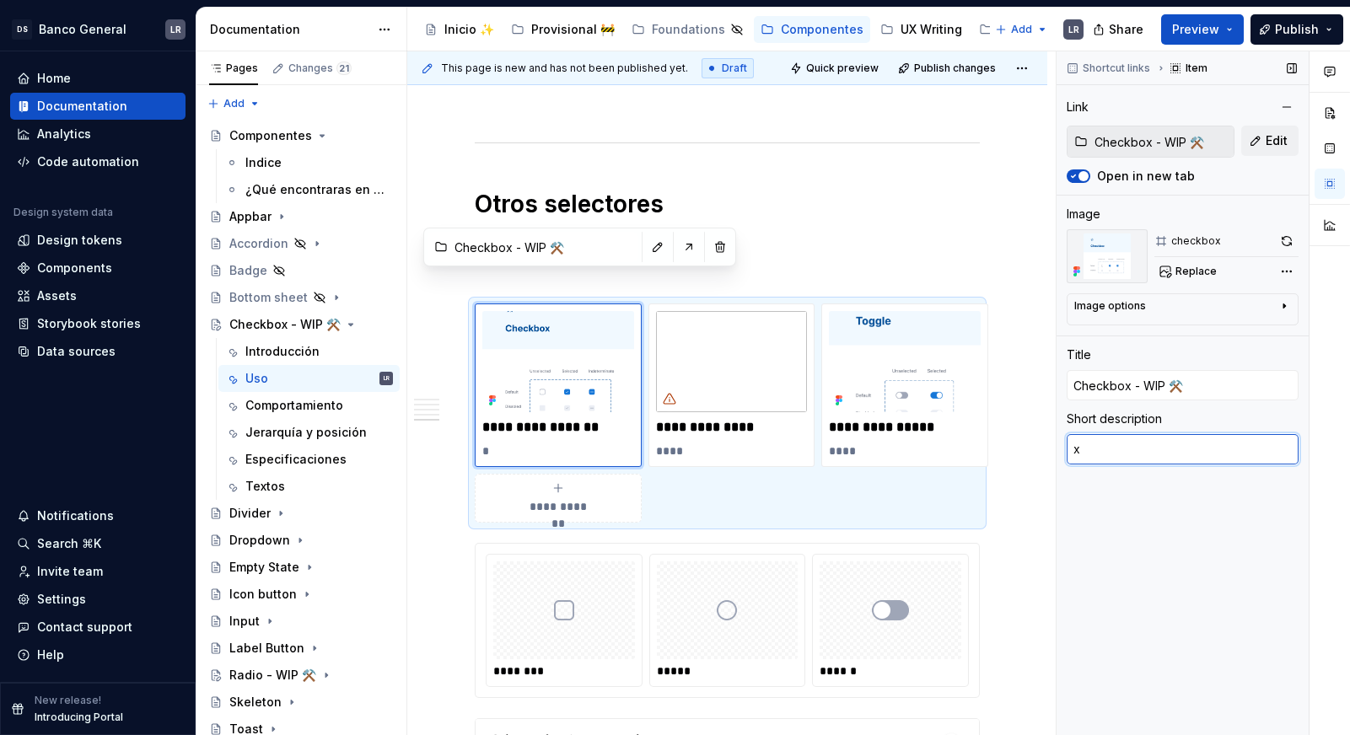
type textarea "*"
type textarea "xx"
type textarea "*"
type textarea "xxx"
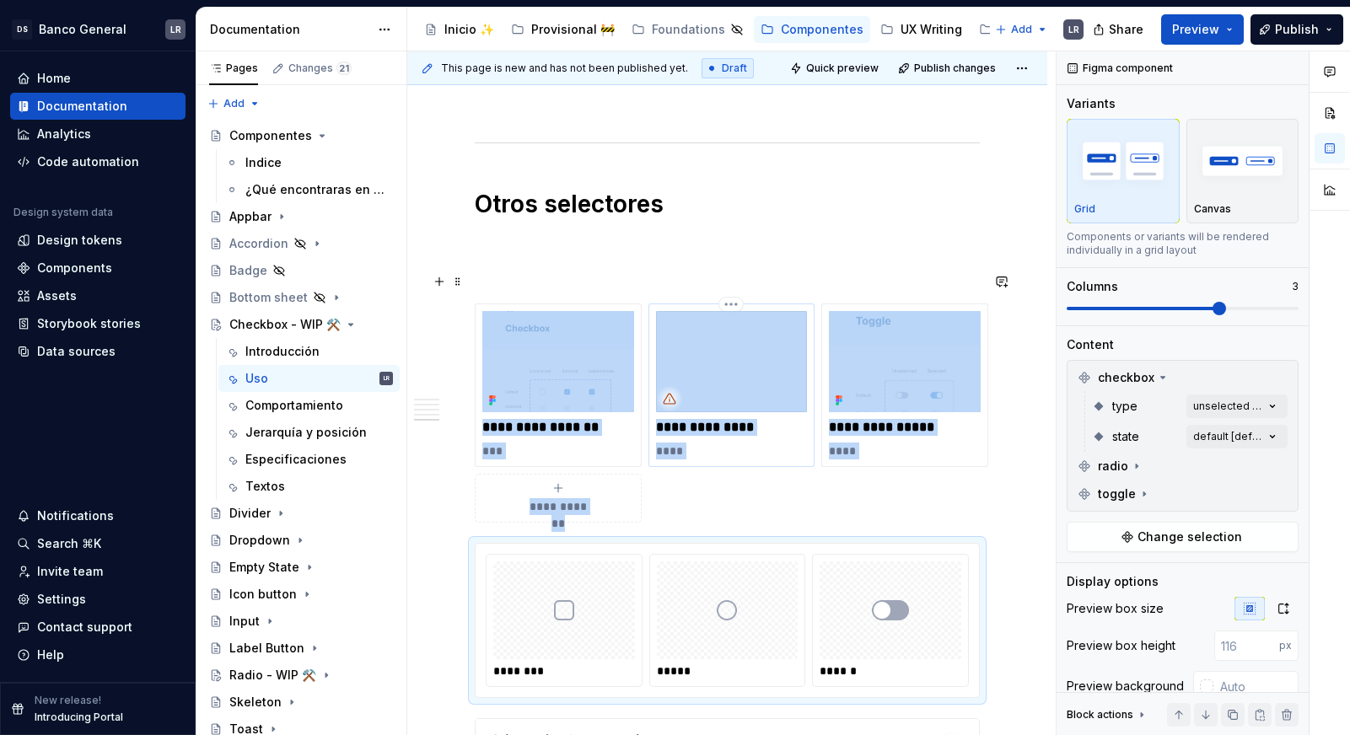
click at [798, 360] on img at bounding box center [732, 361] width 152 height 101
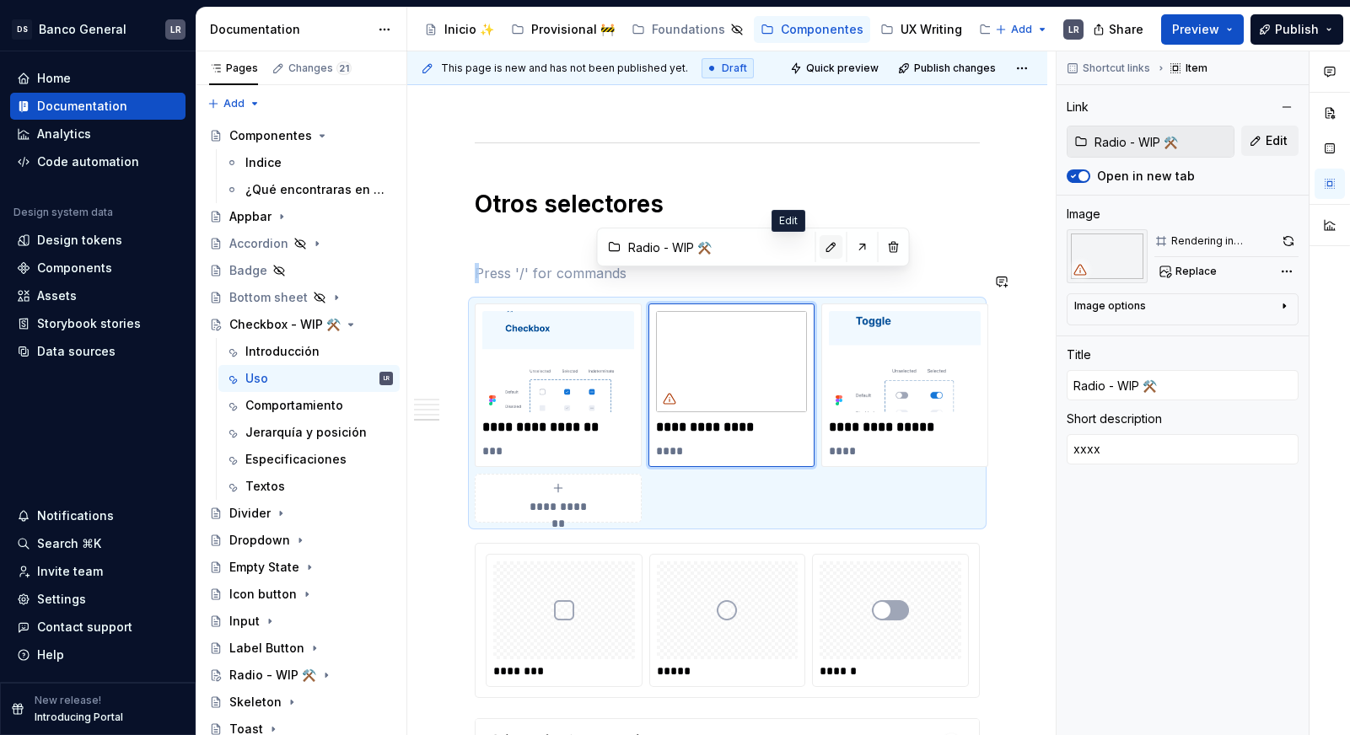
click at [819, 245] on button "button" at bounding box center [831, 247] width 24 height 24
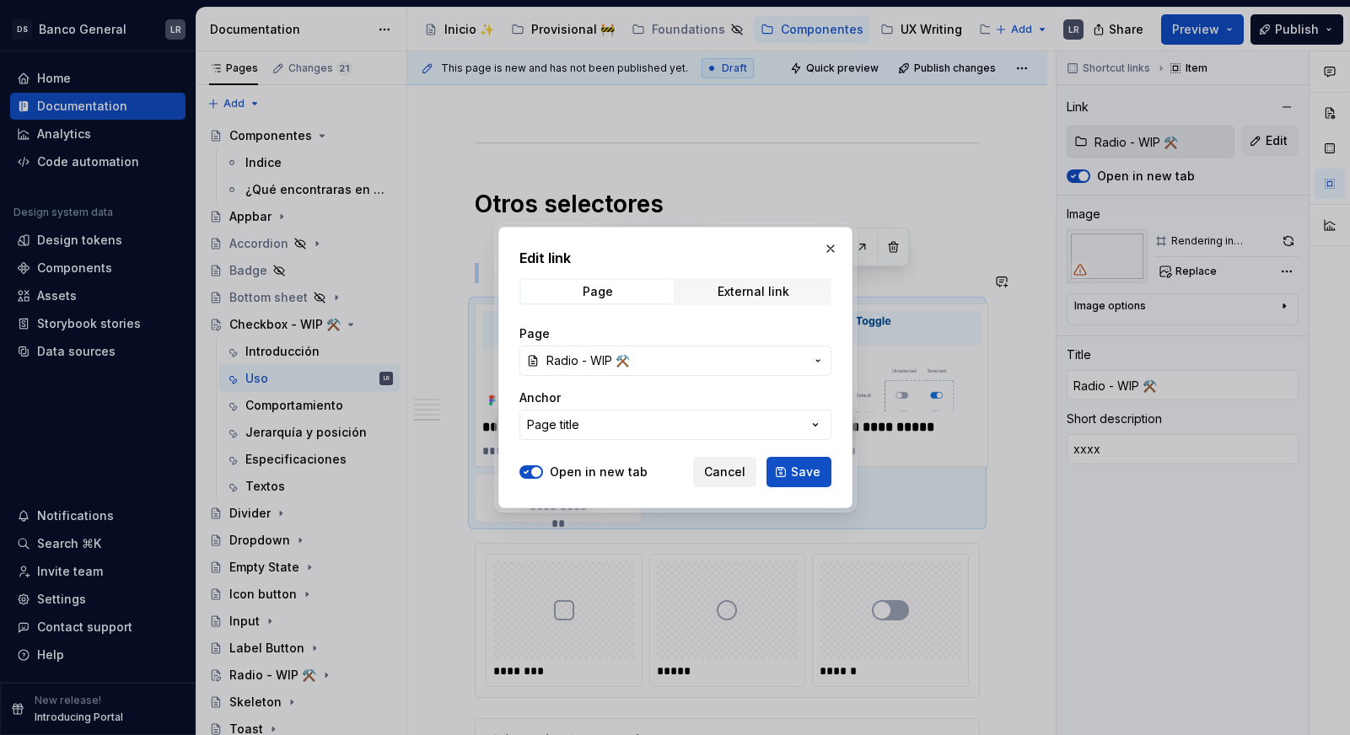
click at [729, 468] on span "Cancel" at bounding box center [724, 472] width 41 height 17
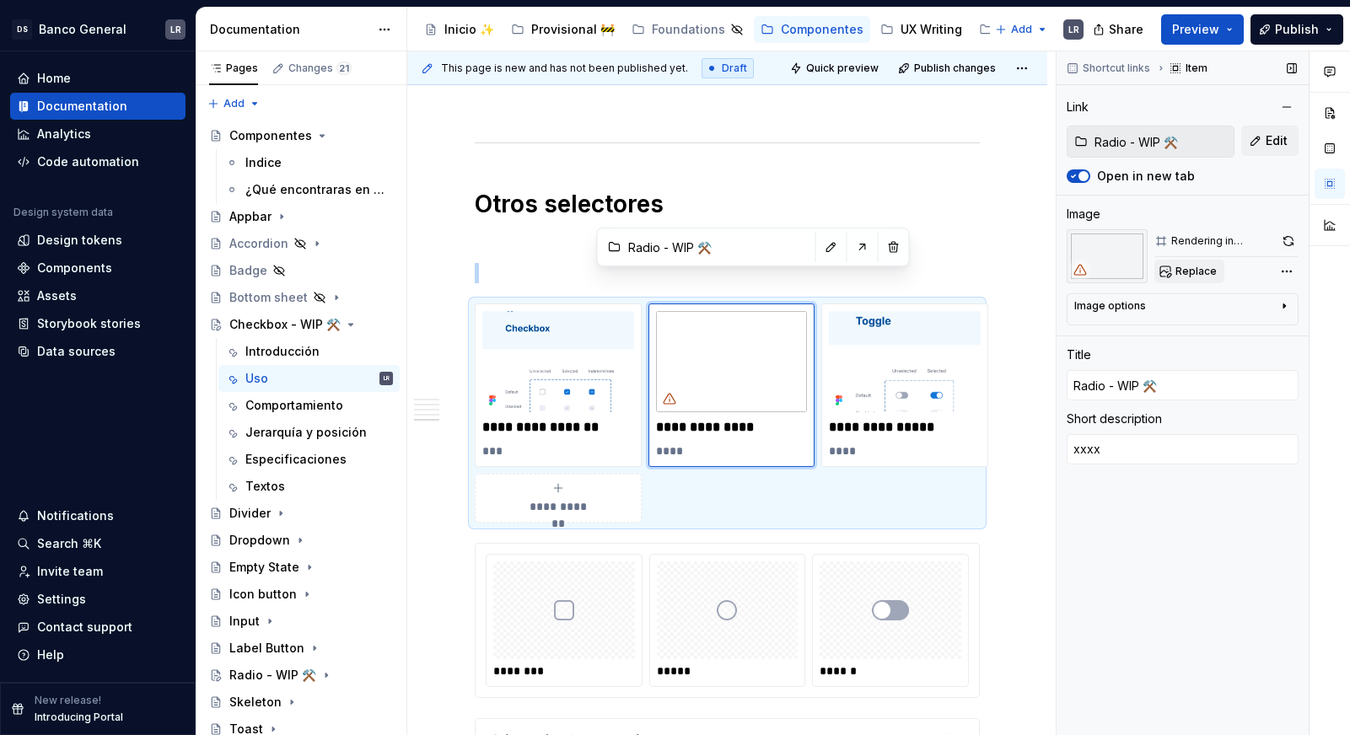
click at [1193, 267] on span "Replace" at bounding box center [1195, 271] width 41 height 13
type textarea "*"
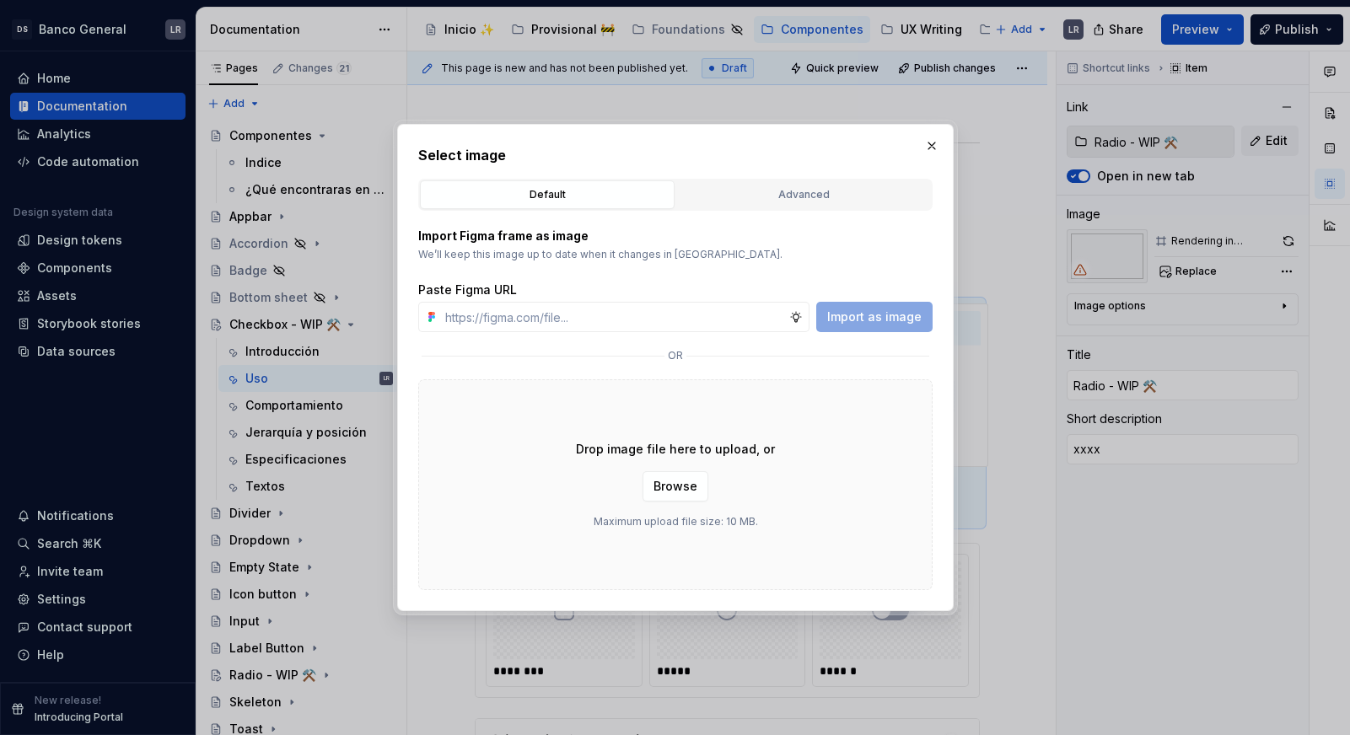
click at [804, 210] on div "Default Advanced" at bounding box center [675, 195] width 514 height 32
click at [804, 198] on div "Advanced" at bounding box center [803, 194] width 243 height 17
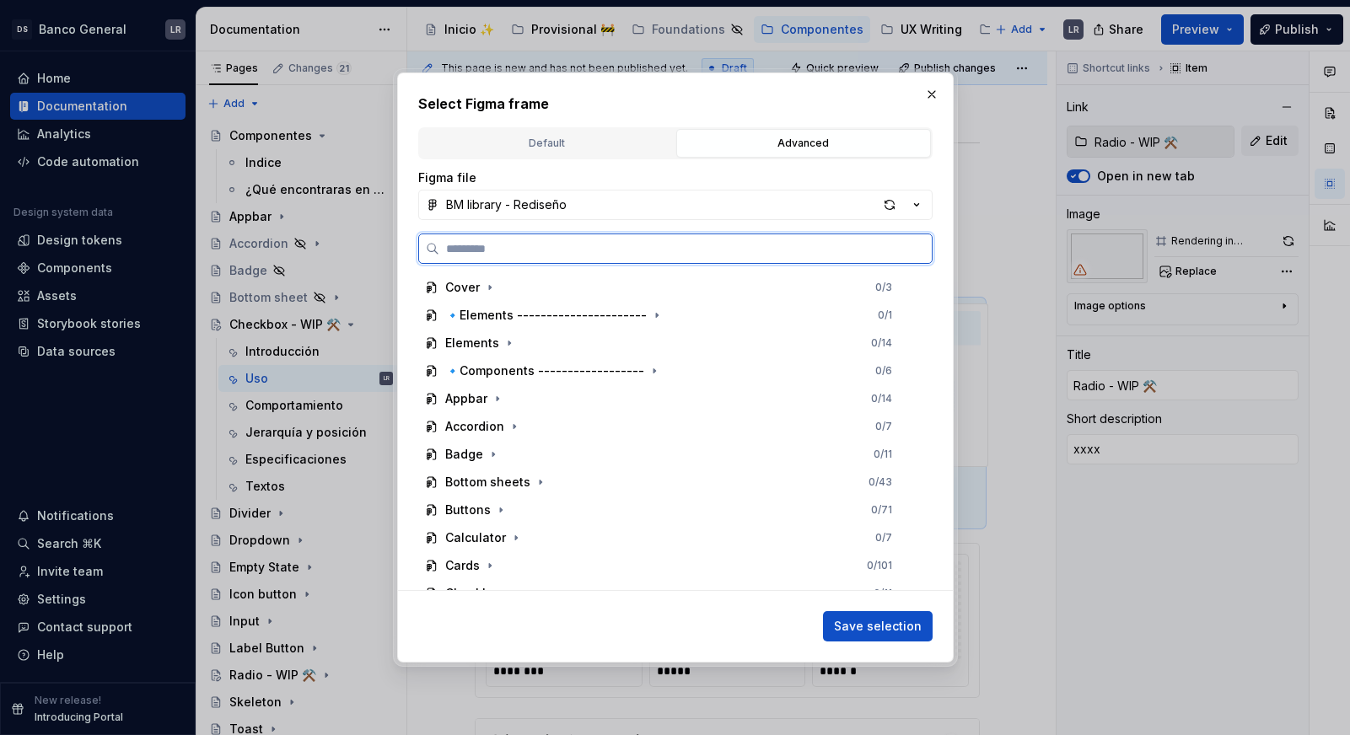
click at [585, 248] on input "search" at bounding box center [685, 248] width 492 height 17
type input "*****"
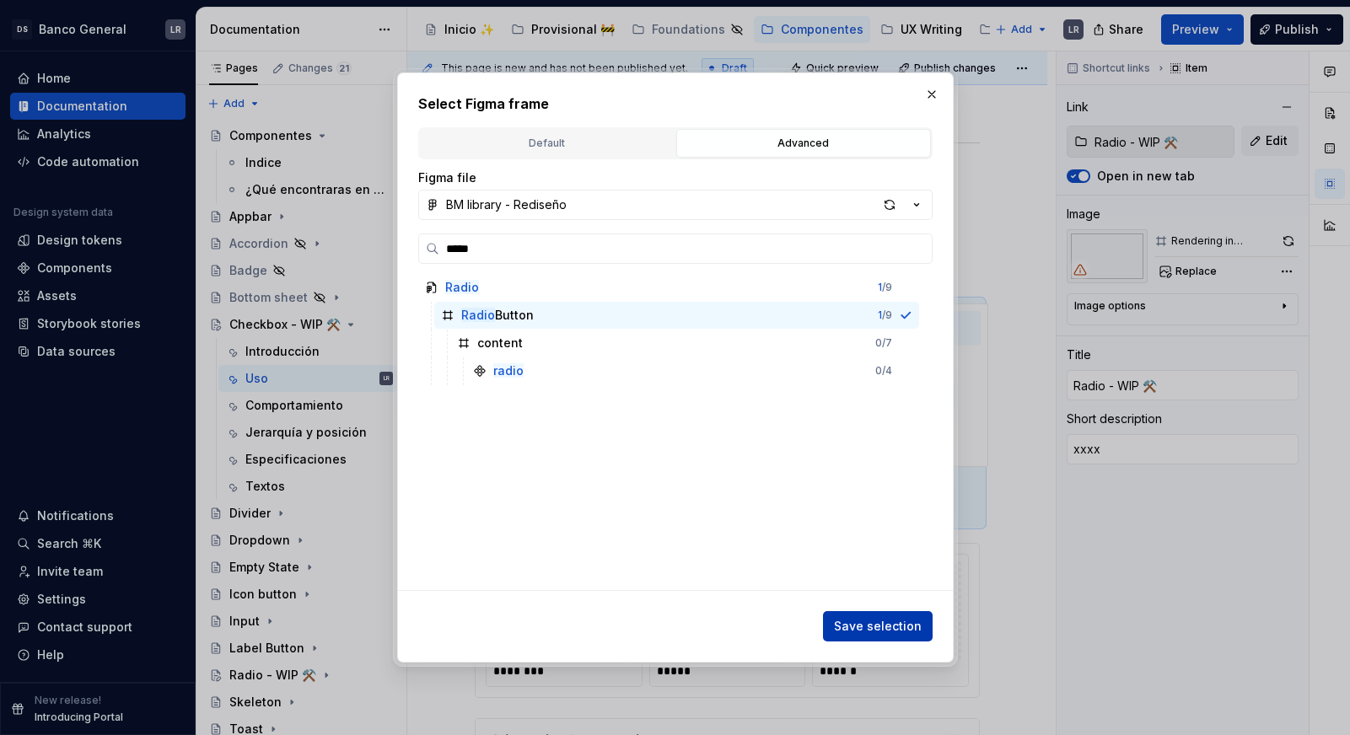
click at [877, 620] on span "Save selection" at bounding box center [878, 626] width 88 height 17
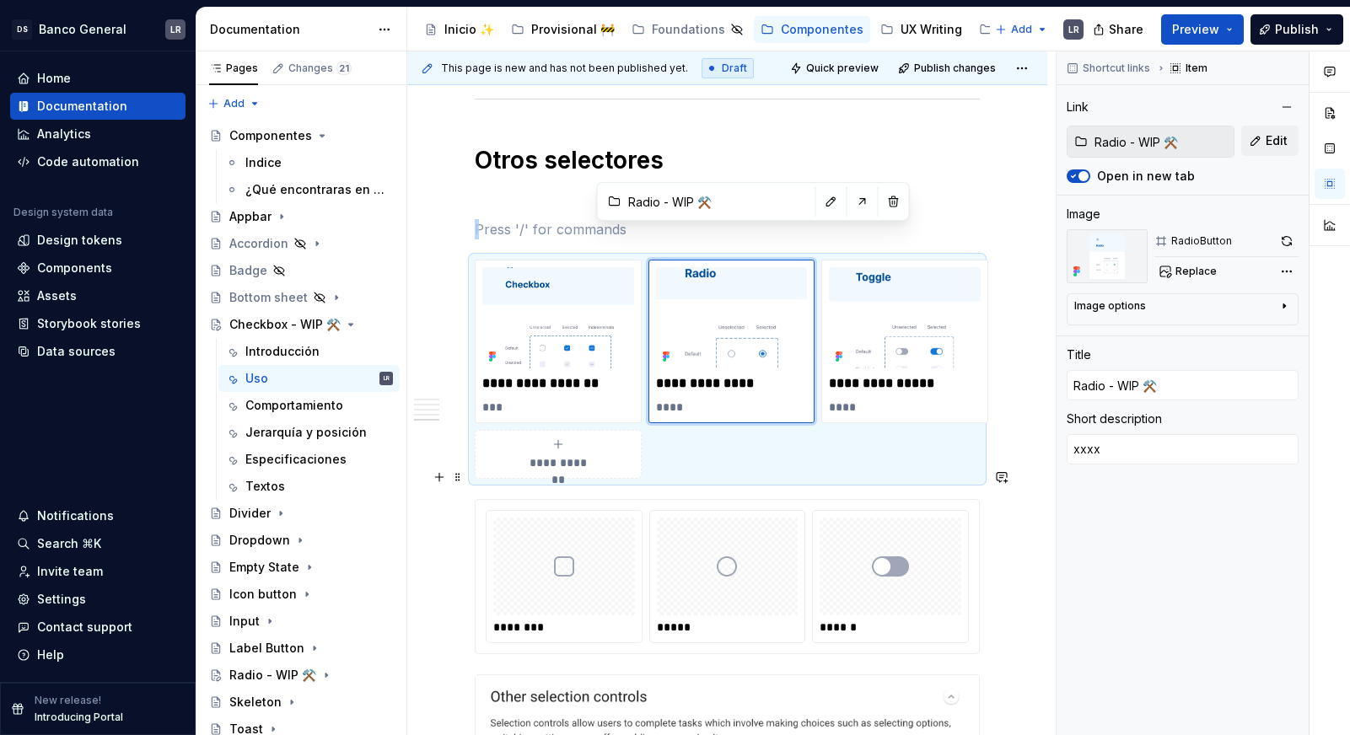
scroll to position [1843, 0]
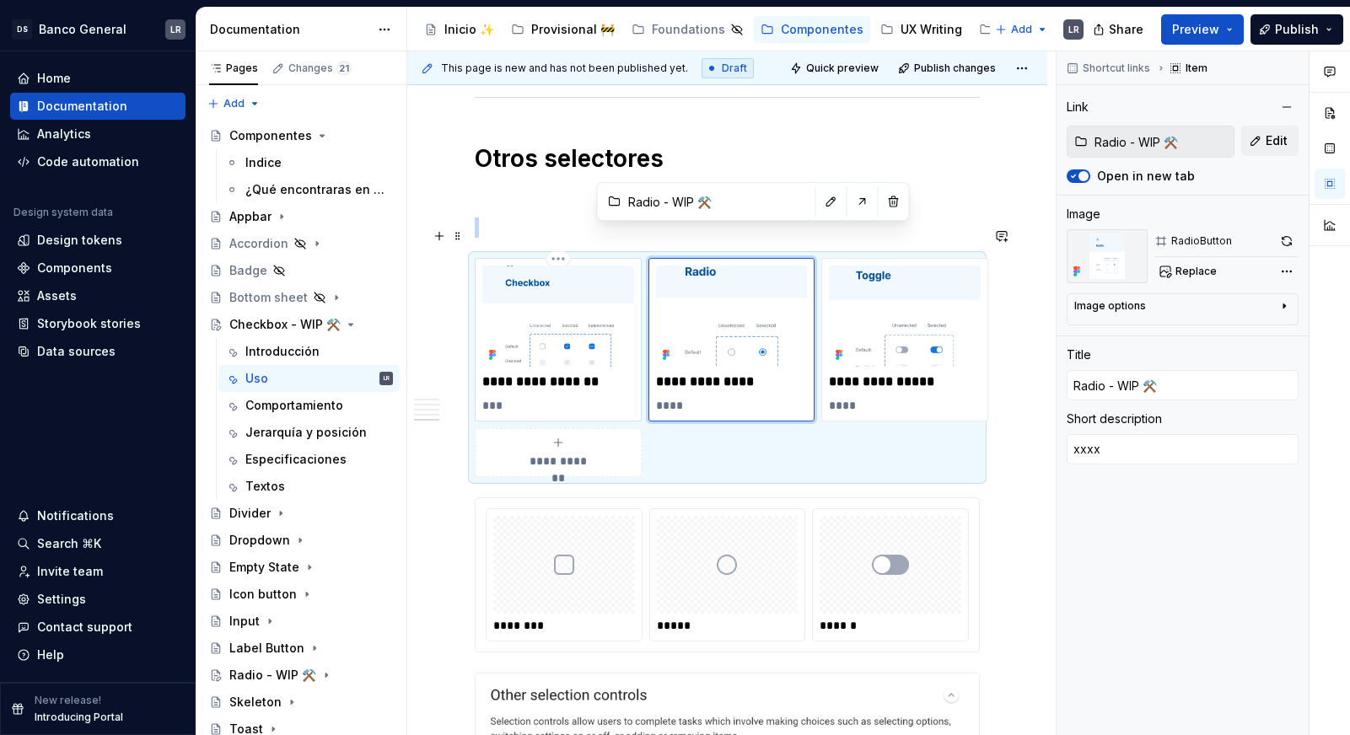
click at [534, 291] on img at bounding box center [558, 316] width 152 height 101
type textarea "*"
type input "Checkbox - WIP ⚒️"
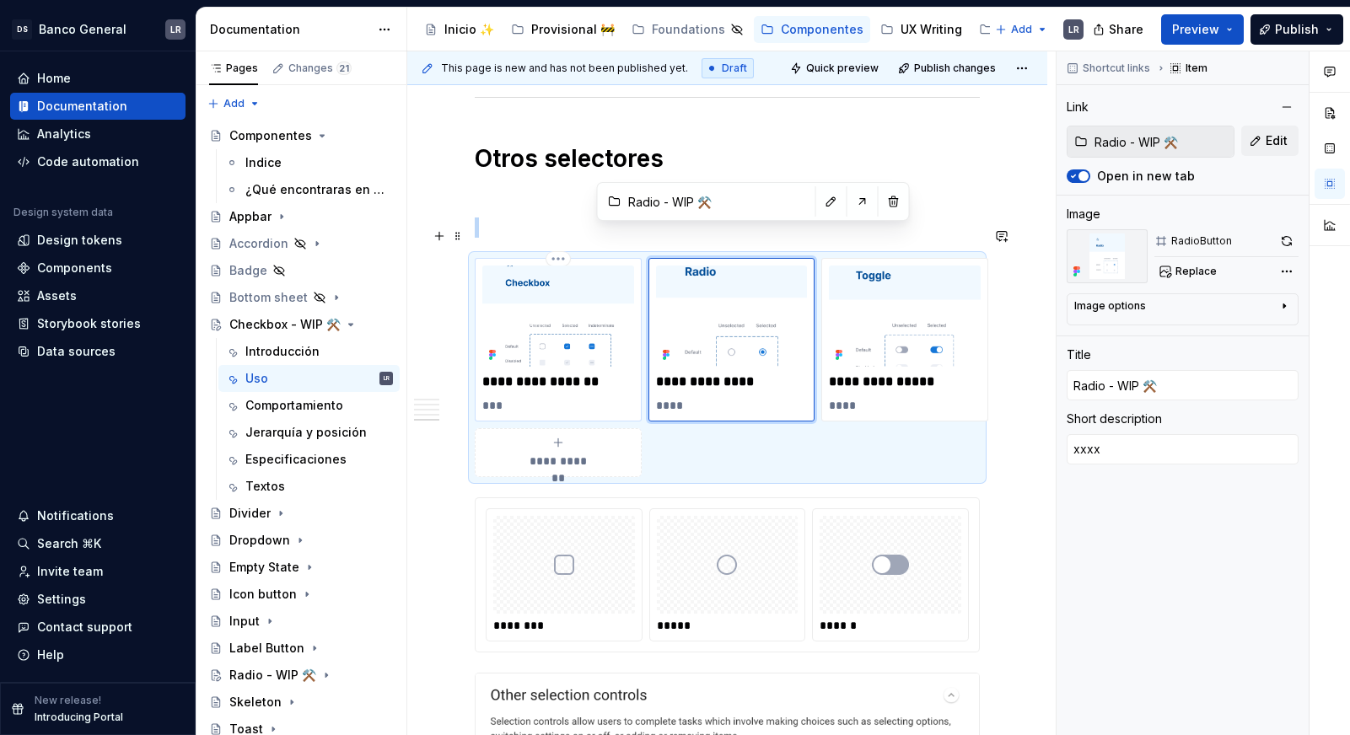
type textarea "xxx"
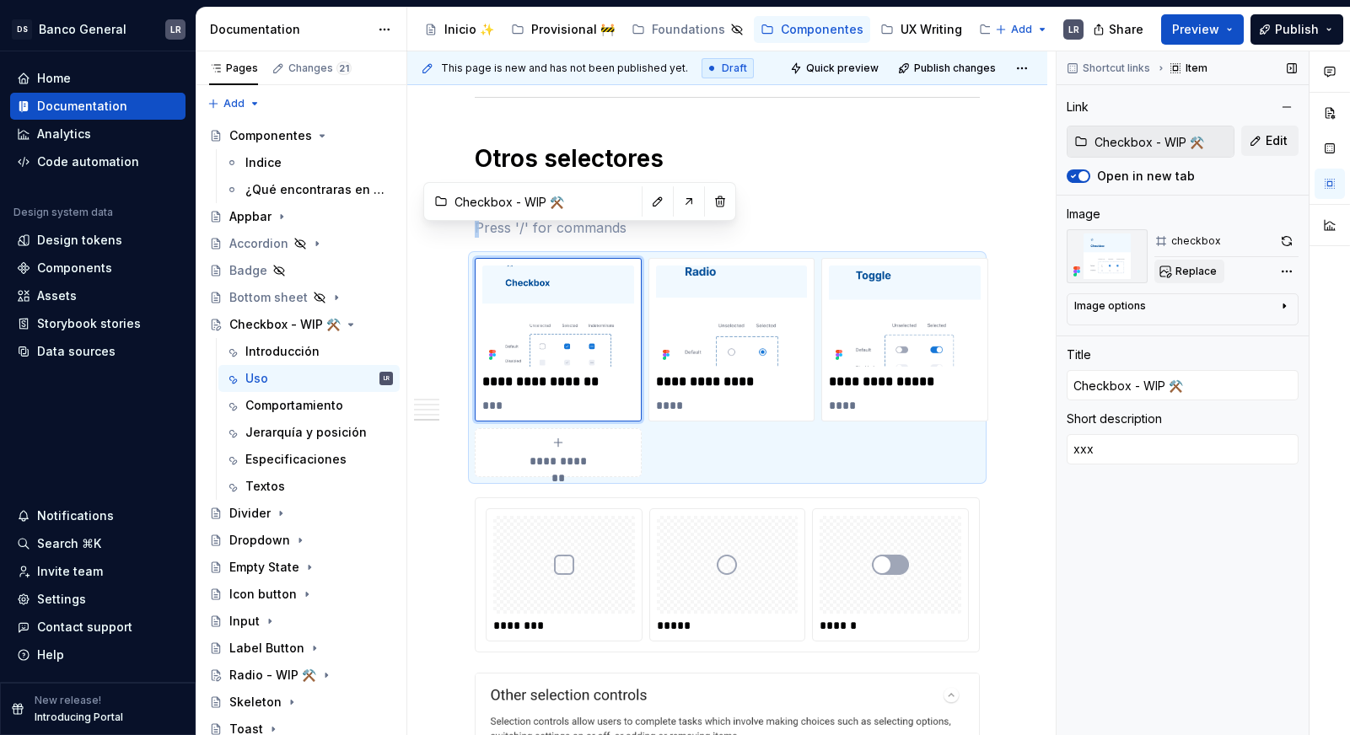
click at [1192, 277] on span "Replace" at bounding box center [1195, 271] width 41 height 13
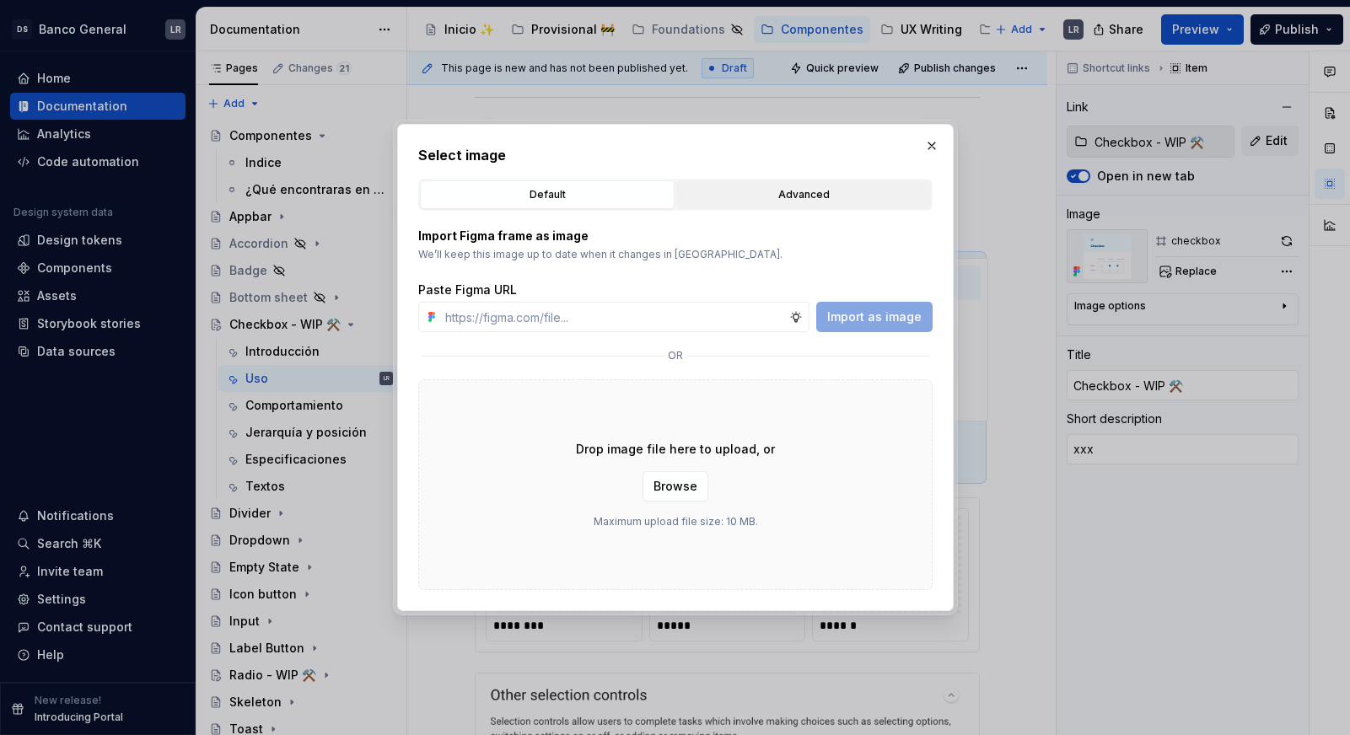
click at [734, 196] on div "Advanced" at bounding box center [803, 194] width 243 height 17
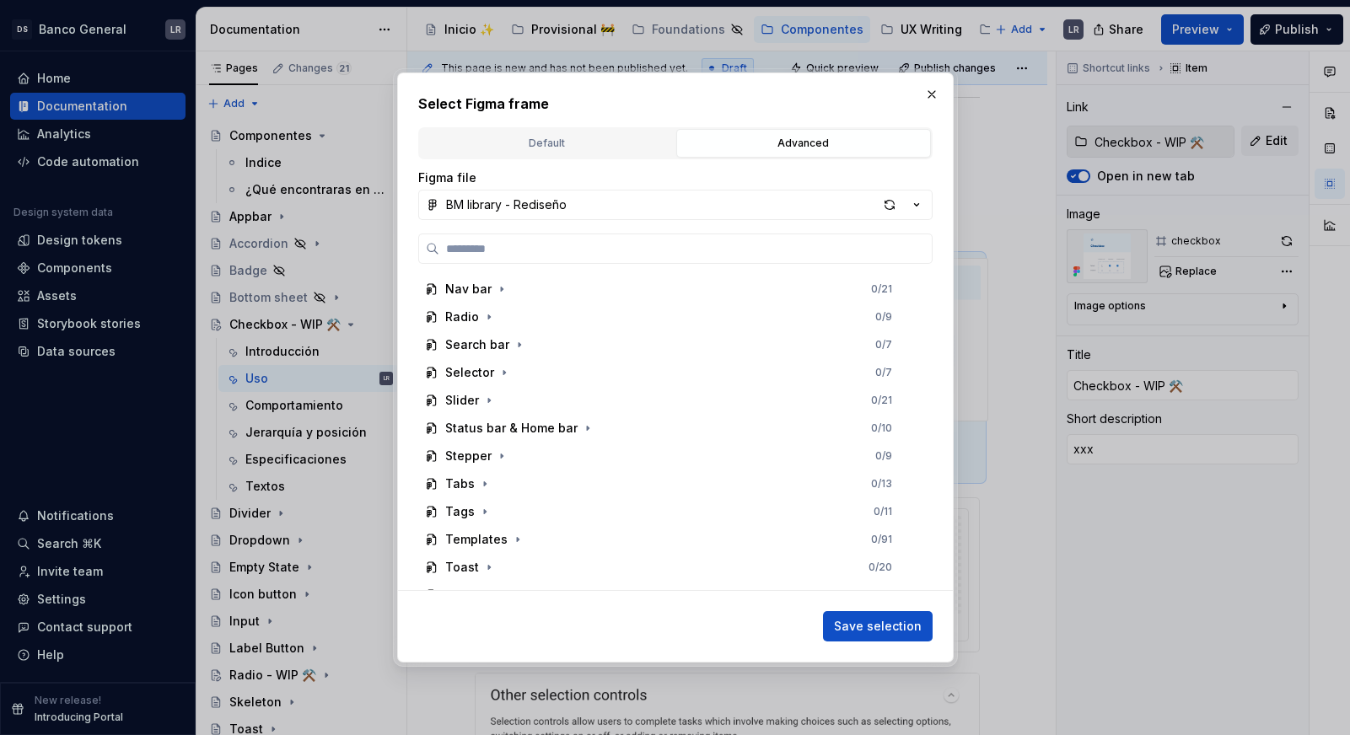
scroll to position [824, 0]
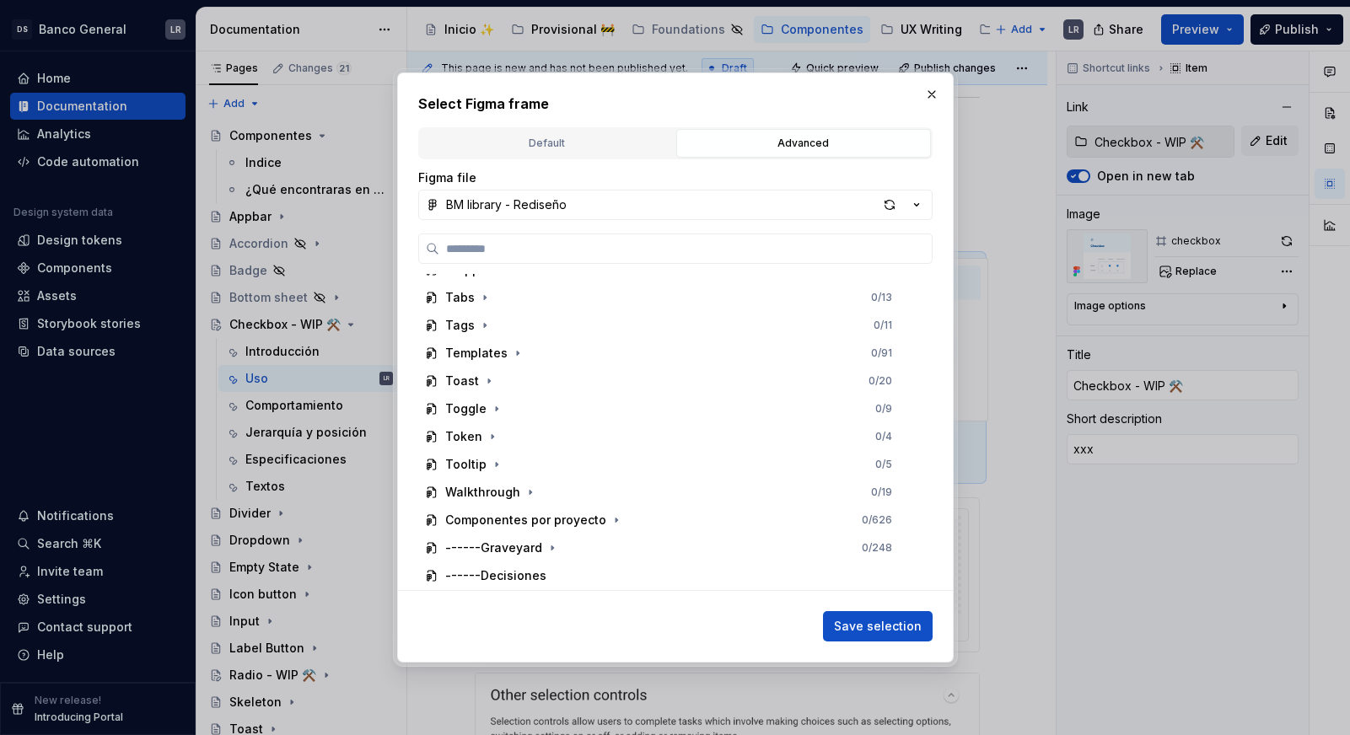
type textarea "*"
click at [612, 139] on div "Default" at bounding box center [547, 143] width 243 height 17
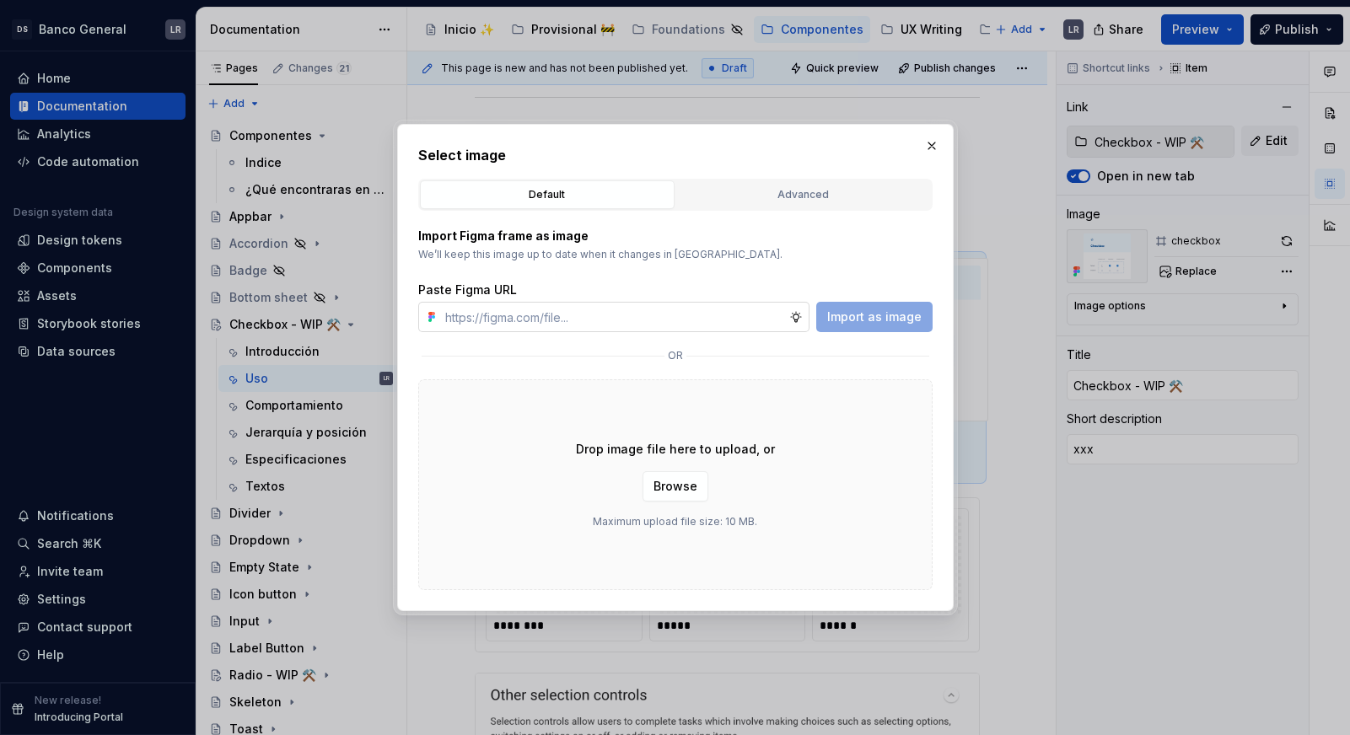
click at [577, 322] on input "text" at bounding box center [613, 317] width 351 height 30
paste input "https://www.figma.com/design/fYcrTtgDx8CLRTIv4jTefY/Supernova---Documentation-a…"
type input "https://www.figma.com/design/fYcrTtgDx8CLRTIv4jTefY/Supernova---Documentation-a…"
click at [883, 312] on span "Import as image" at bounding box center [874, 317] width 94 height 17
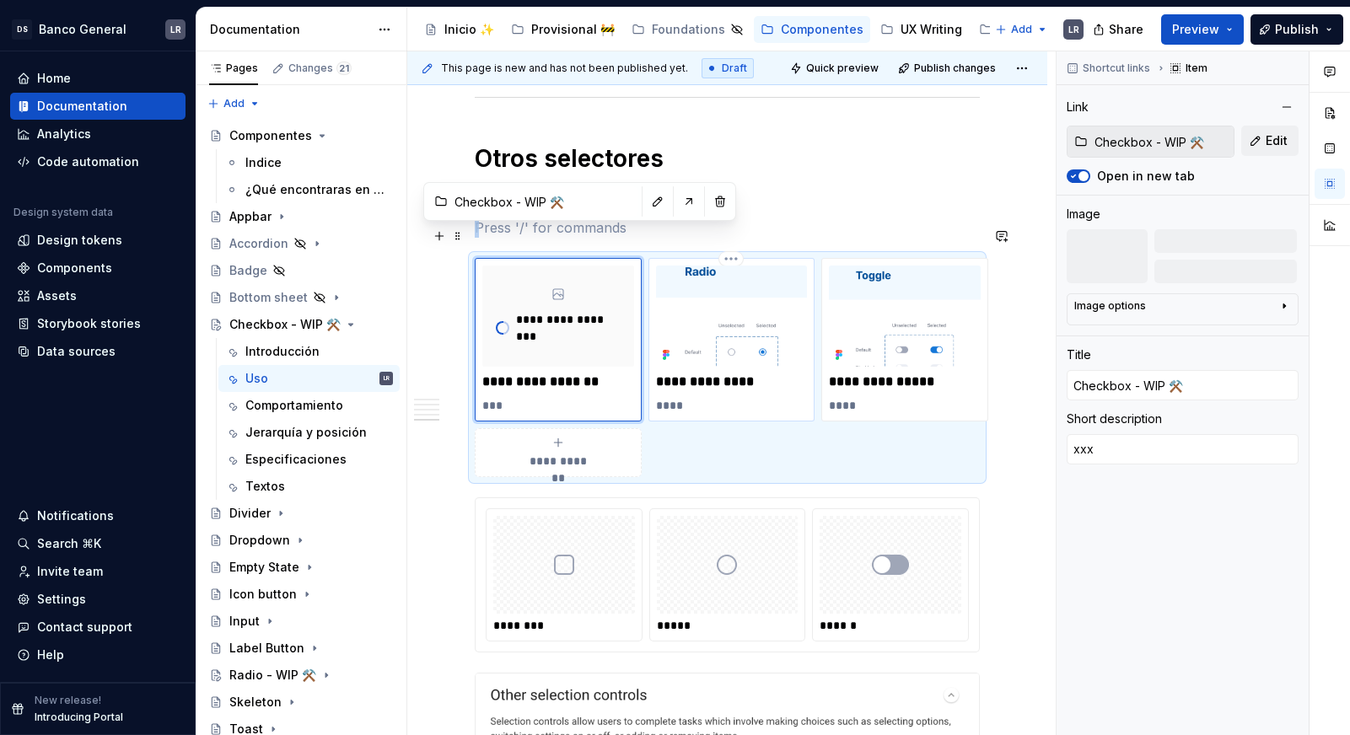
click at [797, 290] on img at bounding box center [732, 316] width 152 height 101
type textarea "*"
type input "Radio - WIP ⚒️"
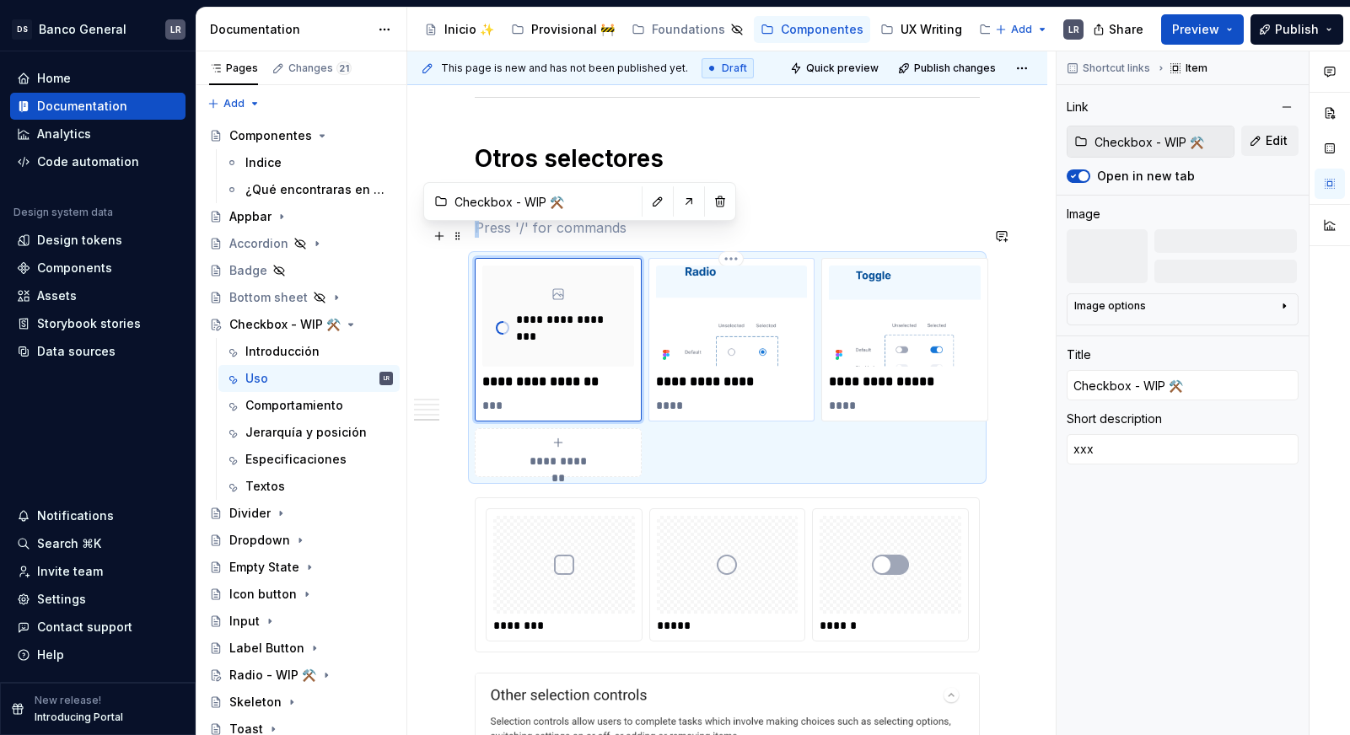
type textarea "xxxx"
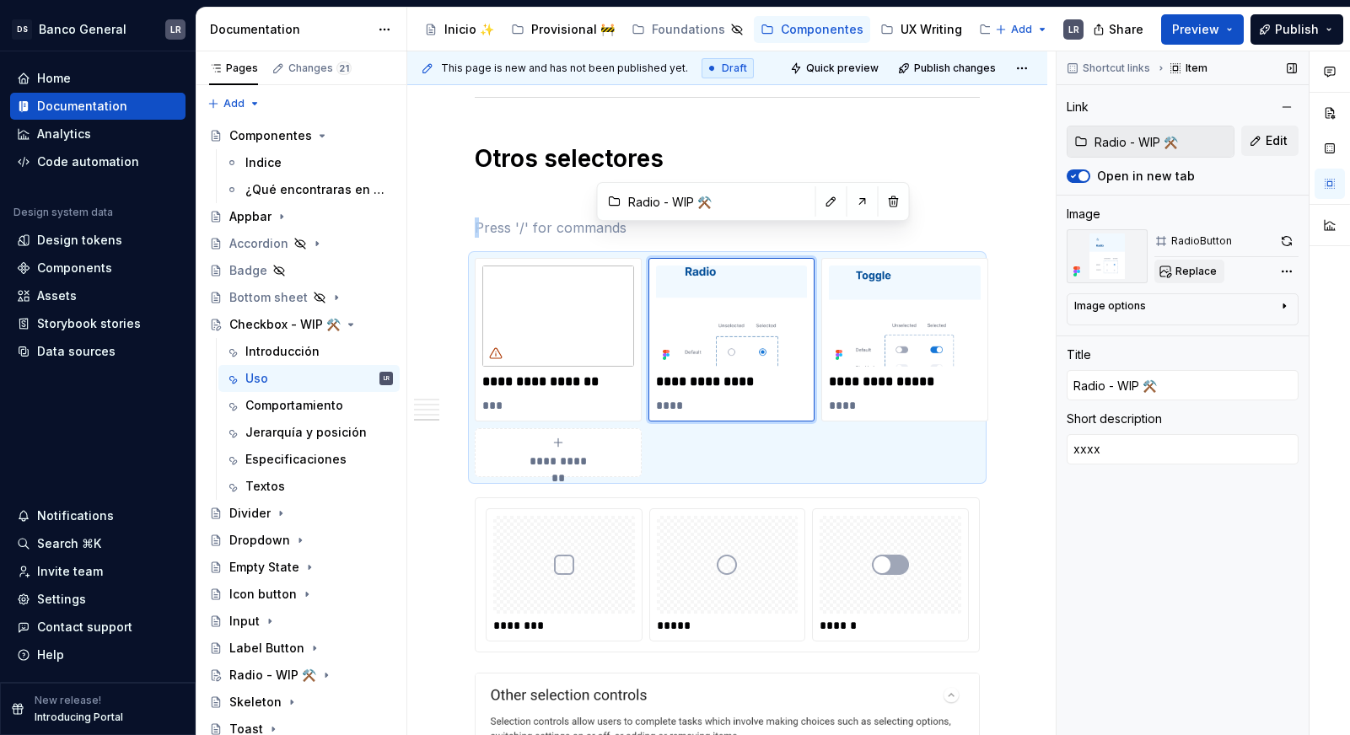
click at [1191, 272] on span "Replace" at bounding box center [1195, 271] width 41 height 13
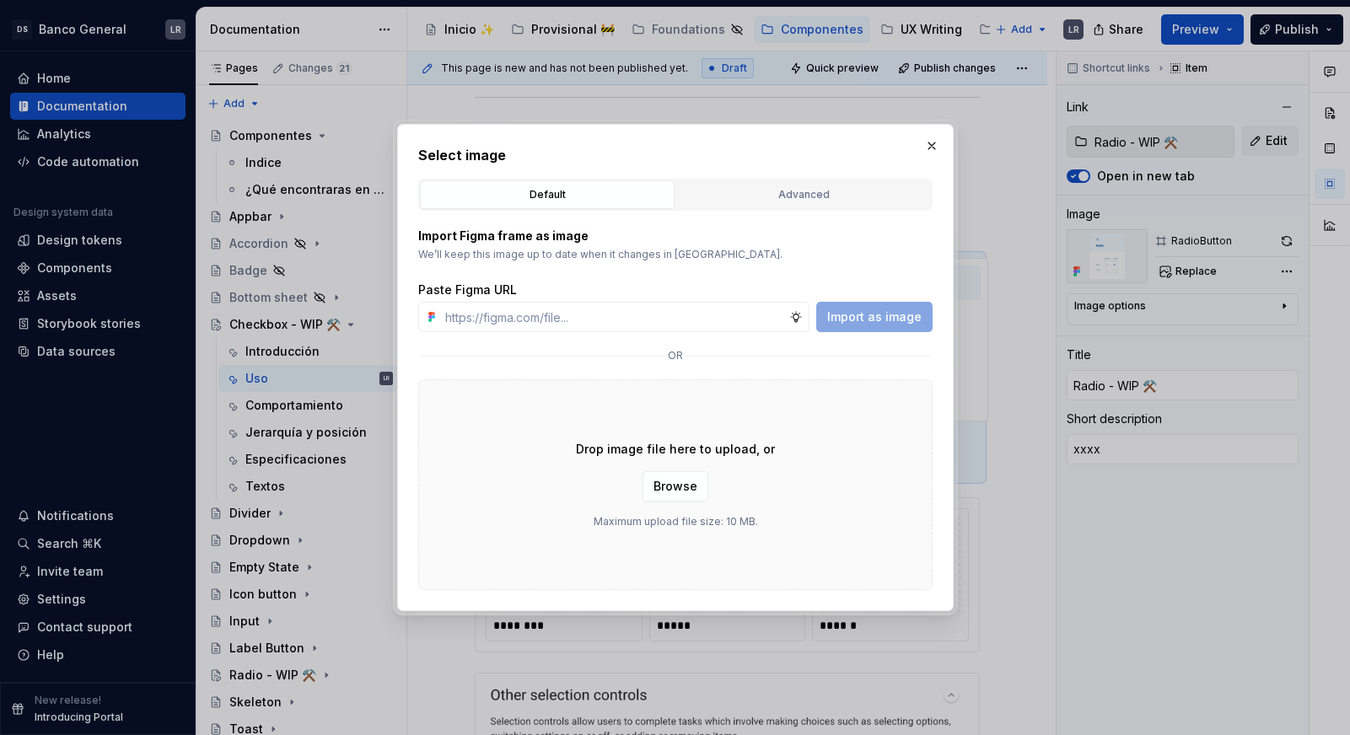
type textarea "*"
paste input "https://www.figma.com/design/fYcrTtgDx8CLRTIv4jTefY/Supernova---Documentation-a…"
type input "https://www.figma.com/design/fYcrTtgDx8CLRTIv4jTefY/Supernova---Documentation-a…"
click at [878, 327] on button "Import as image" at bounding box center [874, 317] width 116 height 30
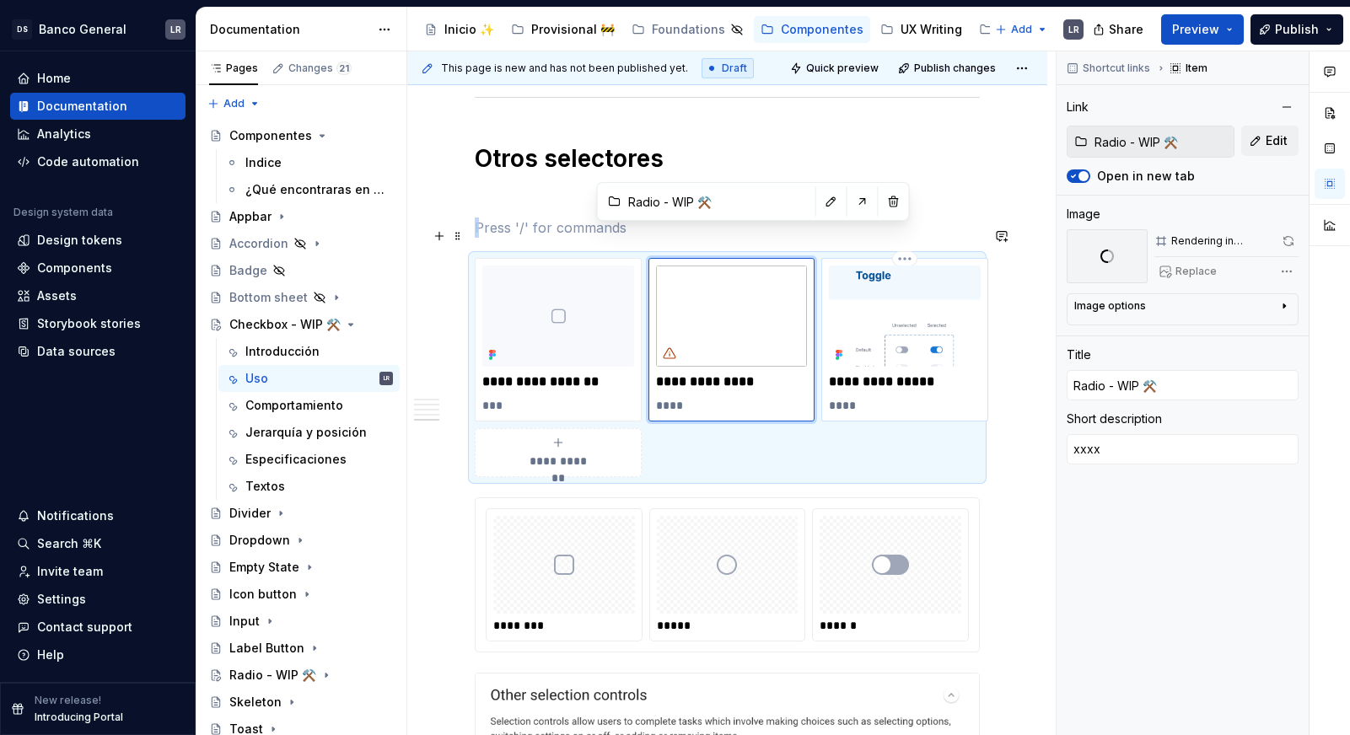
click at [936, 292] on img at bounding box center [905, 316] width 152 height 101
type textarea "*"
type input "Toggle - WIP ⚒️"
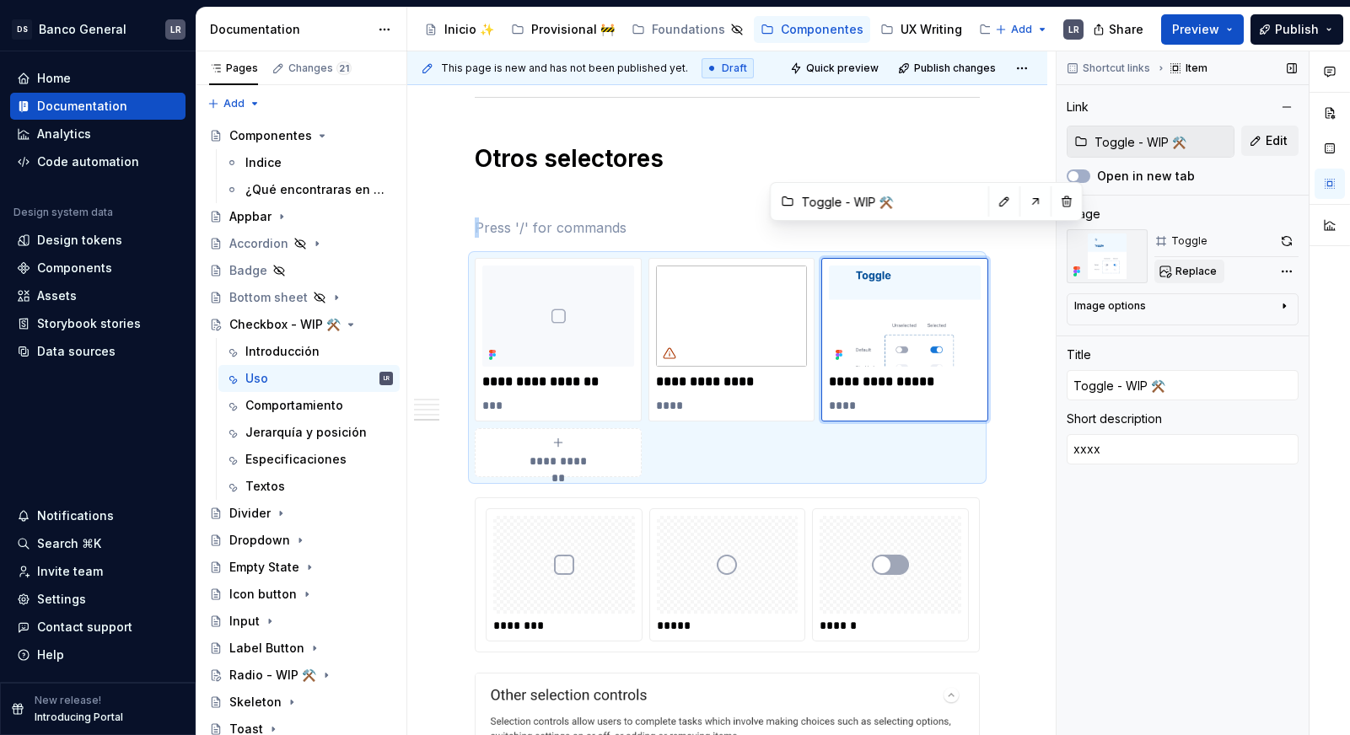
click at [1186, 261] on button "Replace" at bounding box center [1189, 272] width 70 height 24
type textarea "*"
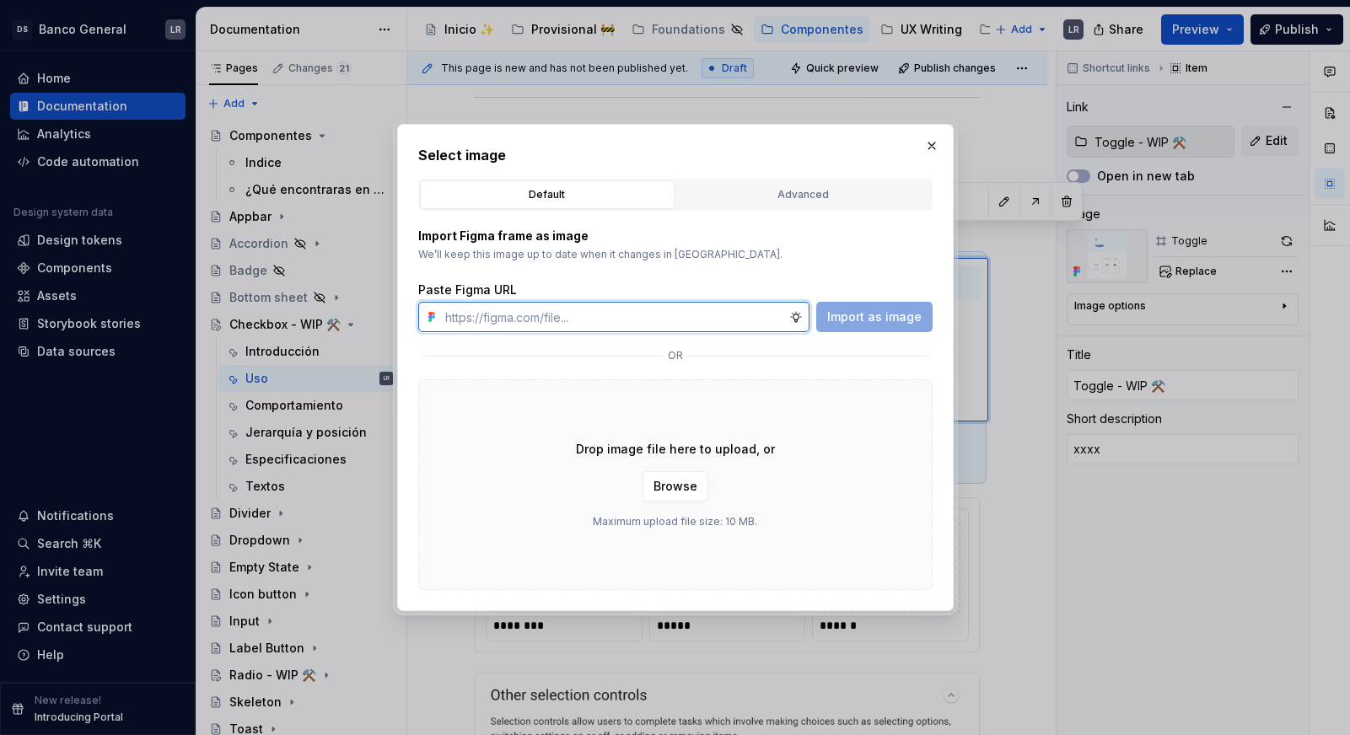
paste input "https://www.figma.com/design/fYcrTtgDx8CLRTIv4jTefY/Supernova---Documentation-a…"
type input "https://www.figma.com/design/fYcrTtgDx8CLRTIv4jTefY/Supernova---Documentation-a…"
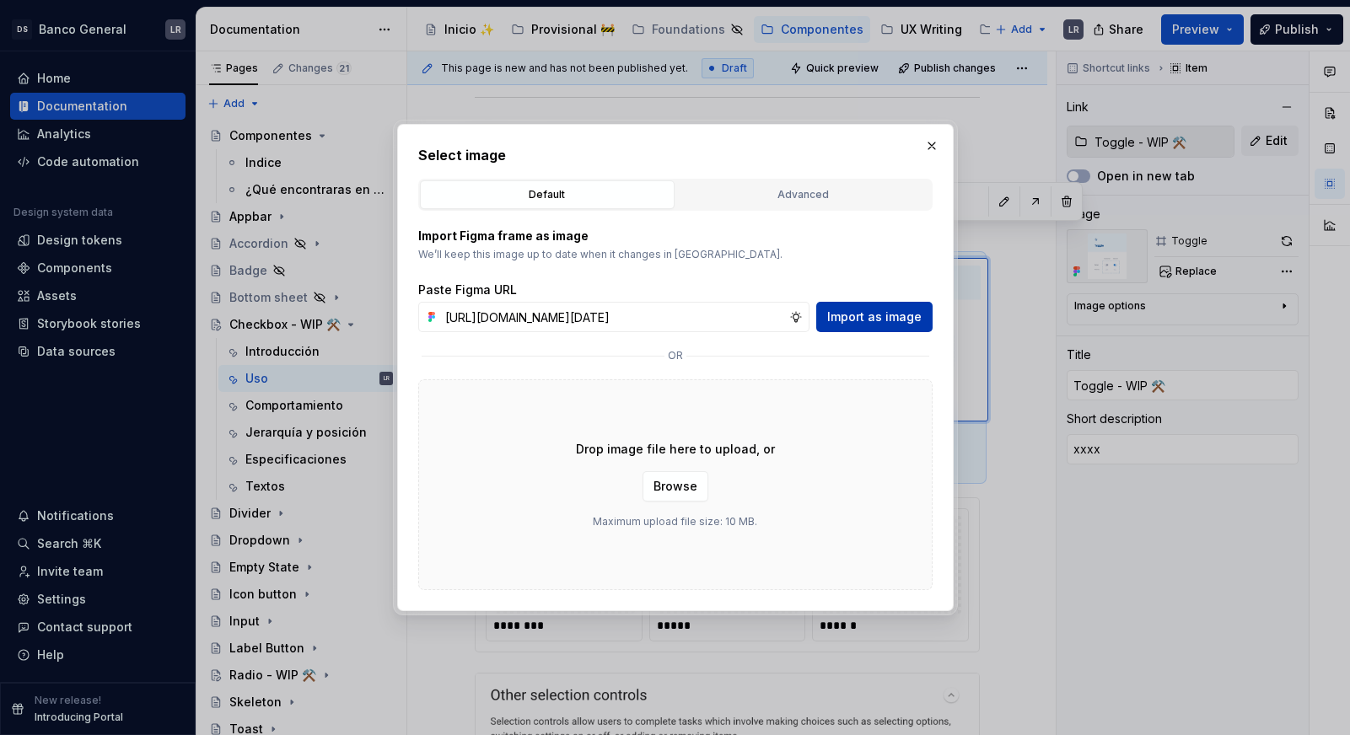
click at [882, 315] on span "Import as image" at bounding box center [874, 317] width 94 height 17
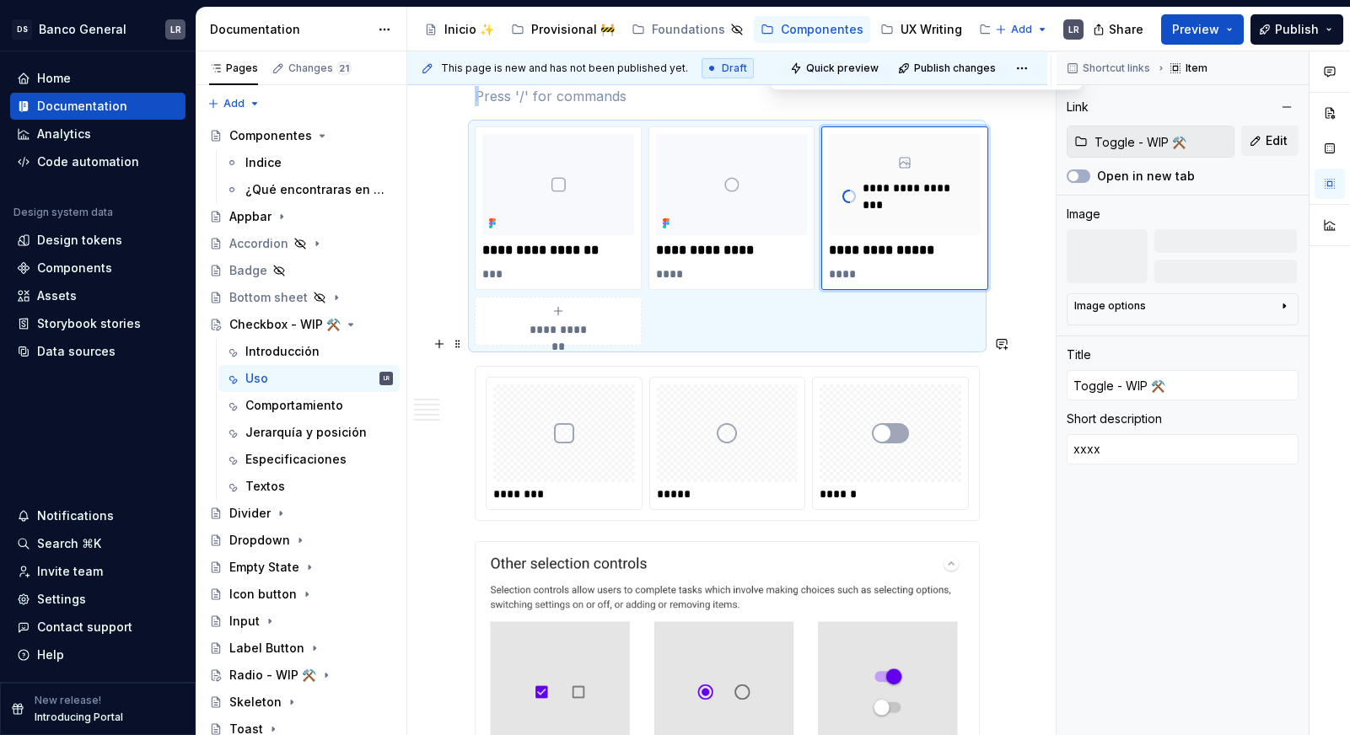
scroll to position [1967, 0]
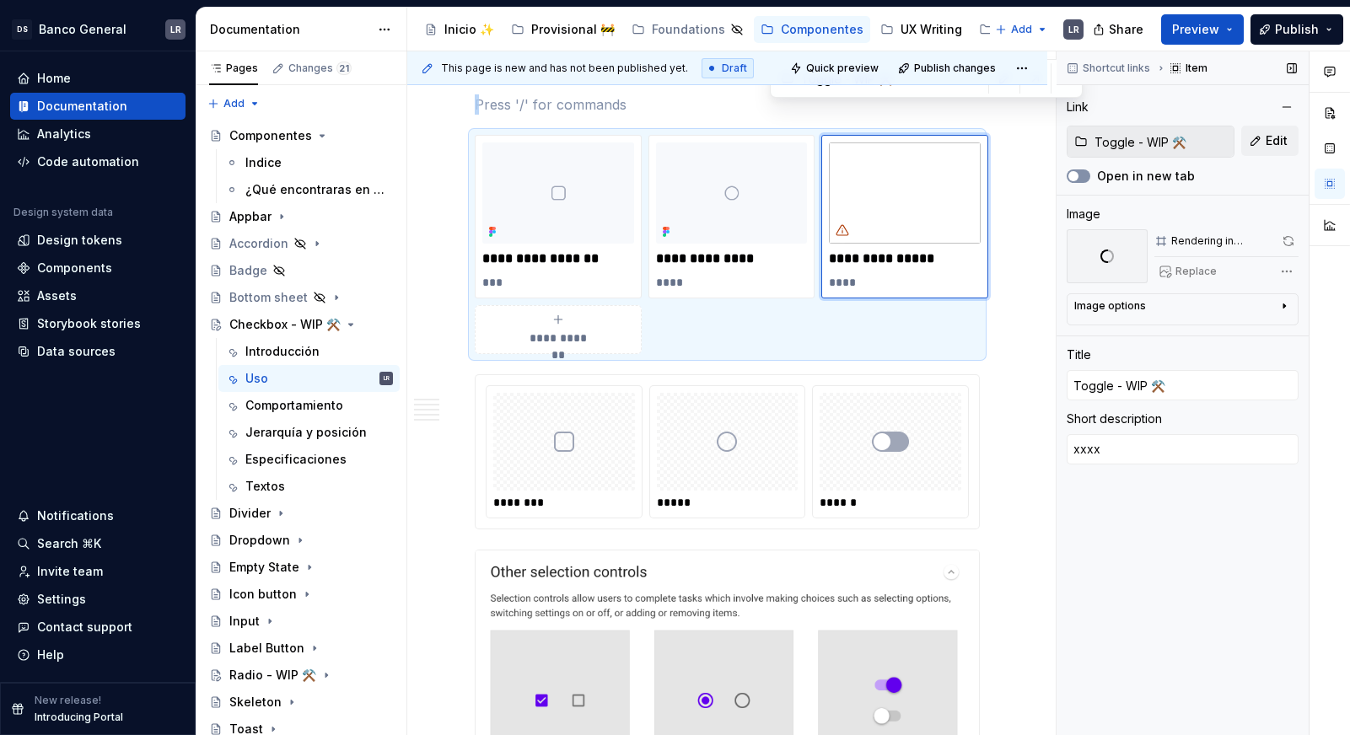
click at [1081, 178] on button "Open in new tab" at bounding box center [1078, 175] width 24 height 13
click at [947, 393] on div at bounding box center [890, 442] width 142 height 98
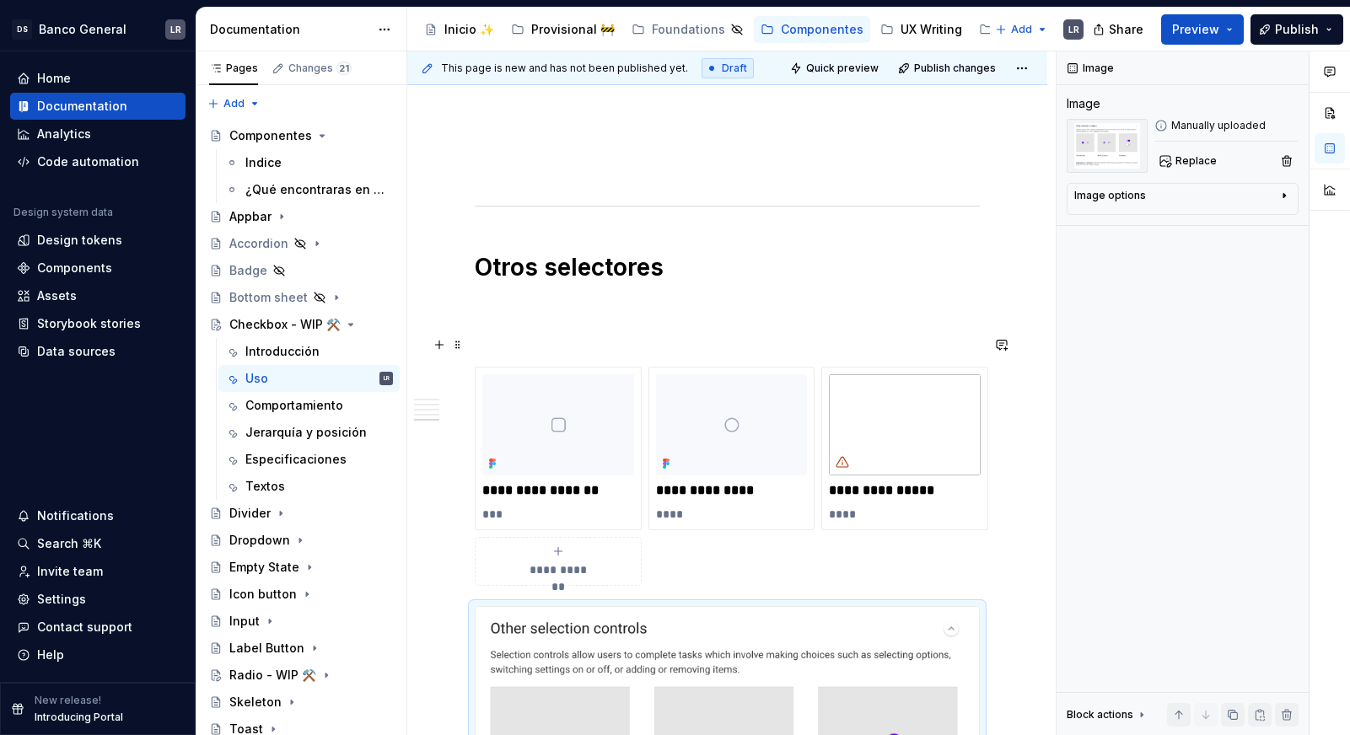
scroll to position [1691, 0]
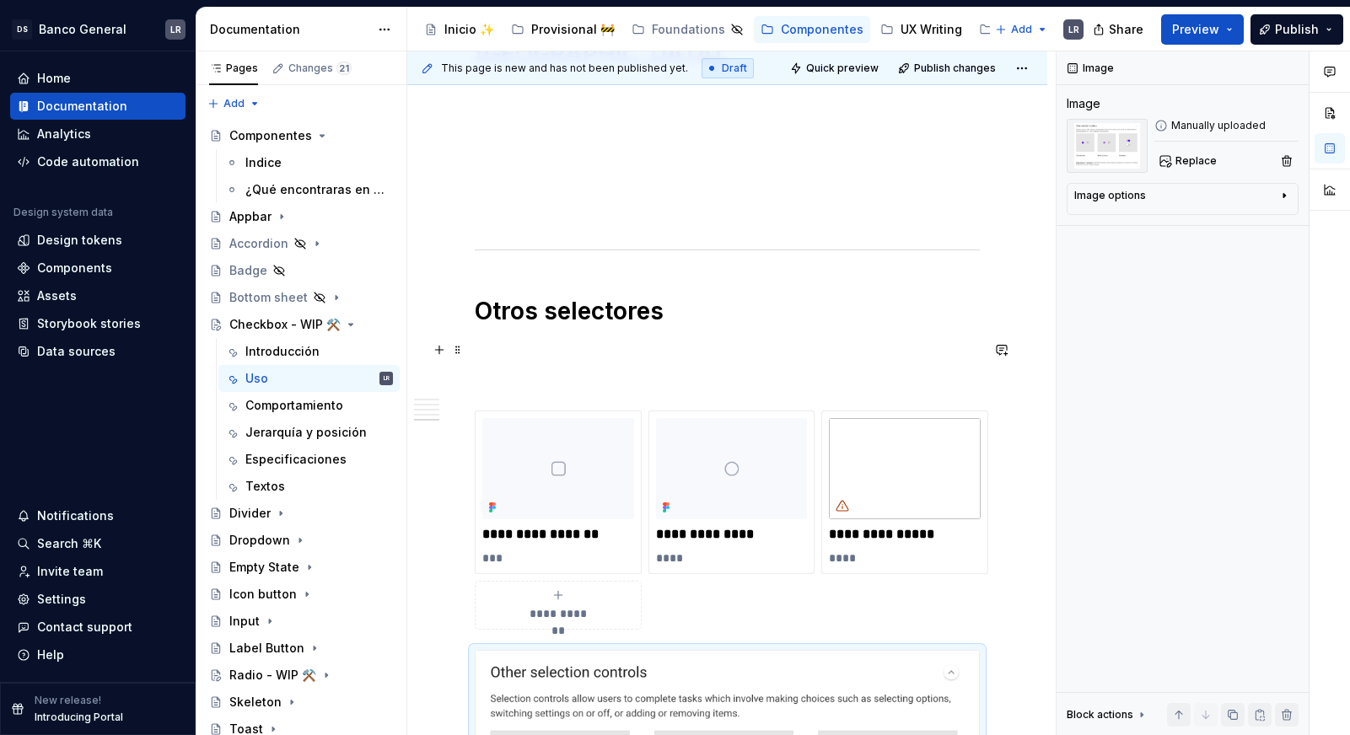
click at [625, 370] on p at bounding box center [727, 380] width 505 height 20
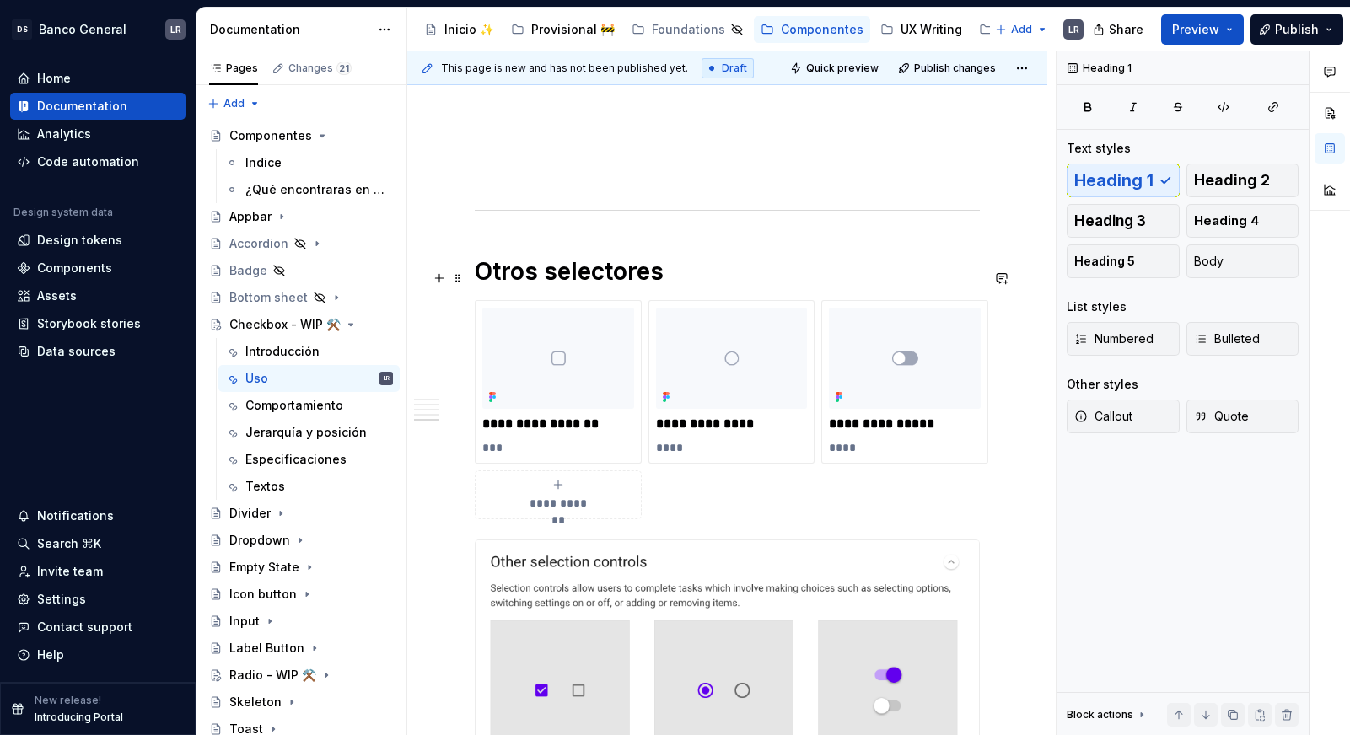
scroll to position [1733, 0]
click at [492, 437] on p "***" at bounding box center [558, 445] width 152 height 17
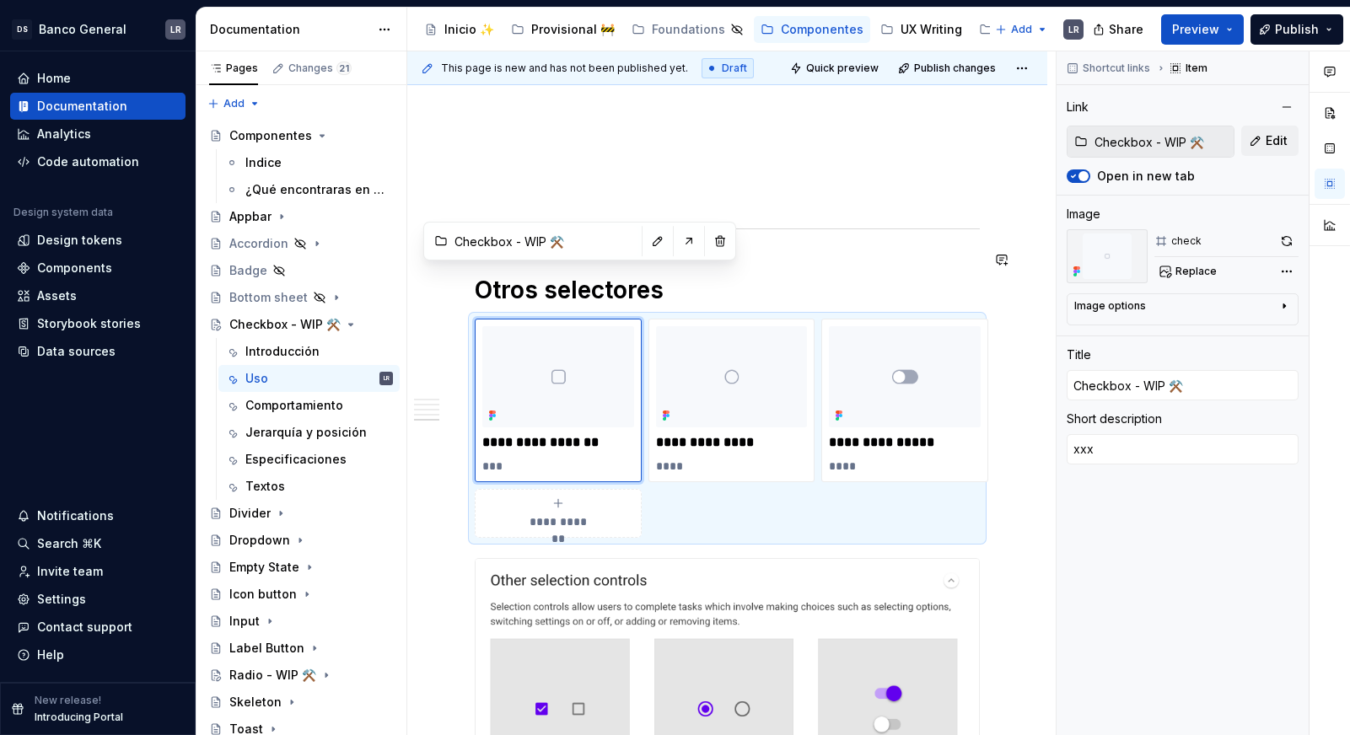
scroll to position [1704, 0]
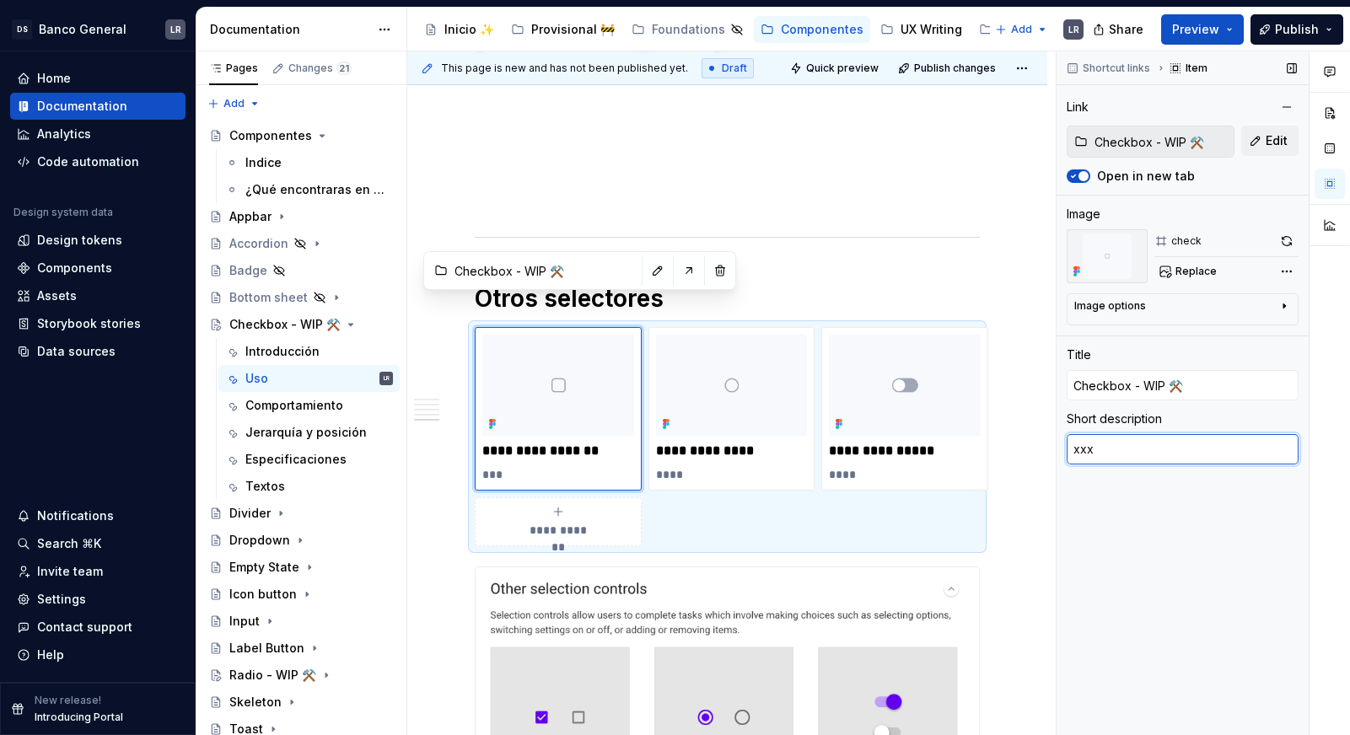
click at [1107, 443] on textarea "xxx" at bounding box center [1182, 449] width 232 height 30
type textarea "*"
type textarea "P"
type textarea "*"
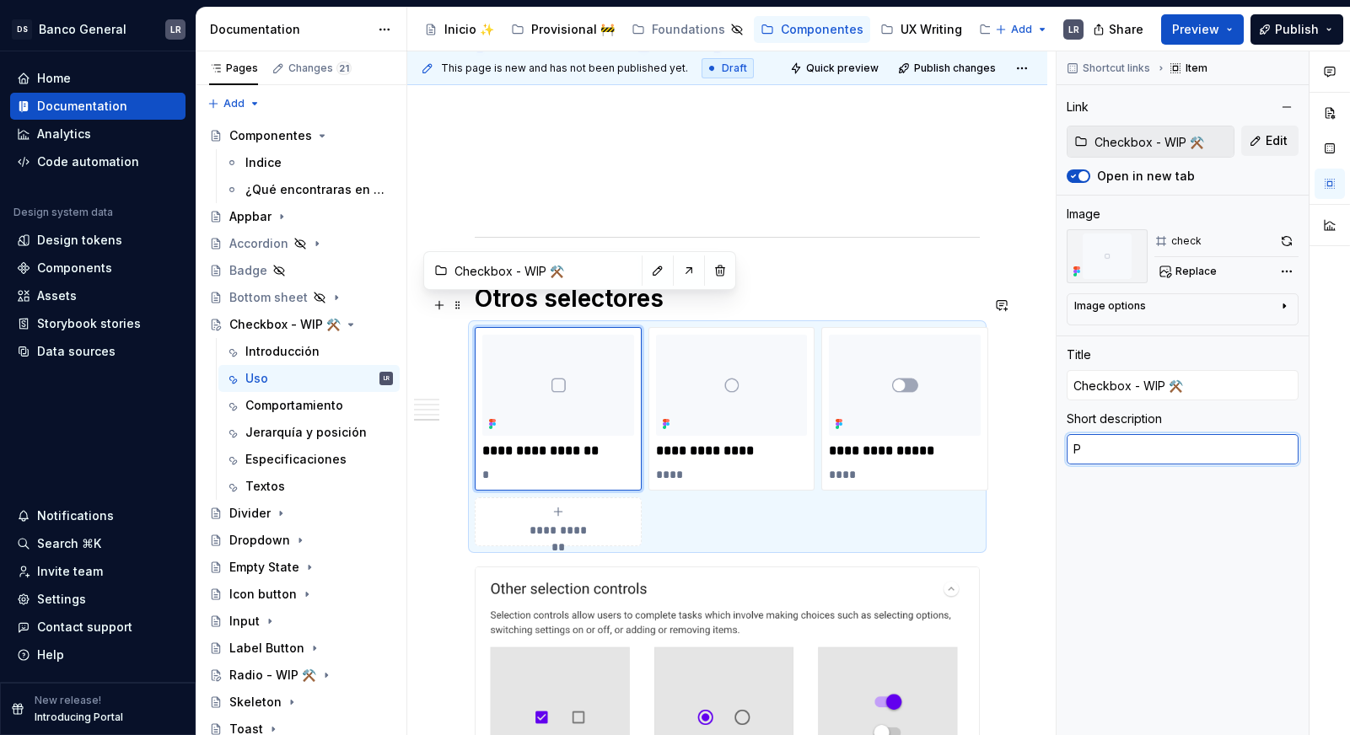
type textarea "Pa"
type textarea "*"
type textarea "Par"
type textarea "*"
type textarea "Para"
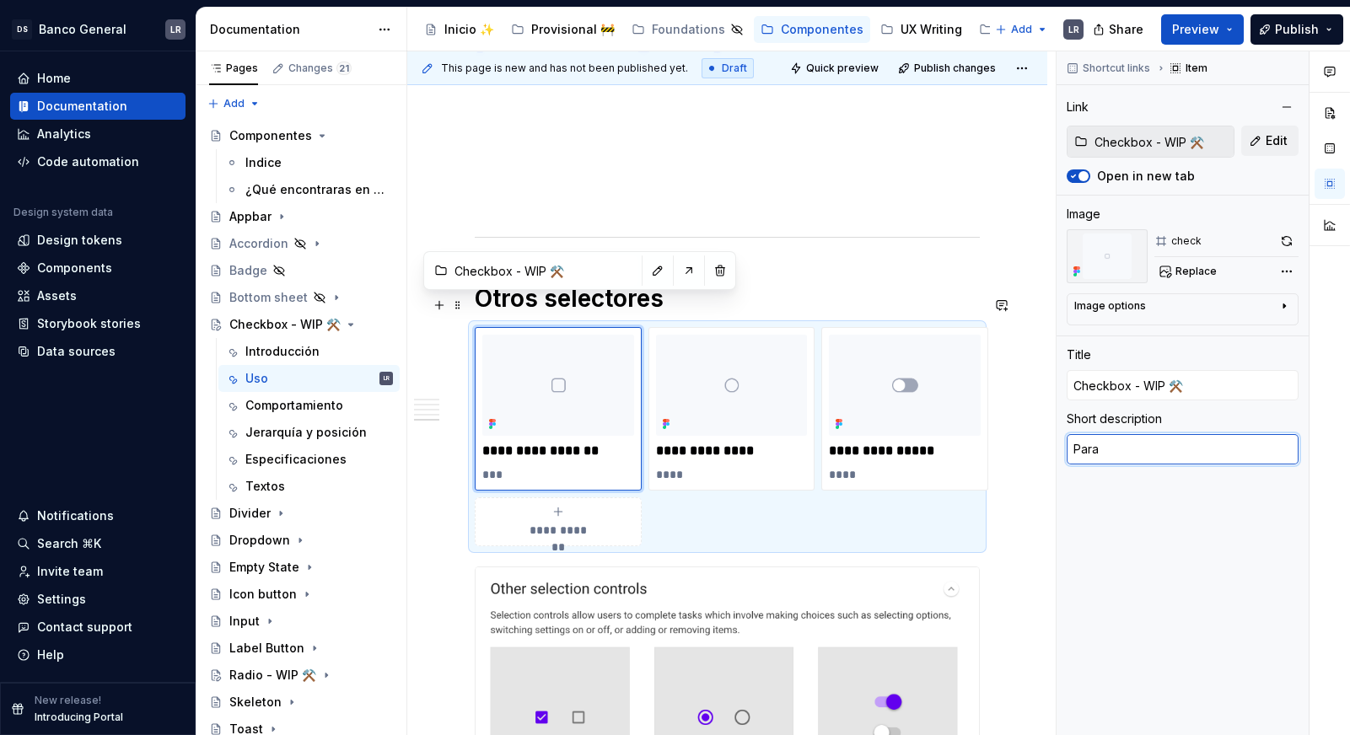
type textarea "*"
type textarea "Para"
type textarea "*"
type textarea "Para v"
type textarea "*"
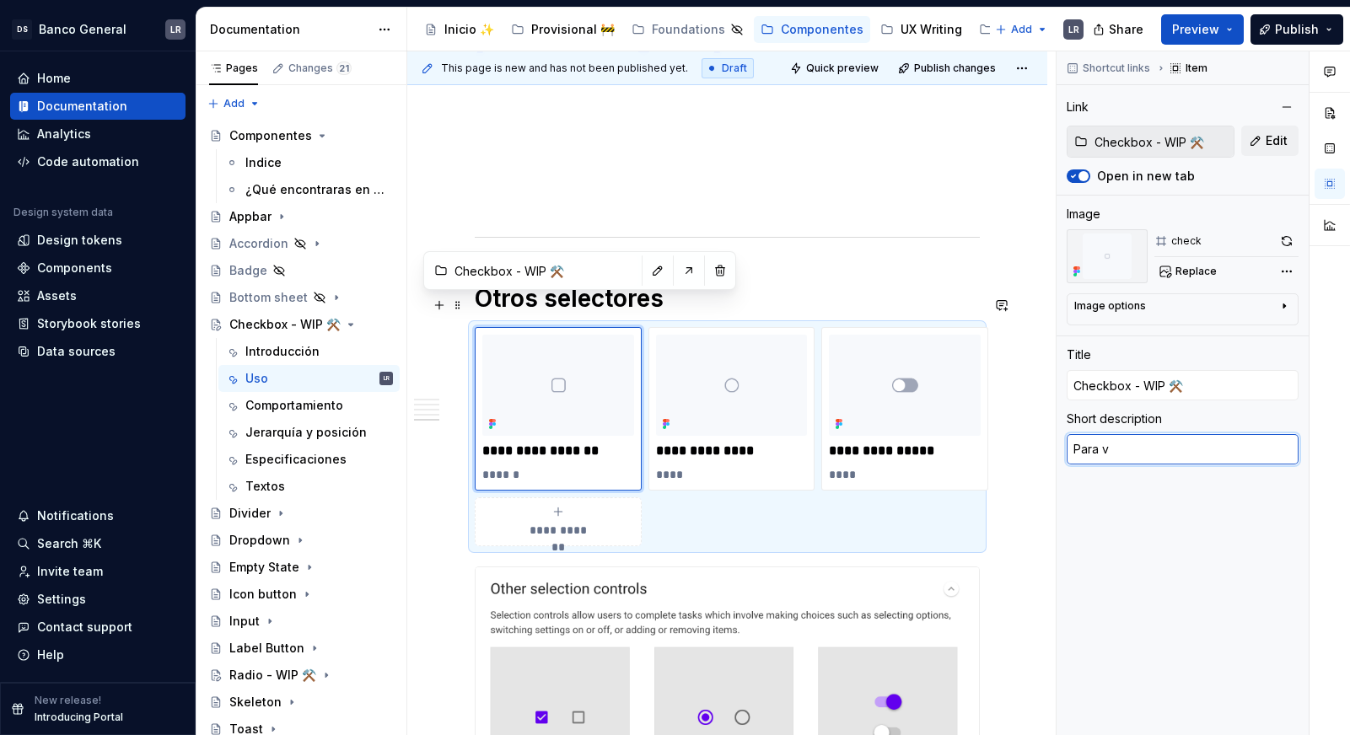
type textarea "Para va"
type textarea "*"
type textarea "Para var"
type textarea "*"
type textarea "Para vari"
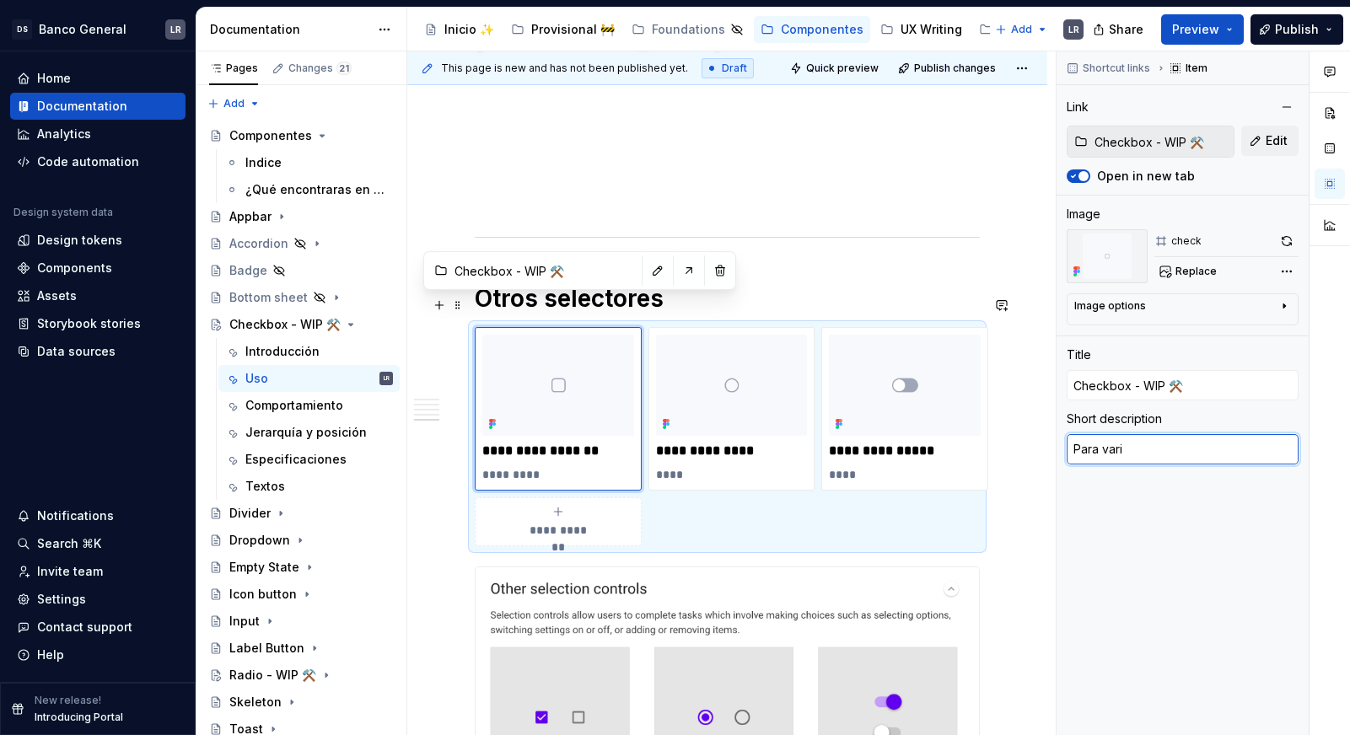
type textarea "*"
type textarea "Para varia"
type textarea "*"
type textarea "Para vari"
type textarea "*"
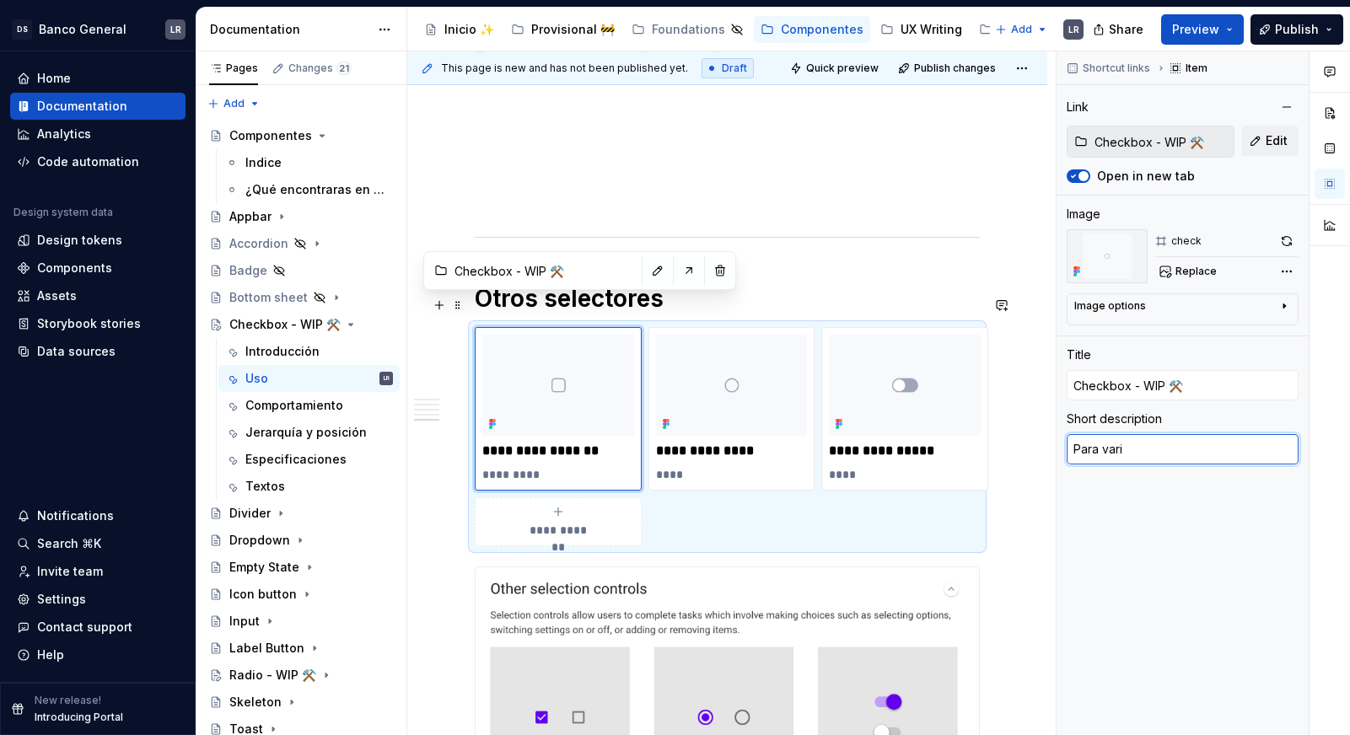
type textarea "Para var"
type textarea "*"
type textarea "Para va"
type textarea "*"
type textarea "Para v"
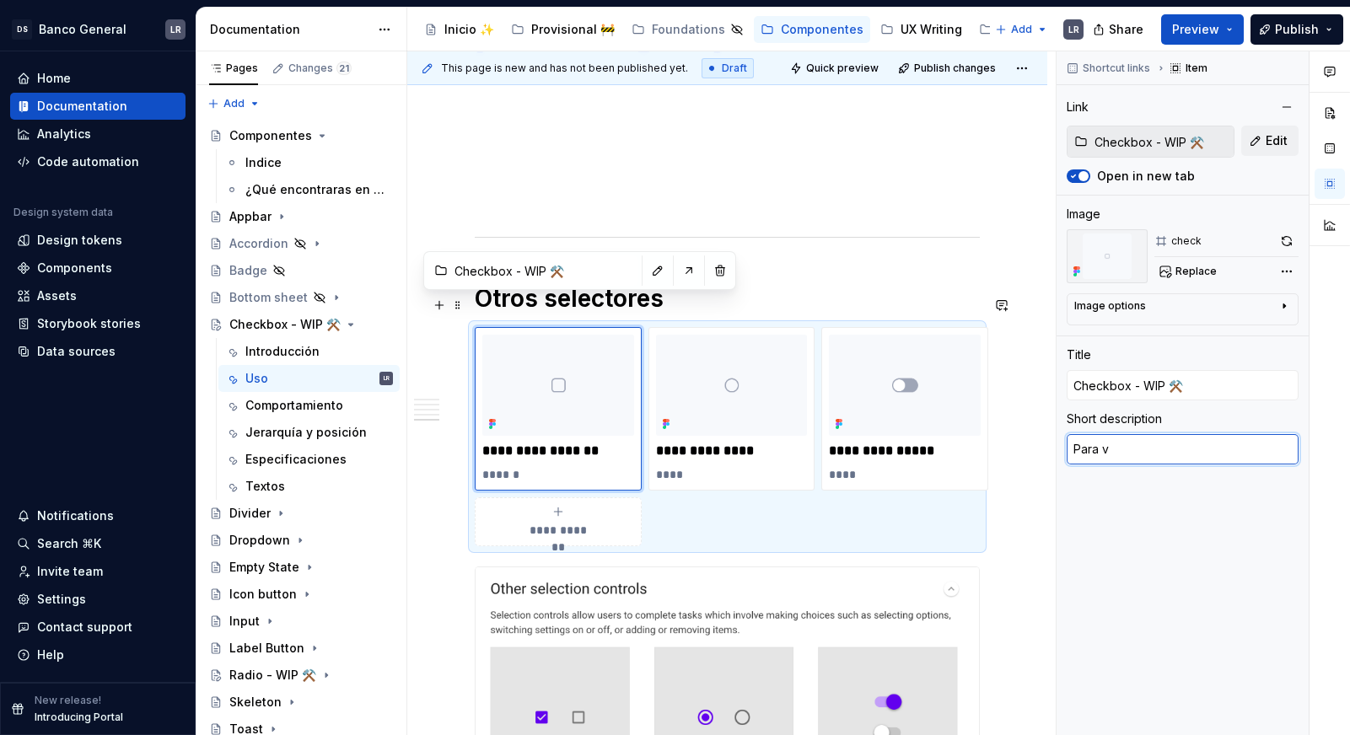
type textarea "*"
type textarea "Para"
type textarea "*"
type textarea "Para e"
type textarea "*"
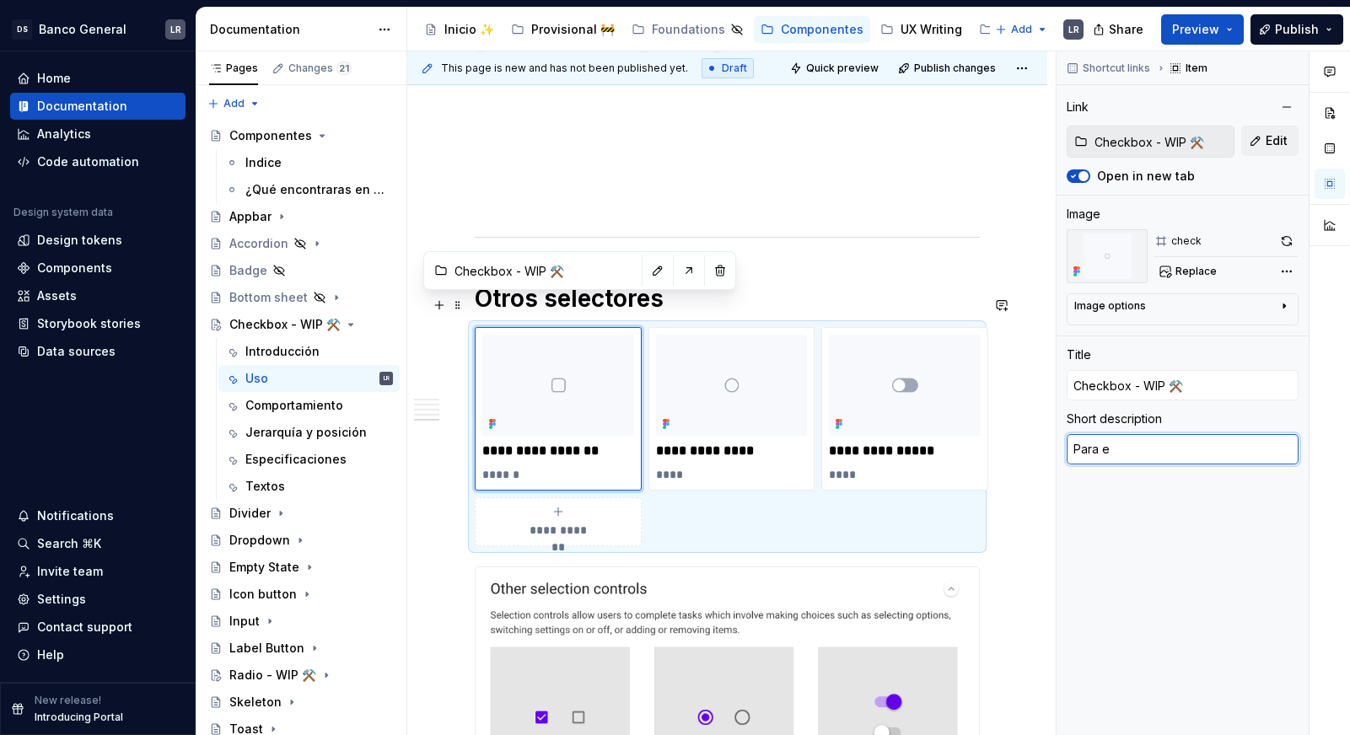
type textarea "Para"
type textarea "*"
type textarea "Para"
type textarea "*"
type textarea "Par"
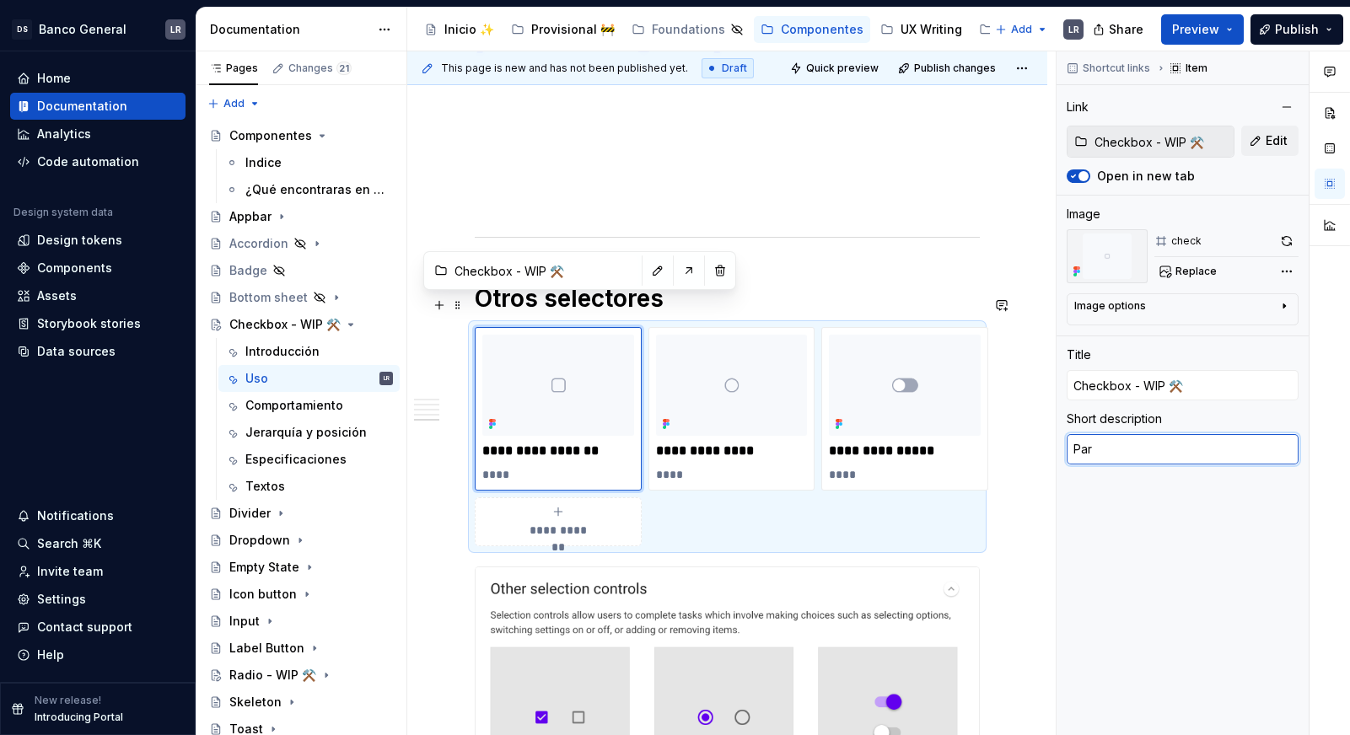
type textarea "*"
type textarea "Pa"
type textarea "*"
type textarea "P"
type textarea "*"
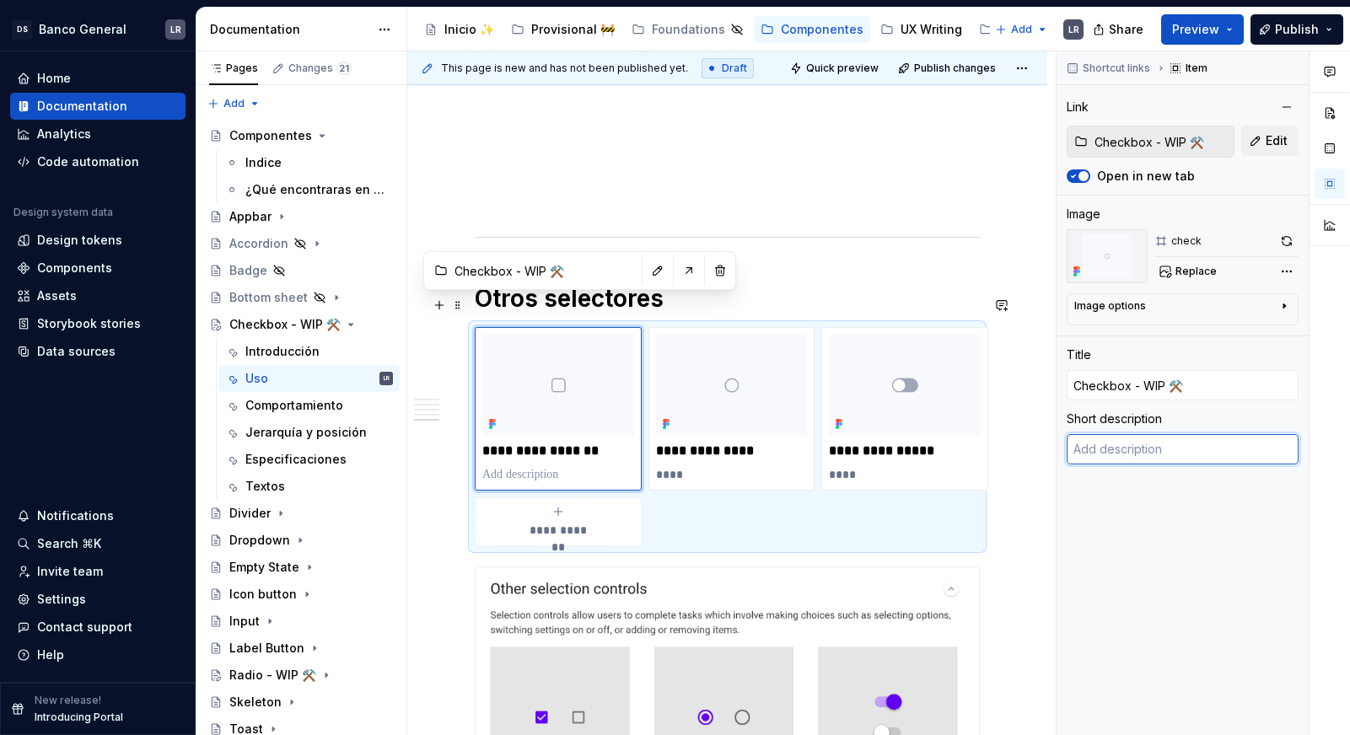
type textarea "*"
type textarea "S"
type textarea "*"
type textarea "Se"
type textarea "*"
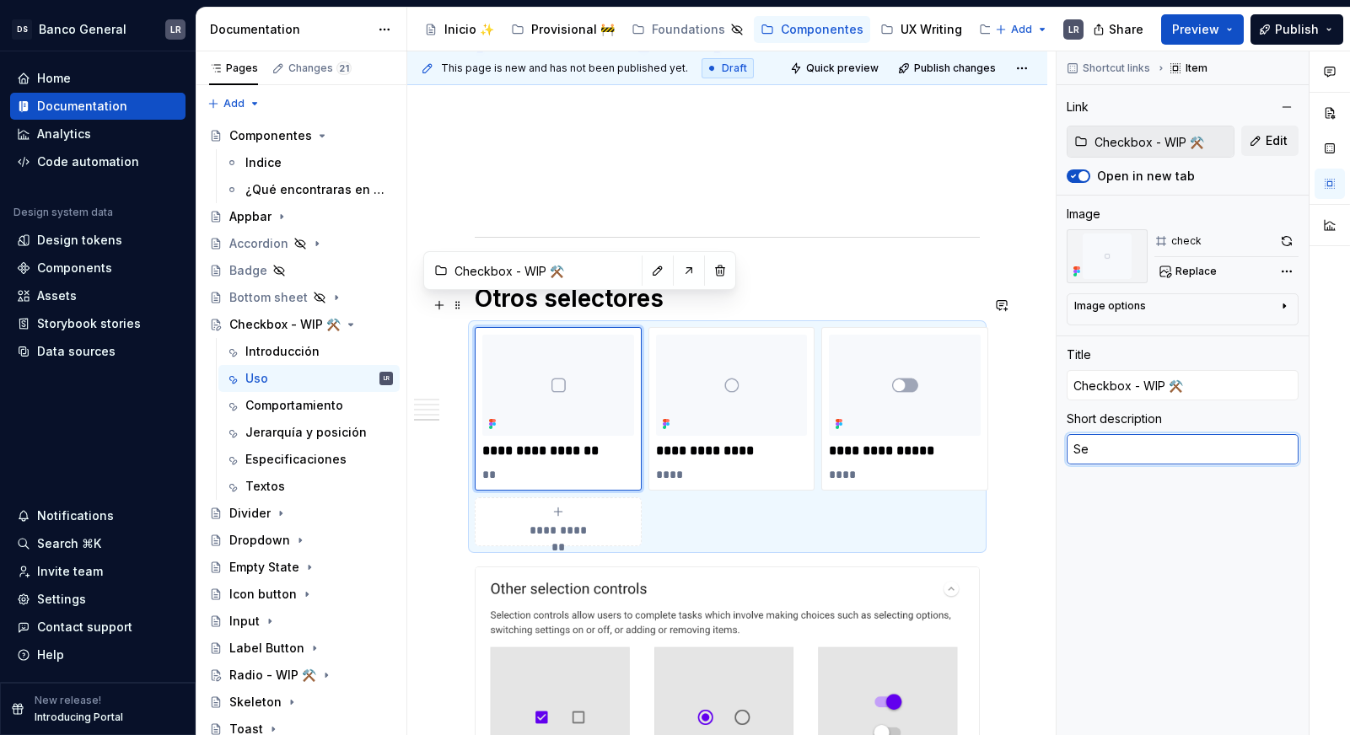
type textarea "Sel"
type textarea "*"
type textarea "Sele"
type textarea "*"
type textarea "Selec"
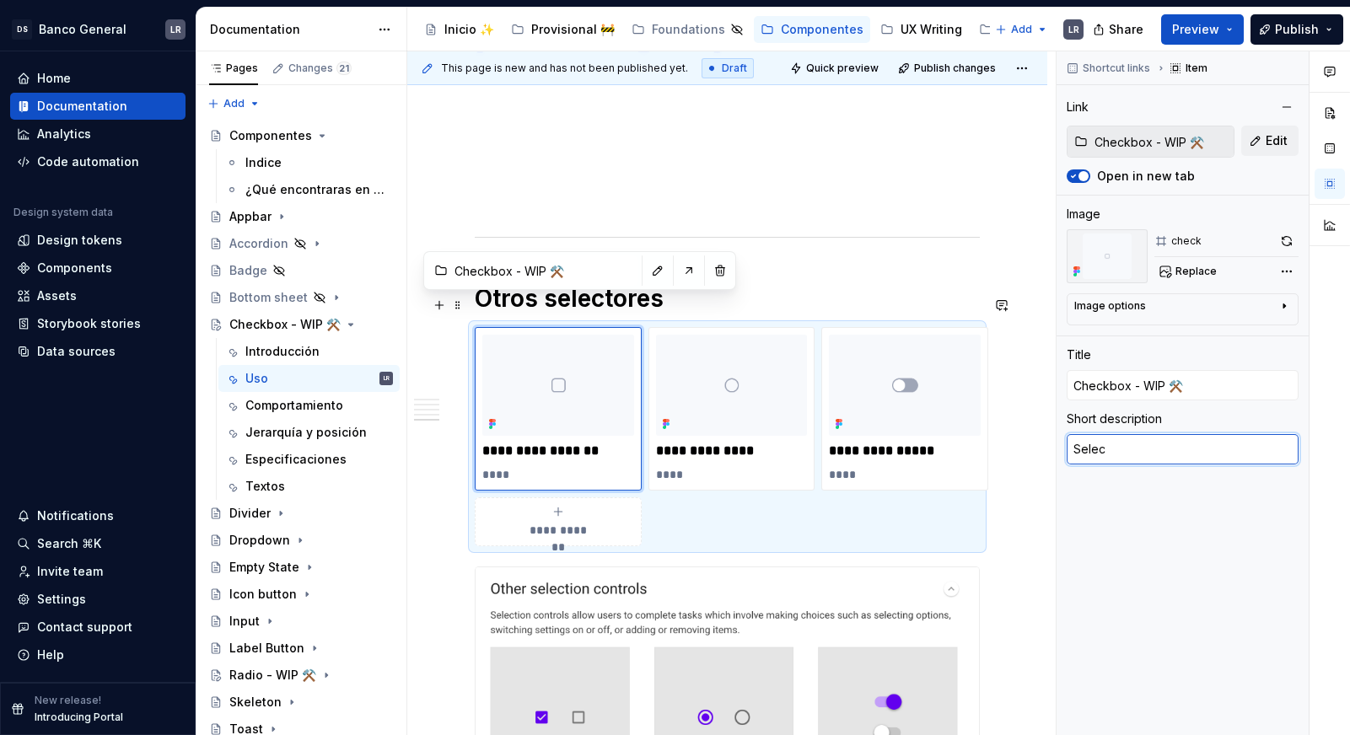
type textarea "*"
type textarea "Selecc"
type textarea "*"
type textarea "Selecci"
type textarea "*"
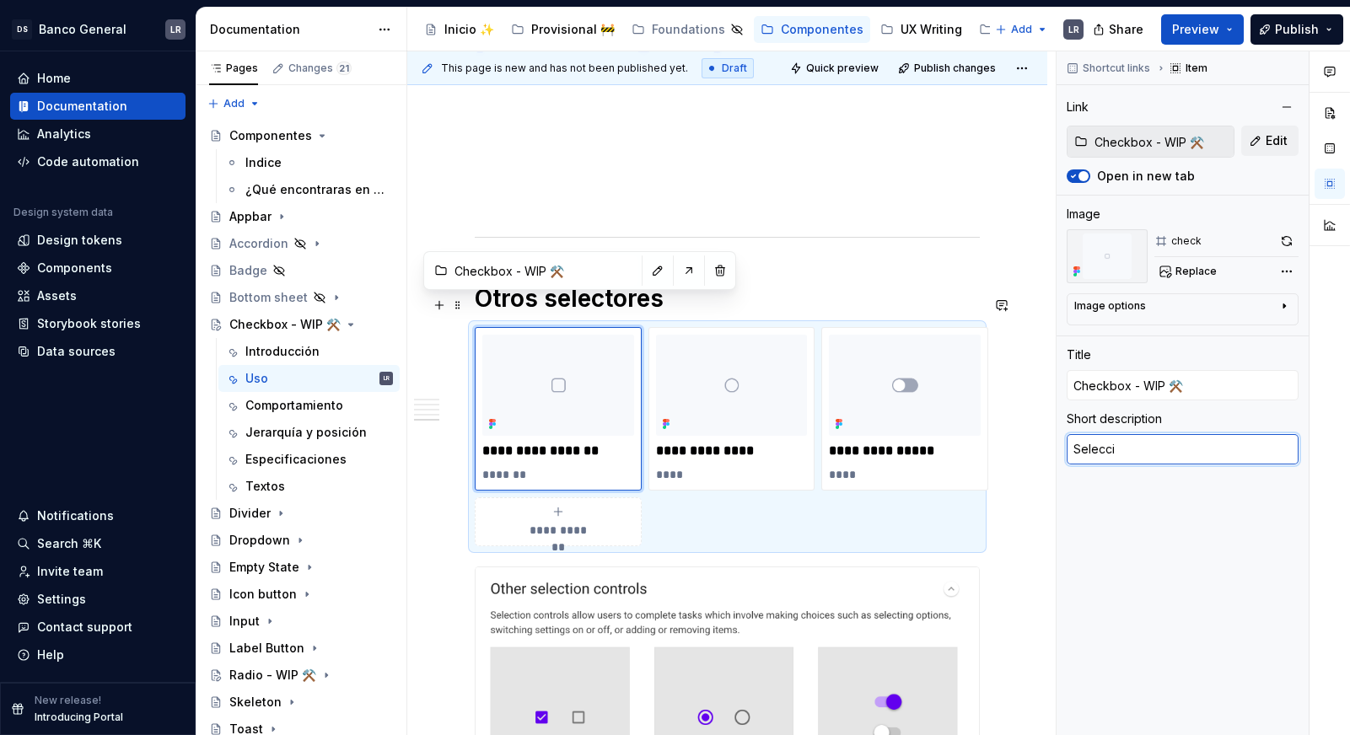
type textarea "Selecci´"
type textarea "*"
type textarea "Selecció"
type textarea "*"
type textarea "Selección"
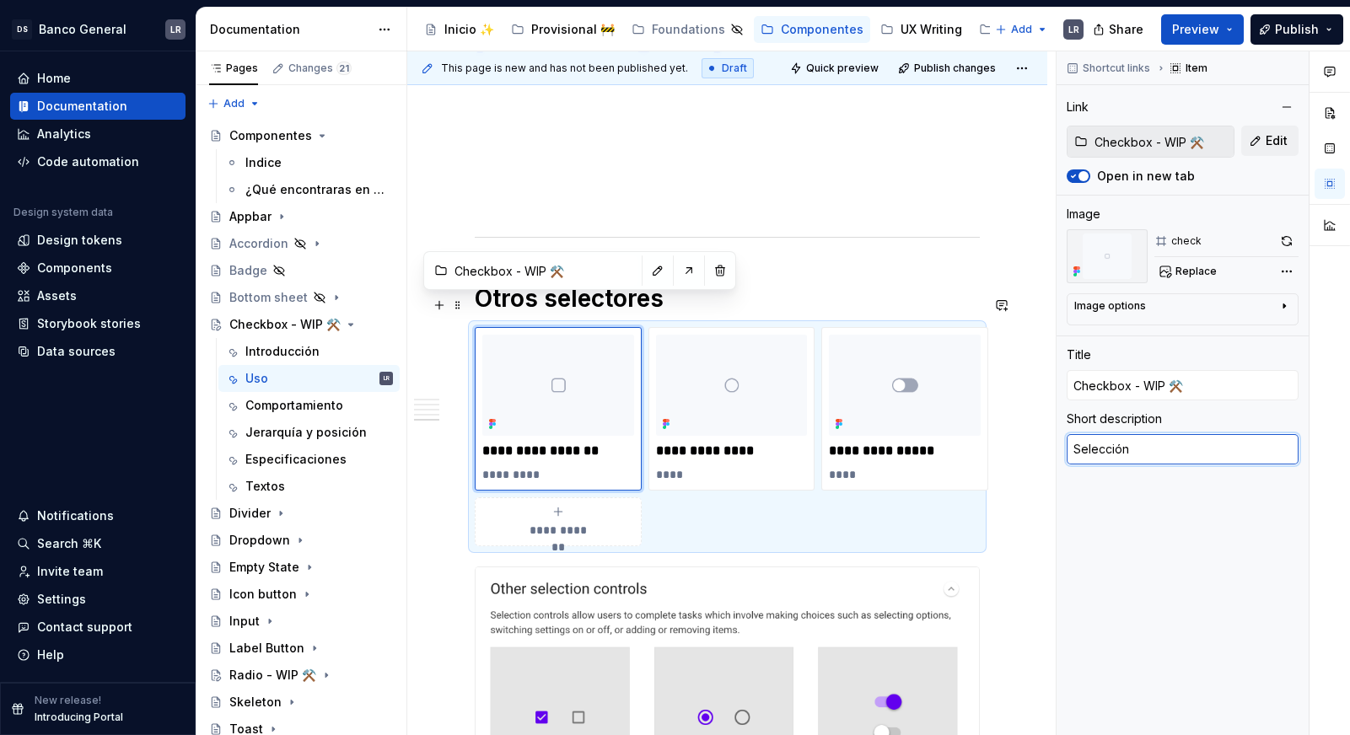
type textarea "*"
type textarea "Selección"
type textarea "*"
type textarea "Selección d"
type textarea "*"
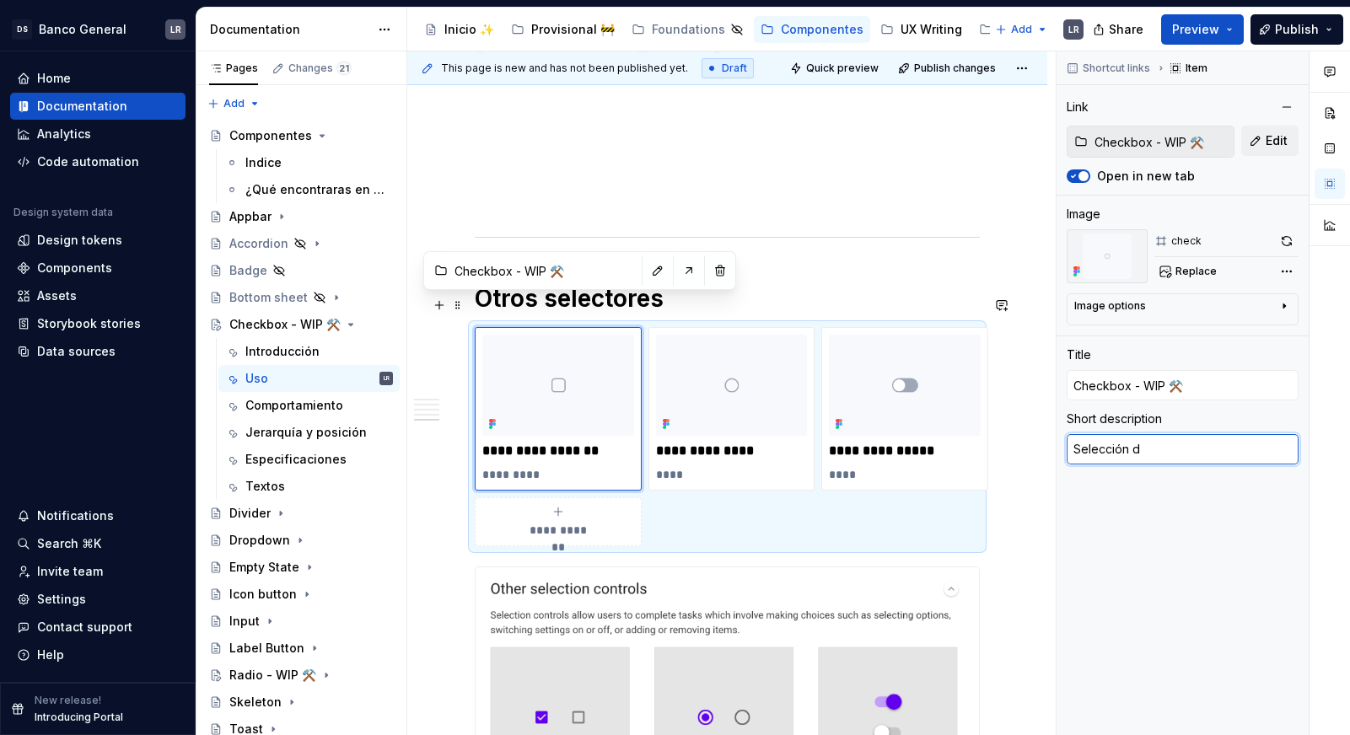
type textarea "Selección de"
type textarea "*"
type textarea "Selección de"
type textarea "*"
type textarea "Selección de v"
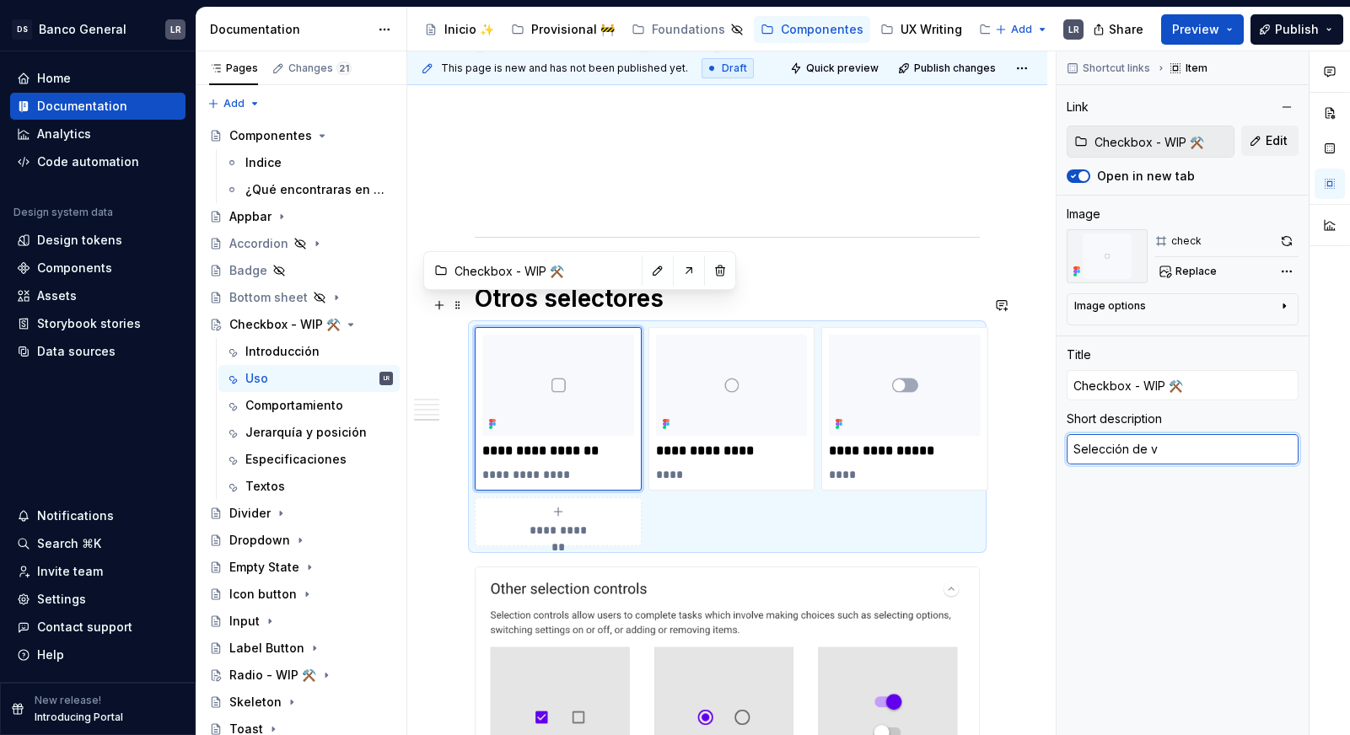
type textarea "*"
type textarea "Selección de va"
type textarea "*"
type textarea "Selección de var"
type textarea "*"
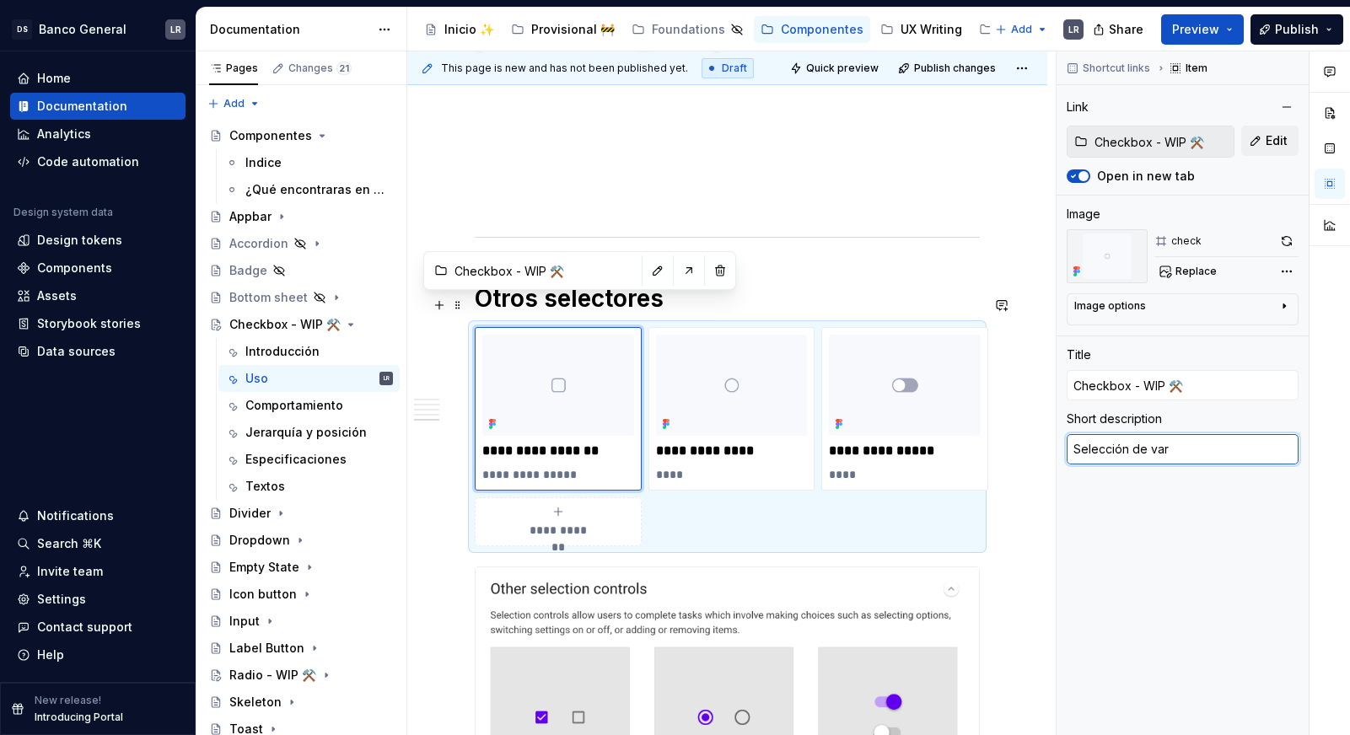
type textarea "Selección de vari"
type textarea "*"
type textarea "Selección de varia"
type textarea "*"
type textarea "Selección de varias"
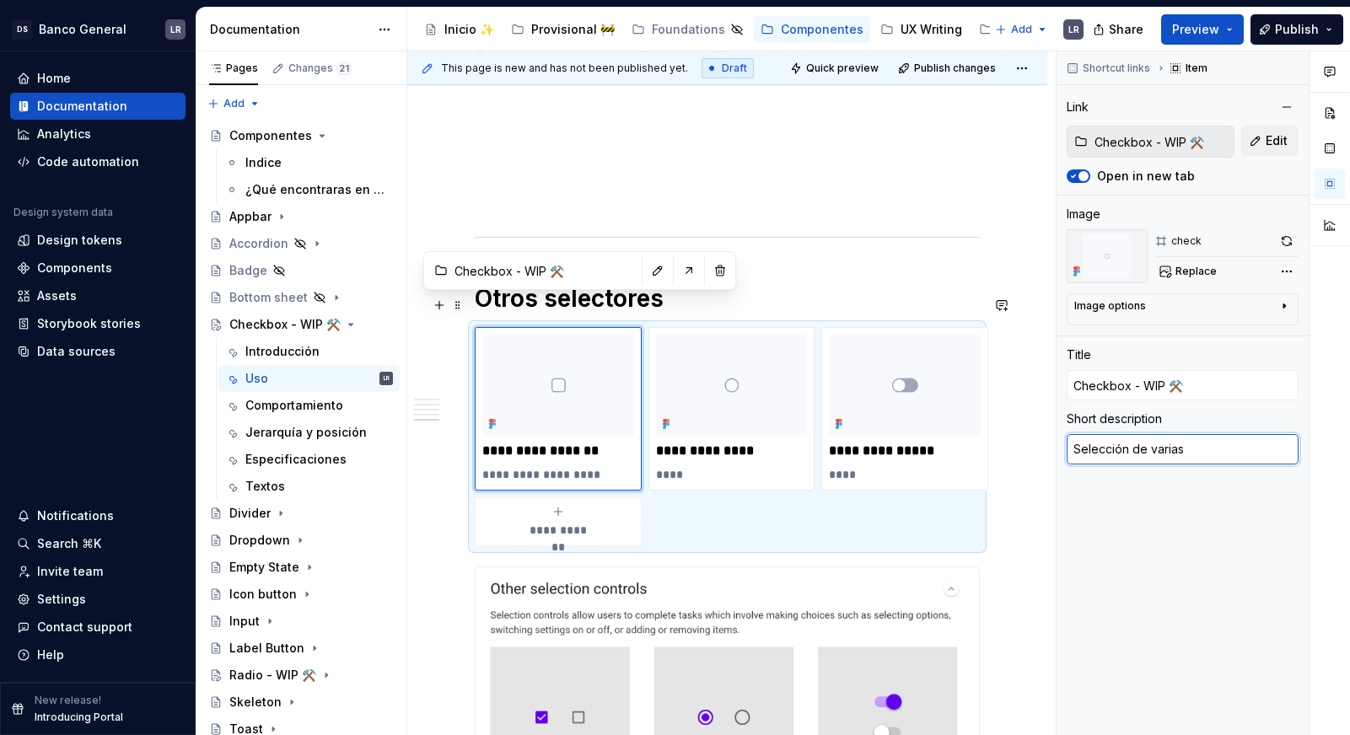
type textarea "*"
type textarea "Selección de varias o"
type textarea "*"
type textarea "Selección de varias op"
type textarea "*"
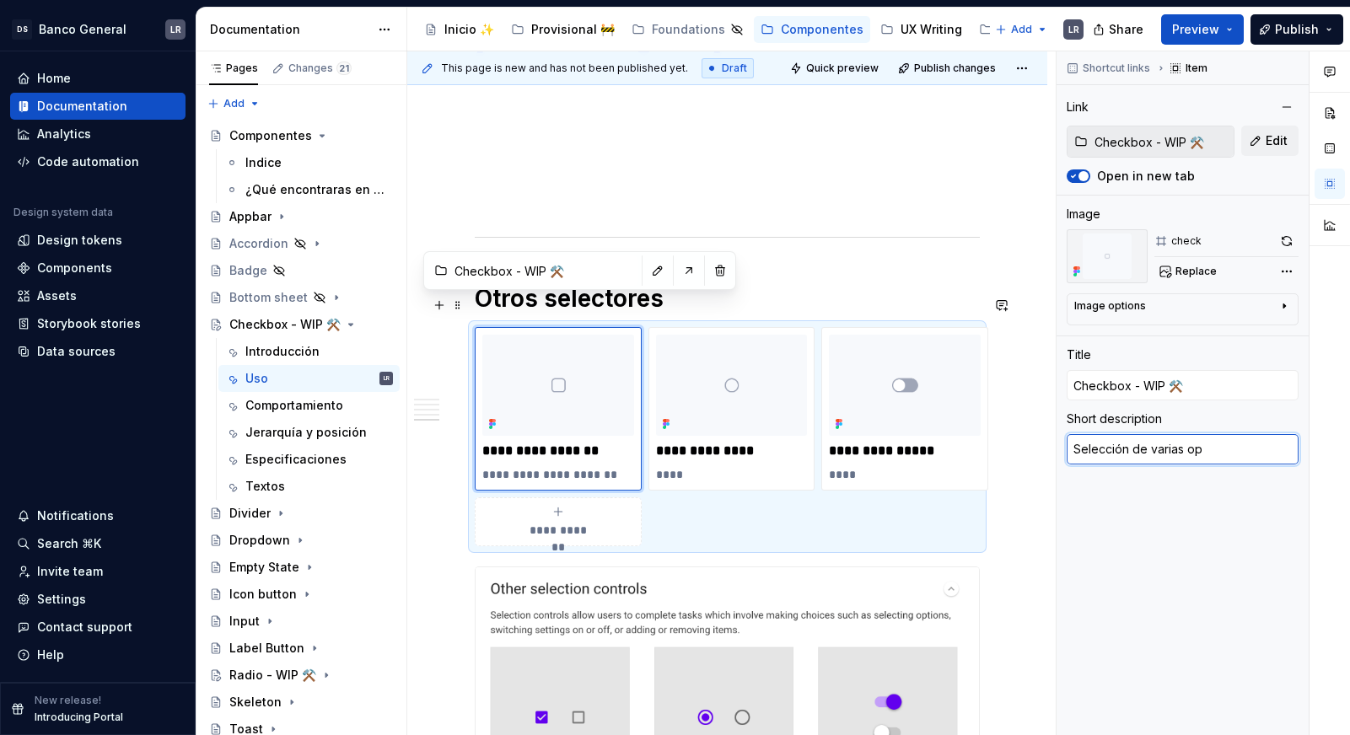
type textarea "Selección de varias opc"
type textarea "*"
type textarea "Selección de varias opcion"
type textarea "*"
type textarea "Selección de varias opcione"
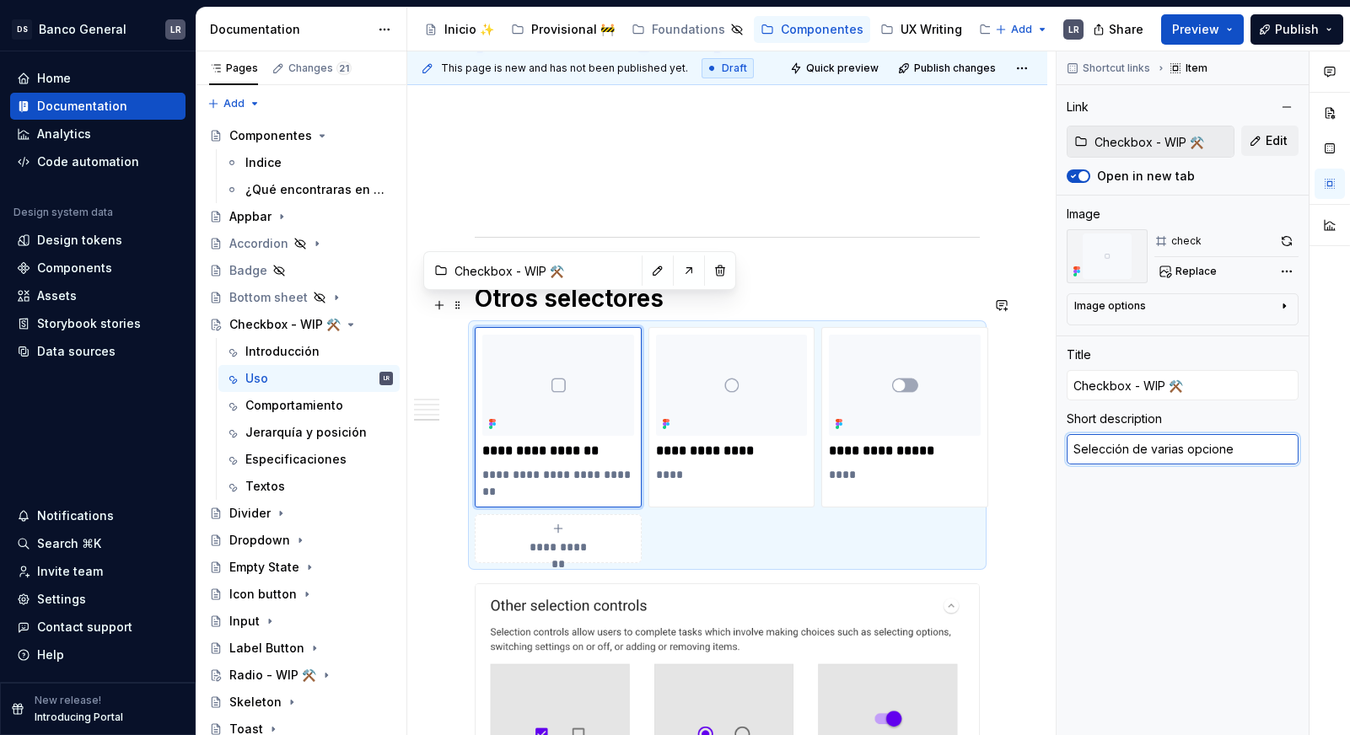
type textarea "*"
type textarea "Selección de varias opciones"
type textarea "*"
type textarea "Selección de varias opciones"
type textarea "*"
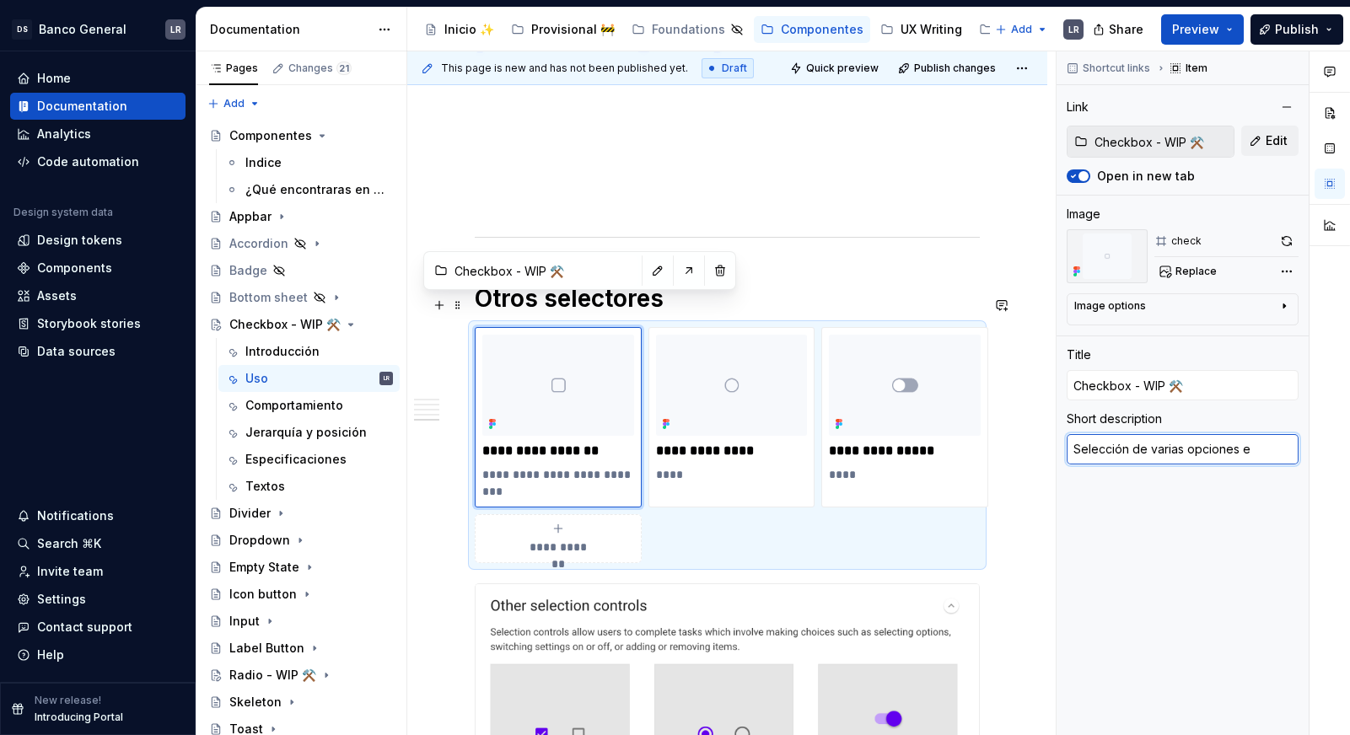
type textarea "Selección de varias opciones en"
type textarea "*"
type textarea "Selección de varias opciones en"
type textarea "*"
type textarea "Selección de varias opciones en l"
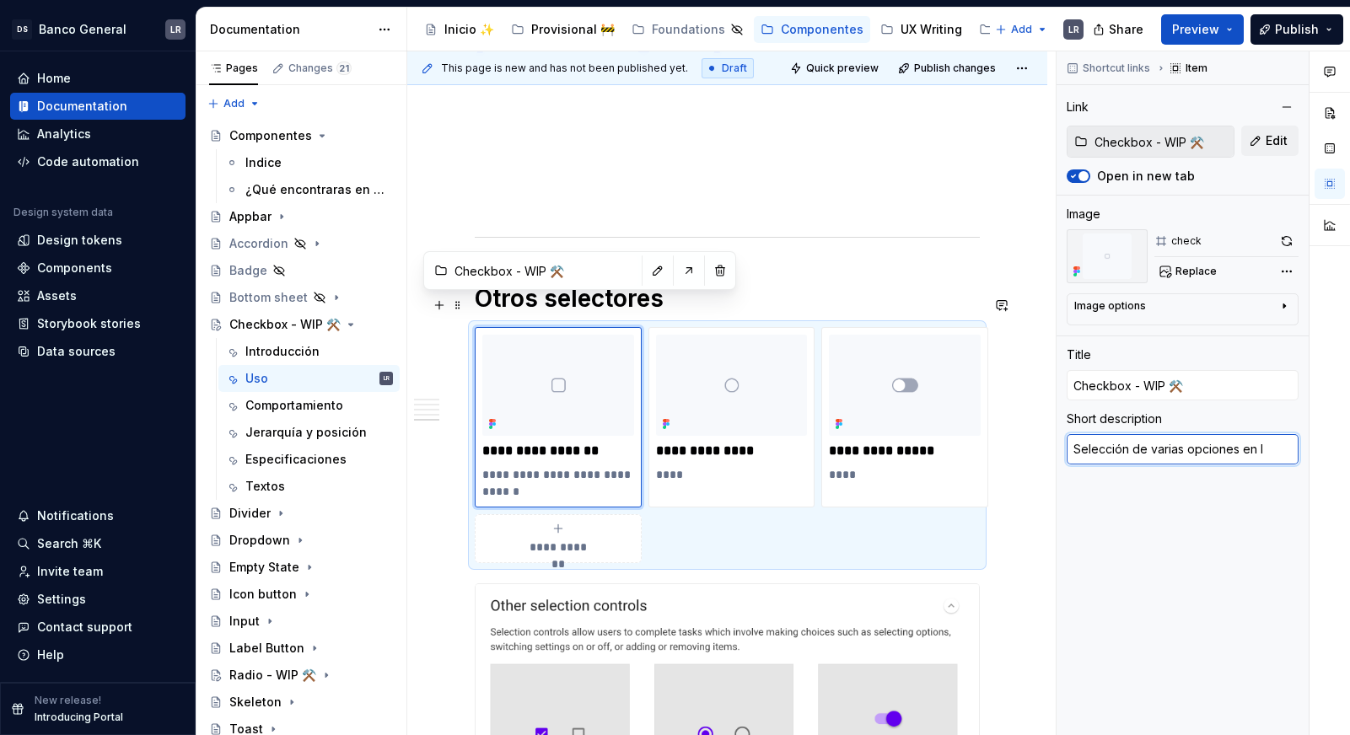
type textarea "*"
type textarea "Selección de varias opciones en lis"
type textarea "*"
type textarea "Selección de varias opciones en list"
type textarea "*"
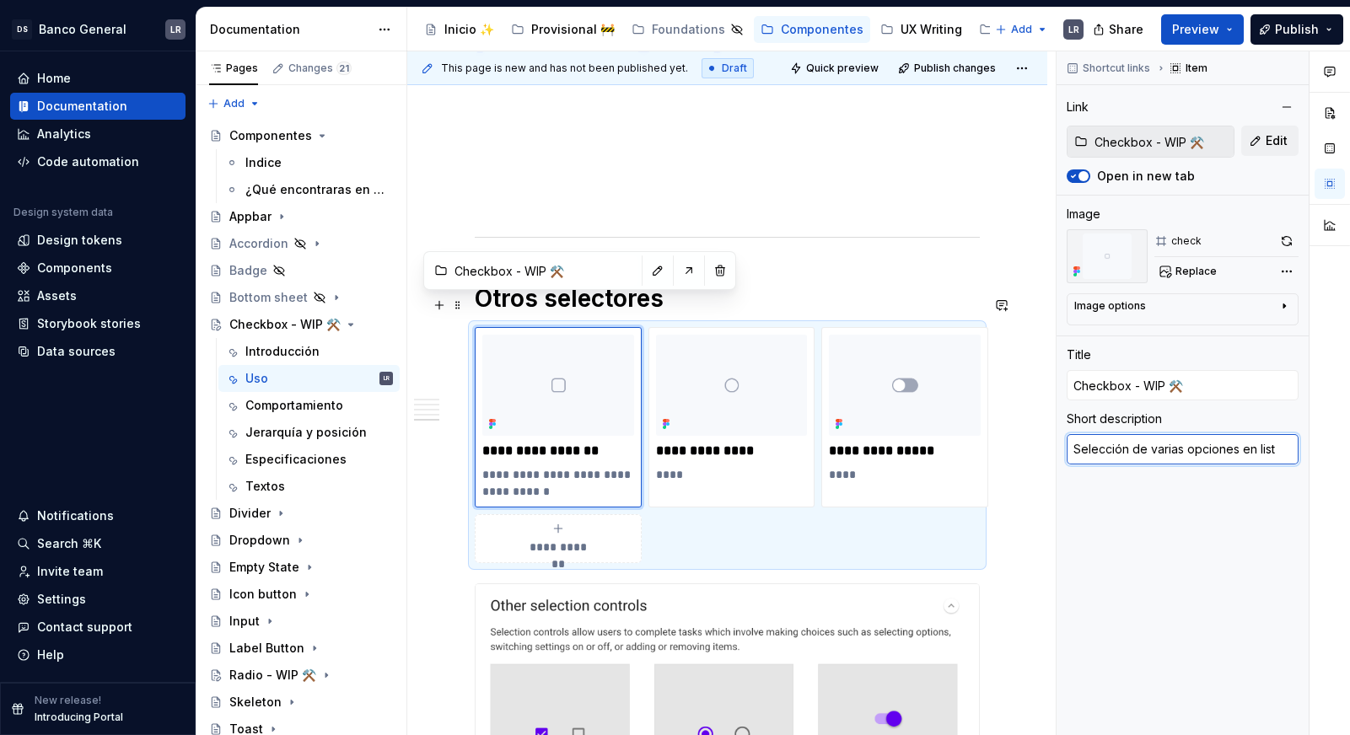
type textarea "Selección de varias opciones en lista"
type textarea "*"
type textarea "Selección de varias opciones en listas"
type textarea "*"
type textarea "Selección de varias opciones en listas"
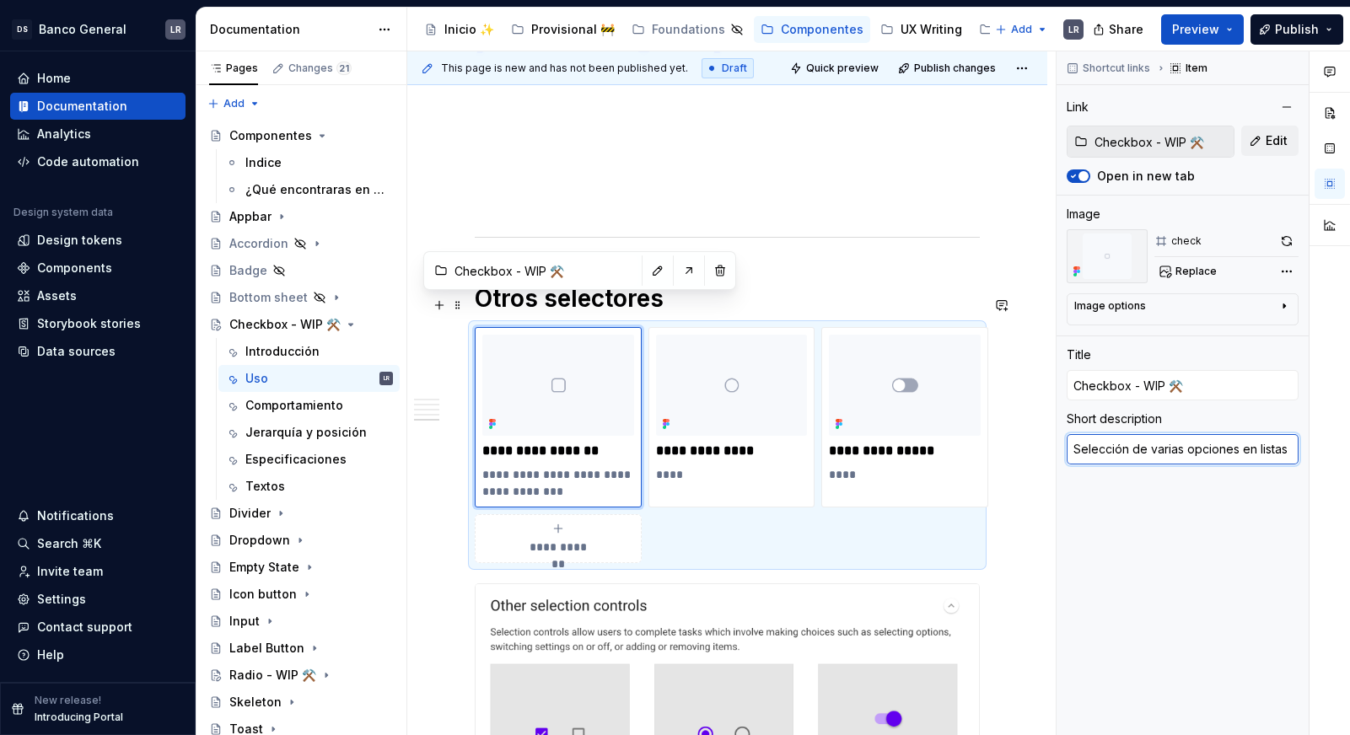
type textarea "*"
type textarea "Selección de varias opciones en listas o"
type textarea "*"
type textarea "Selección de varias opciones en listas o"
type textarea "*"
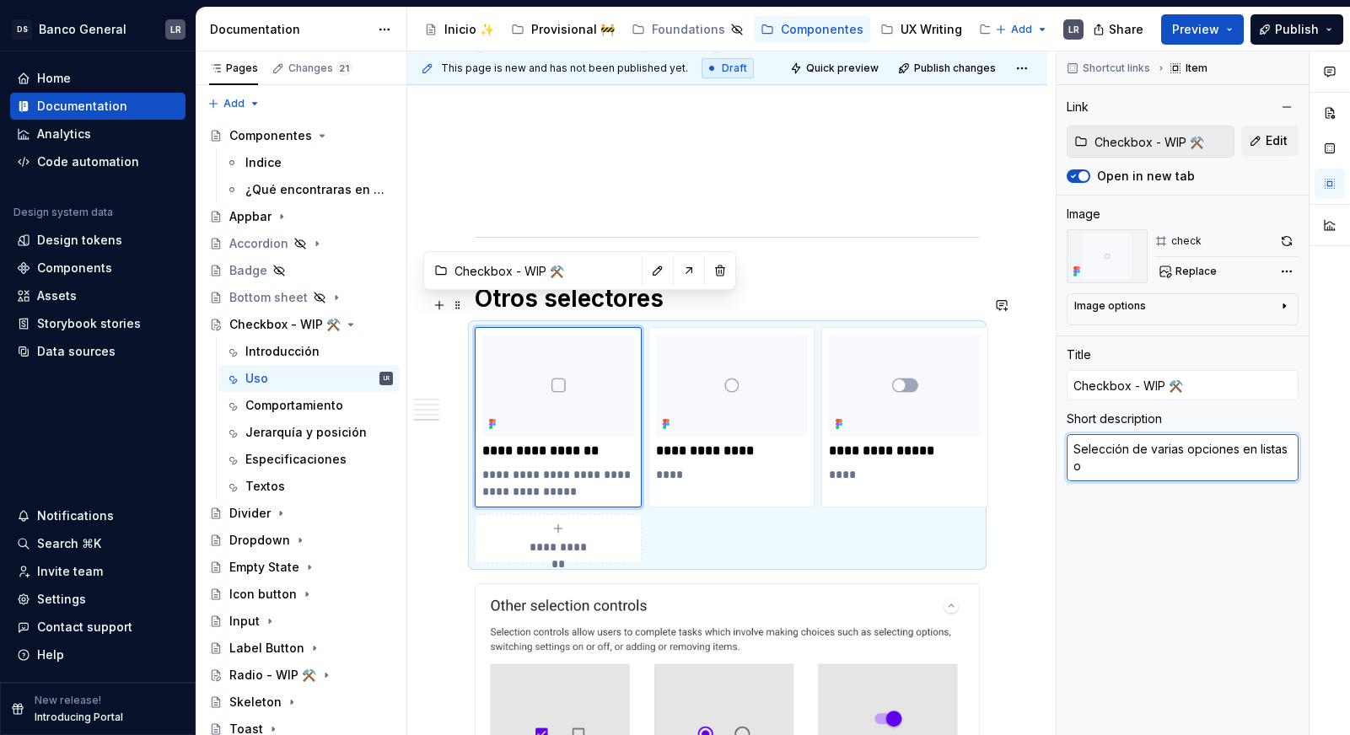
type textarea "Selección de varias opciones en listas o u"
type textarea "*"
type textarea "Selección de varias opciones en listas o una"
type textarea "*"
type textarea "Selección de varias opciones en listas o una"
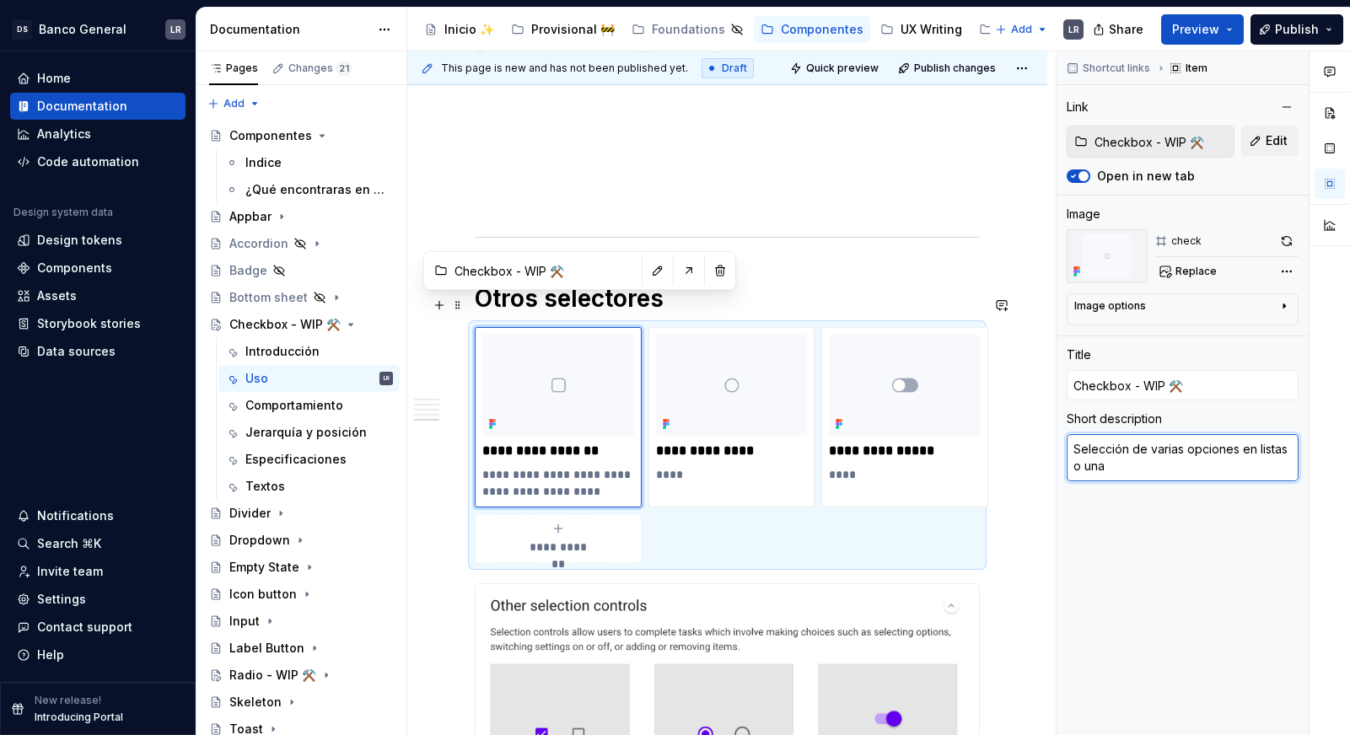
type textarea "*"
type textarea "Selección de varias opciones en listas o una s"
type textarea "*"
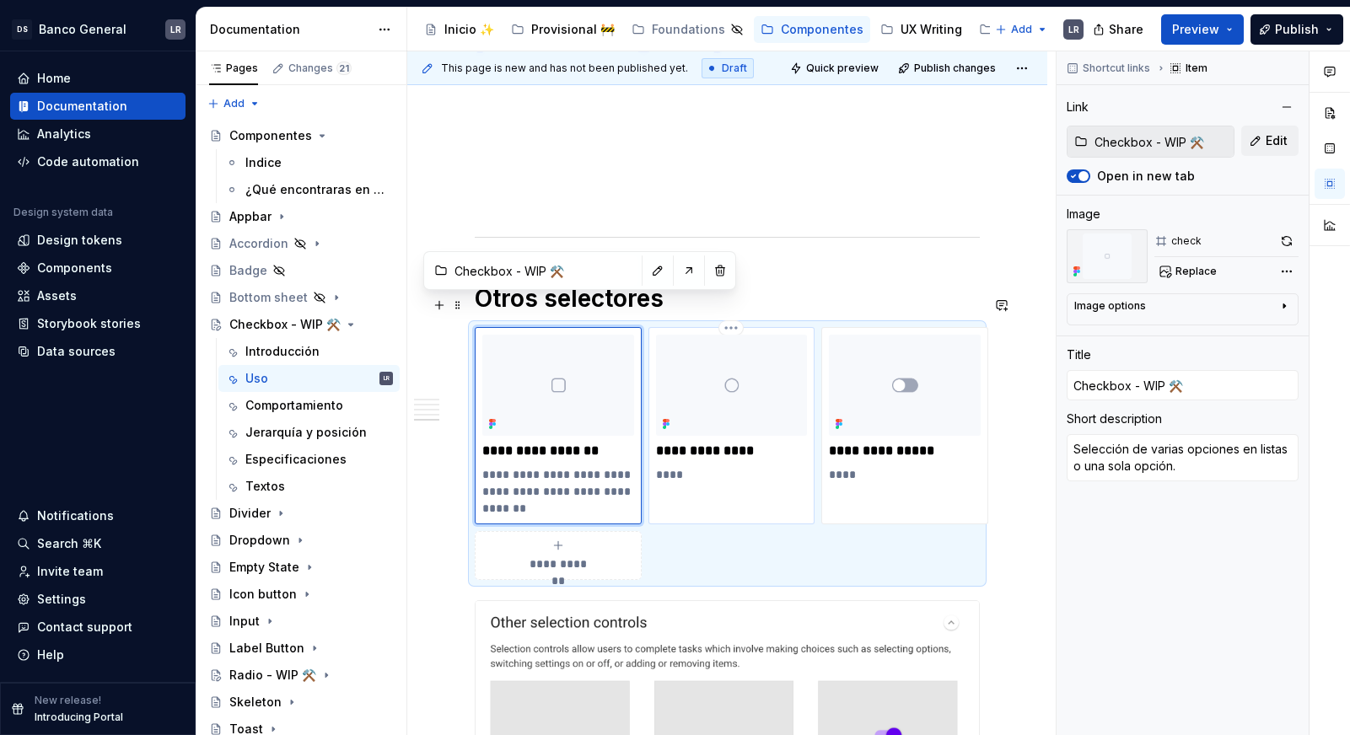
click at [662, 443] on p "**********" at bounding box center [732, 451] width 152 height 17
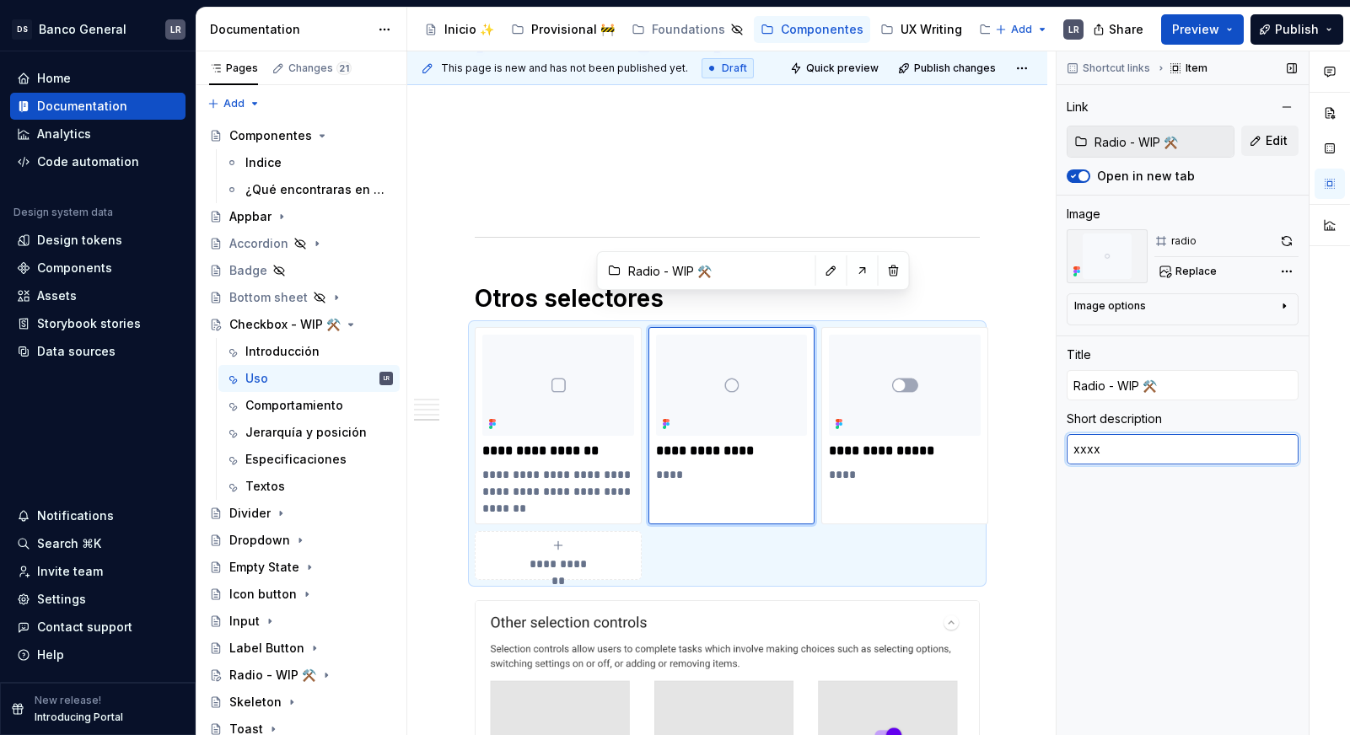
click at [1114, 441] on textarea "xxxx" at bounding box center [1182, 449] width 232 height 30
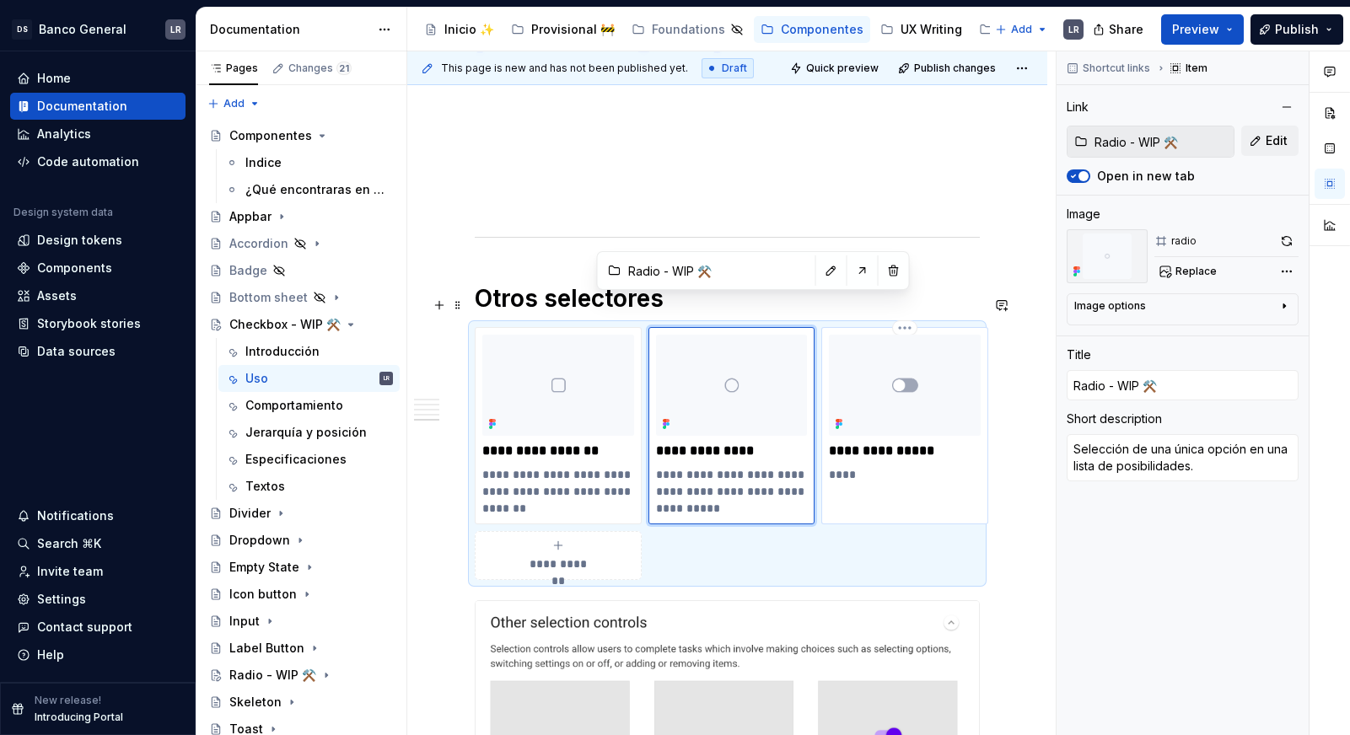
click at [972, 466] on div "**********" at bounding box center [904, 425] width 167 height 197
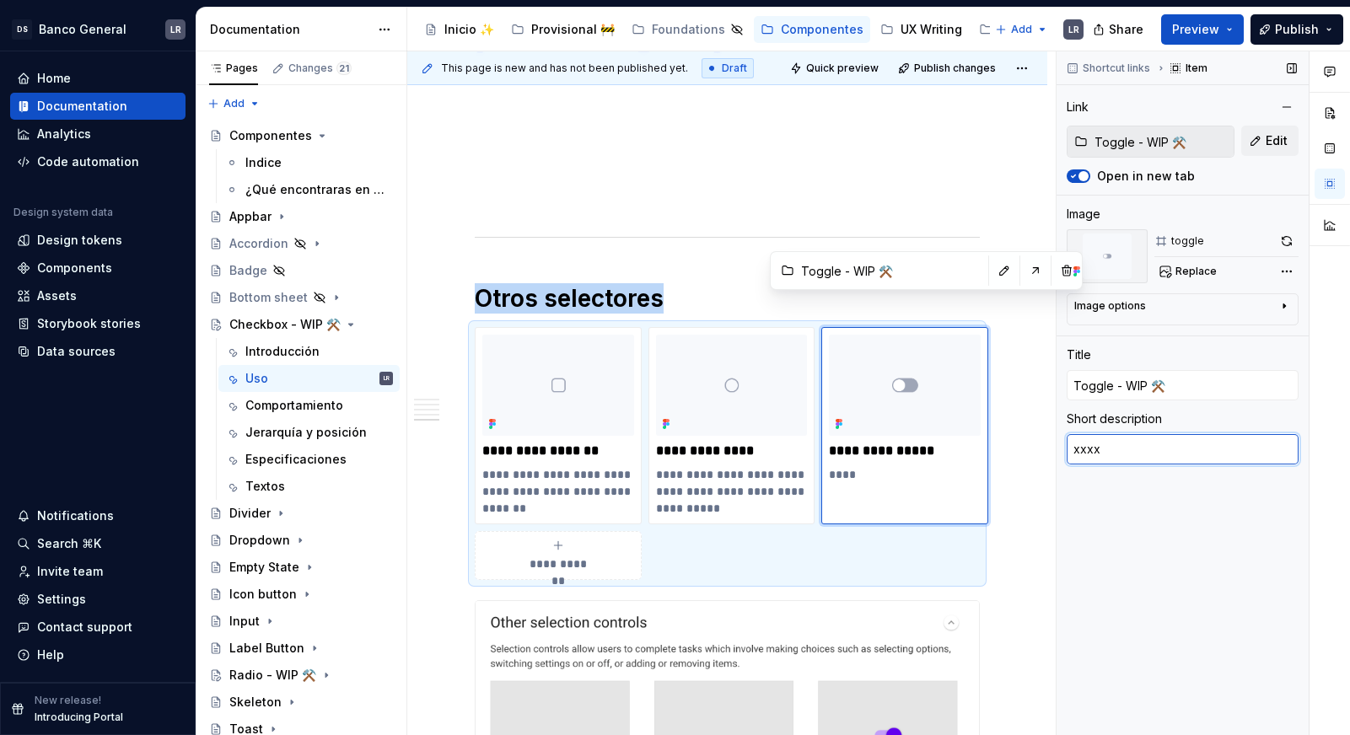
click at [1136, 455] on textarea "xxxx" at bounding box center [1182, 449] width 232 height 30
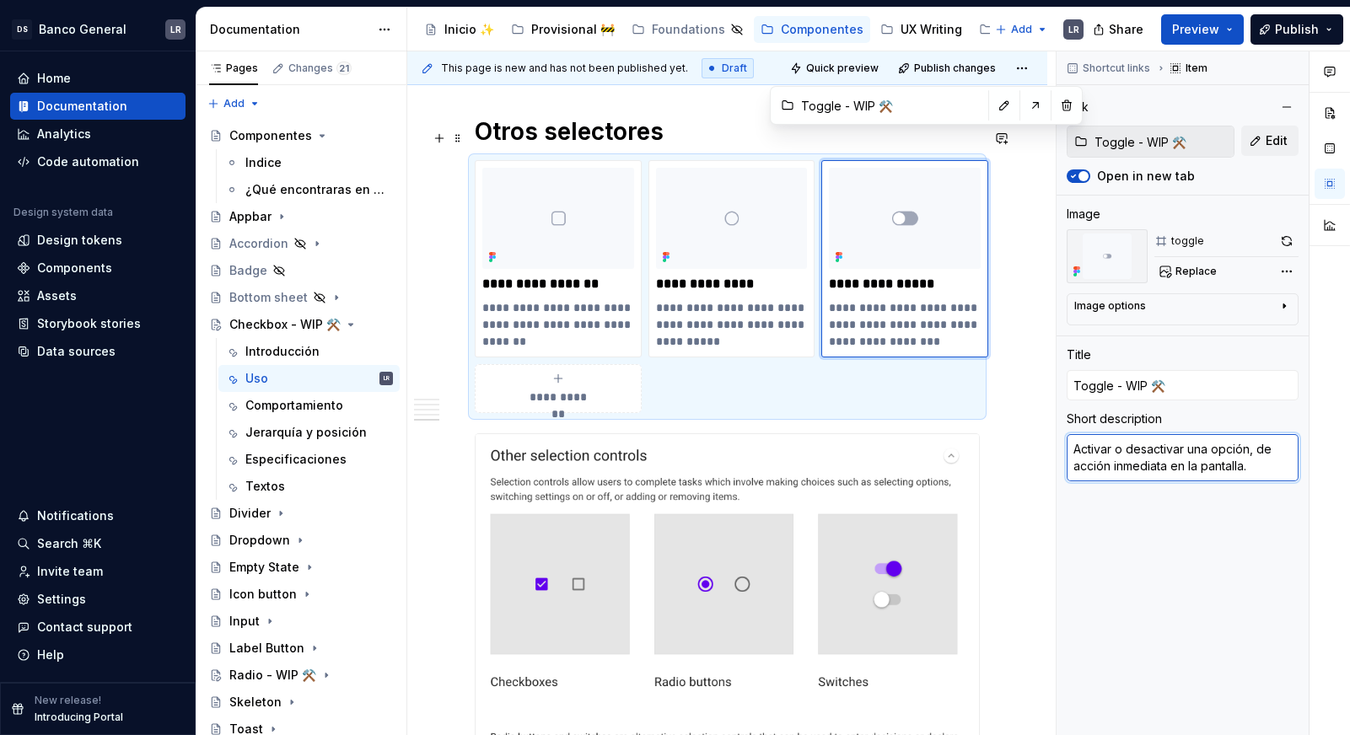
scroll to position [1869, 0]
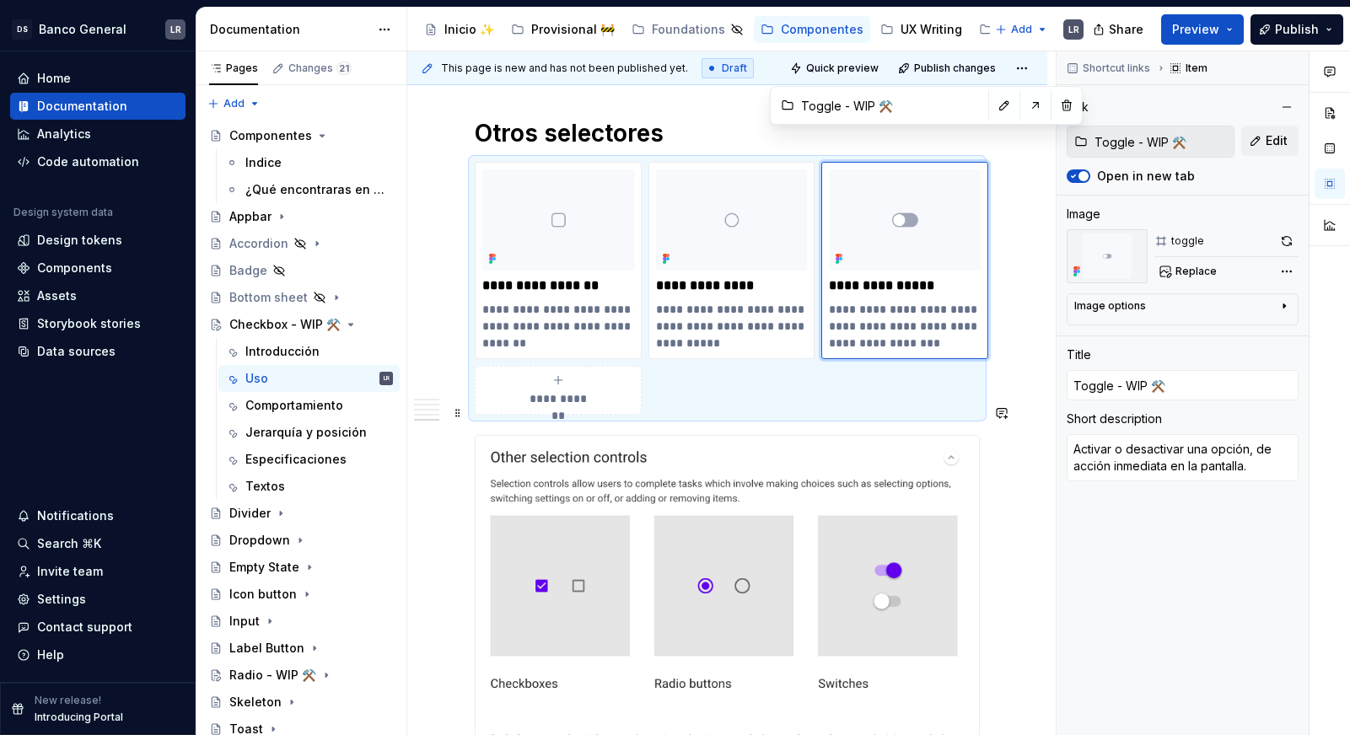
click at [888, 505] on img at bounding box center [726, 610] width 503 height 348
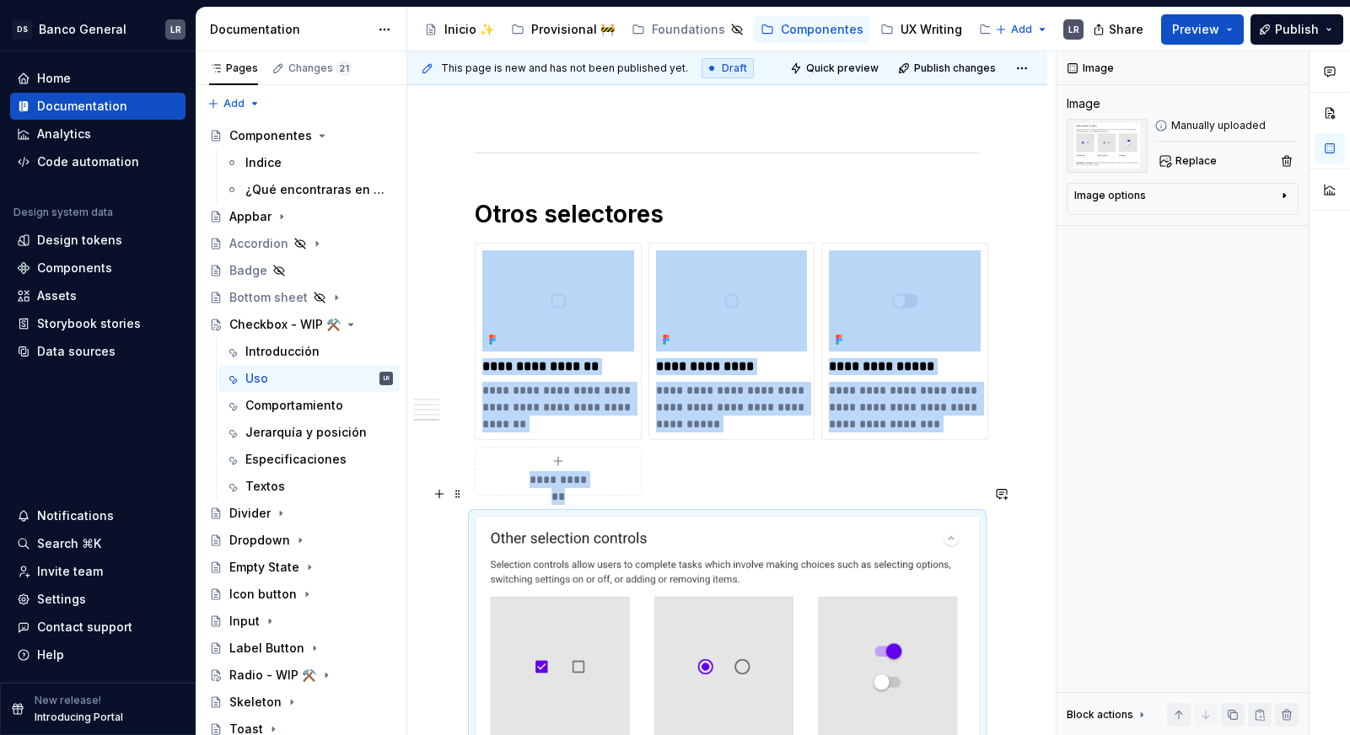
scroll to position [1789, 0]
click at [674, 516] on img at bounding box center [726, 690] width 503 height 348
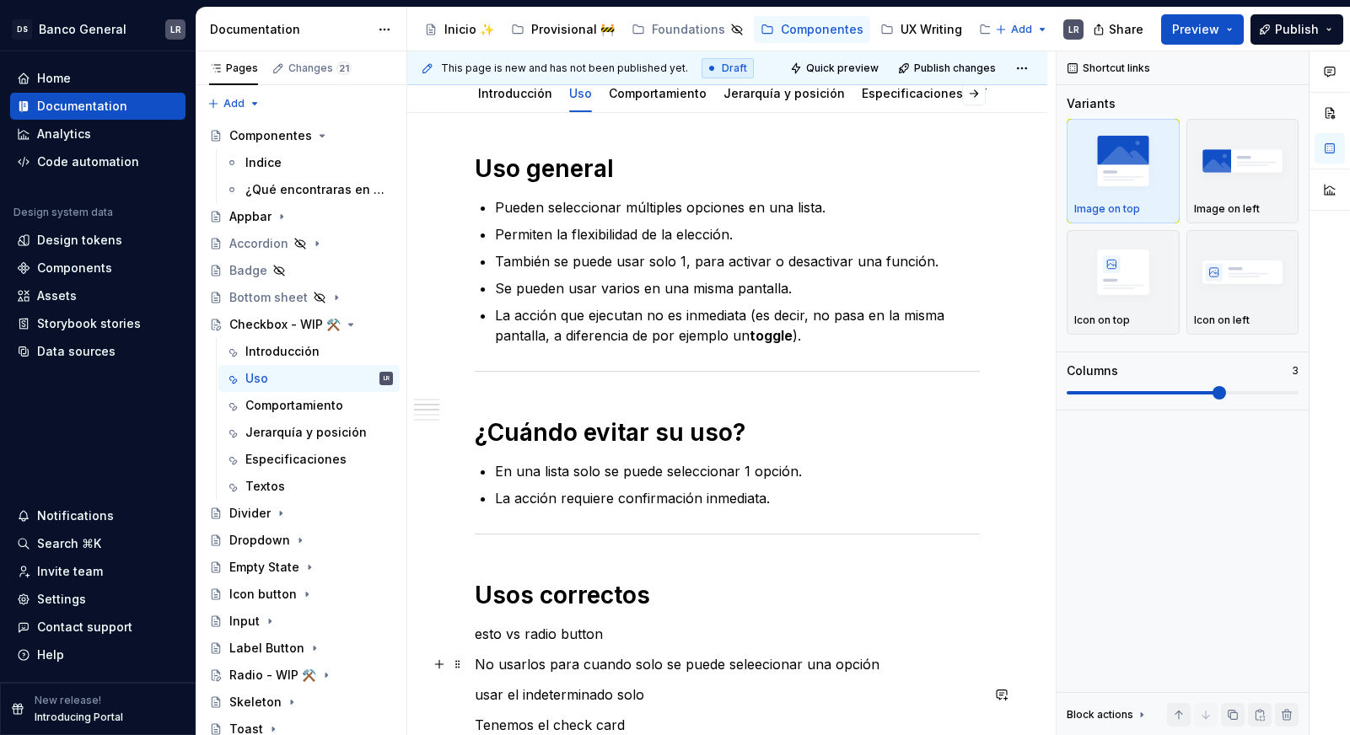
scroll to position [0, 0]
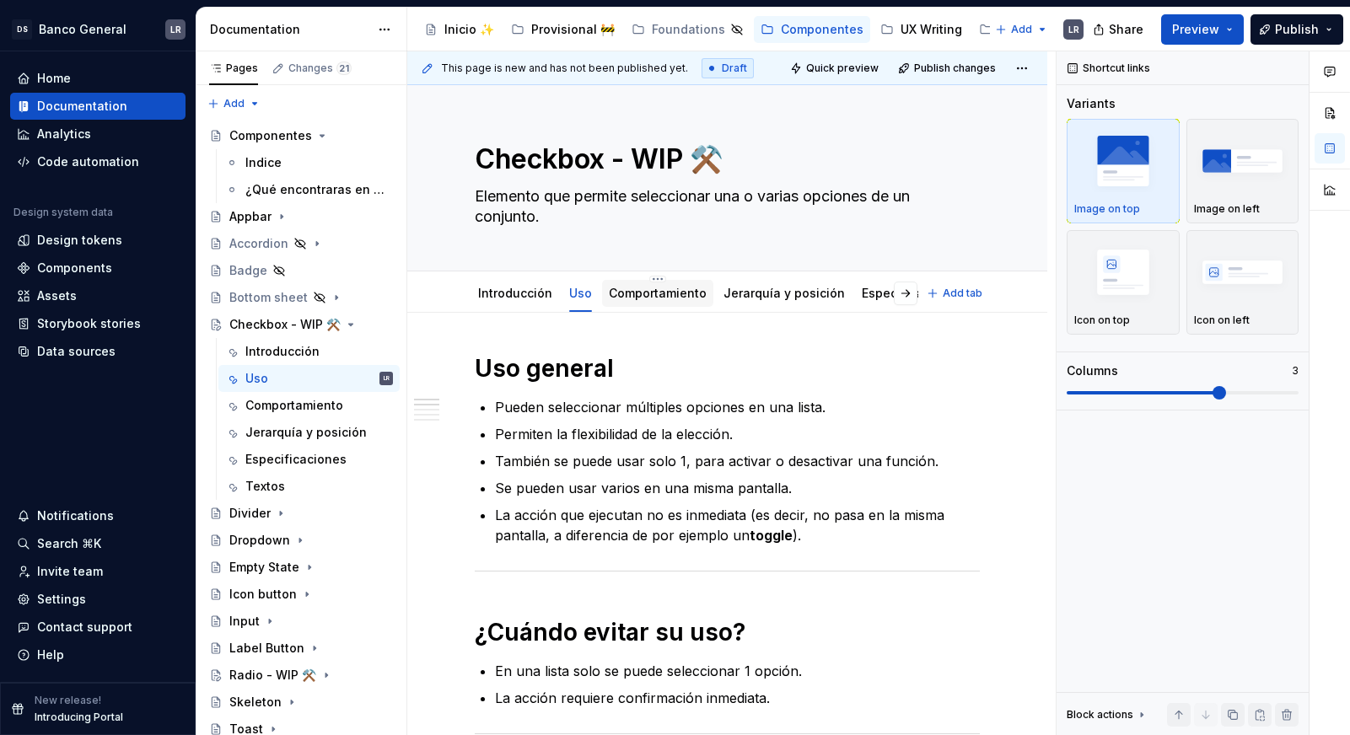
click at [672, 285] on div "Comportamiento" at bounding box center [658, 293] width 98 height 17
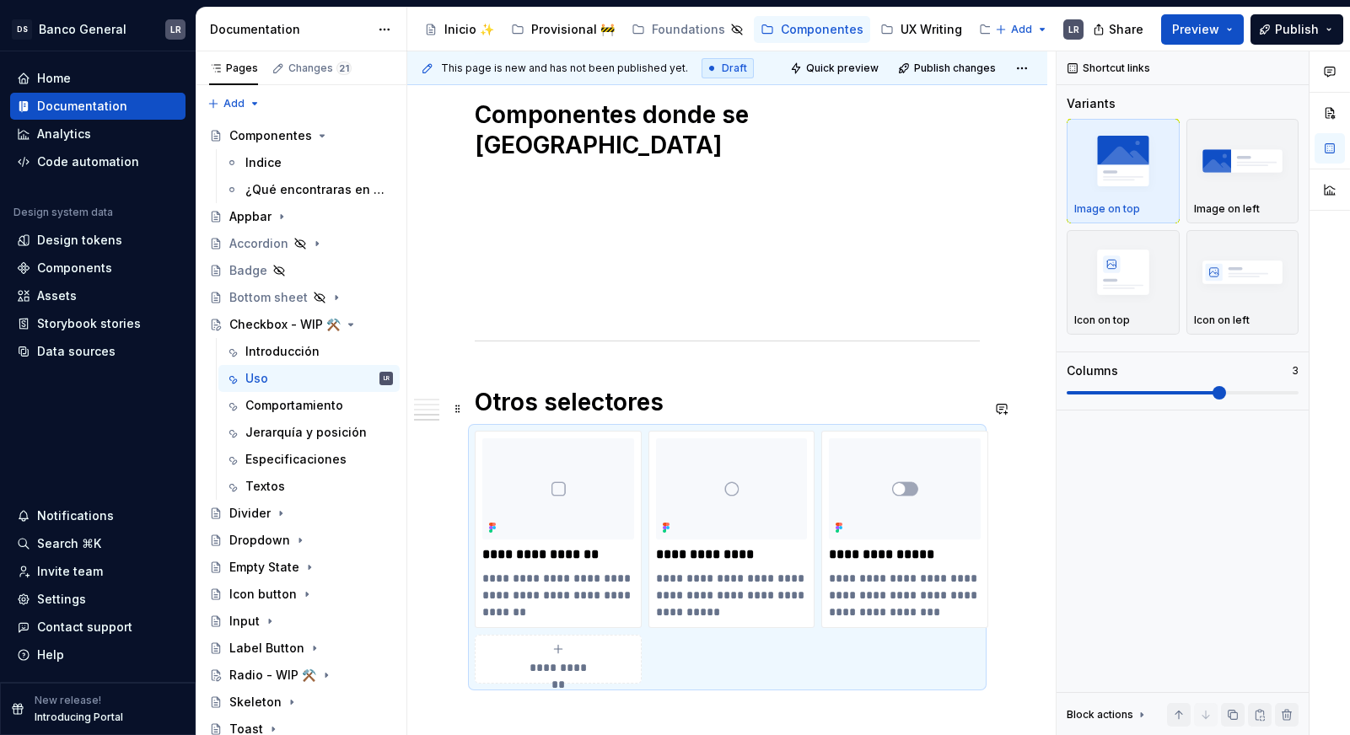
scroll to position [1570, 0]
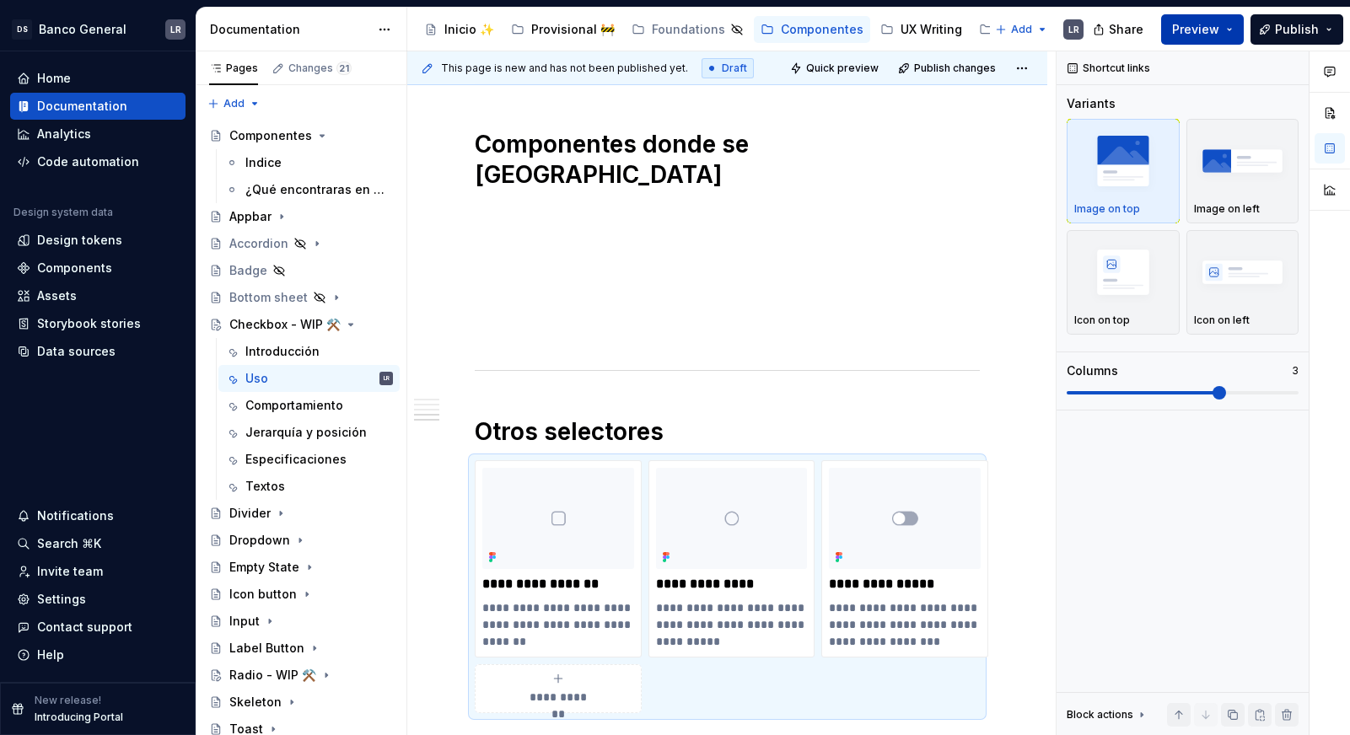
click at [1210, 41] on button "Preview" at bounding box center [1202, 29] width 83 height 30
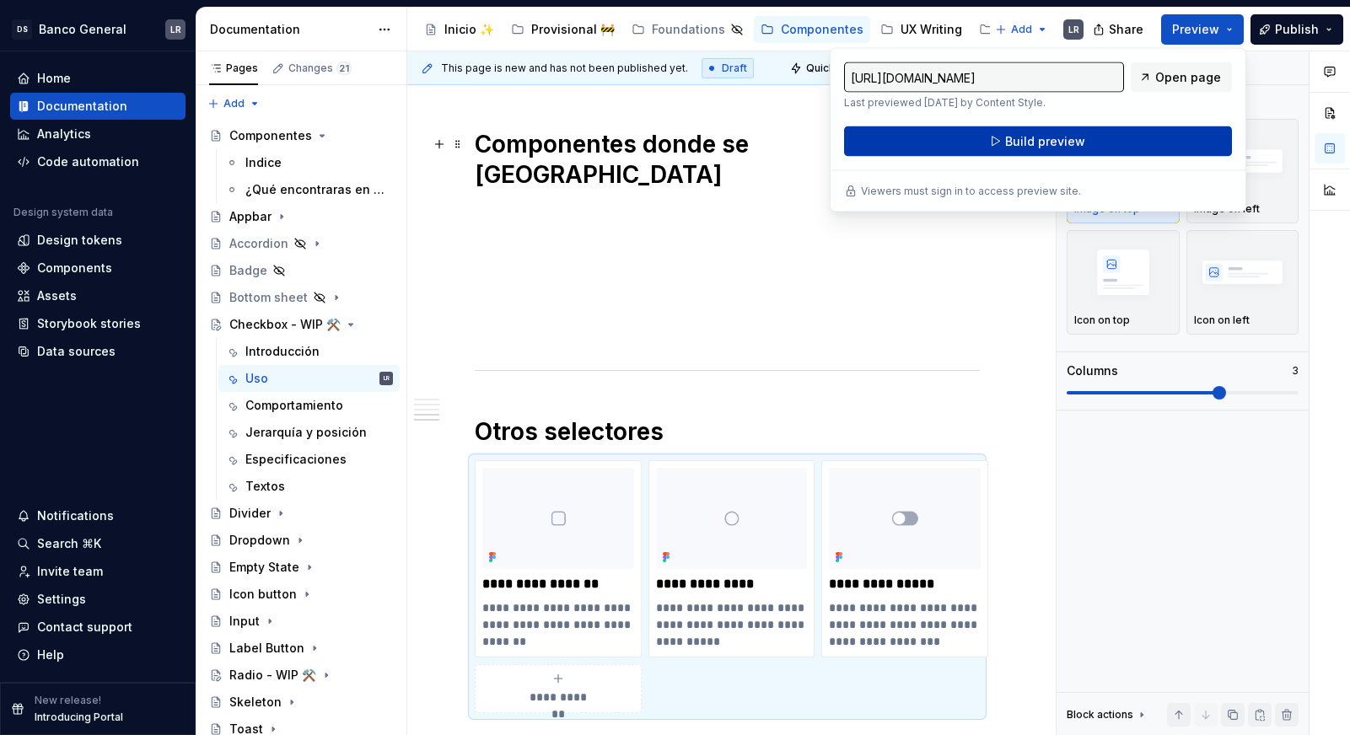
click at [1053, 143] on span "Build preview" at bounding box center [1045, 141] width 80 height 17
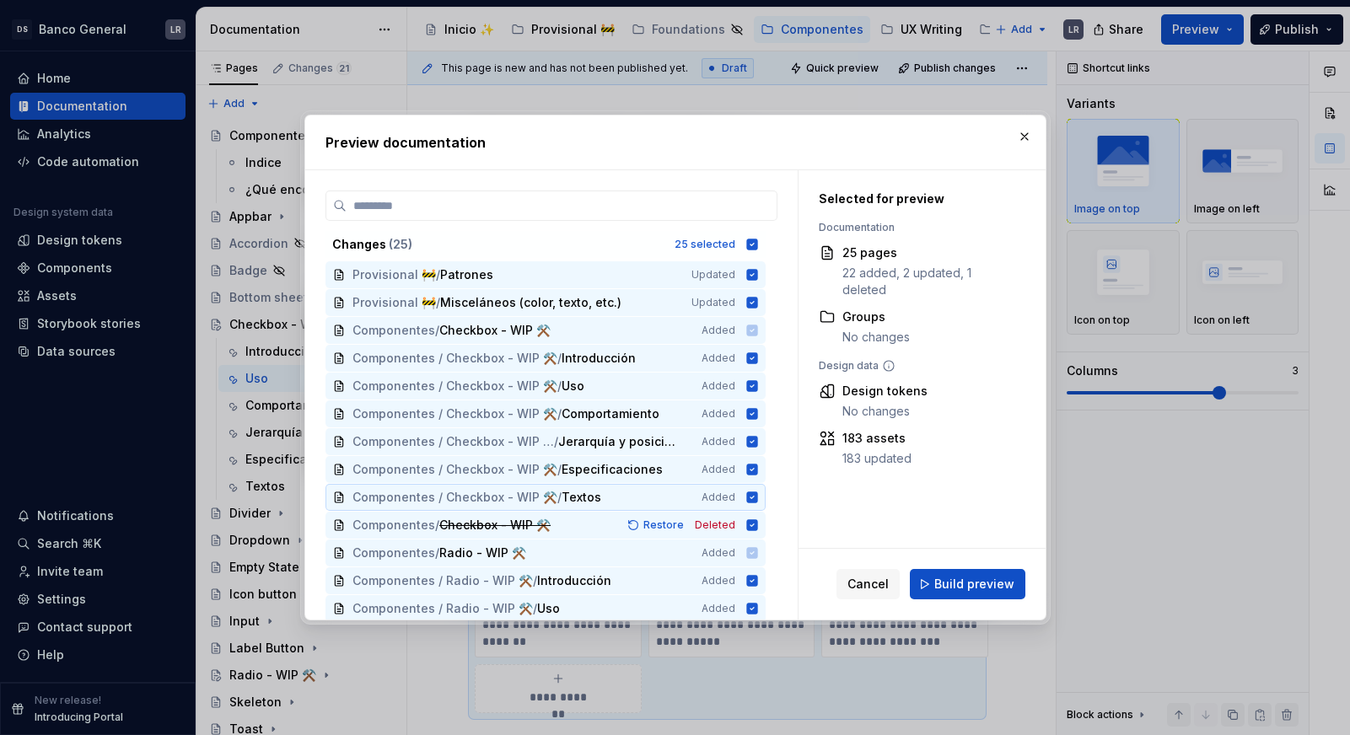
scroll to position [23, 0]
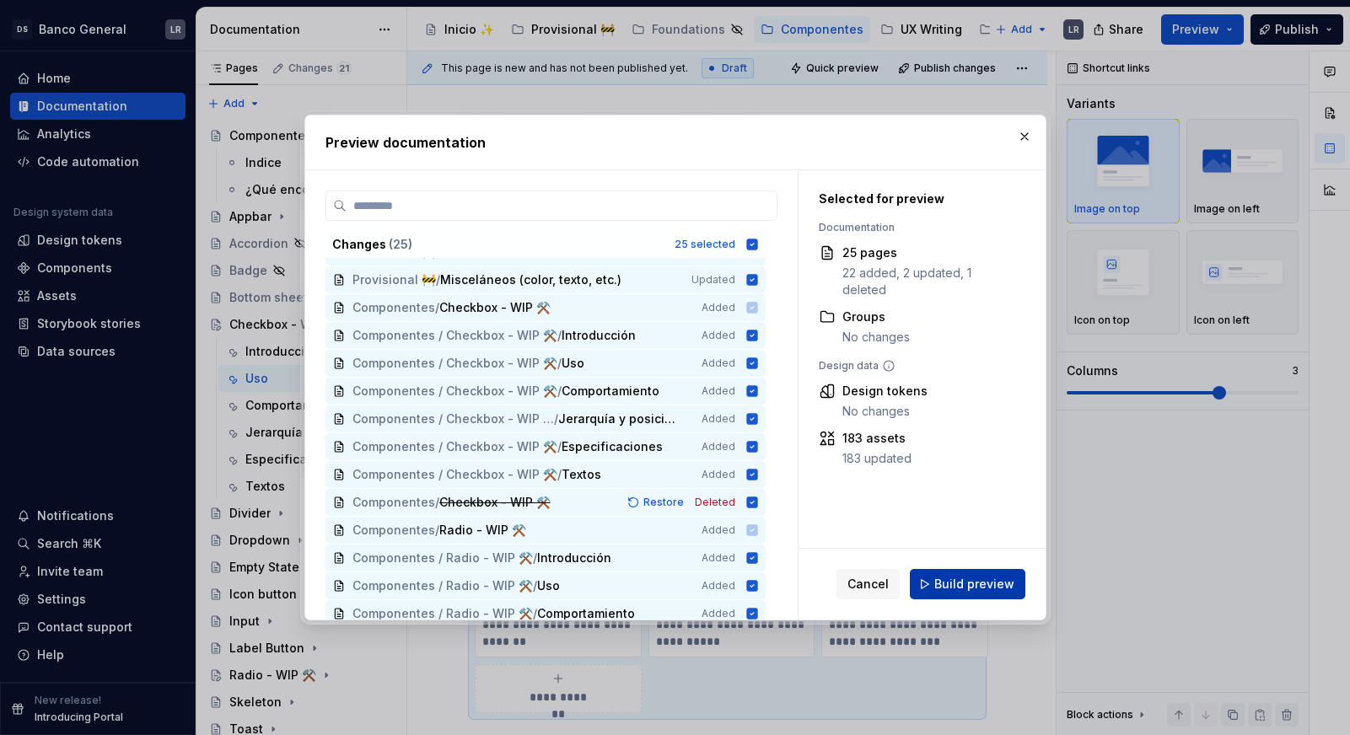
click at [990, 572] on button "Build preview" at bounding box center [967, 584] width 115 height 30
